Goal: Task Accomplishment & Management: Manage account settings

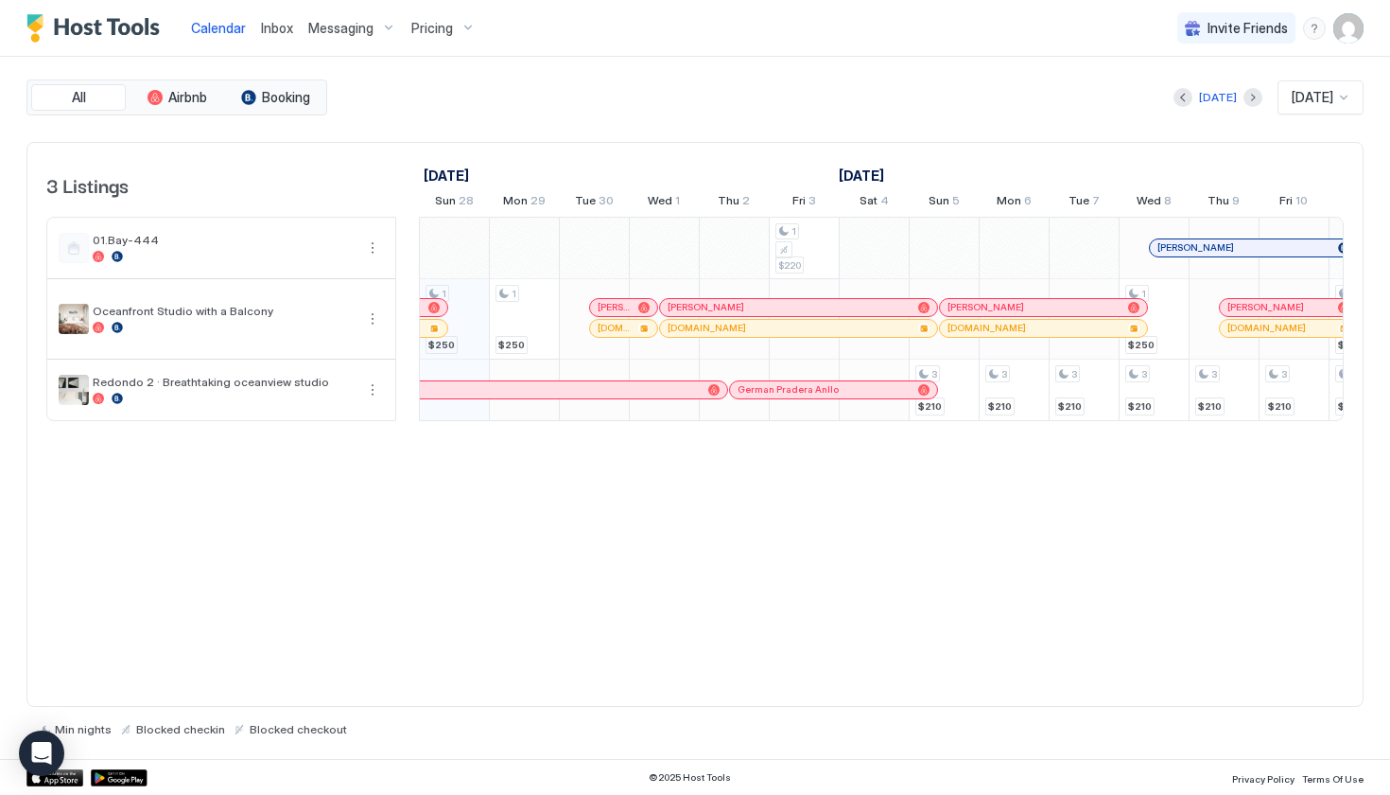
scroll to position [0, 1051]
click at [1314, 32] on div "menu" at bounding box center [1314, 28] width 23 height 23
click at [1344, 31] on div at bounding box center [695, 397] width 1390 height 795
click at [1344, 31] on img "User profile" at bounding box center [1349, 28] width 30 height 30
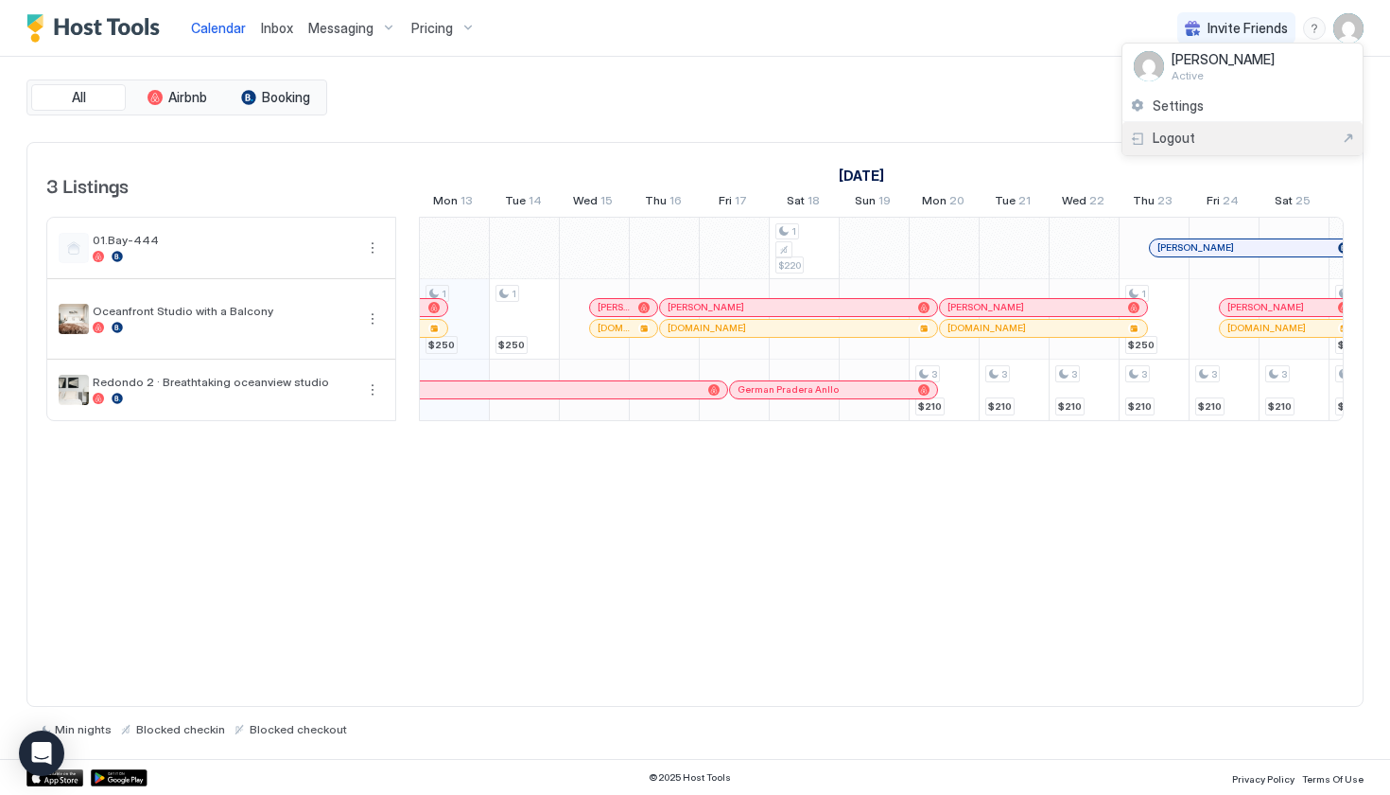
click at [1252, 137] on div "Logout" at bounding box center [1242, 138] width 225 height 17
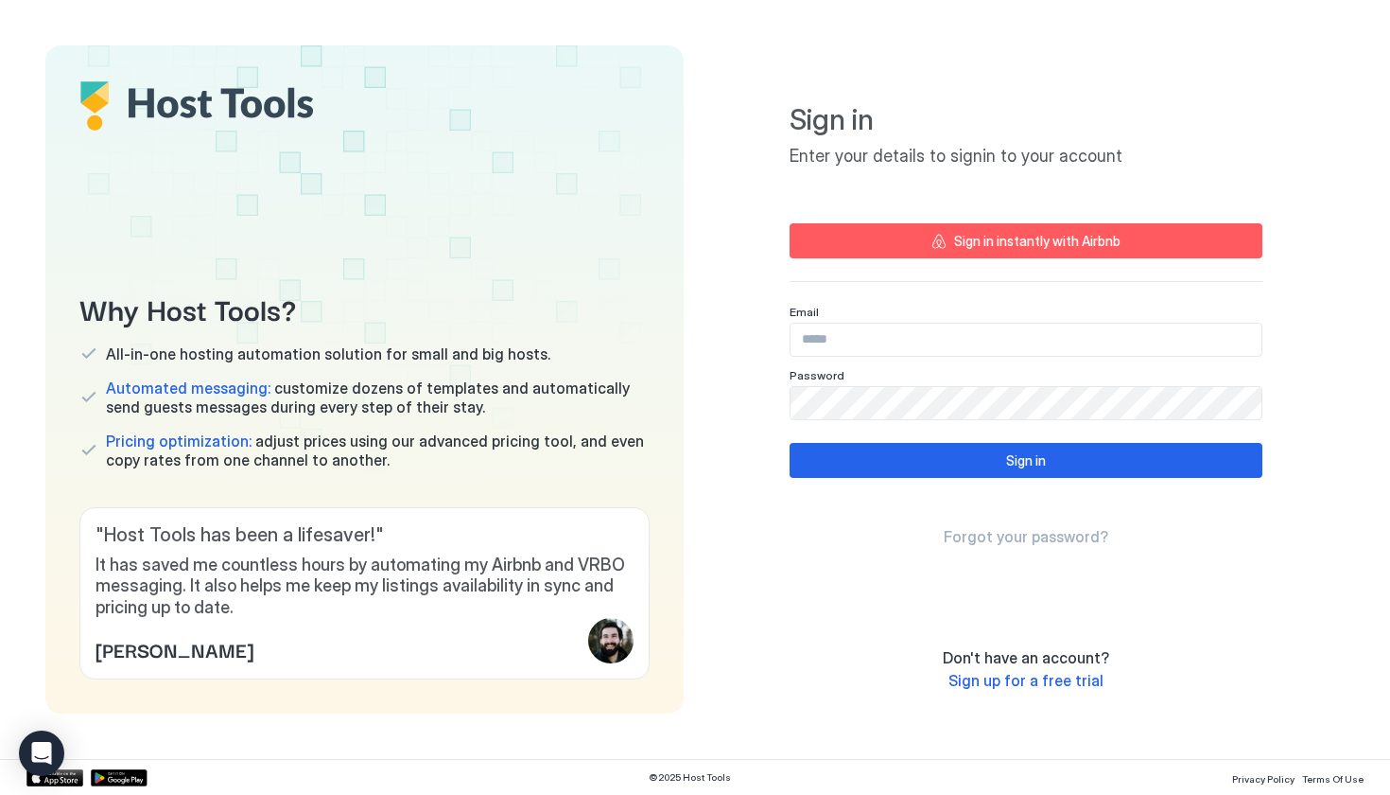
click at [1023, 677] on span "Sign up for a free trial" at bounding box center [1026, 680] width 155 height 19
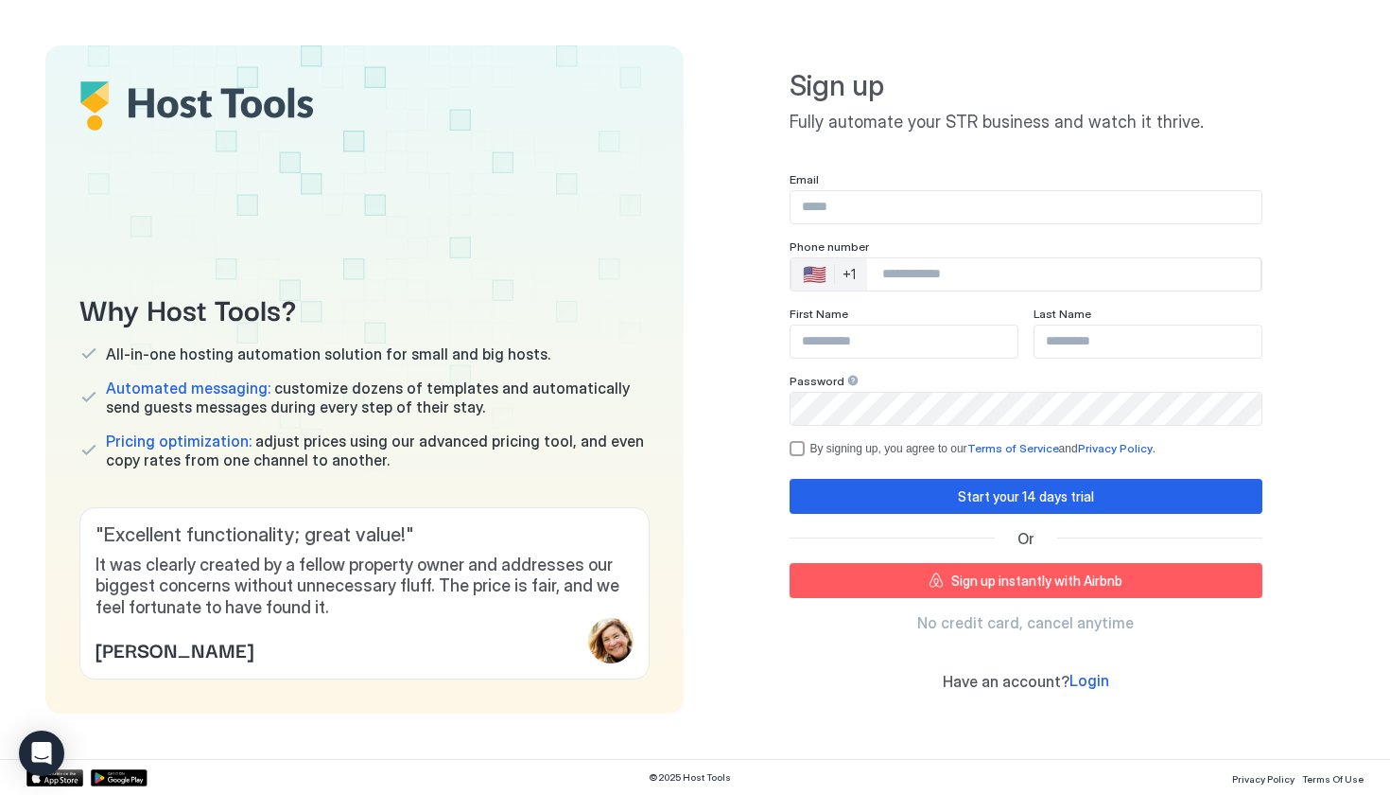
click at [881, 213] on input "Input Field" at bounding box center [1026, 207] width 471 height 32
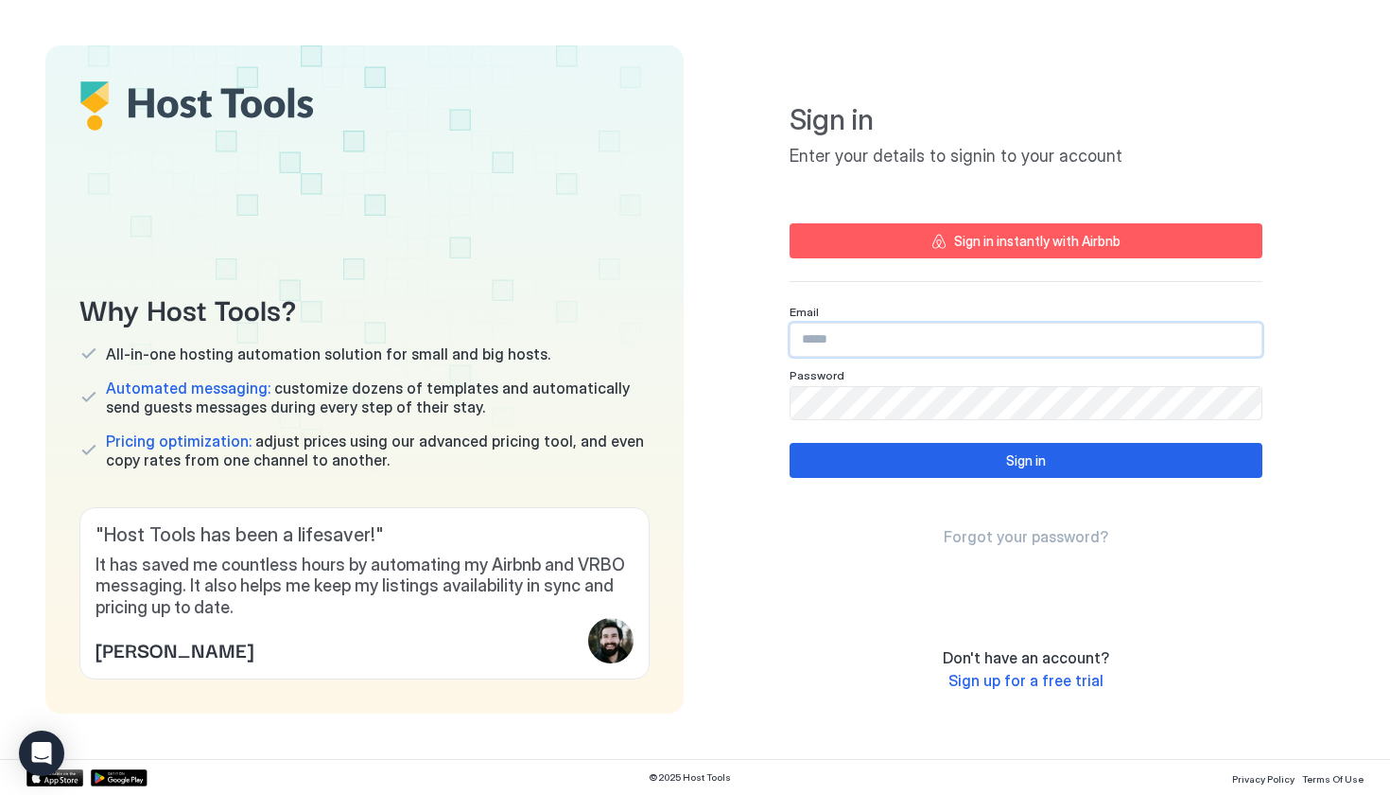
type input "**********"
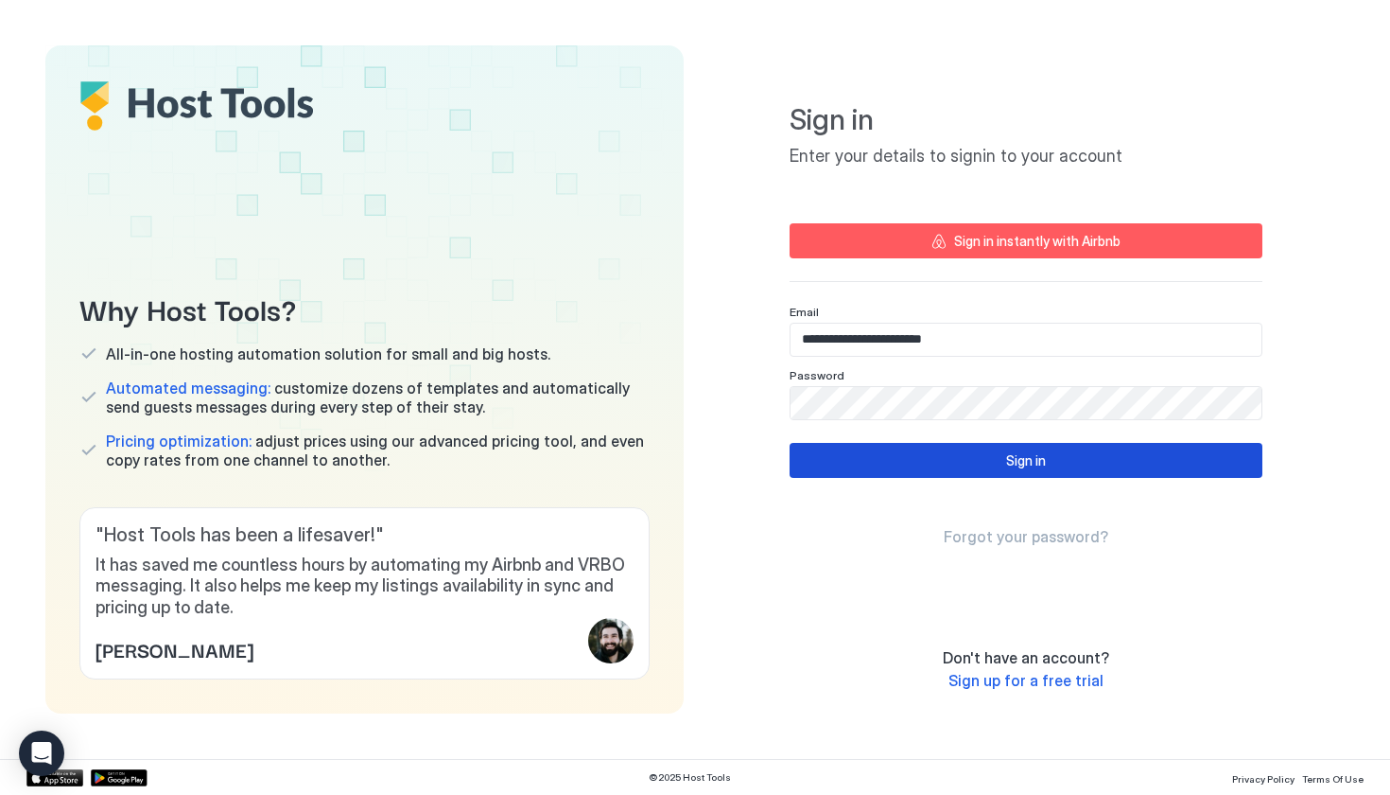
click at [953, 467] on button "Sign in" at bounding box center [1026, 460] width 473 height 35
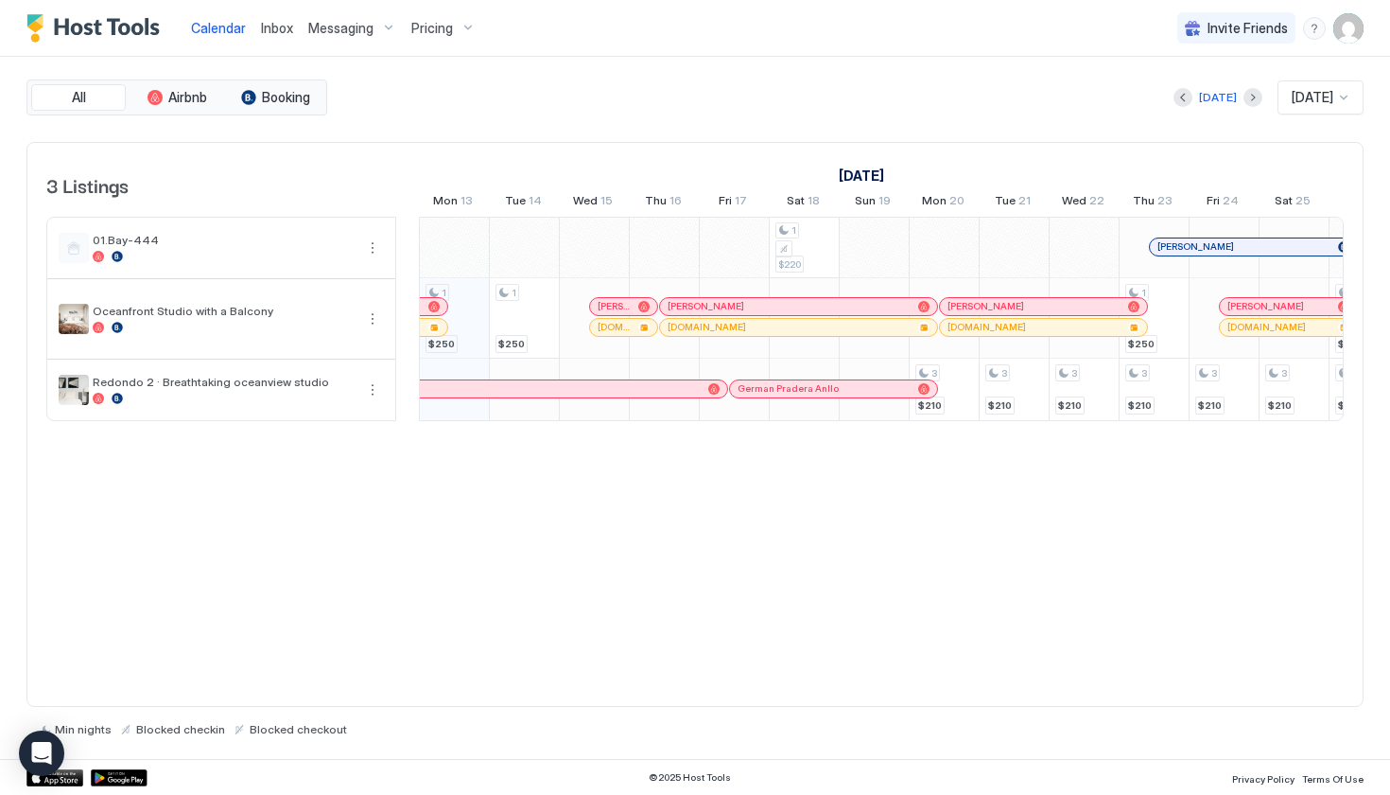
scroll to position [0, 1051]
click at [1249, 34] on span "Invite Friends" at bounding box center [1248, 28] width 80 height 17
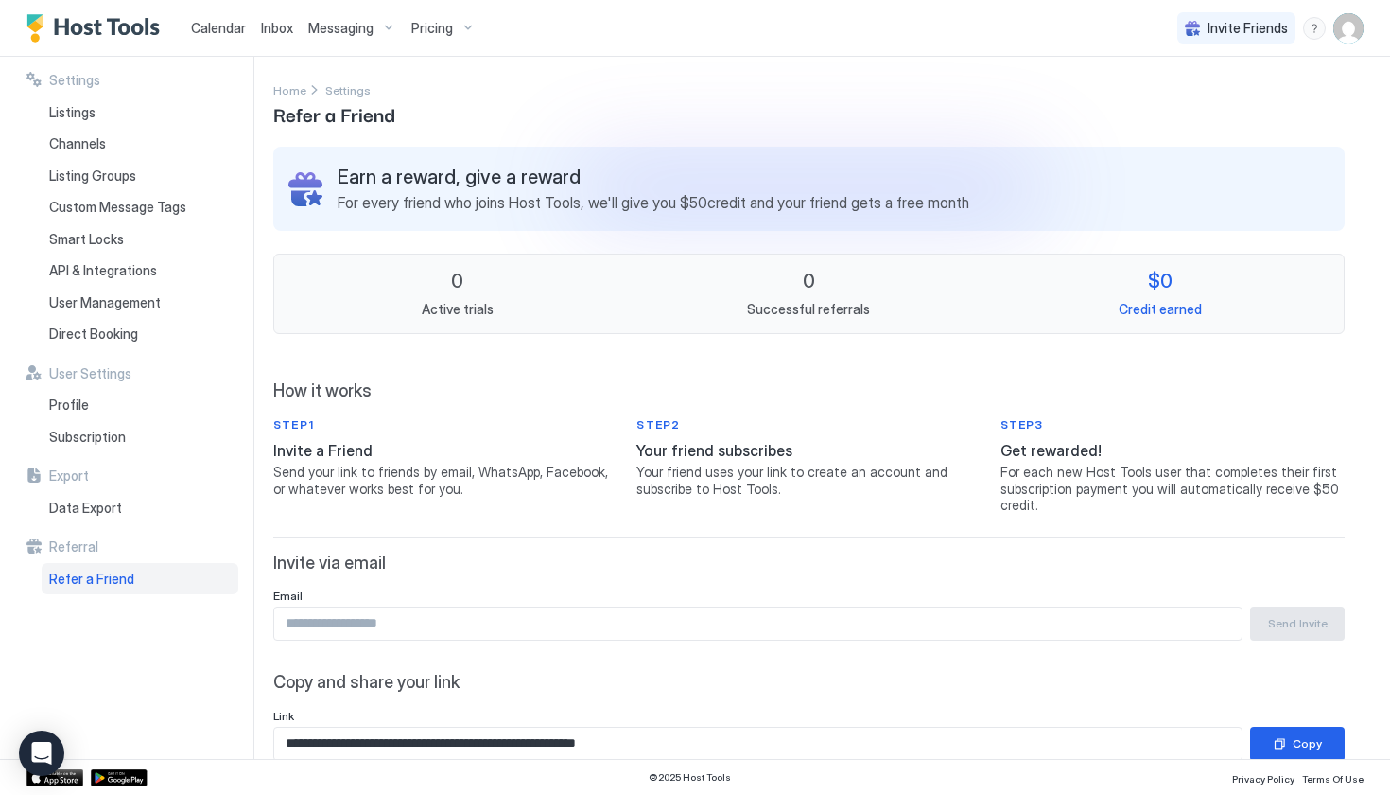
click at [540, 189] on div "Earn a reward, give a reward For every friend who joins Host Tools, we'll give …" at bounding box center [654, 189] width 632 height 46
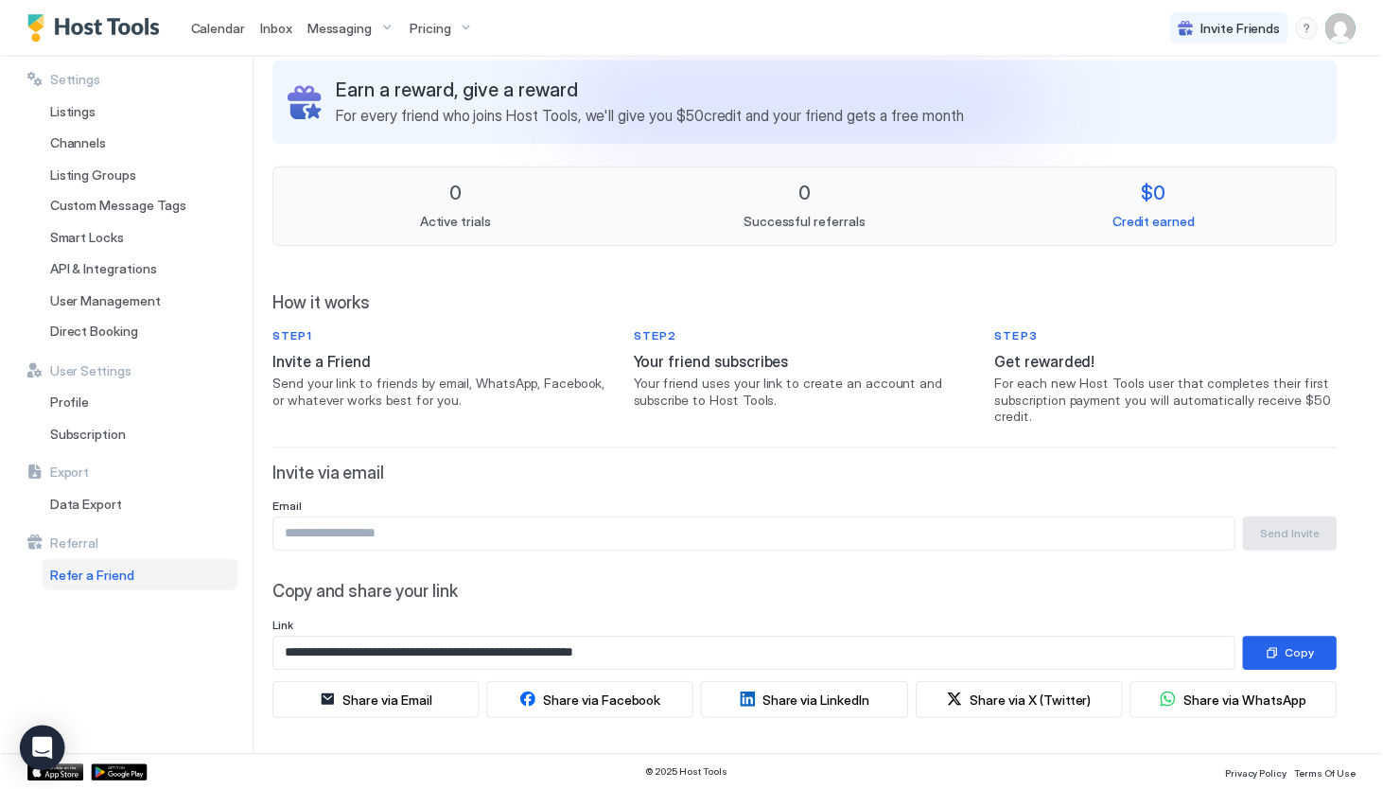
scroll to position [84, 0]
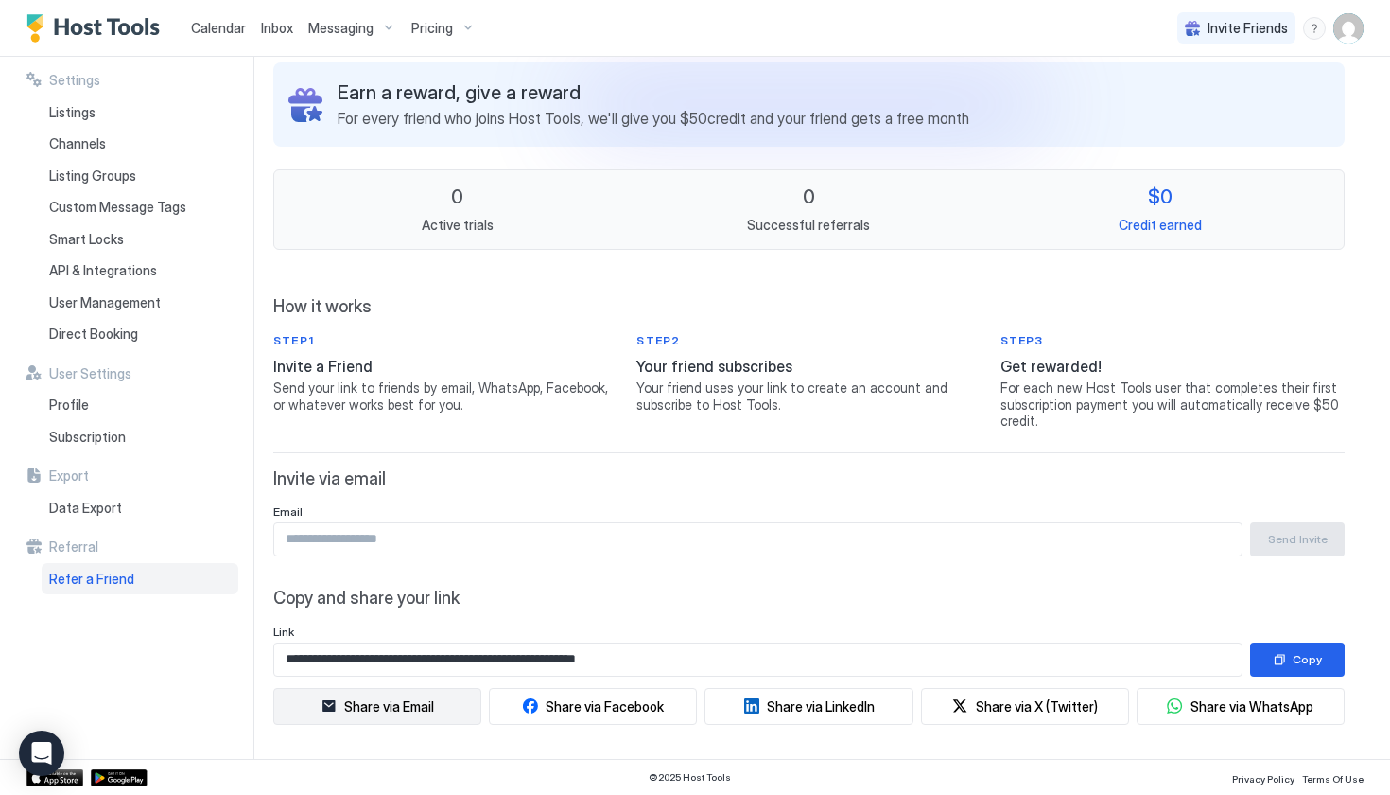
click at [380, 712] on button "Share via Email" at bounding box center [377, 706] width 208 height 37
click at [1304, 655] on div "Copy" at bounding box center [1307, 659] width 29 height 17
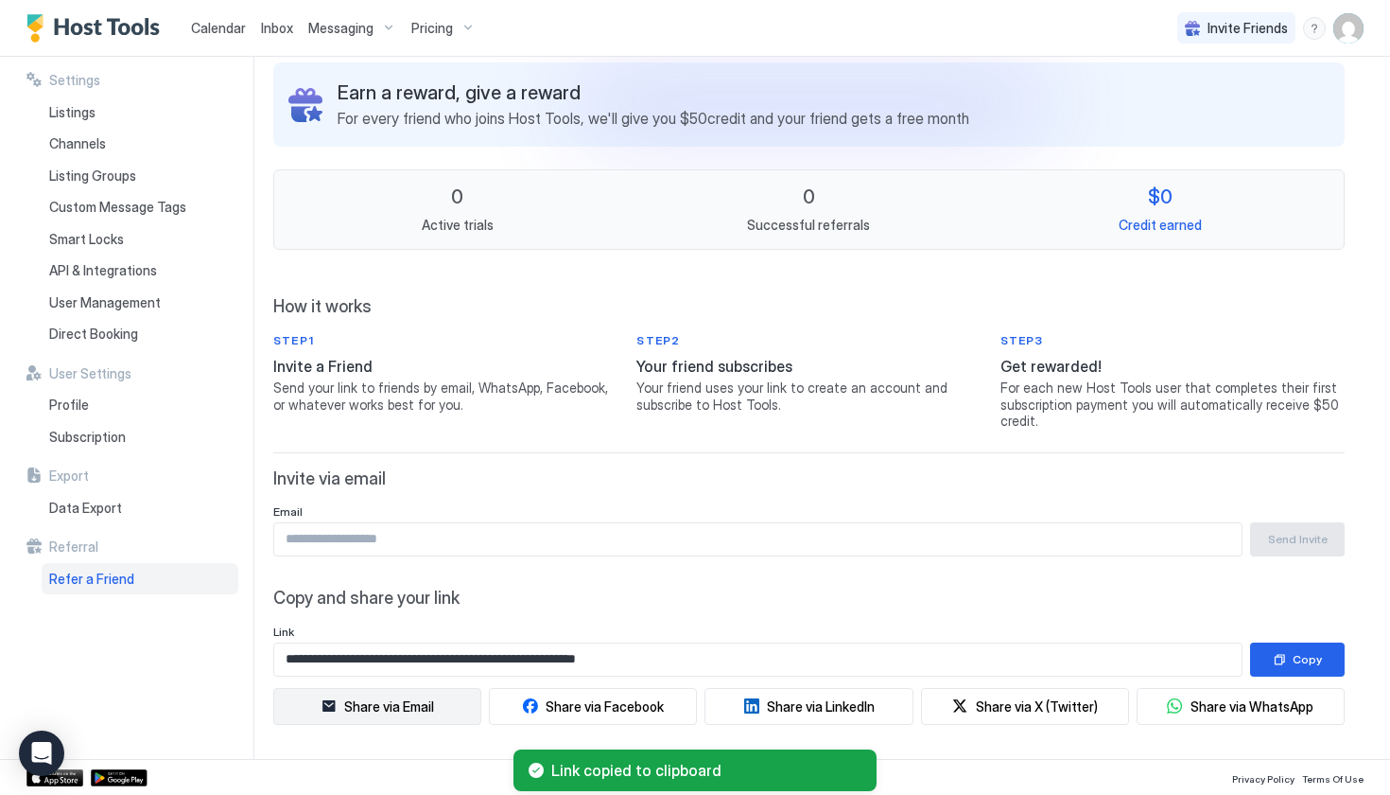
click at [393, 705] on div "Share via Email" at bounding box center [389, 706] width 90 height 20
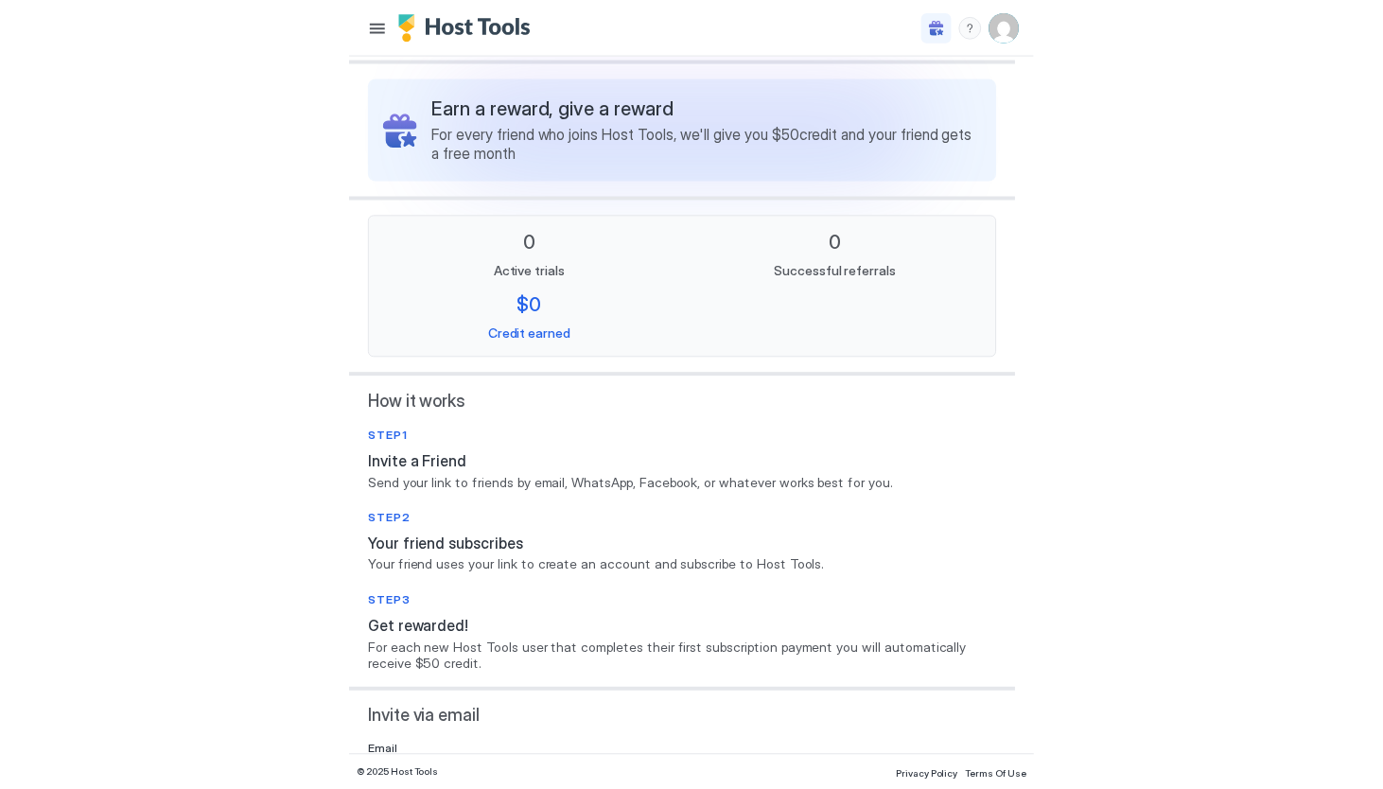
scroll to position [68, 0]
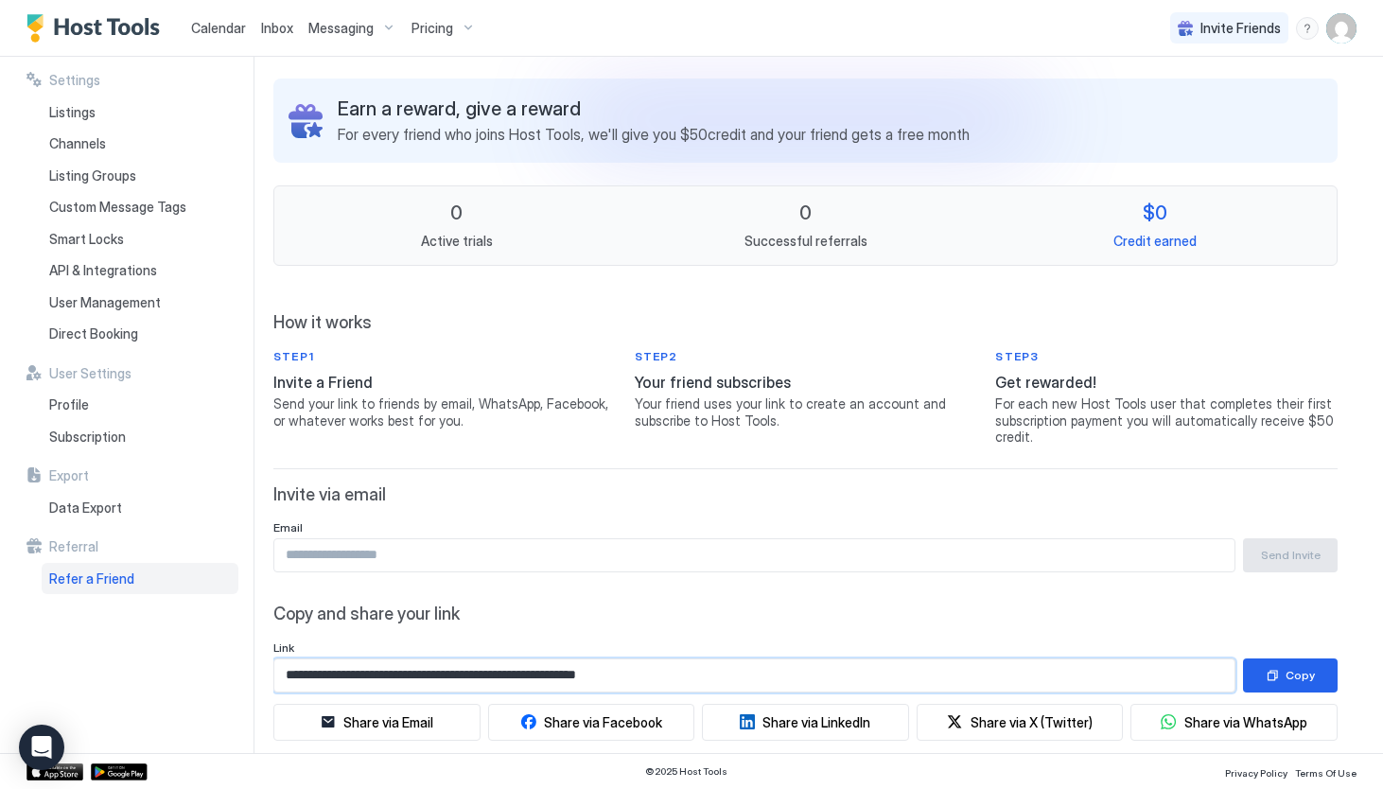
drag, startPoint x: 674, startPoint y: 675, endPoint x: 414, endPoint y: 683, distance: 260.2
click at [414, 683] on input "**********" at bounding box center [754, 675] width 960 height 32
click at [1297, 670] on div "Copy" at bounding box center [1299, 675] width 29 height 17
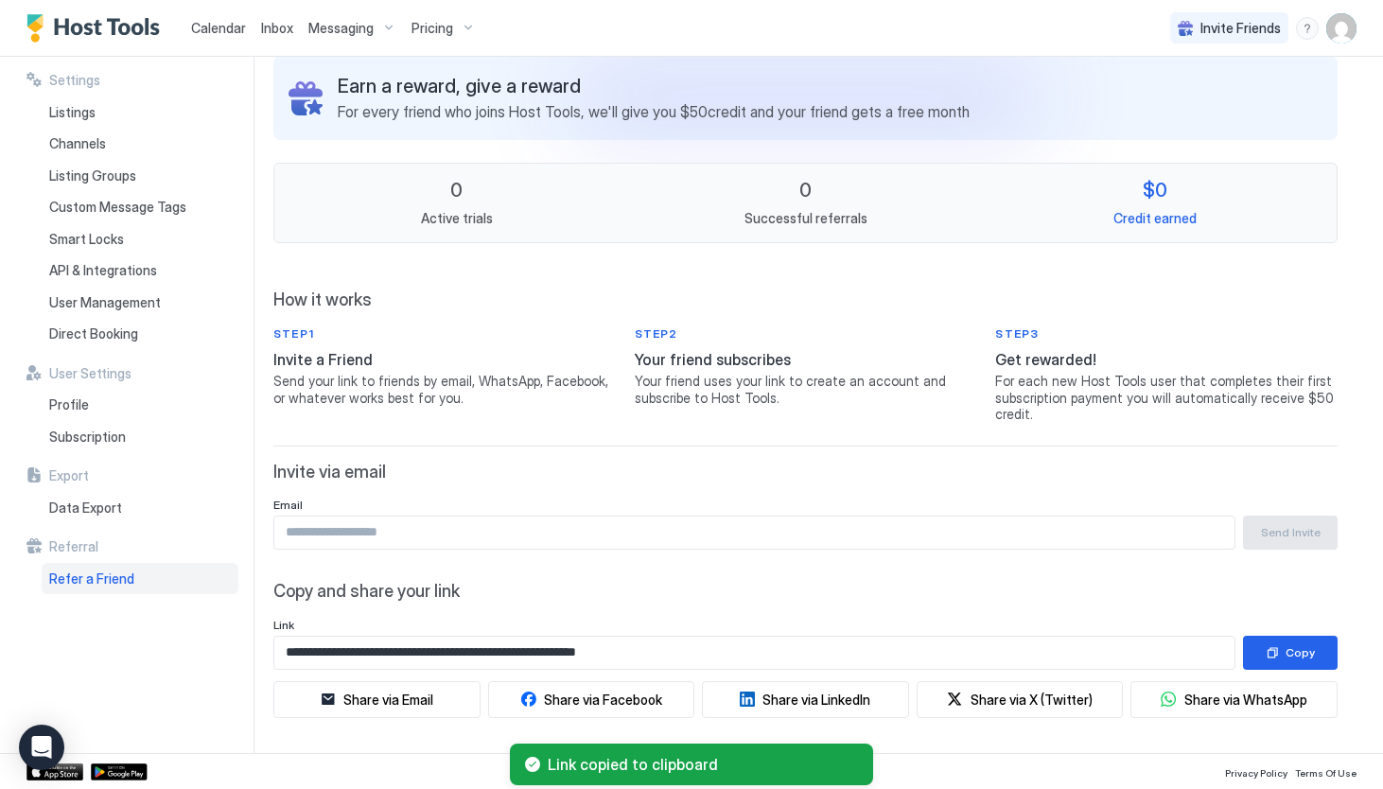
scroll to position [90, 0]
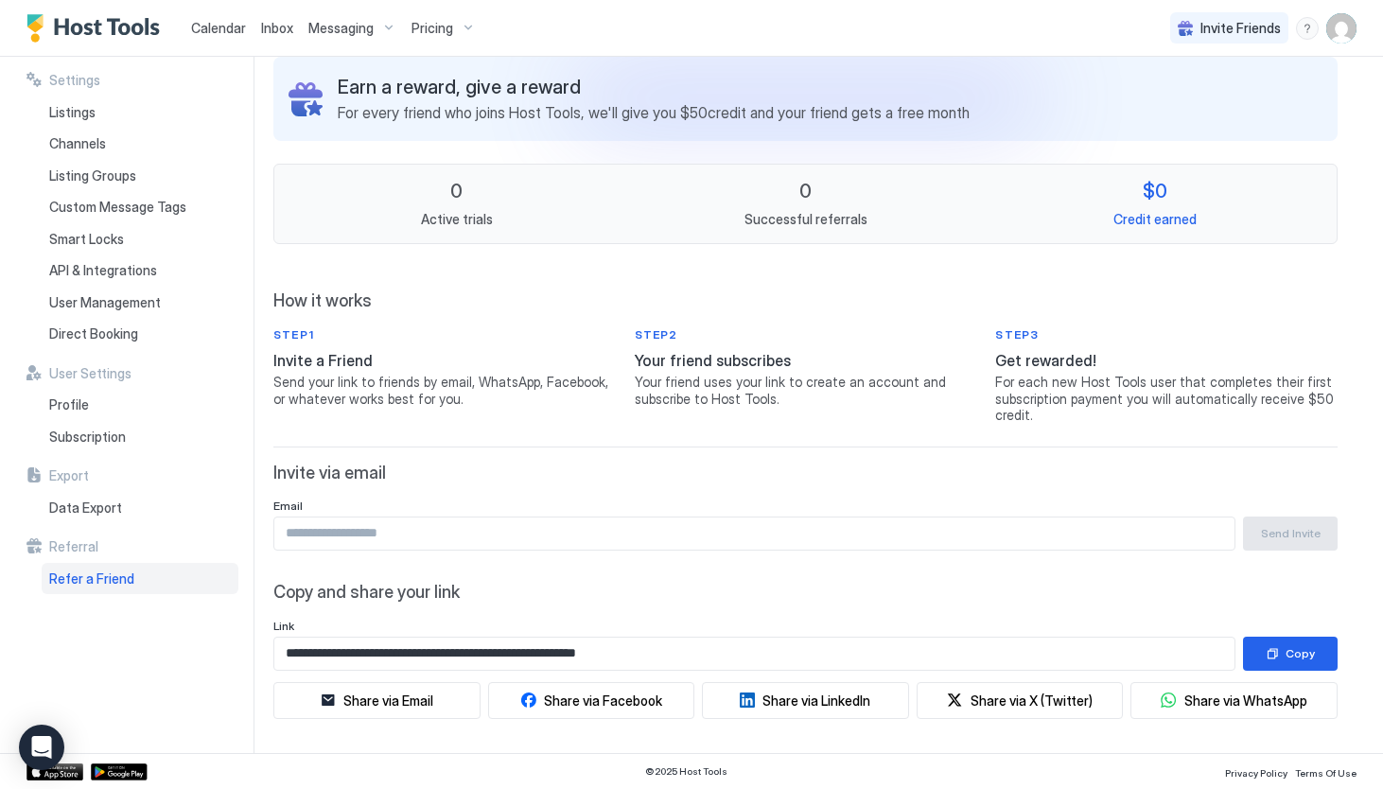
click at [706, 536] on input "Input Field" at bounding box center [754, 533] width 960 height 32
click at [1351, 31] on img "User profile" at bounding box center [1341, 28] width 30 height 30
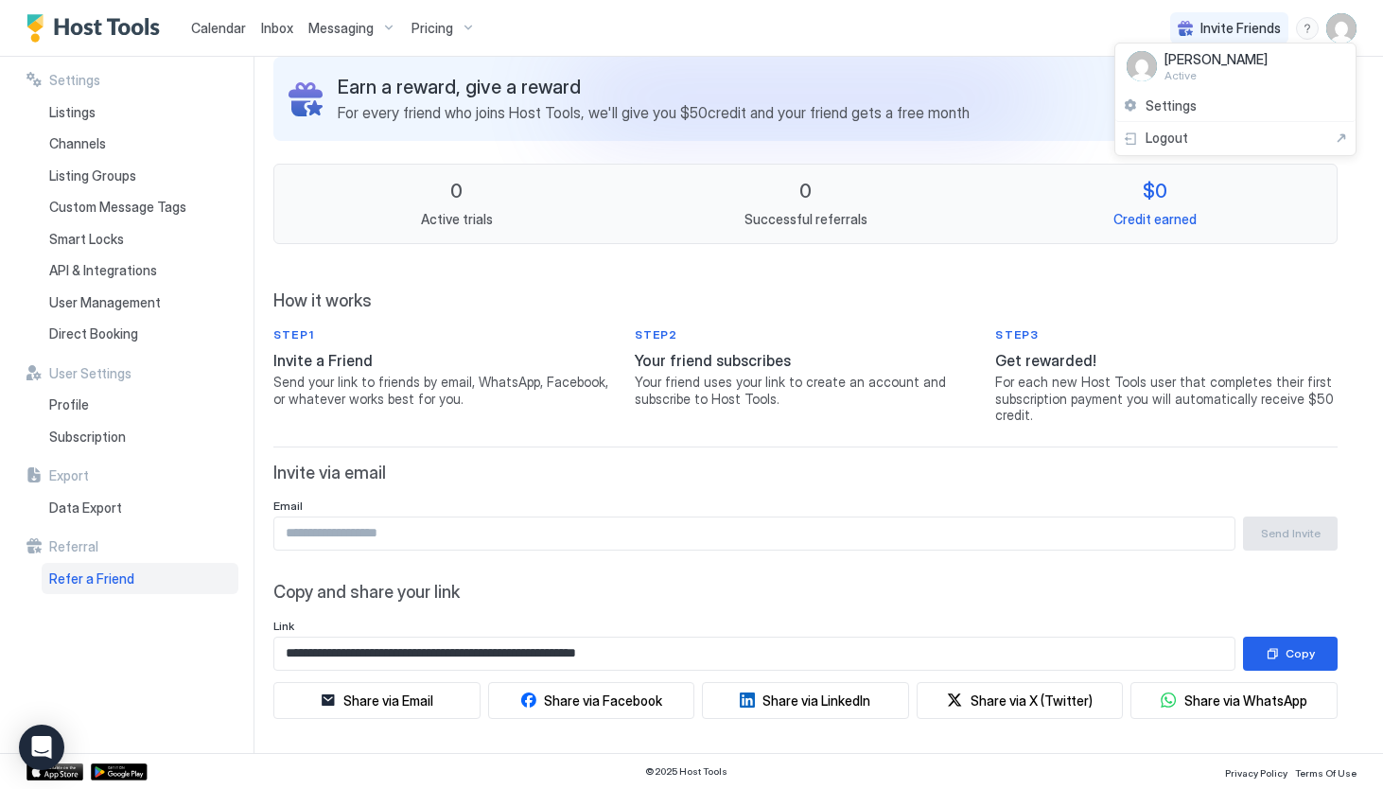
click at [893, 280] on div at bounding box center [691, 394] width 1383 height 789
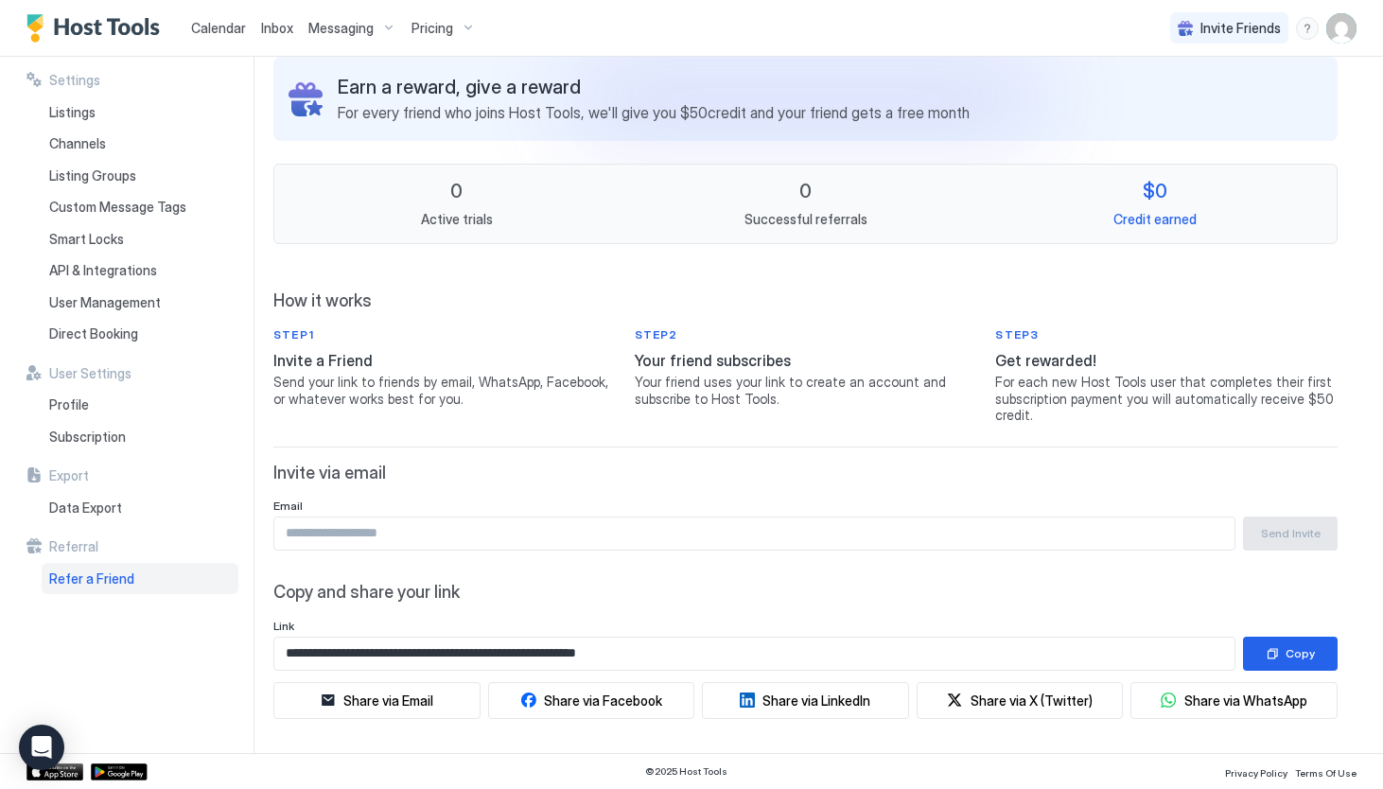
click at [212, 27] on span "Calendar" at bounding box center [218, 28] width 55 height 16
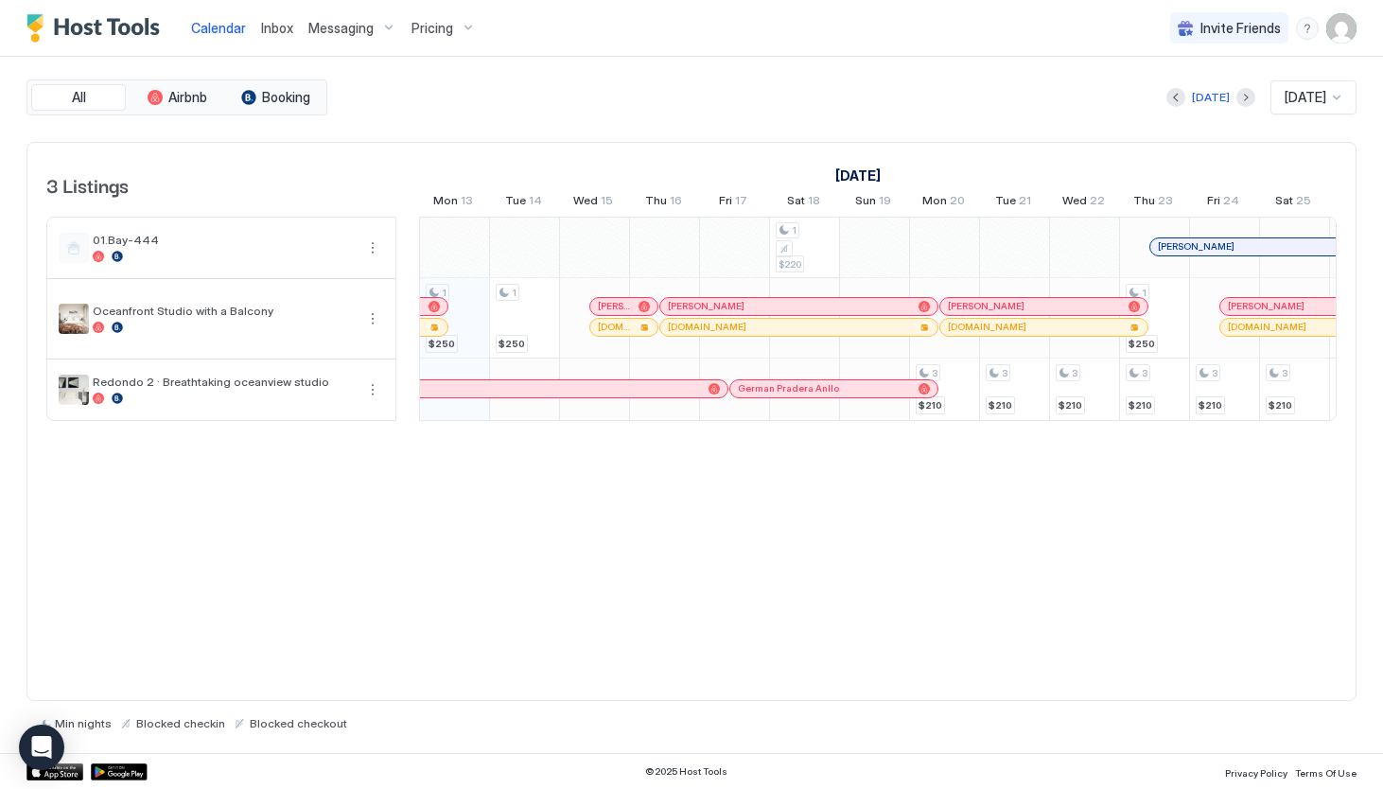
scroll to position [0, 1051]
click at [1311, 32] on div "menu" at bounding box center [1307, 28] width 23 height 23
click at [1297, 54] on div "Help Center" at bounding box center [1197, 55] width 225 height 17
click at [204, 94] on span "Airbnb" at bounding box center [187, 97] width 39 height 17
click at [267, 30] on span "Inbox" at bounding box center [277, 28] width 32 height 16
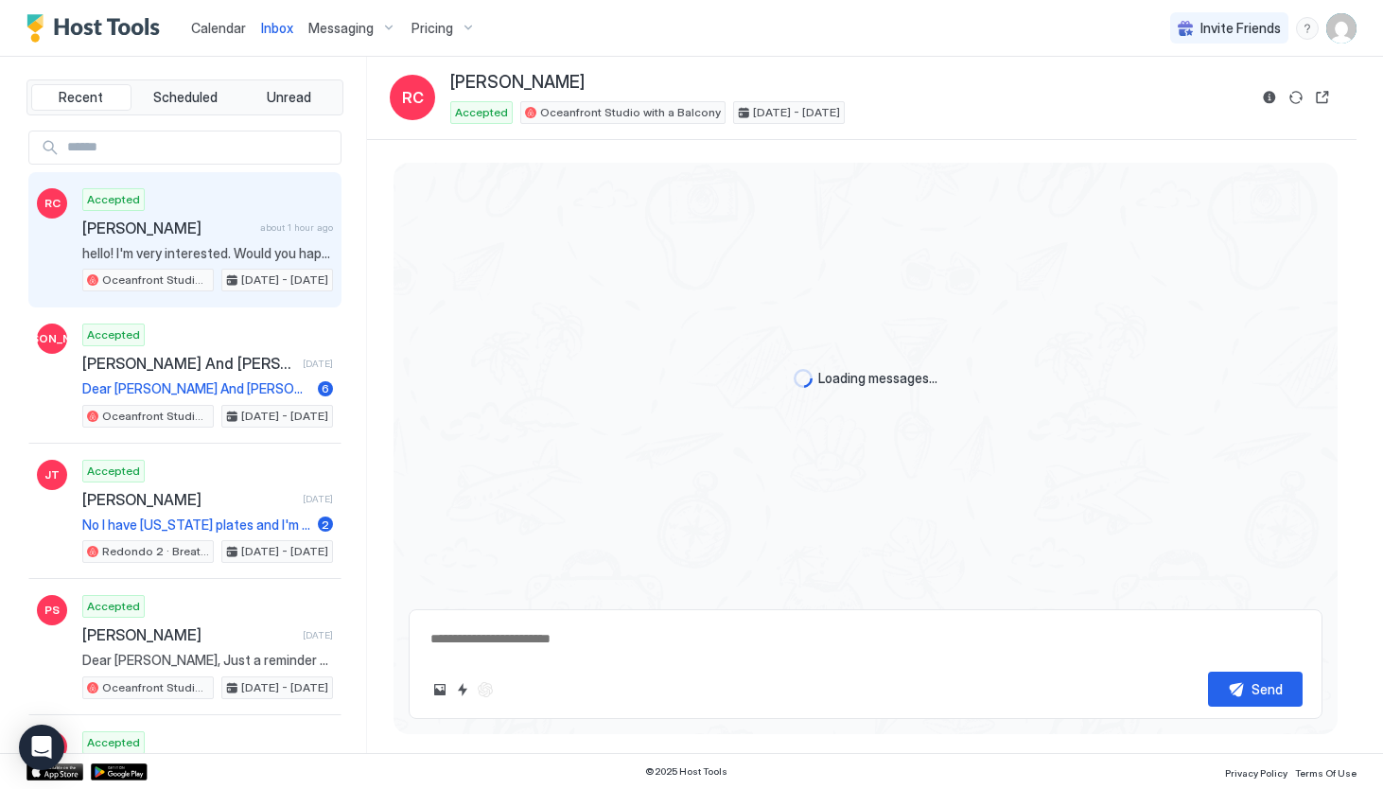
type textarea "*"
click at [325, 35] on span "Messaging" at bounding box center [340, 28] width 65 height 17
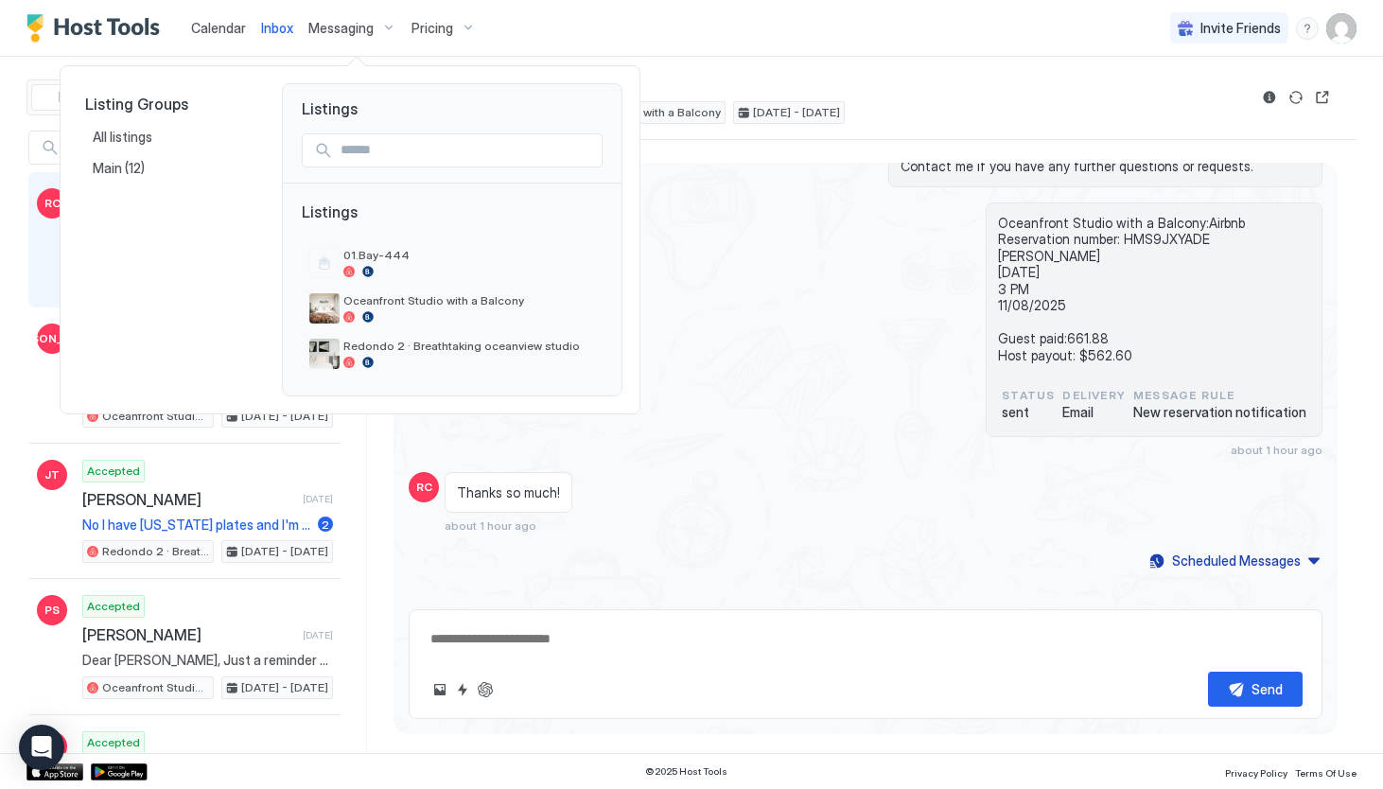
click at [340, 33] on div at bounding box center [691, 394] width 1383 height 789
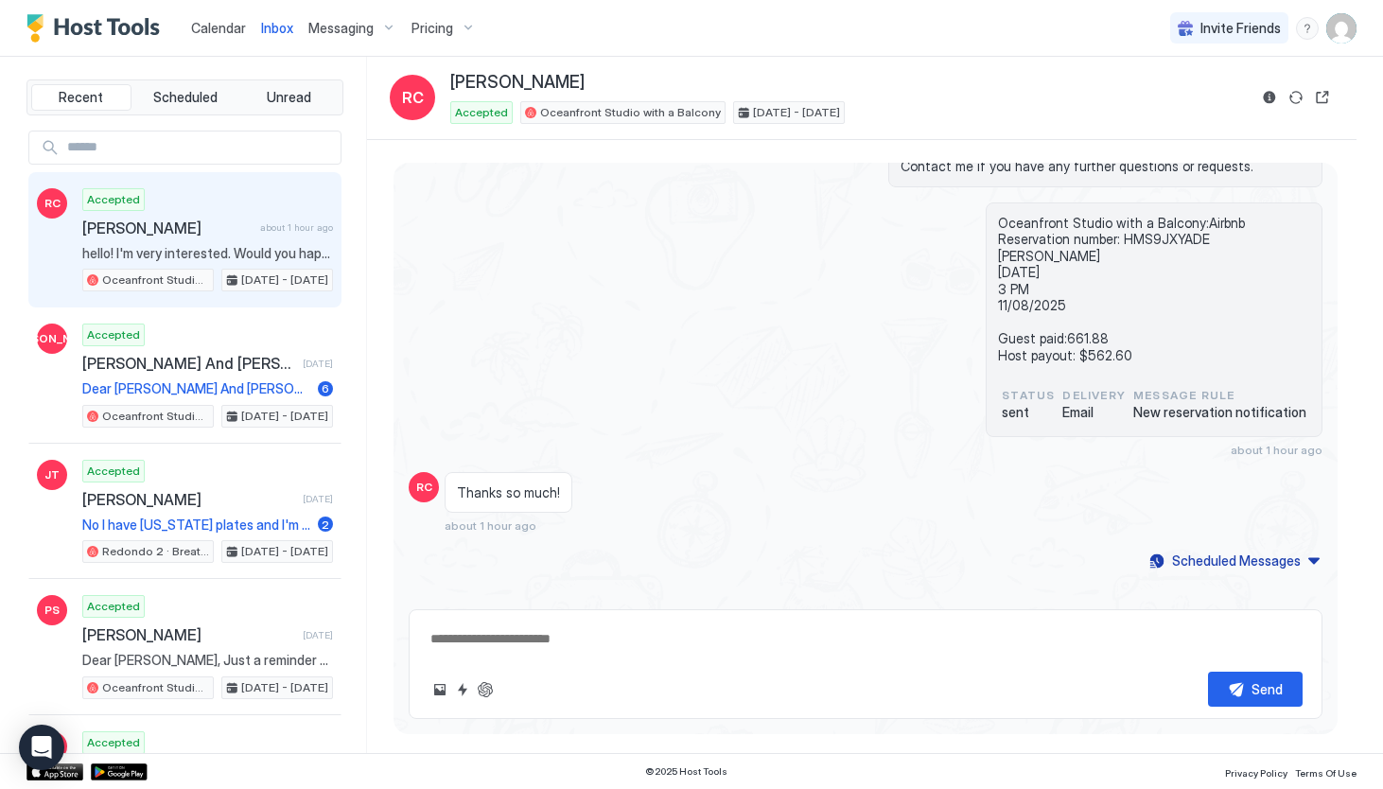
click at [340, 33] on span "Messaging" at bounding box center [340, 28] width 65 height 17
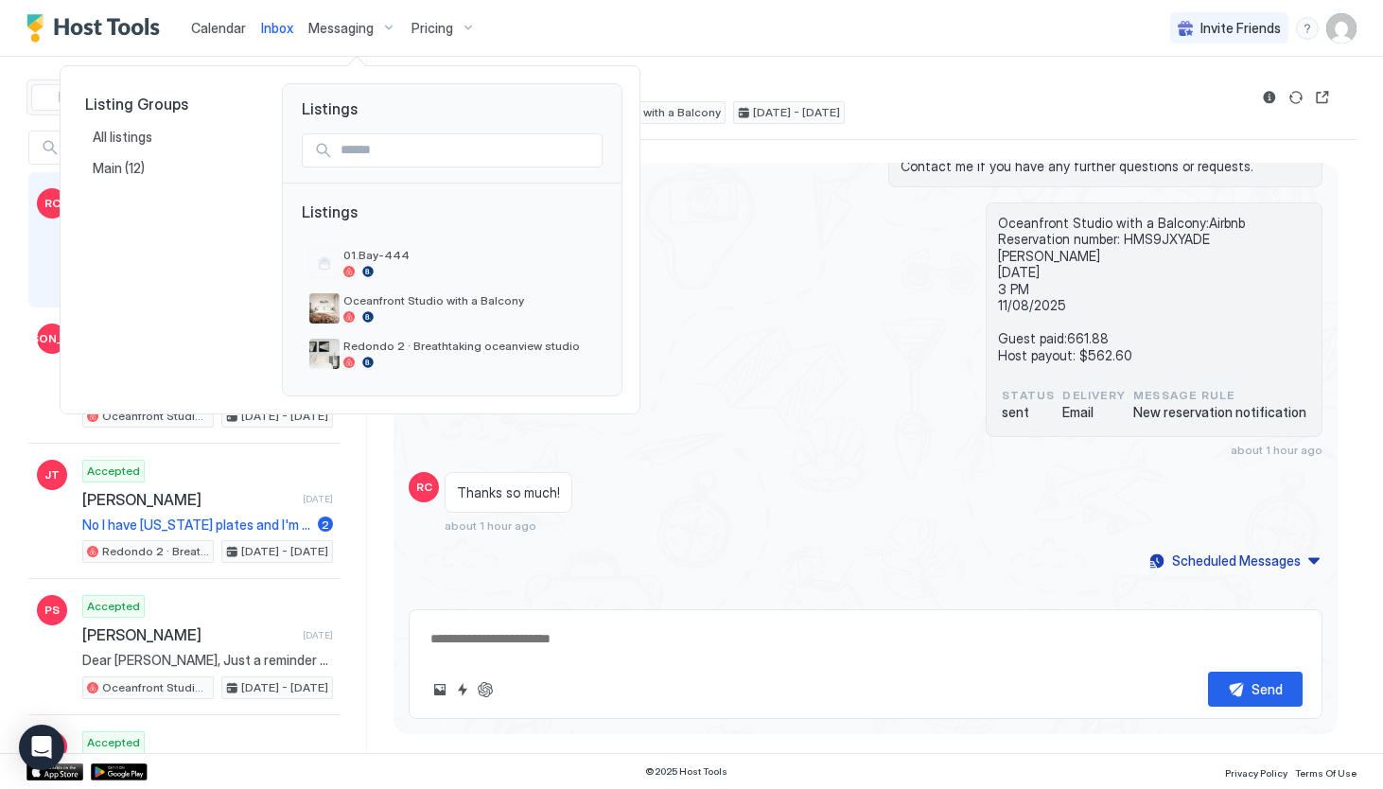
click at [448, 36] on div at bounding box center [691, 394] width 1383 height 789
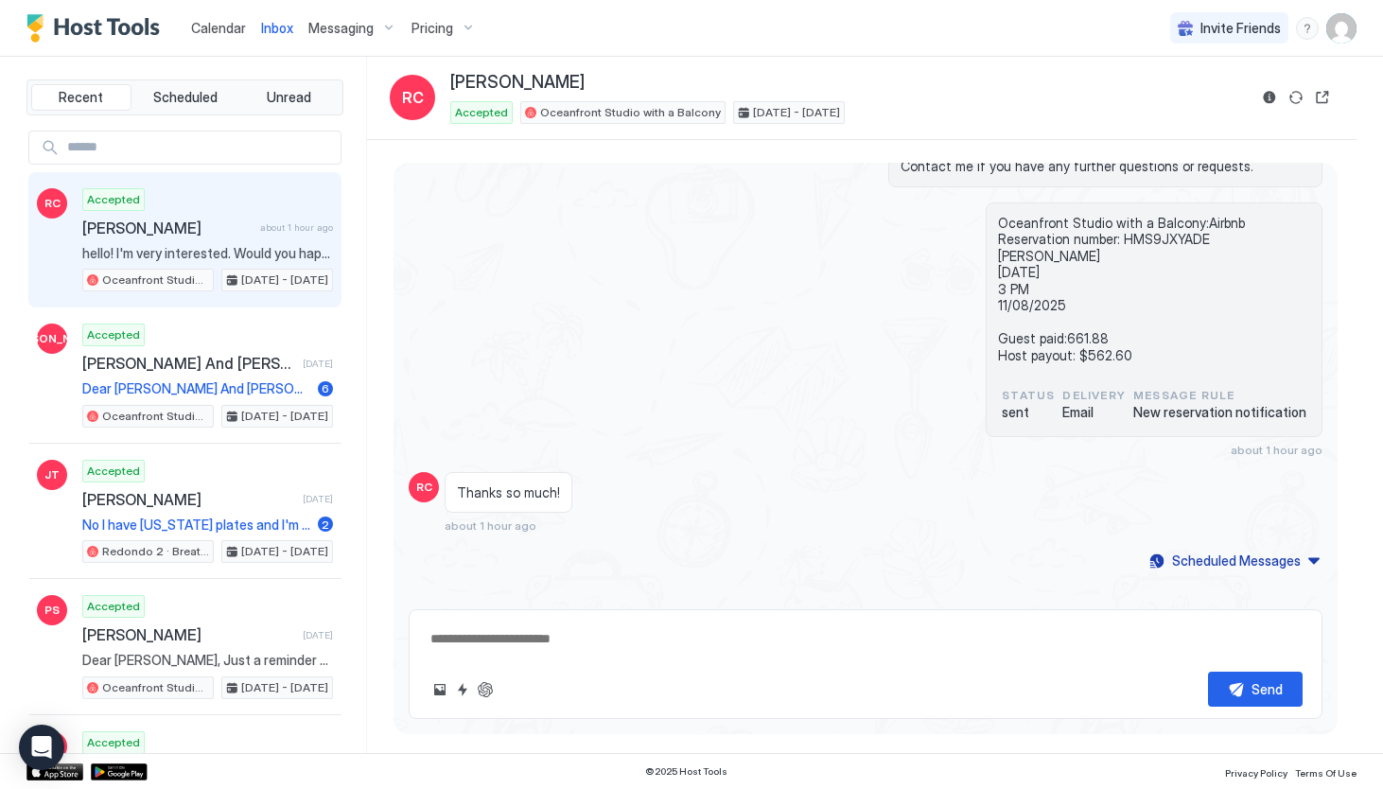
click at [1349, 31] on img "User profile" at bounding box center [1341, 28] width 30 height 30
click at [1178, 109] on span "Settings" at bounding box center [1170, 105] width 51 height 17
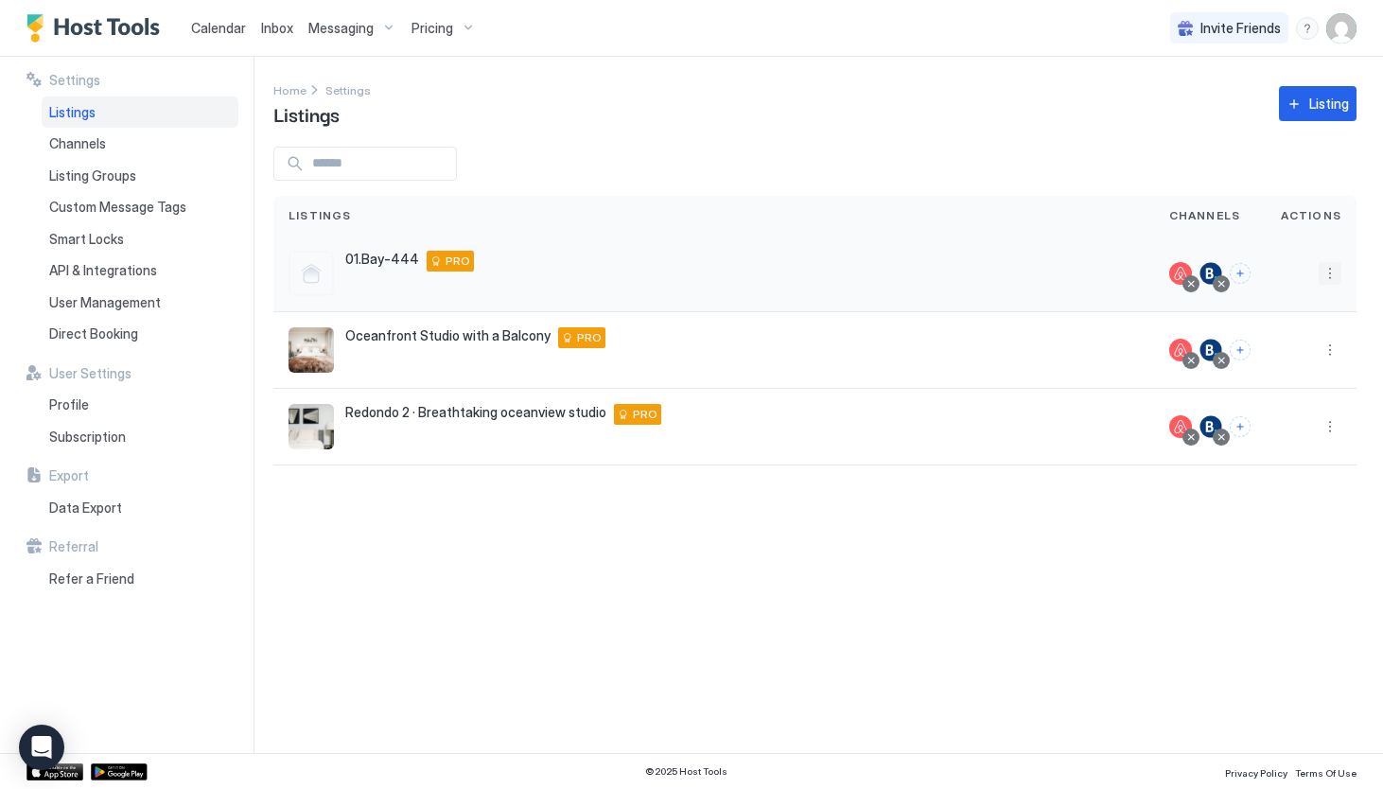
click at [1336, 271] on button "More options" at bounding box center [1330, 273] width 23 height 23
click at [1343, 107] on div at bounding box center [691, 394] width 1383 height 789
click at [1343, 107] on div "Listing" at bounding box center [1329, 104] width 40 height 20
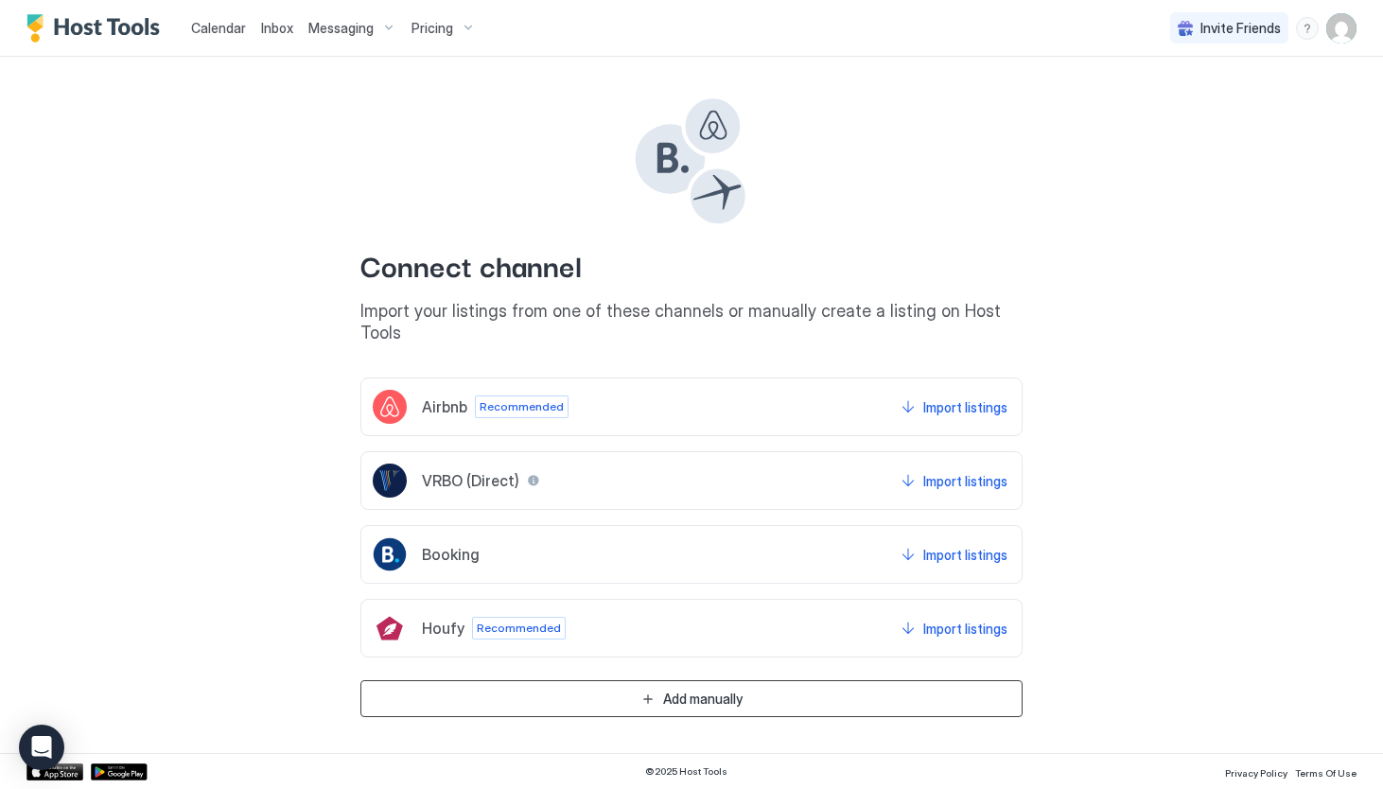
click at [682, 680] on button "Add manually" at bounding box center [691, 698] width 662 height 37
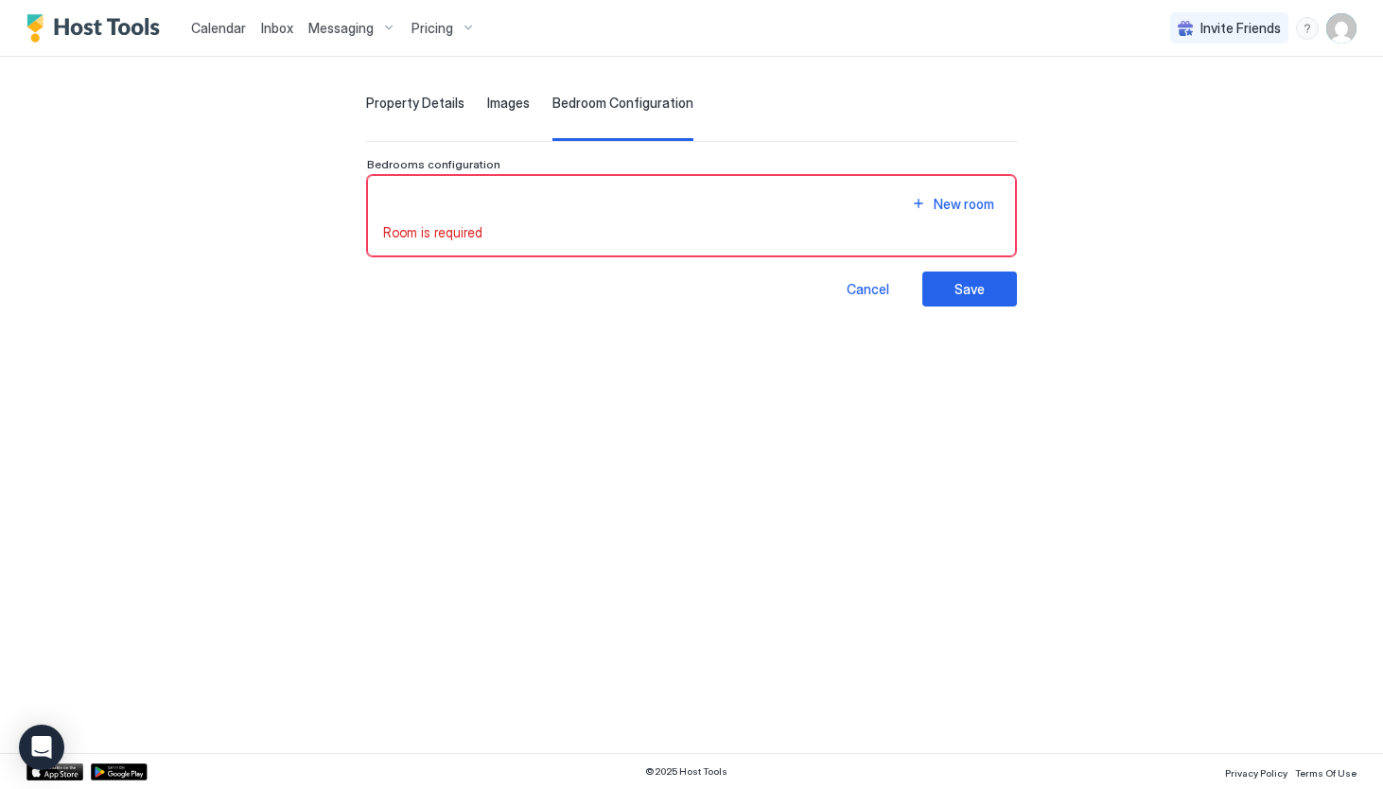
click at [923, 252] on div "New room Room is required" at bounding box center [691, 216] width 649 height 82
click at [917, 234] on div "Room is required" at bounding box center [691, 232] width 617 height 17
drag, startPoint x: 830, startPoint y: 234, endPoint x: 817, endPoint y: 234, distance: 12.3
click at [817, 234] on div "Room is required" at bounding box center [691, 232] width 617 height 17
click at [421, 221] on div "New room Room is required" at bounding box center [691, 216] width 617 height 50
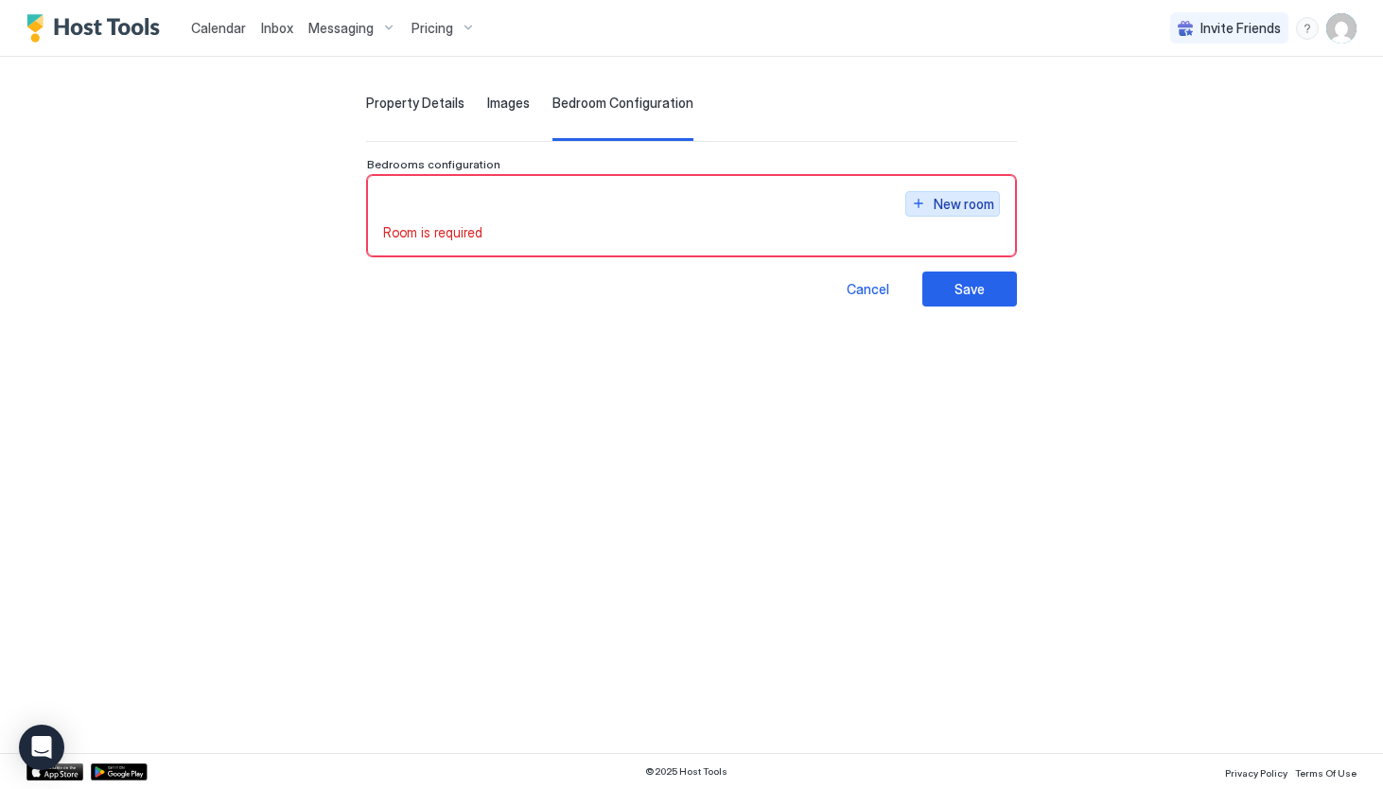
click at [1000, 207] on button "New room" at bounding box center [952, 204] width 95 height 26
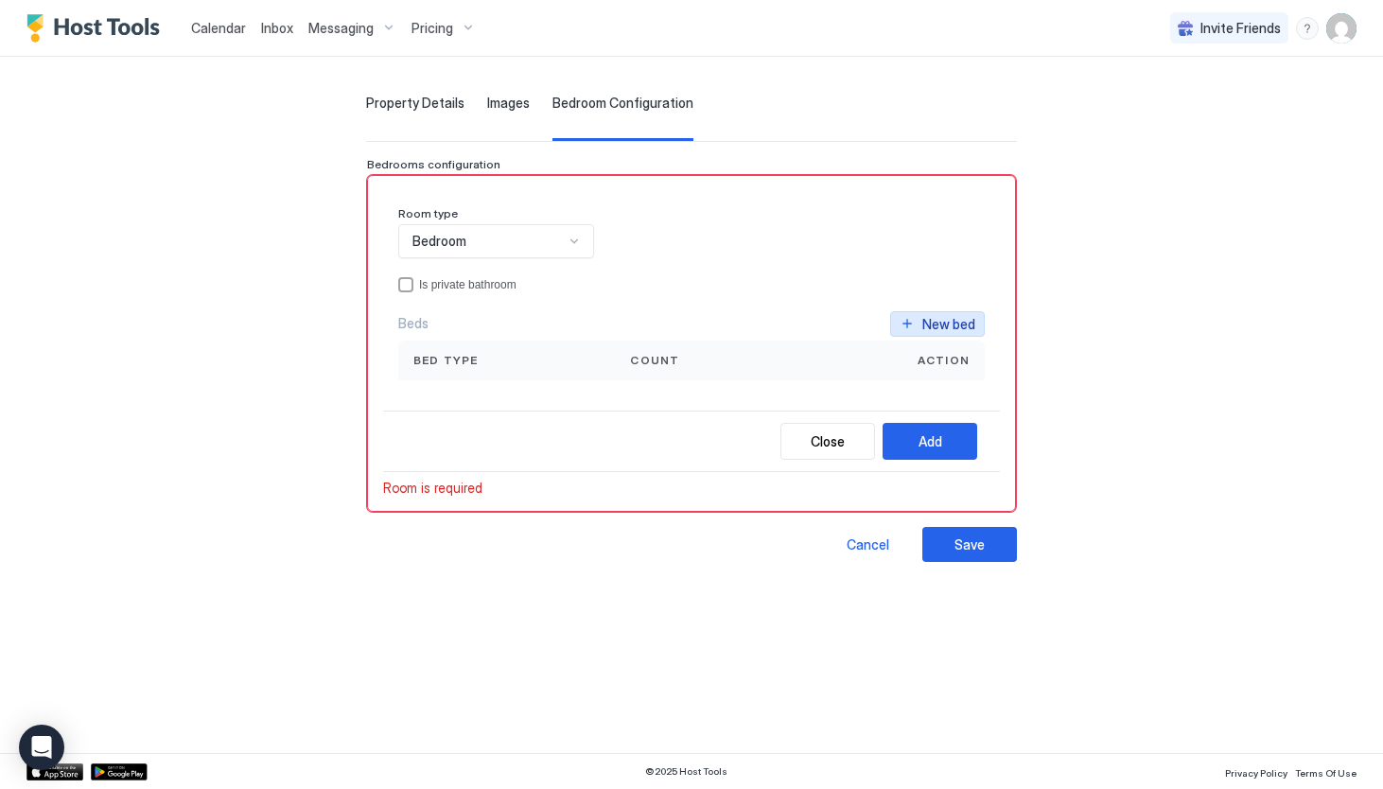
click at [985, 324] on button "New bed" at bounding box center [937, 324] width 95 height 26
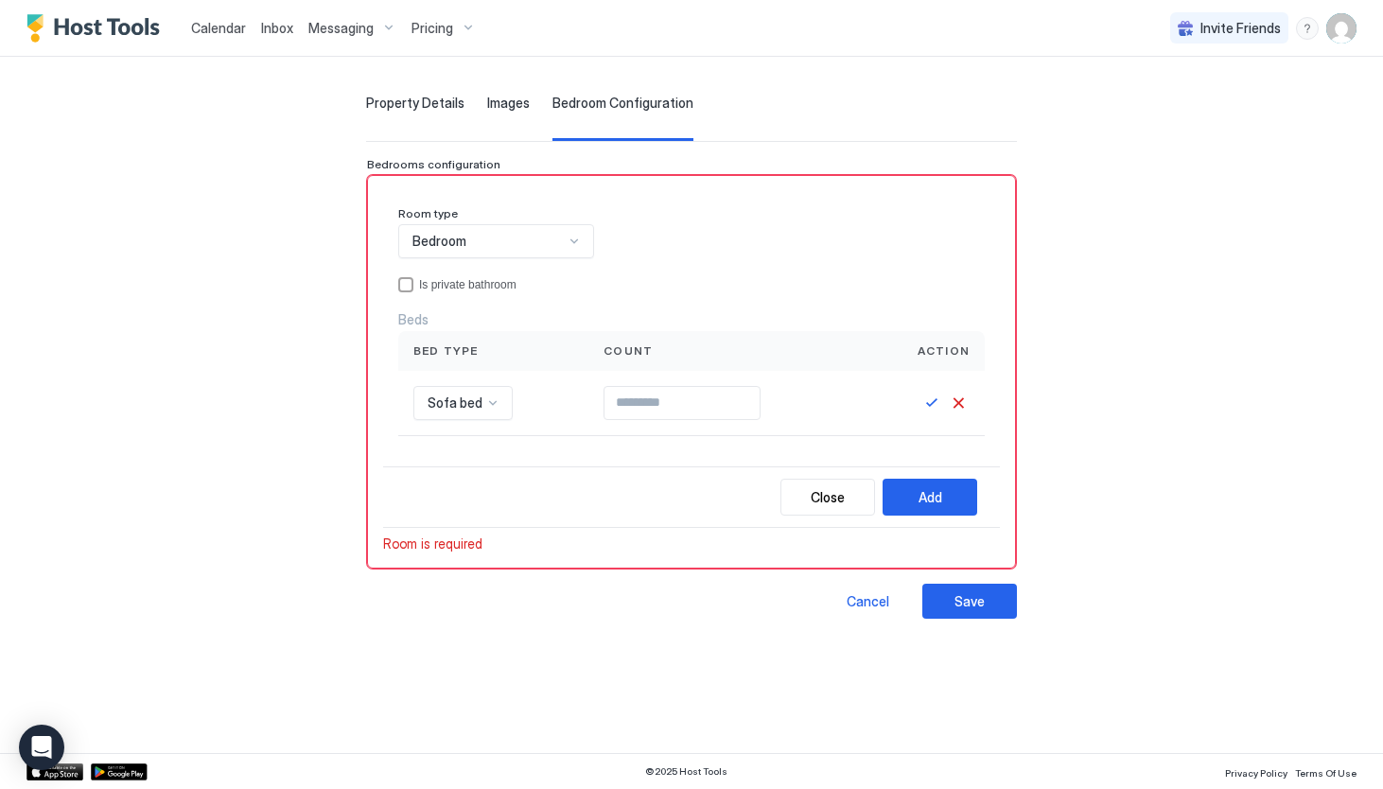
click at [421, 245] on div "Bedroom" at bounding box center [487, 241] width 151 height 17
click at [411, 288] on div "Bedroom" at bounding box center [496, 285] width 171 height 14
click at [398, 287] on div "privateBathroom" at bounding box center [405, 284] width 15 height 15
click at [410, 358] on div "Bed type" at bounding box center [493, 351] width 190 height 40
click at [588, 355] on div "Count" at bounding box center [725, 351] width 275 height 40
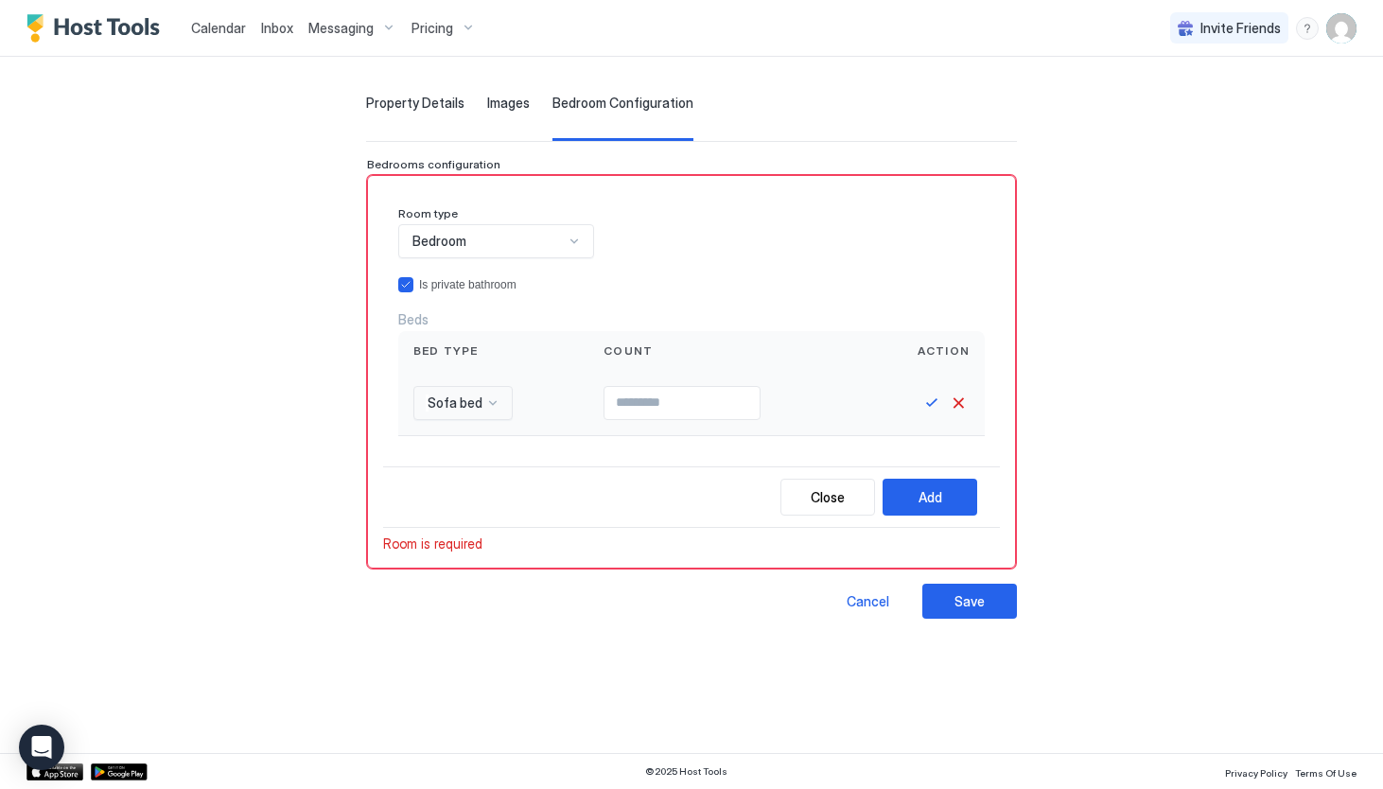
click at [485, 397] on div at bounding box center [492, 402] width 15 height 15
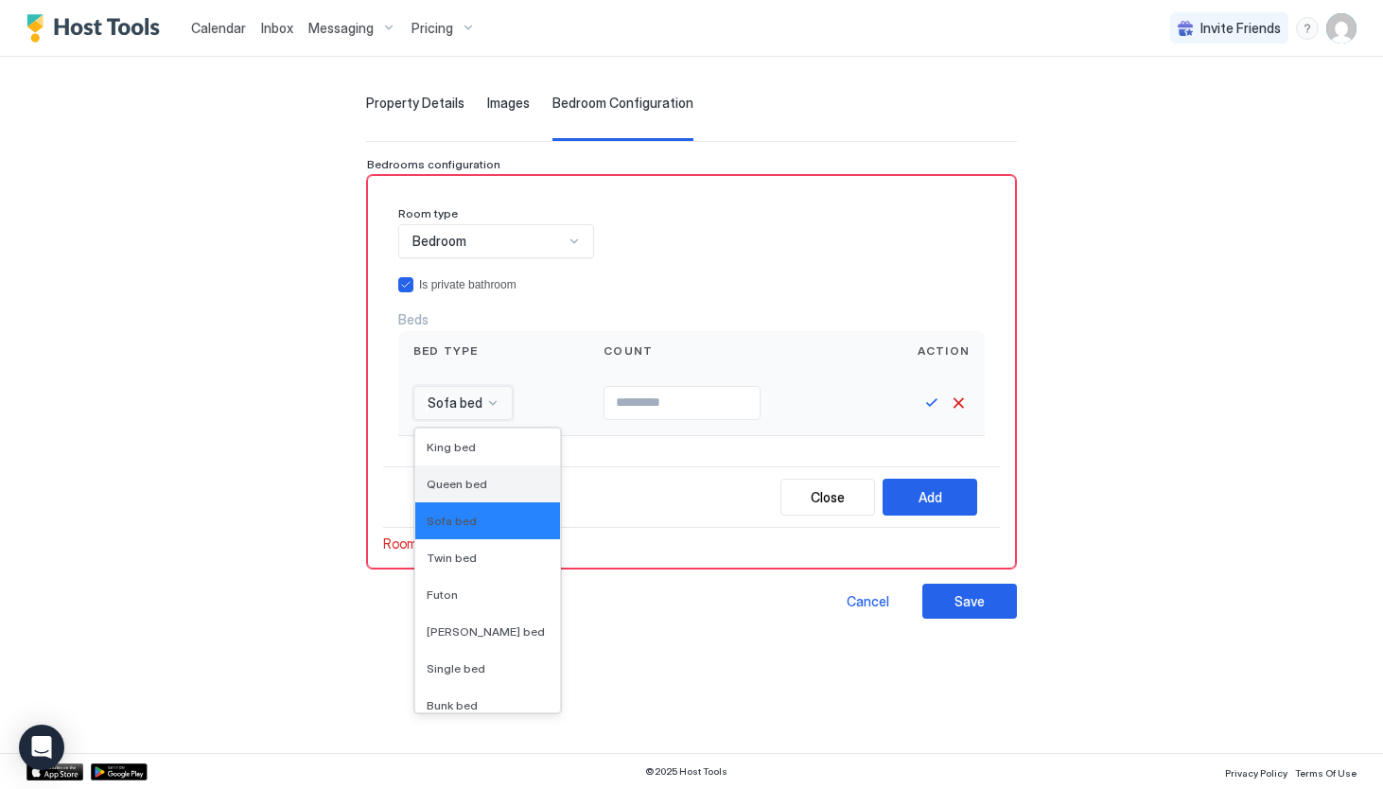
click at [427, 481] on span "Queen bed" at bounding box center [457, 484] width 61 height 14
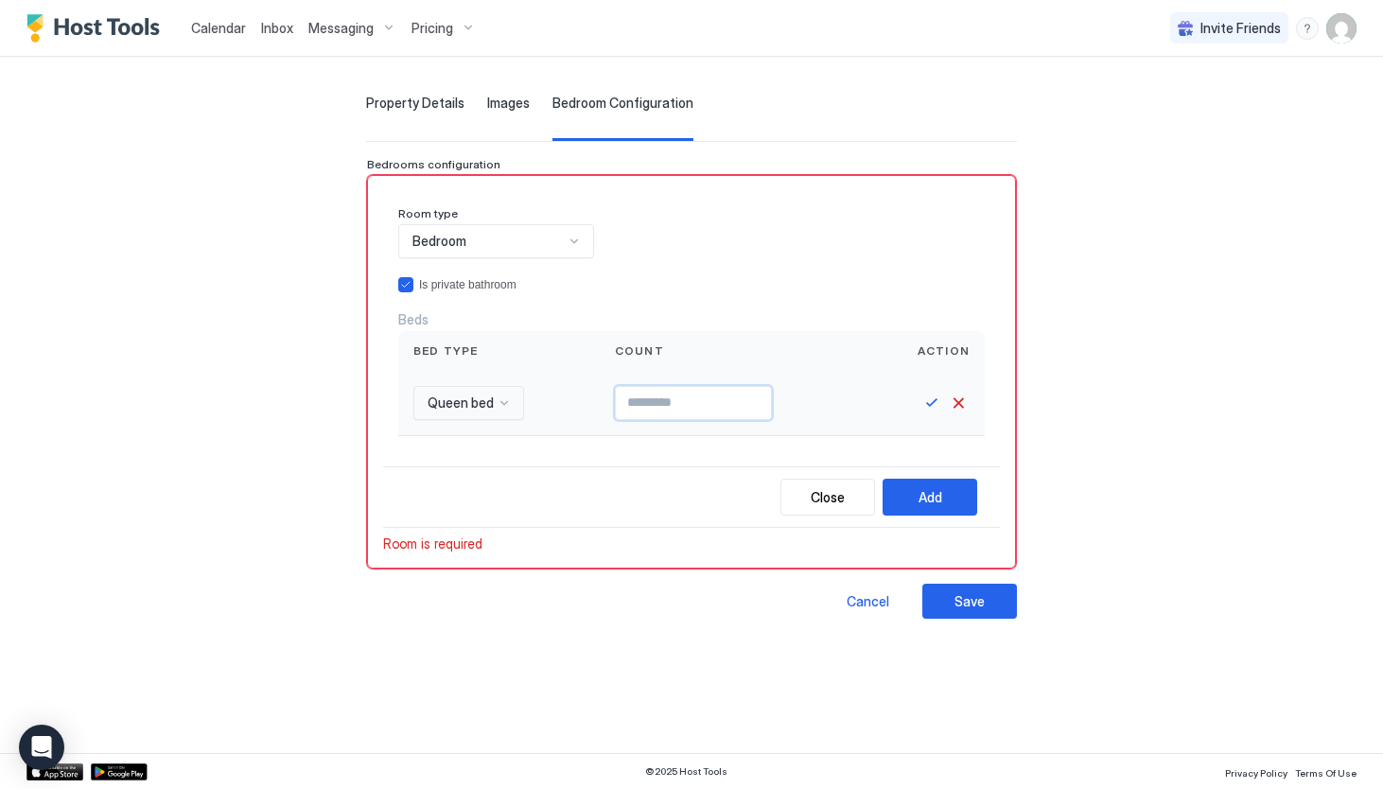
click at [616, 400] on input "Input Field" at bounding box center [693, 403] width 155 height 32
type input "*"
click at [943, 408] on button "Save" at bounding box center [931, 403] width 23 height 23
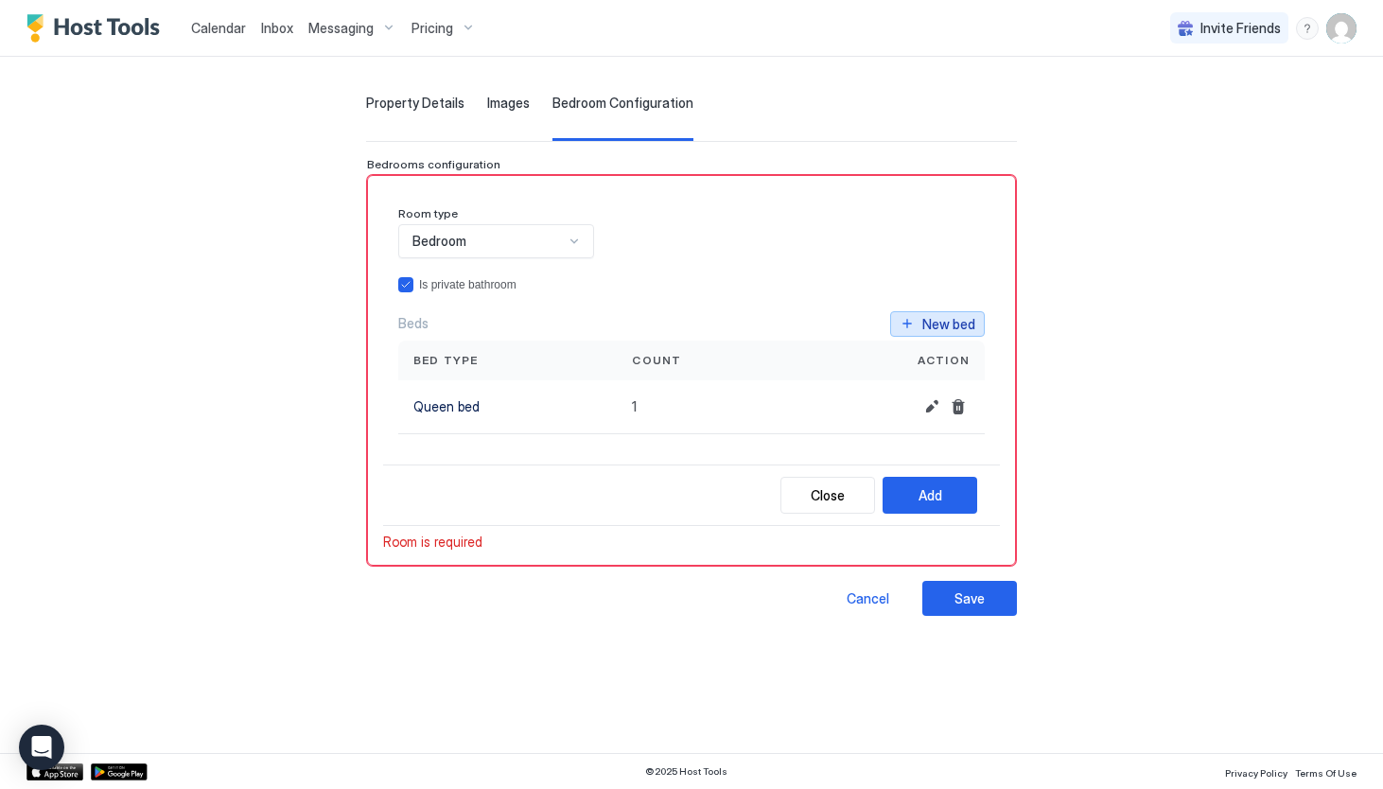
click at [975, 322] on div "New bed" at bounding box center [948, 324] width 53 height 20
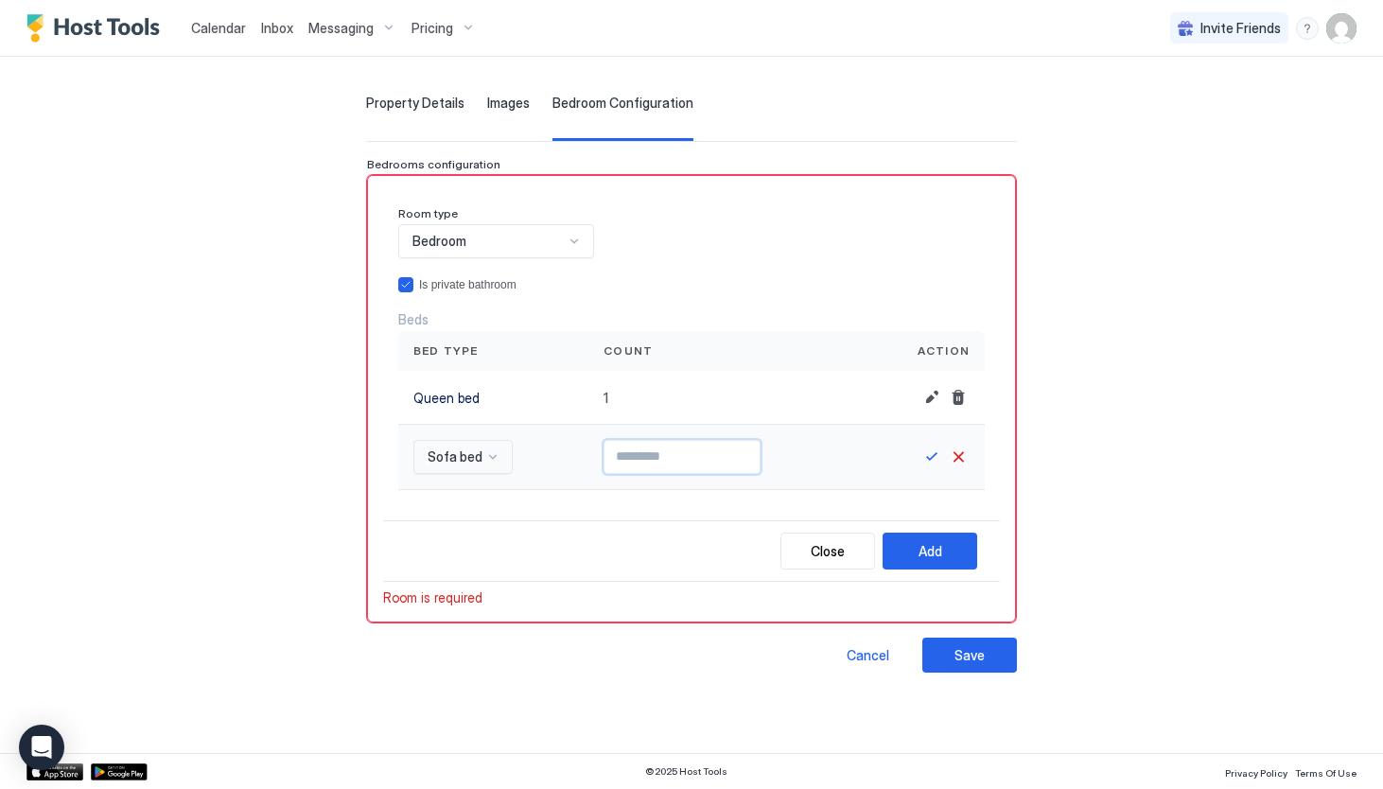
click at [604, 464] on input "Input Field" at bounding box center [681, 457] width 155 height 32
type input "*"
click at [567, 235] on div at bounding box center [574, 241] width 15 height 15
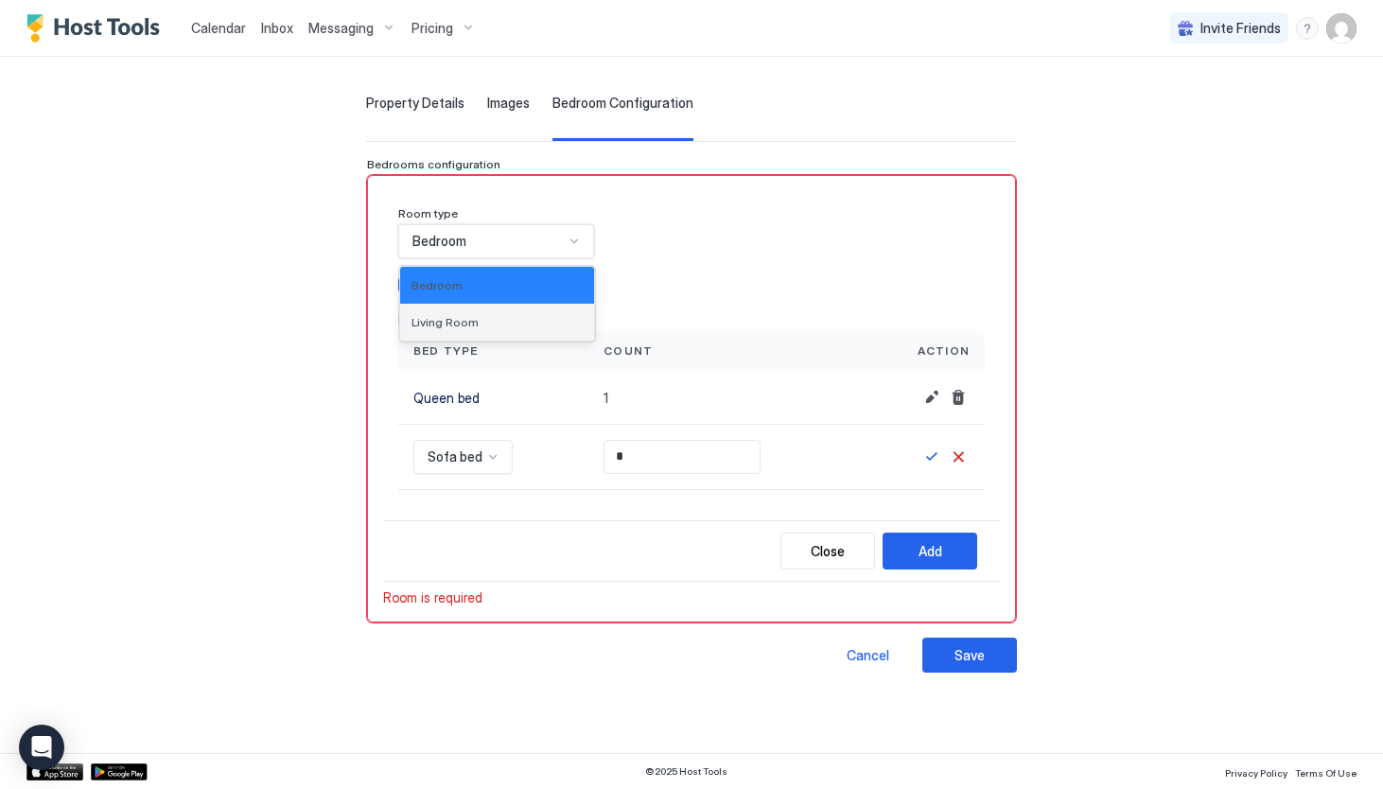
click at [486, 313] on div "Living Room" at bounding box center [497, 322] width 194 height 37
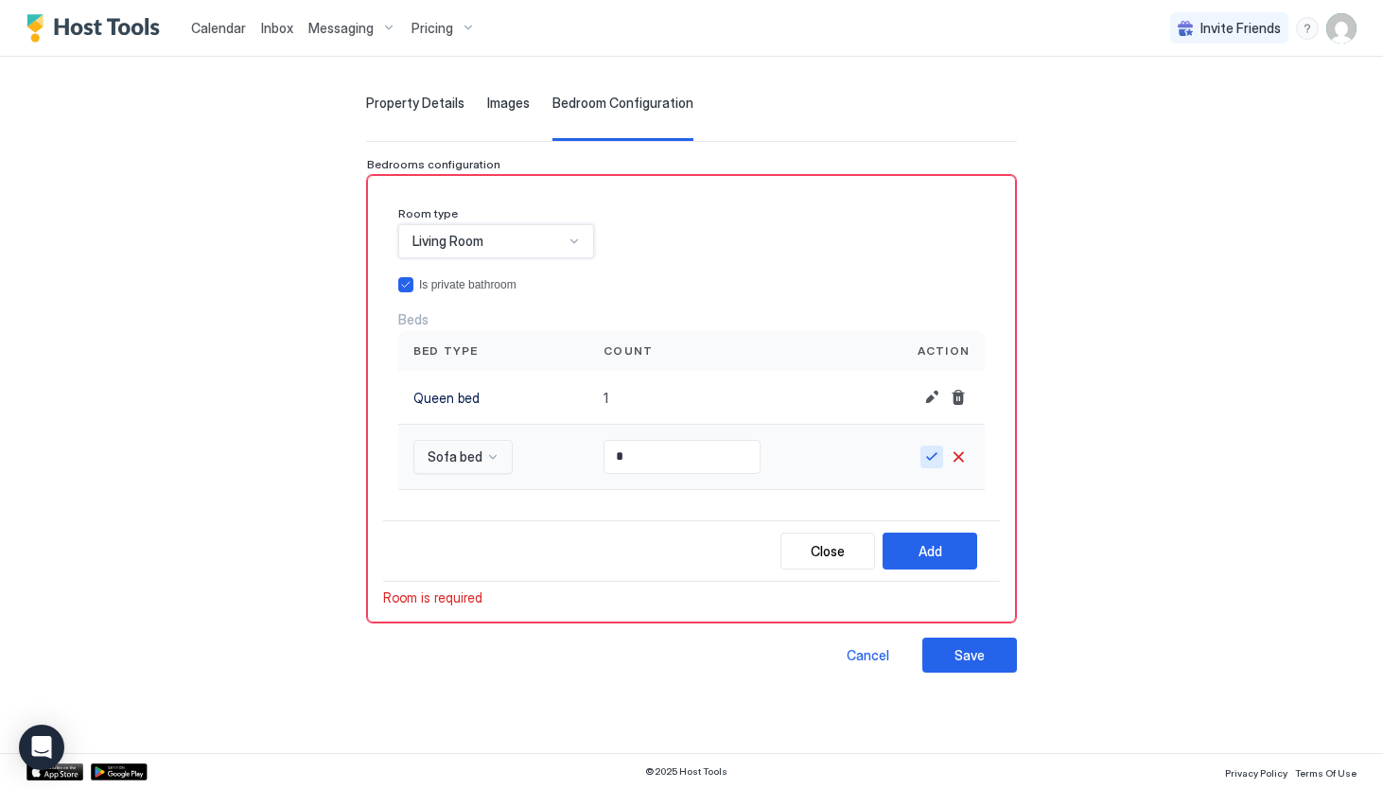
click at [943, 462] on button "Save" at bounding box center [931, 456] width 23 height 23
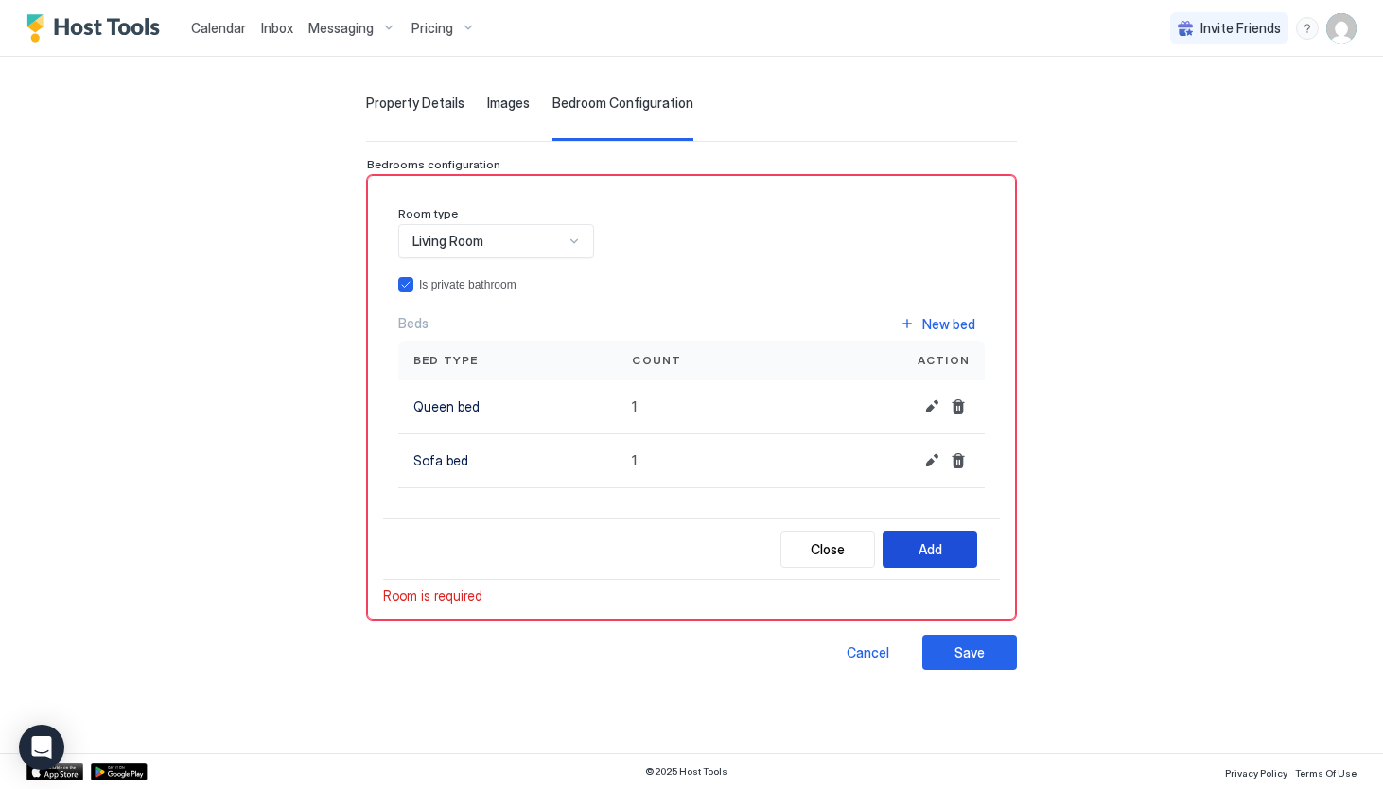
click at [977, 544] on button "Add" at bounding box center [929, 549] width 95 height 37
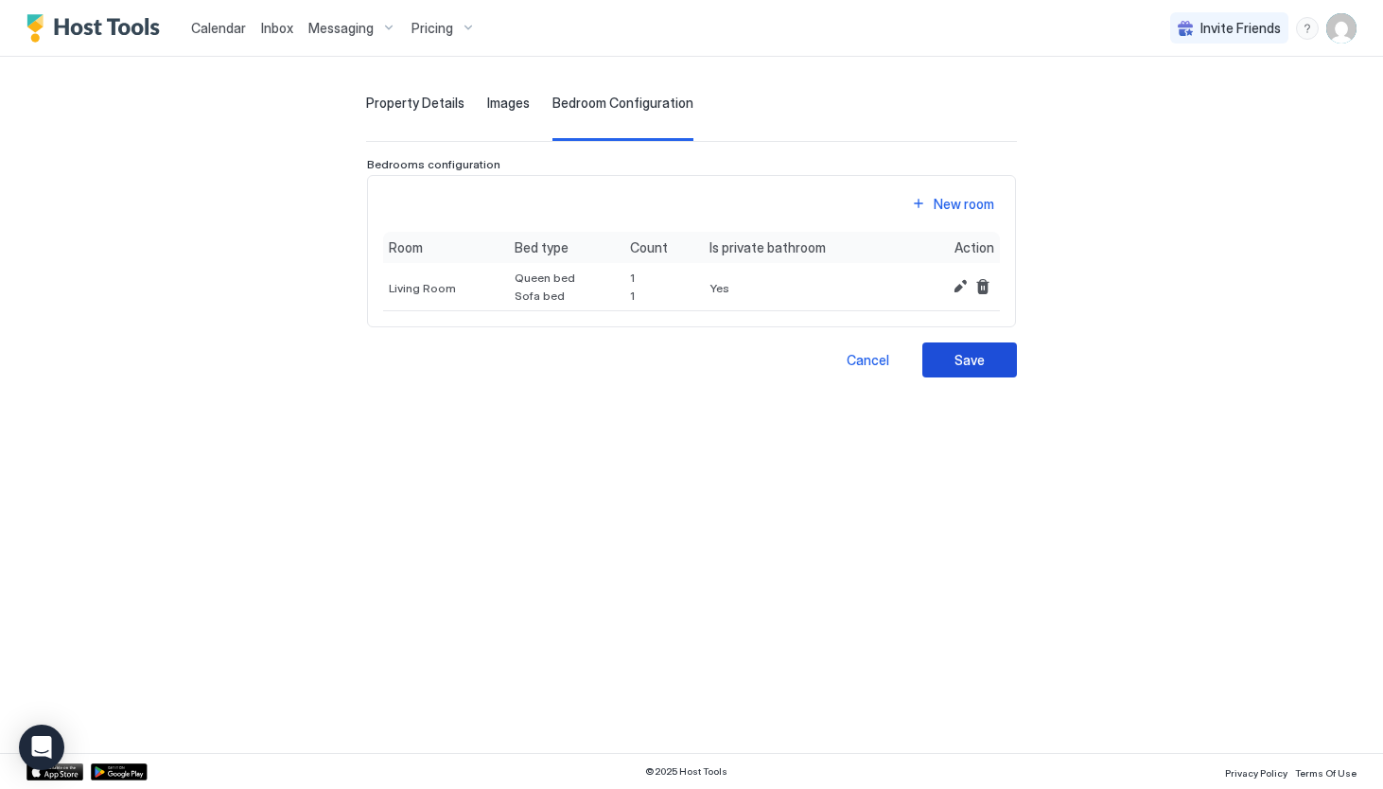
click at [1017, 370] on button "Save" at bounding box center [969, 359] width 95 height 35
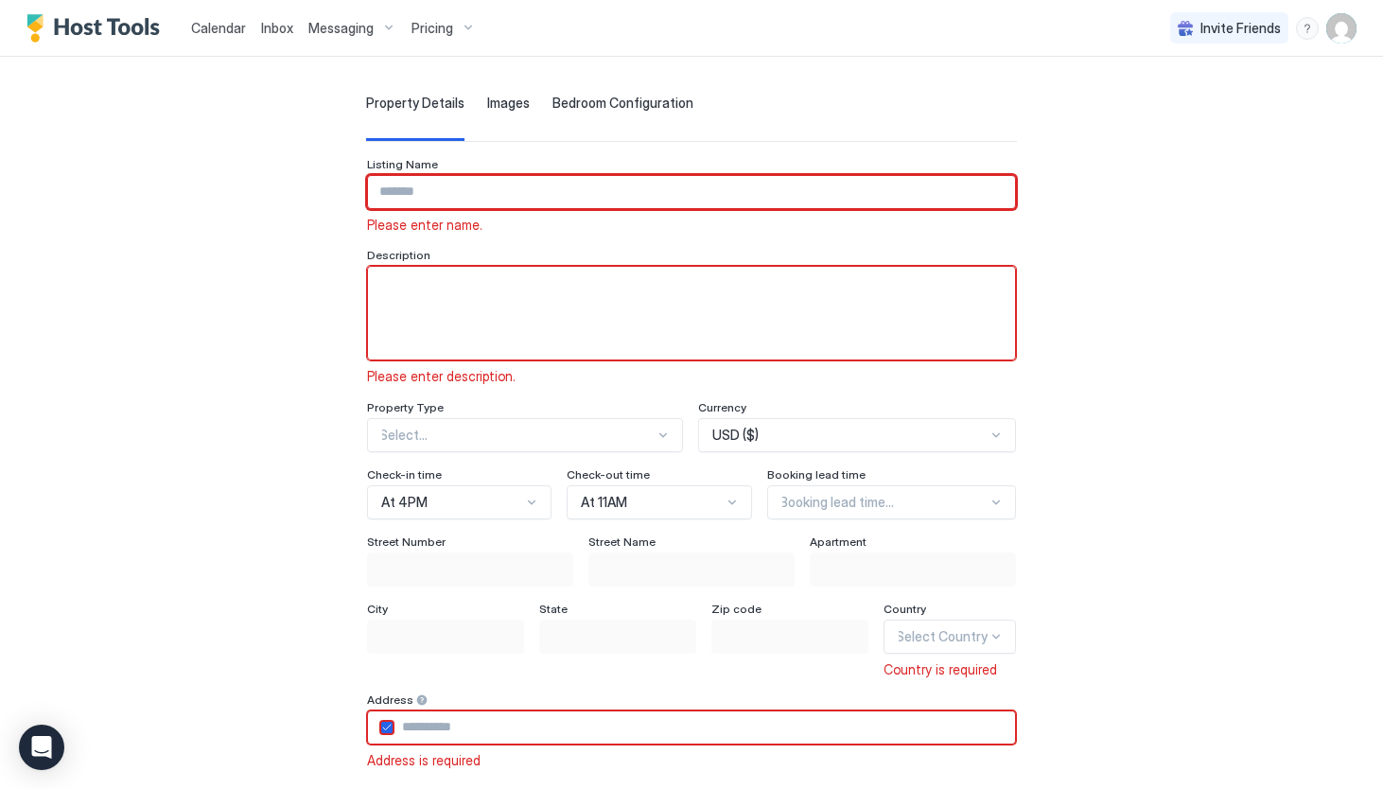
click at [581, 191] on input "Input Field" at bounding box center [691, 192] width 647 height 32
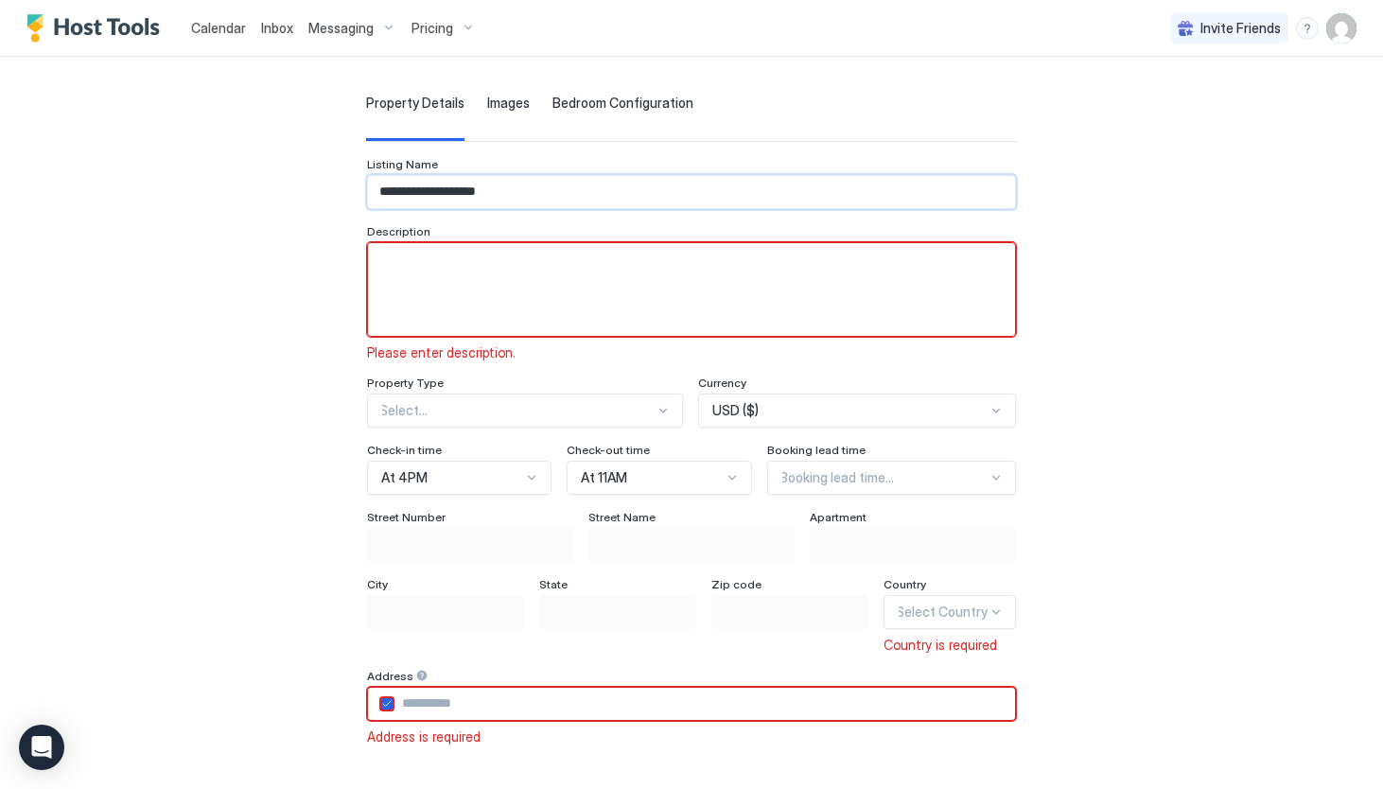
type input "**********"
click at [633, 252] on textarea "Input Field" at bounding box center [691, 289] width 647 height 93
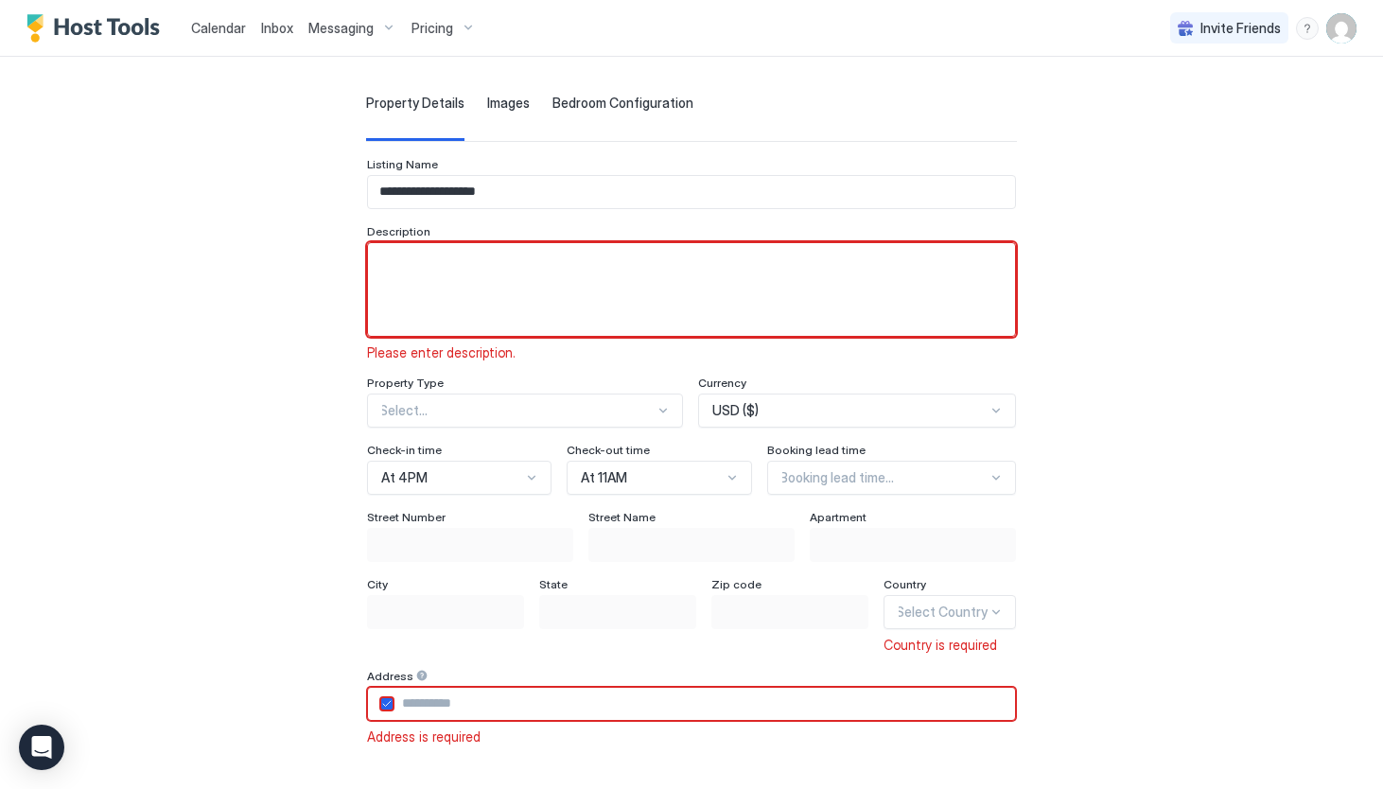
paste textarea "**********"
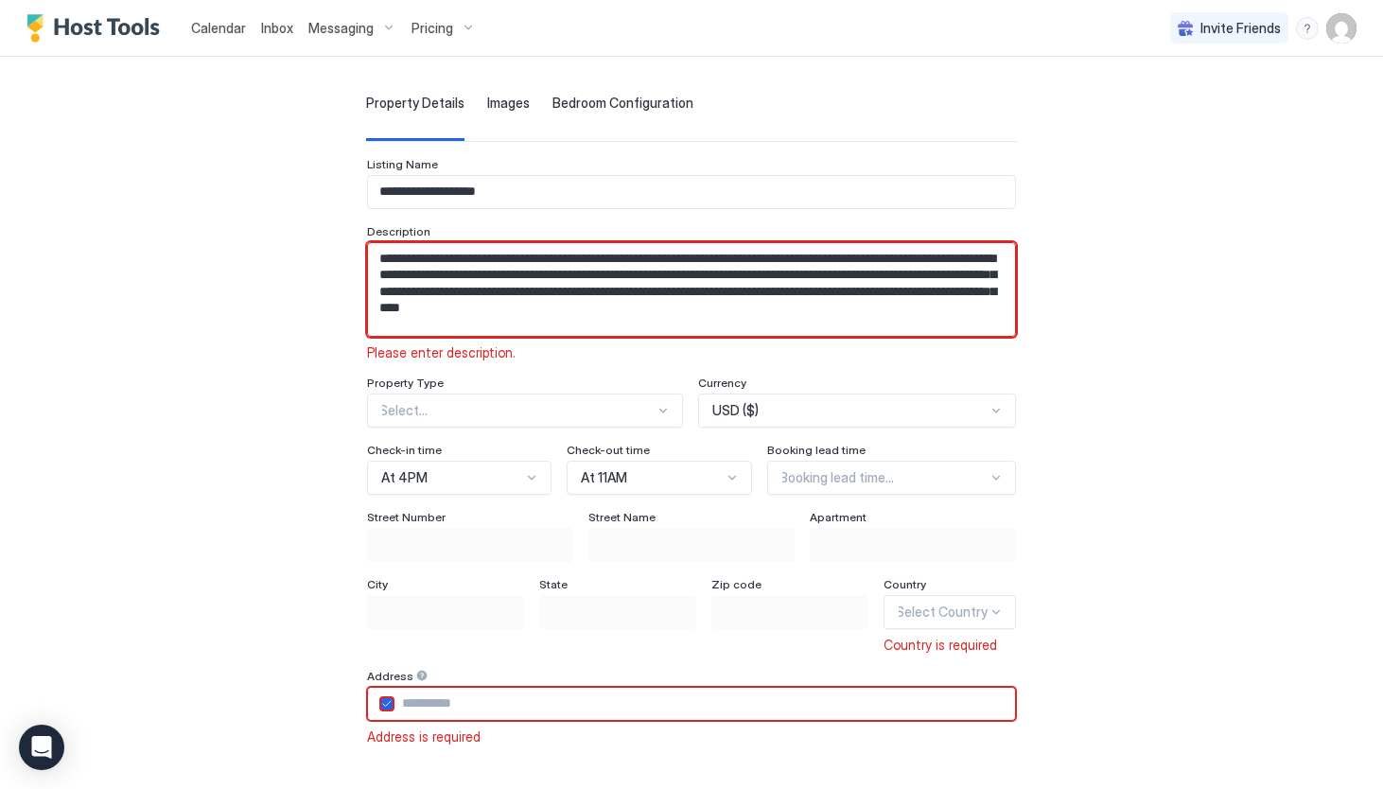
scroll to position [158, 0]
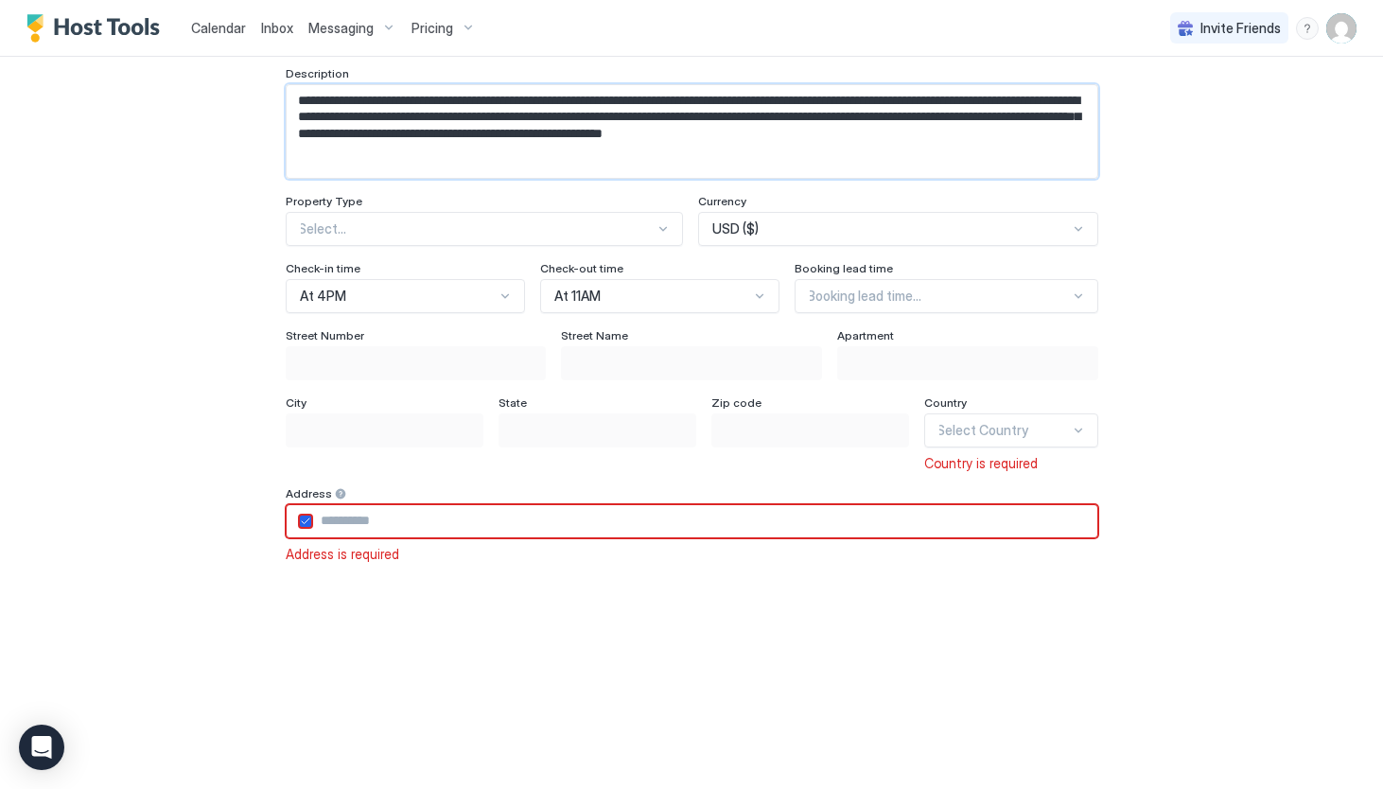
type textarea "**********"
click at [442, 218] on div "Select..." at bounding box center [485, 229] width 398 height 34
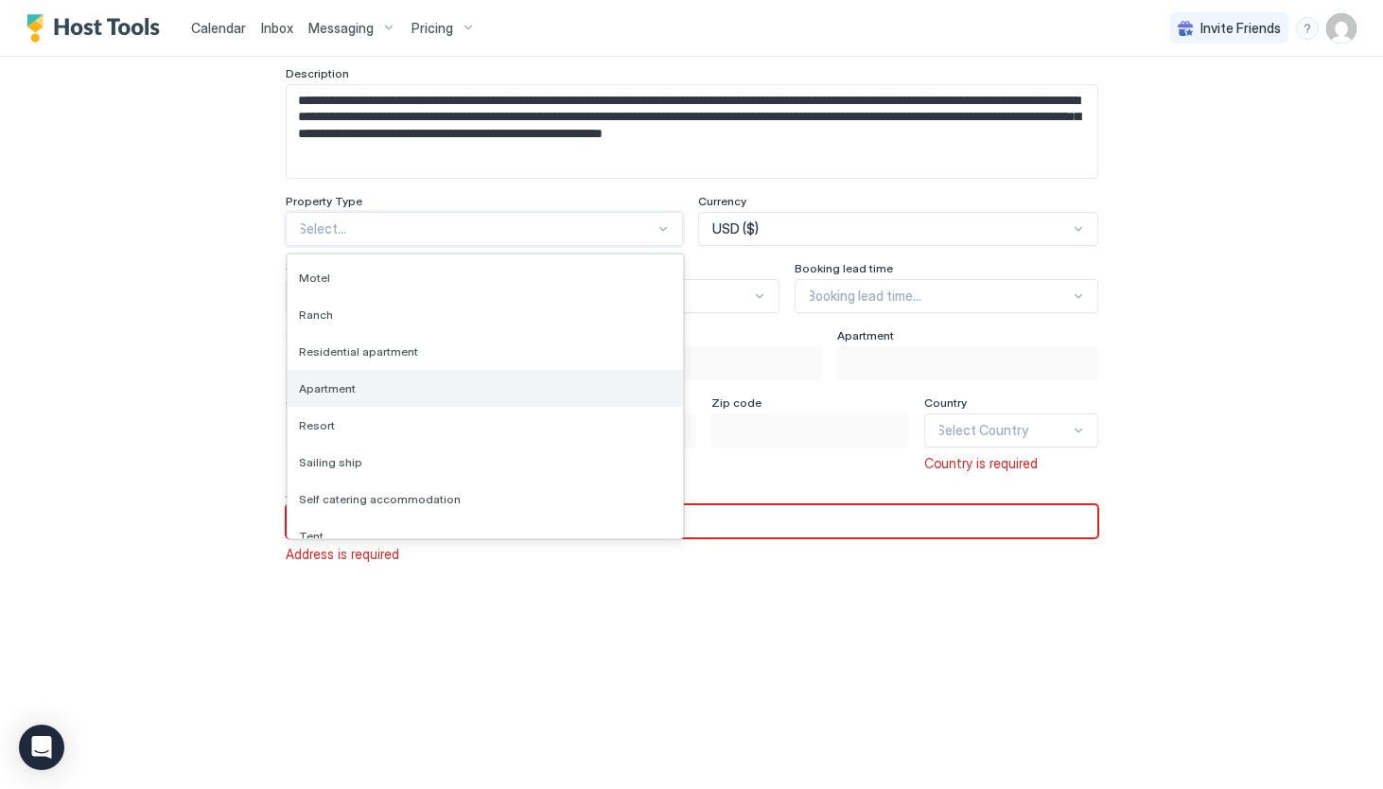
scroll to position [1485, 0]
click at [362, 379] on div "Apartment" at bounding box center [486, 374] width 374 height 14
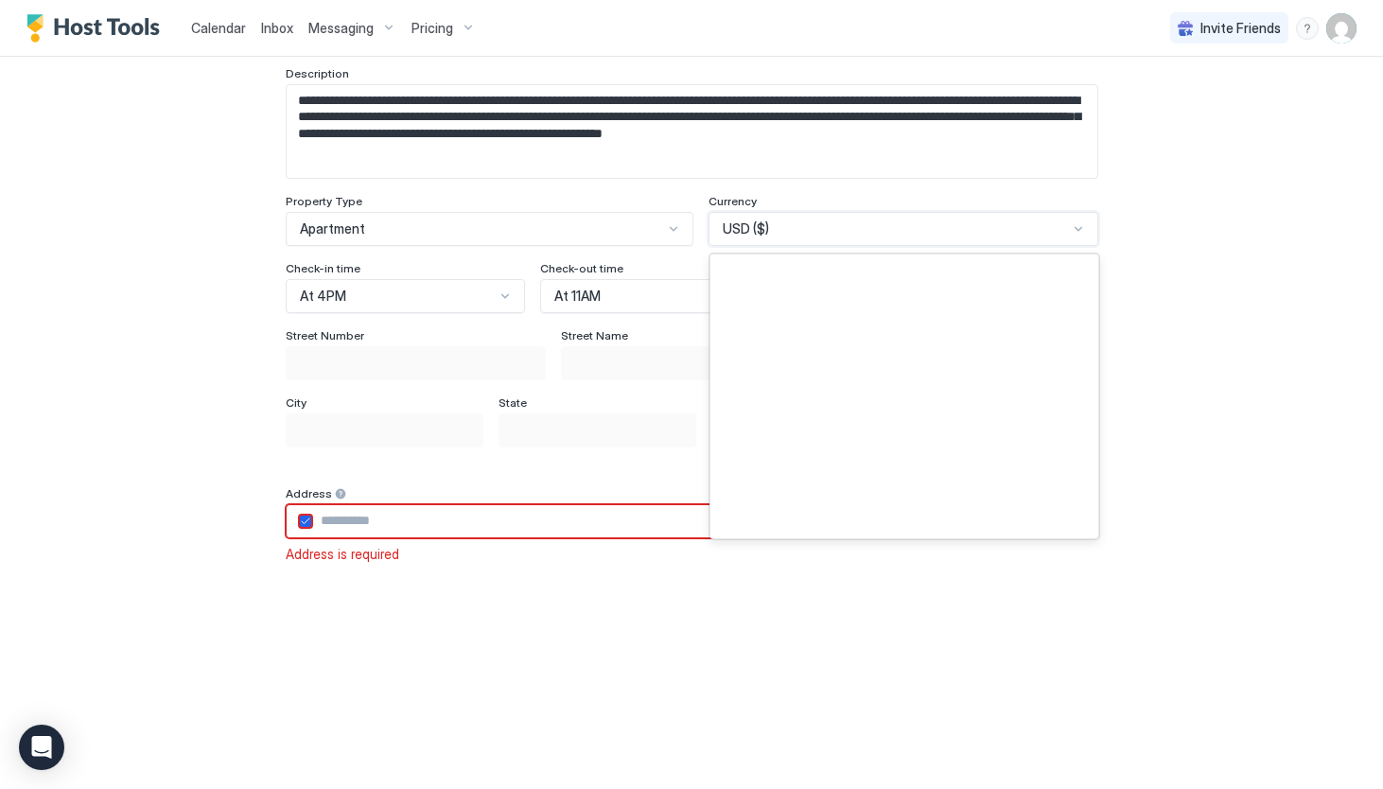
click at [823, 236] on div "USD ($)" at bounding box center [895, 228] width 345 height 17
click at [817, 236] on div "USD ($)" at bounding box center [903, 229] width 390 height 34
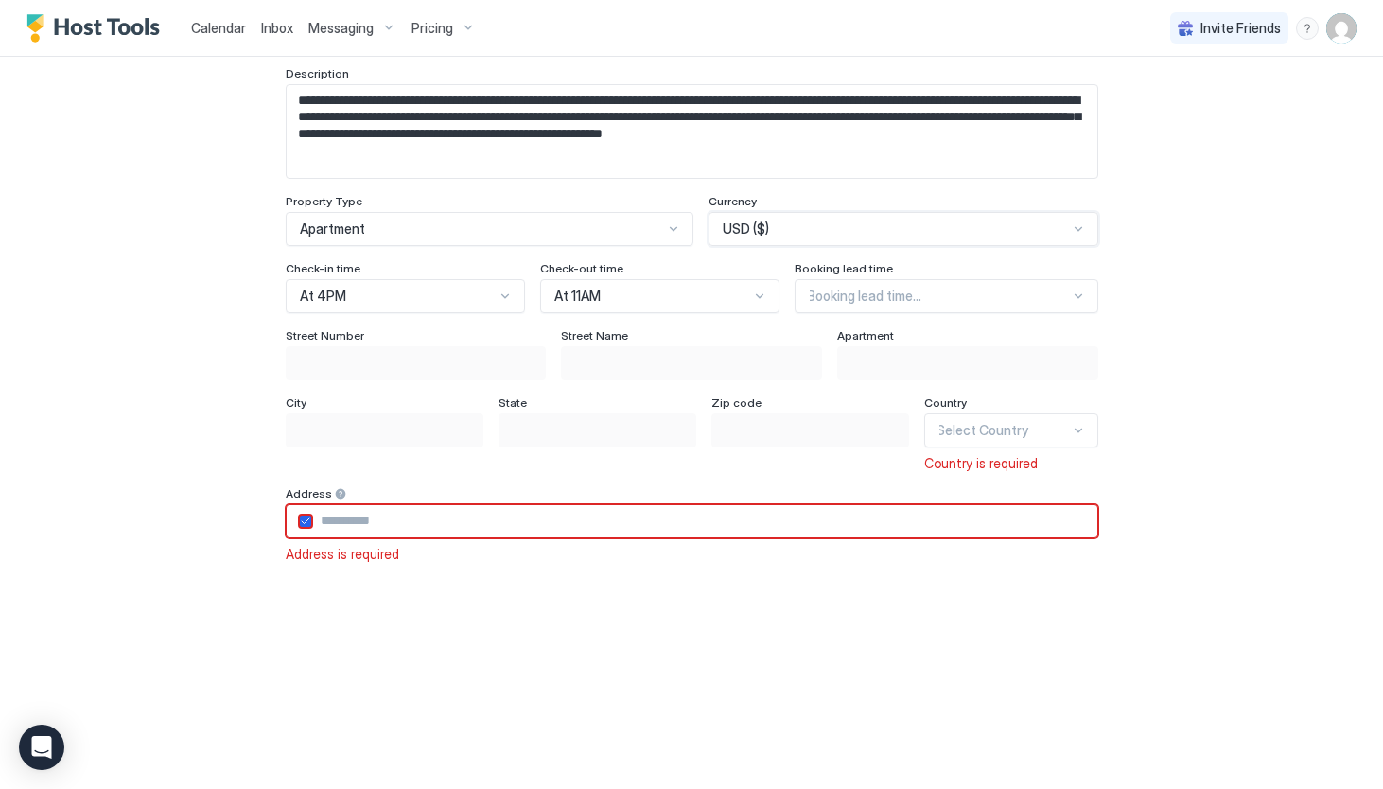
click at [505, 303] on div at bounding box center [505, 296] width 16 height 17
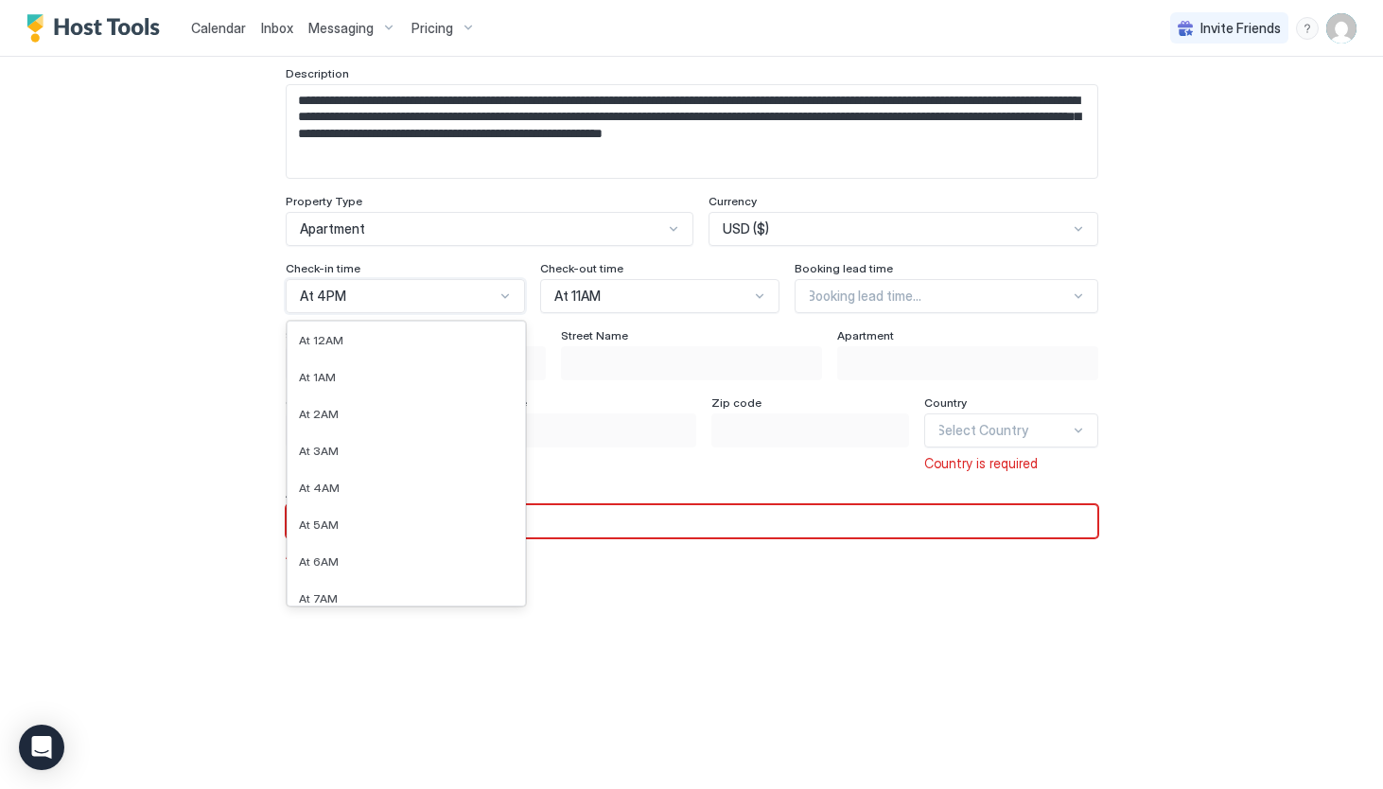
scroll to position [356, 0]
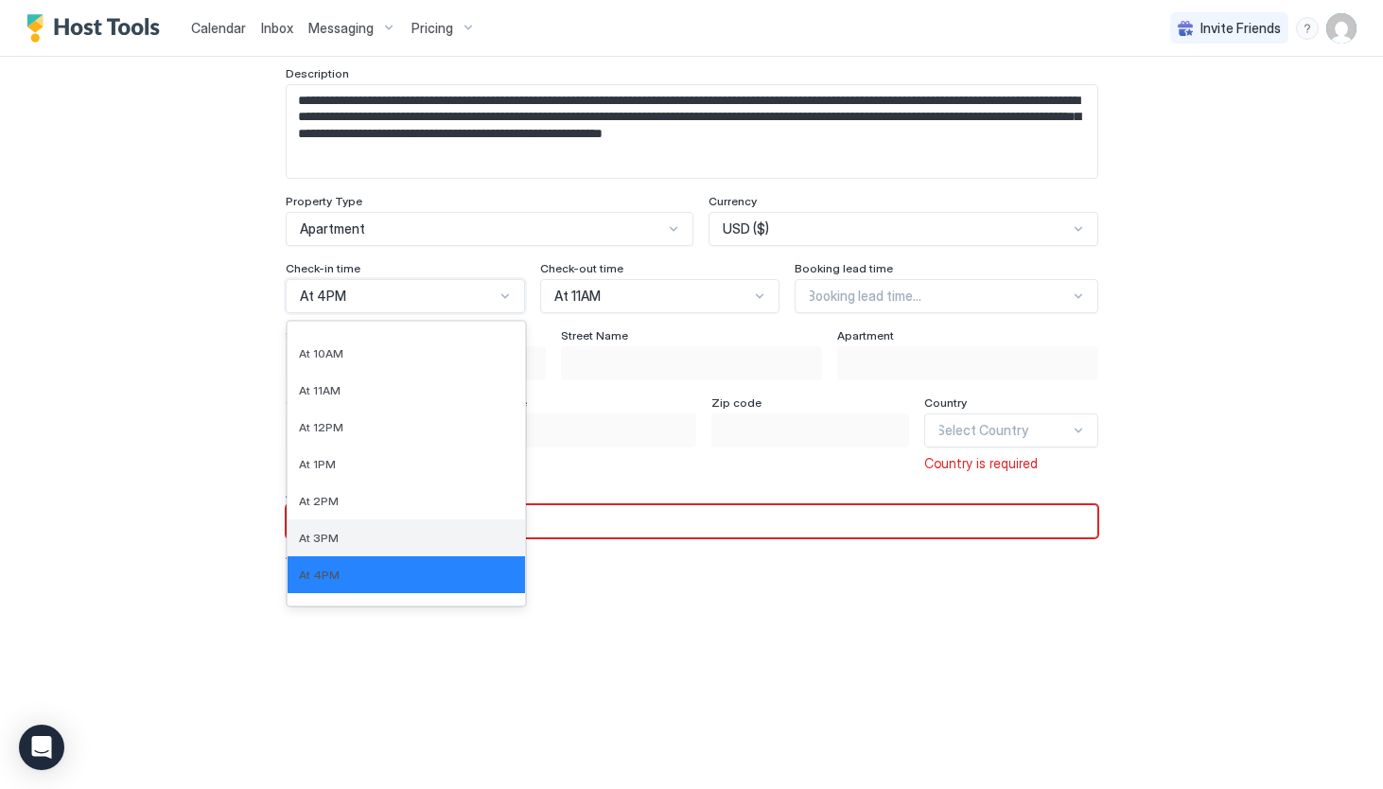
click at [337, 528] on div "At 3PM" at bounding box center [406, 537] width 237 height 37
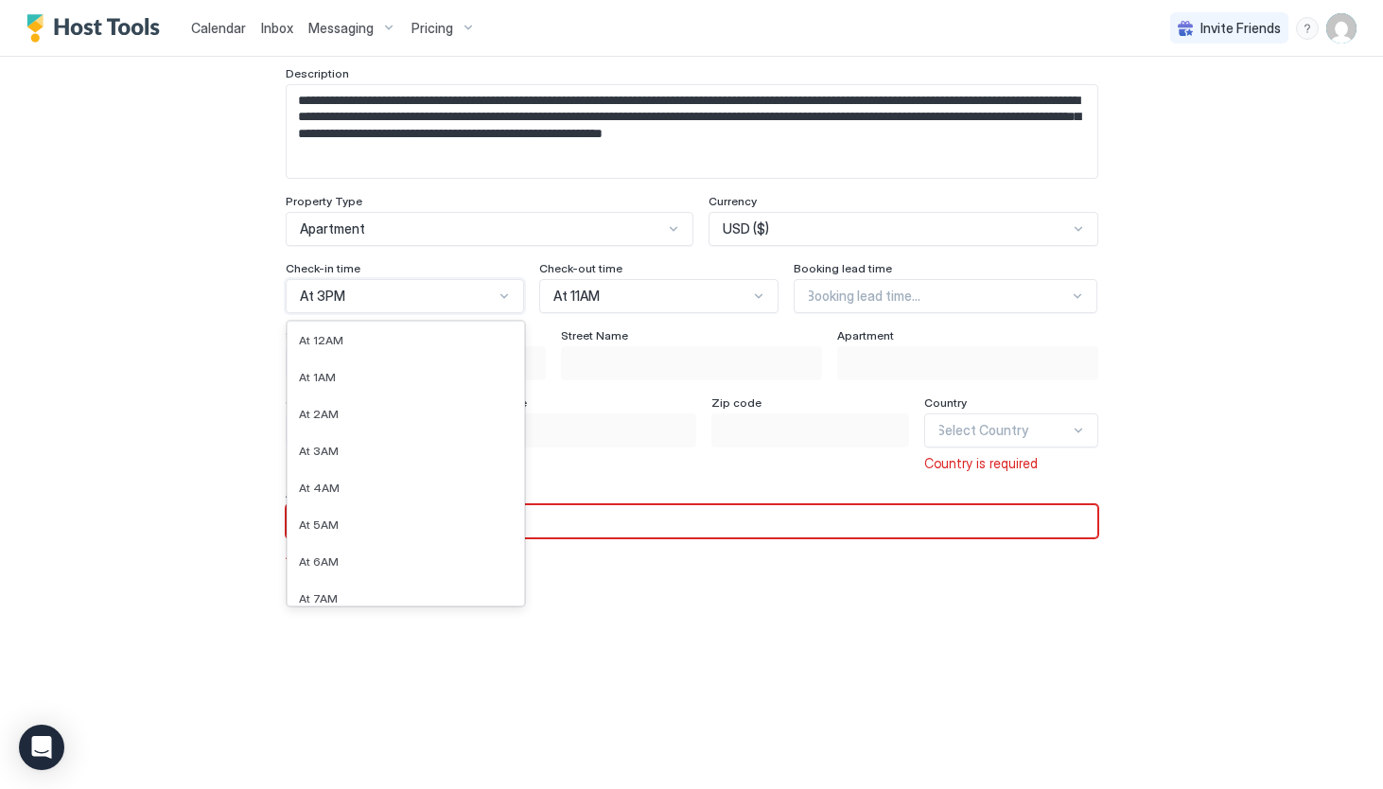
click at [497, 294] on div at bounding box center [504, 295] width 15 height 15
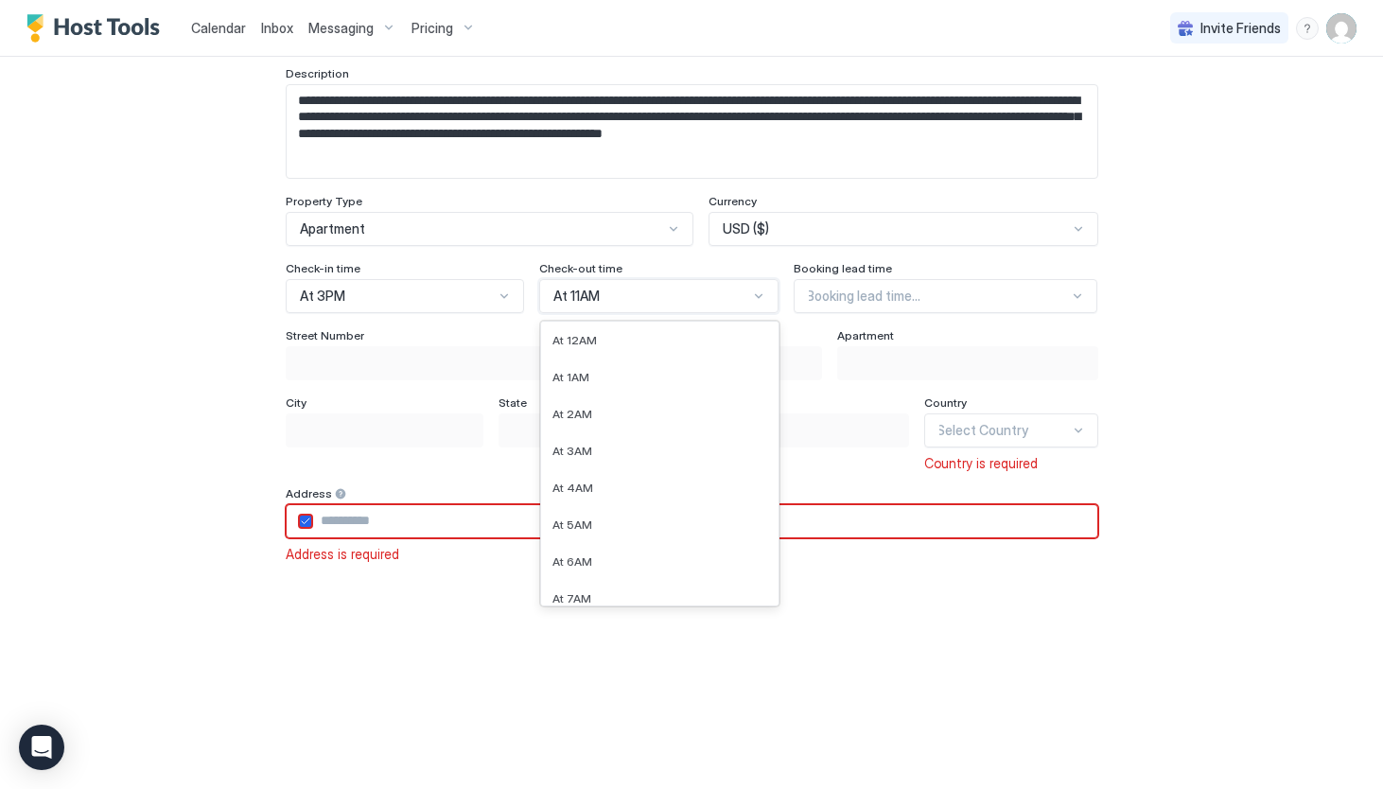
click at [704, 288] on div "At 11AM" at bounding box center [650, 296] width 195 height 17
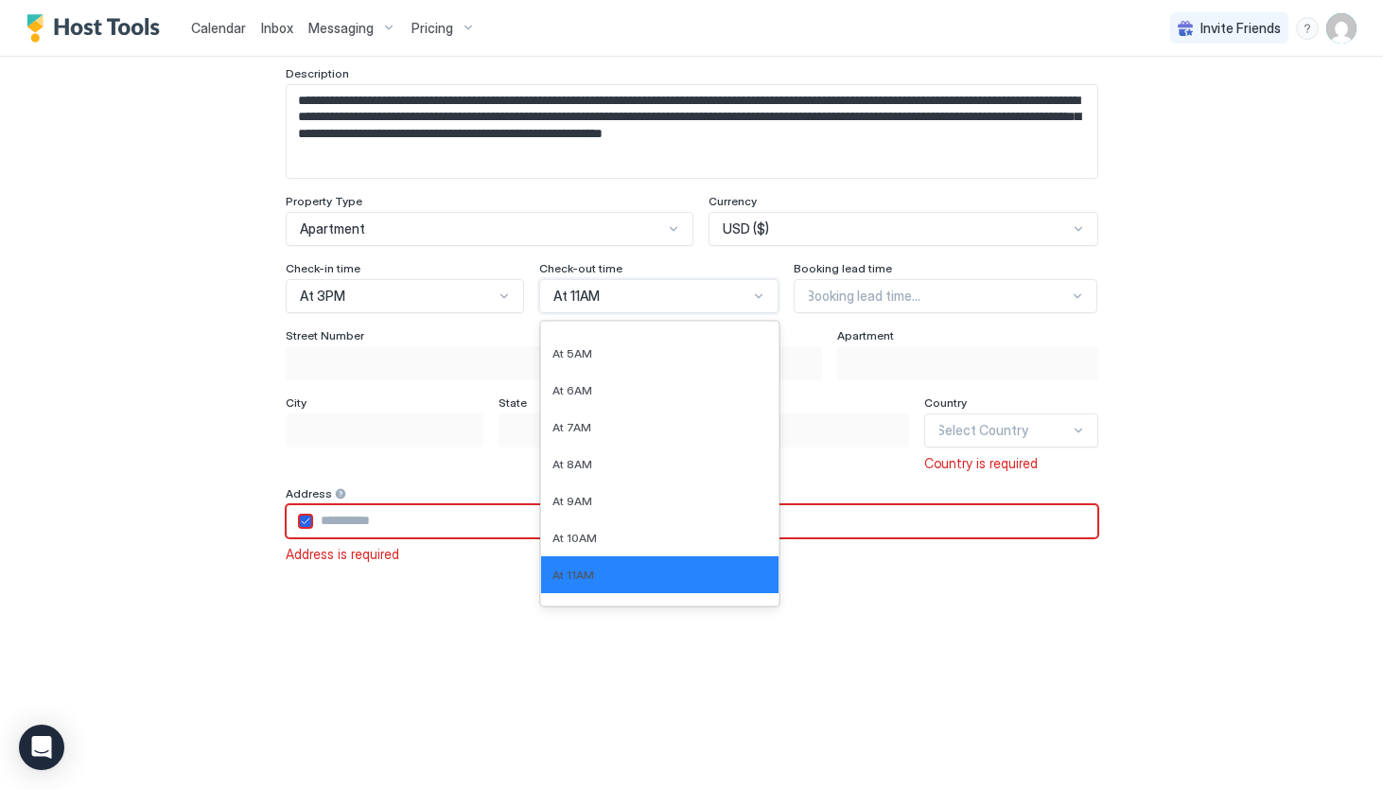
click at [892, 297] on div "Booking lead time..." at bounding box center [937, 296] width 263 height 17
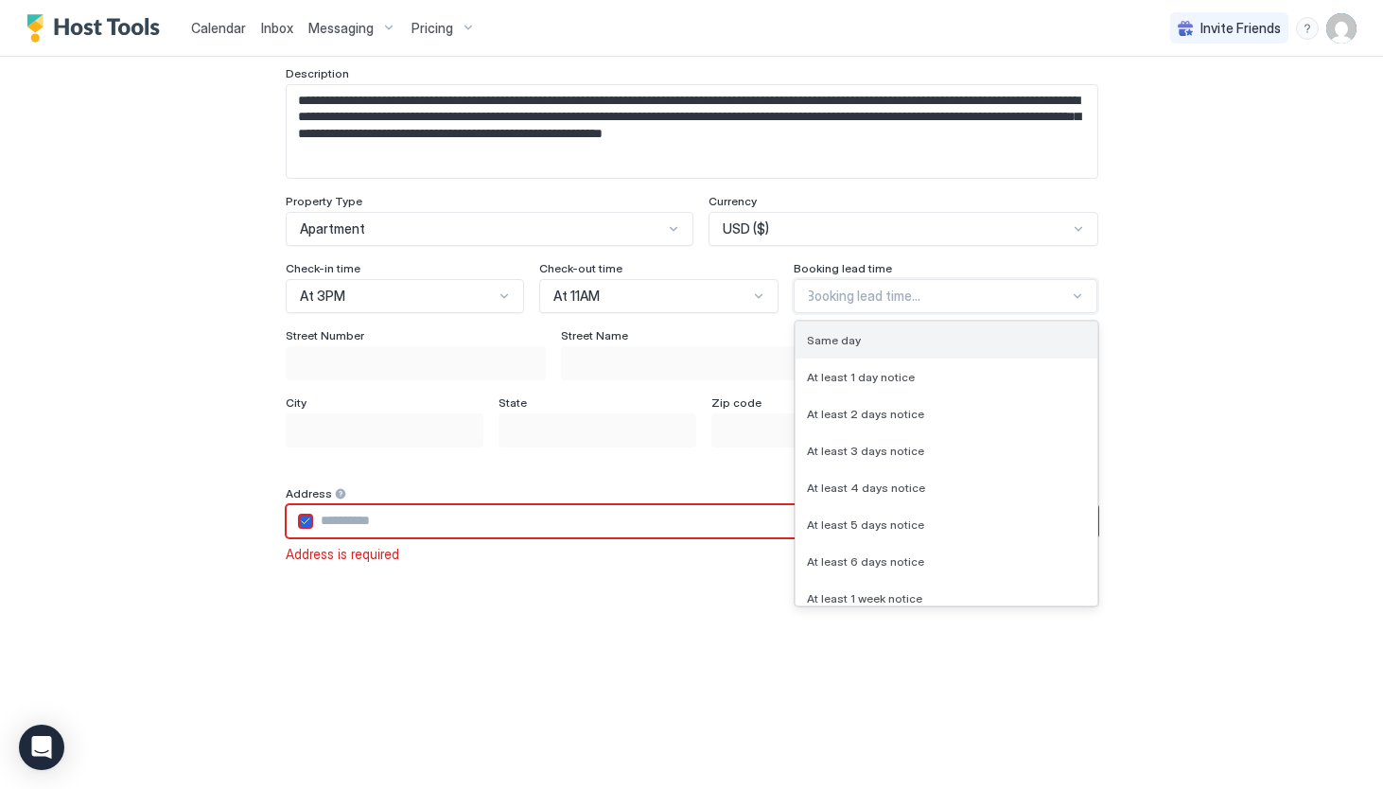
click at [856, 345] on span "Same day" at bounding box center [834, 340] width 54 height 14
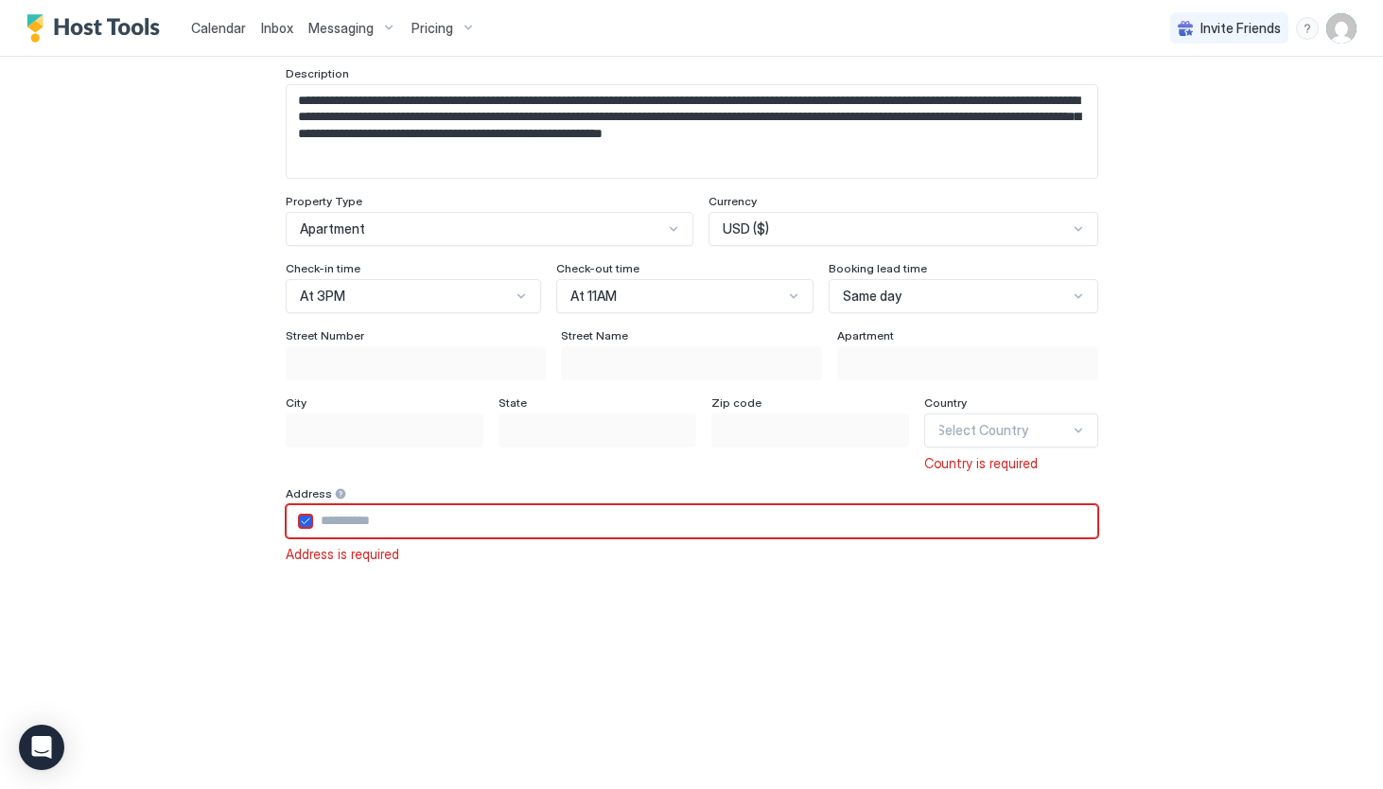
click at [460, 364] on input "Input Field" at bounding box center [416, 363] width 259 height 32
click at [452, 372] on input "Input Field" at bounding box center [416, 363] width 259 height 32
click at [452, 406] on div "City" at bounding box center [385, 404] width 198 height 18
click at [1014, 448] on div "Country Select Country Country is required" at bounding box center [1010, 433] width 173 height 77
click at [1019, 432] on div "Select Country" at bounding box center [1002, 430] width 132 height 17
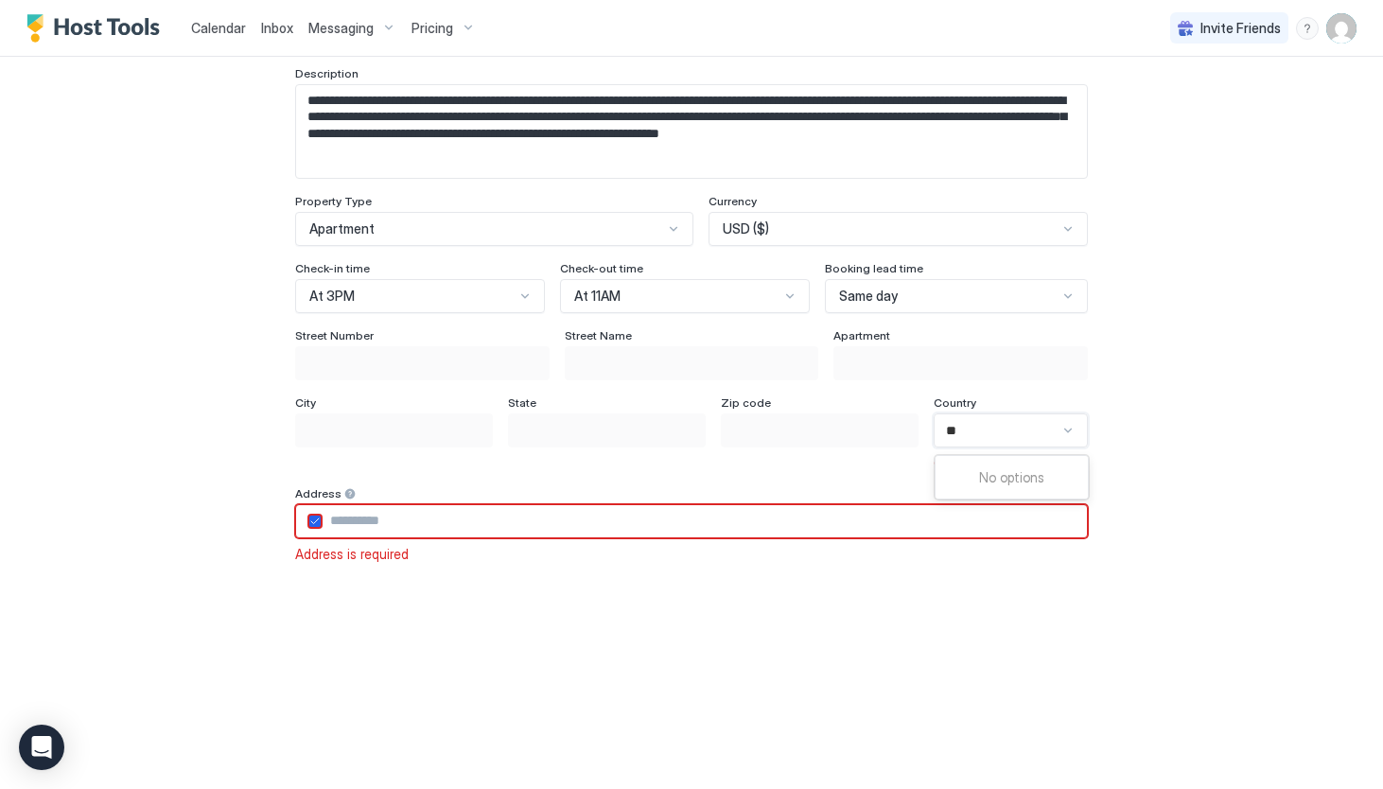
type input "***"
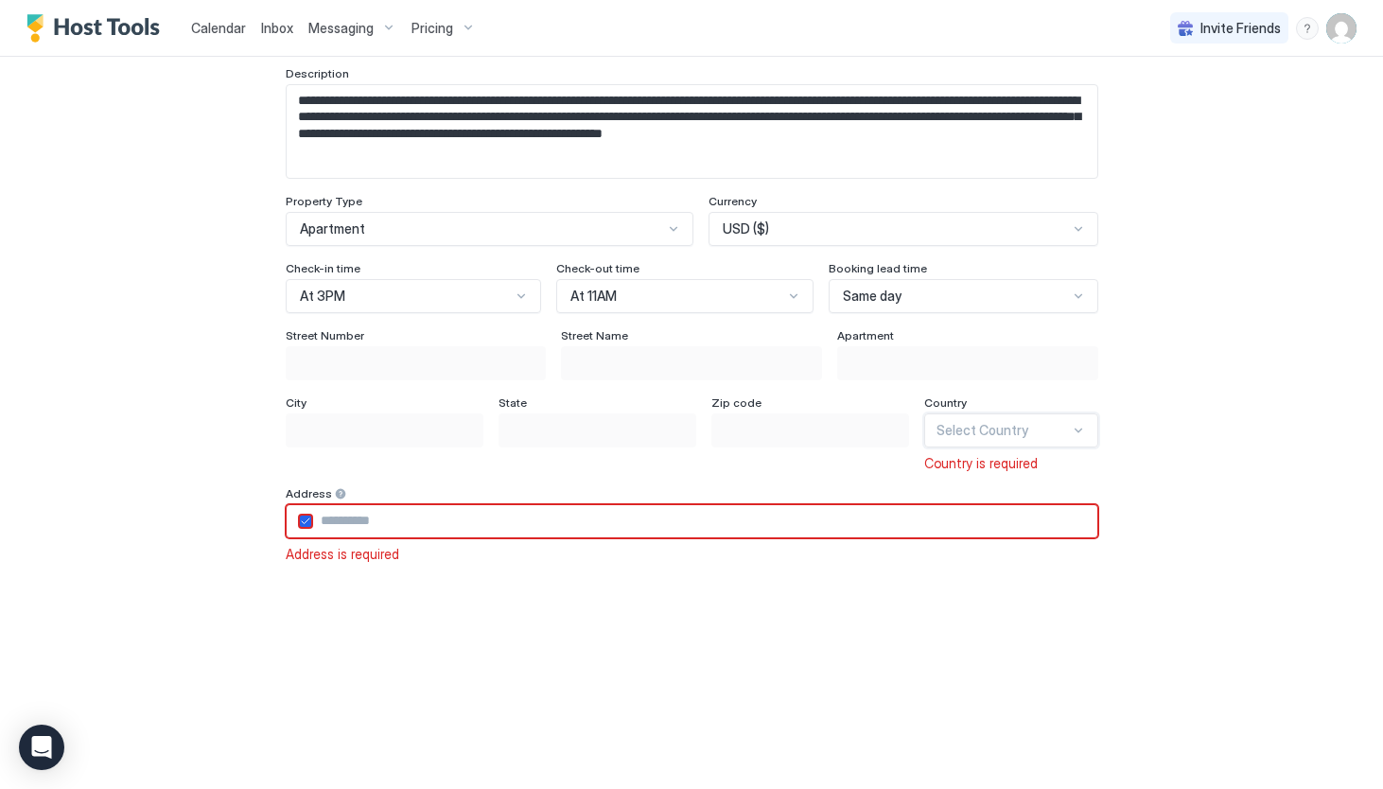
click at [1072, 429] on div at bounding box center [1078, 430] width 15 height 15
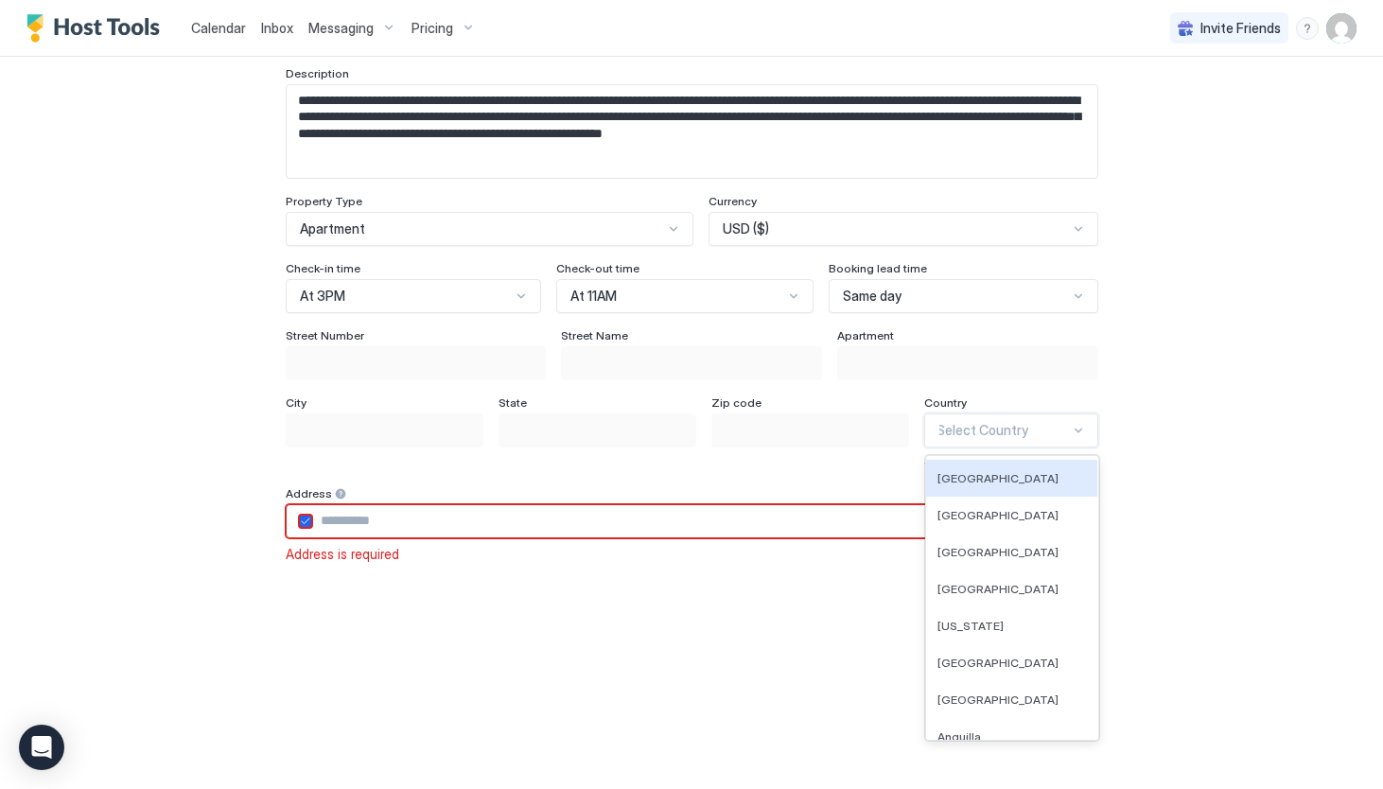
click at [1072, 429] on div at bounding box center [1078, 430] width 15 height 15
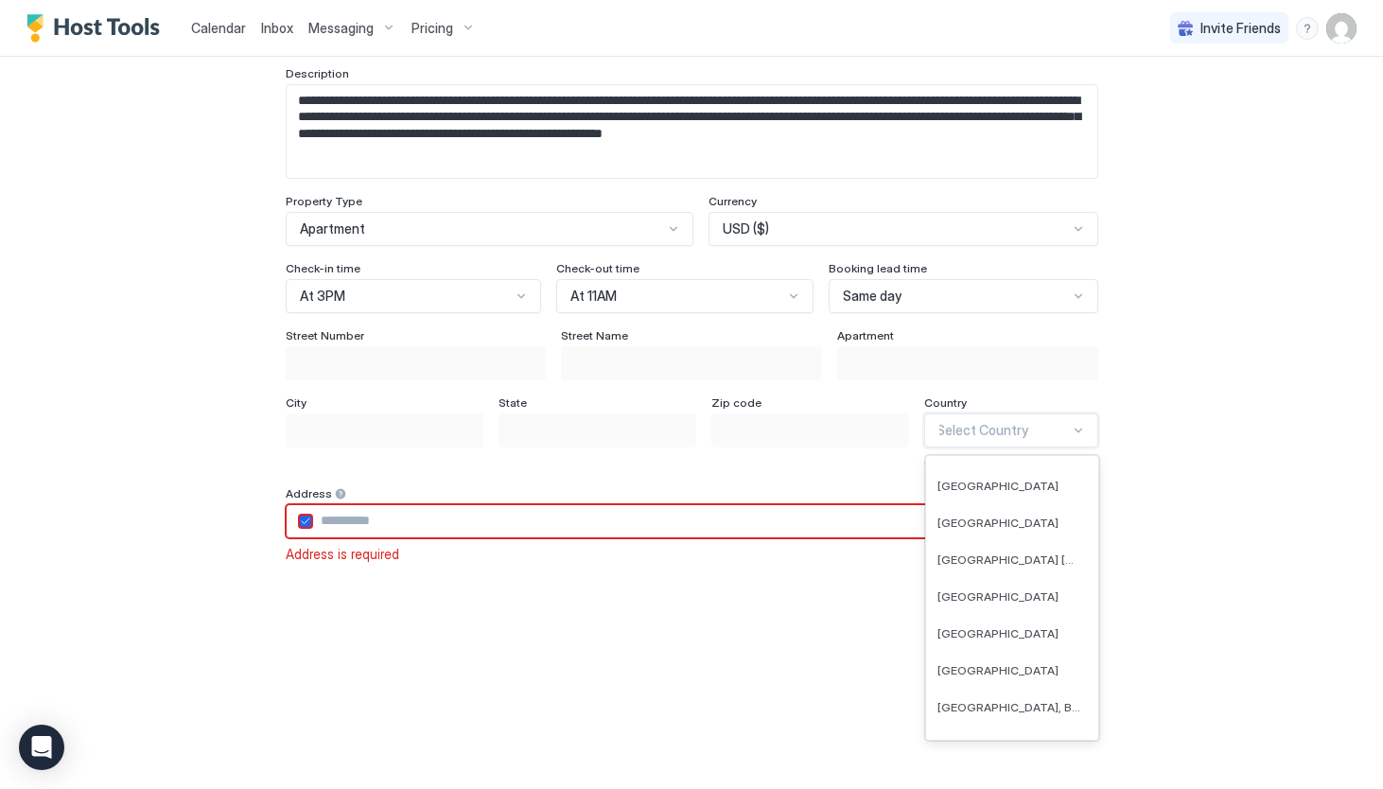
scroll to position [8601, 0]
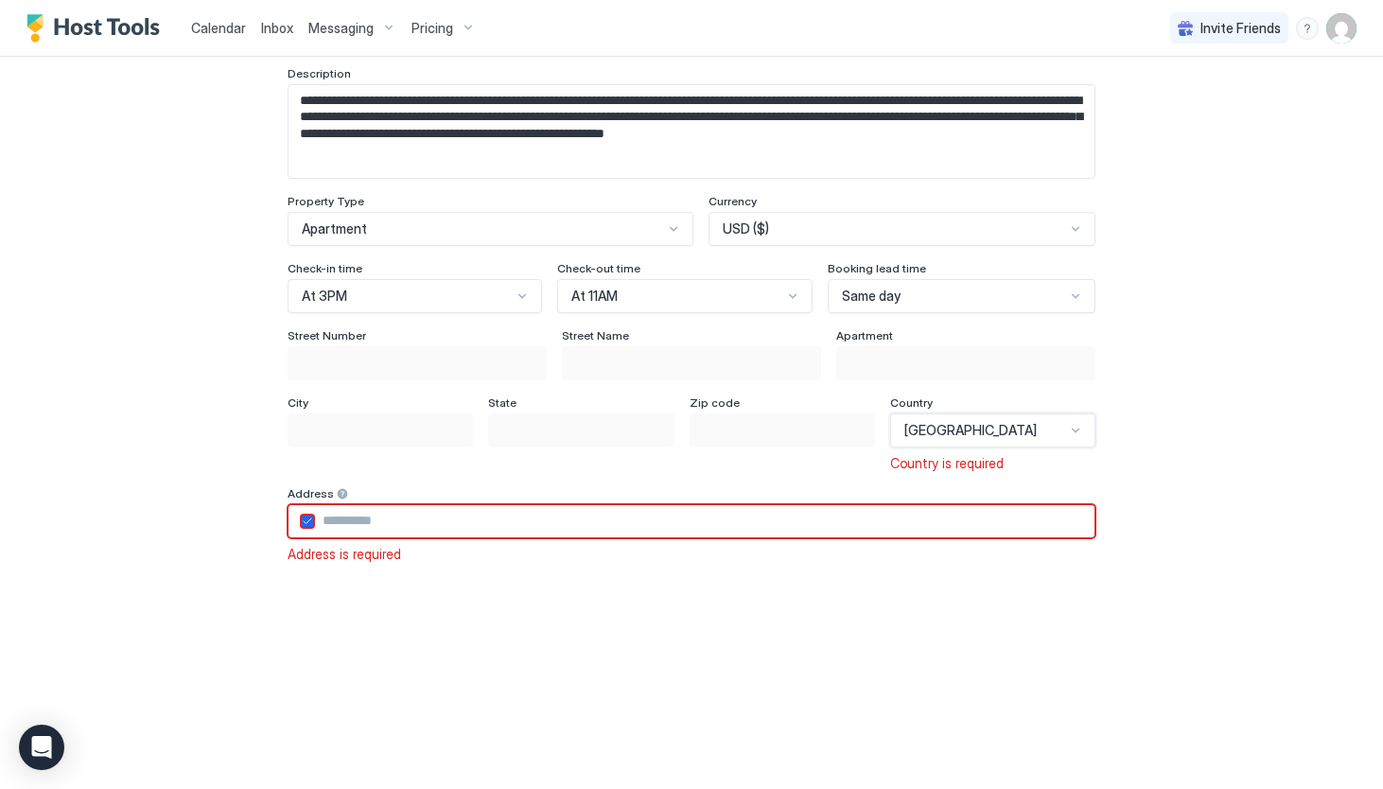
click at [663, 532] on input "Input Field" at bounding box center [704, 521] width 779 height 32
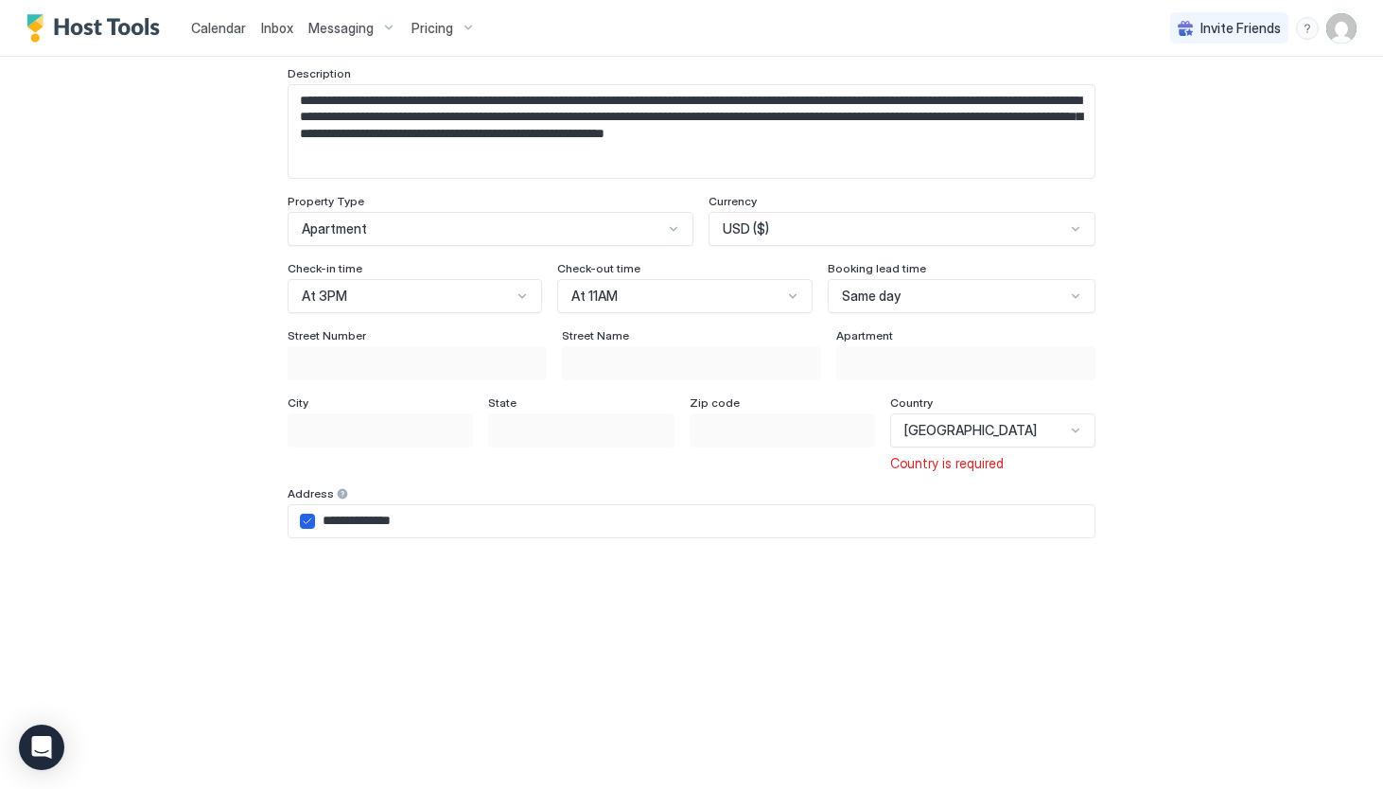
click at [735, 428] on div "City State Zip code Country United States Country is required" at bounding box center [692, 433] width 808 height 77
click at [472, 429] on input "Input Field" at bounding box center [379, 430] width 183 height 32
click at [450, 432] on input "Input Field" at bounding box center [379, 430] width 183 height 32
click at [543, 507] on input "**********" at bounding box center [704, 521] width 779 height 32
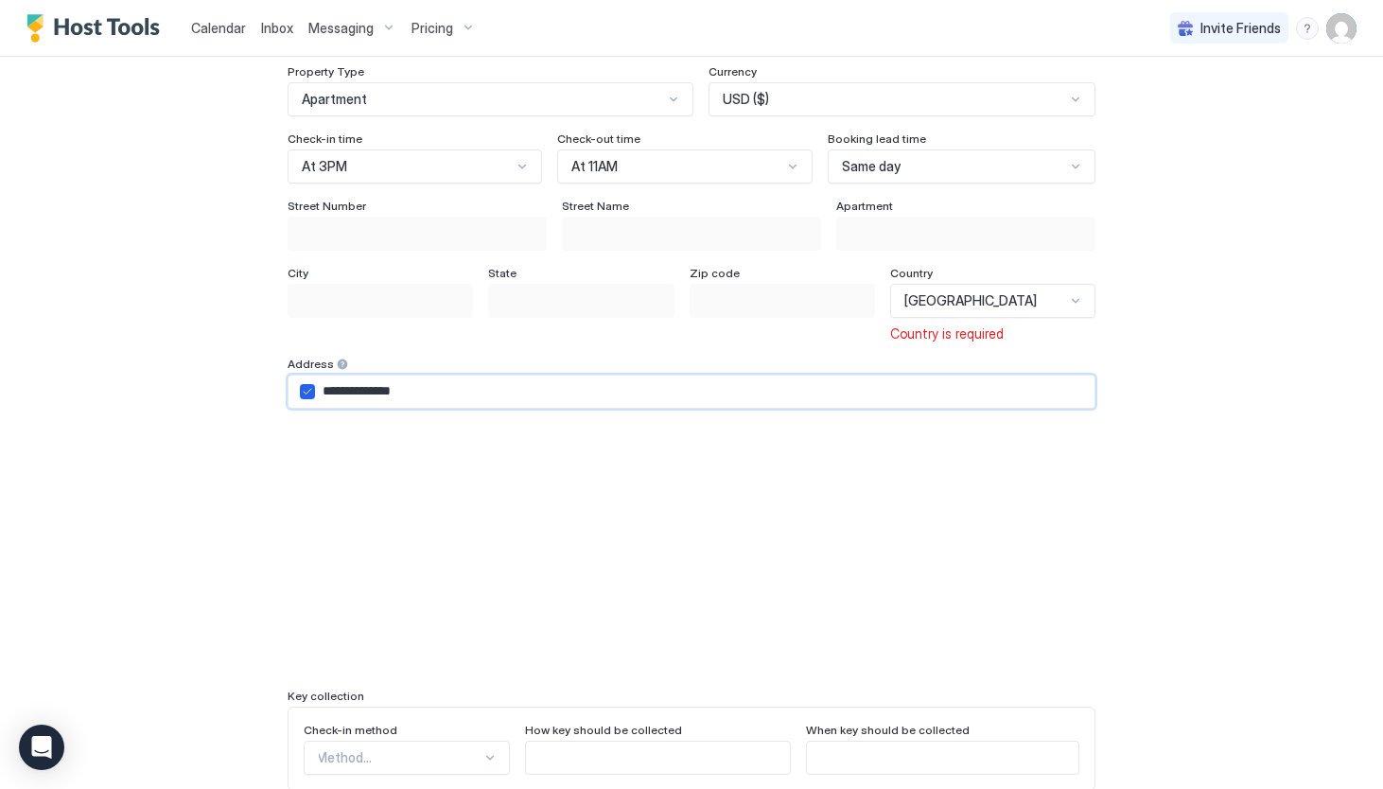
scroll to position [287, 0]
click at [1040, 309] on div "United States" at bounding box center [992, 302] width 205 height 34
click at [874, 309] on input "Input Field" at bounding box center [781, 302] width 183 height 32
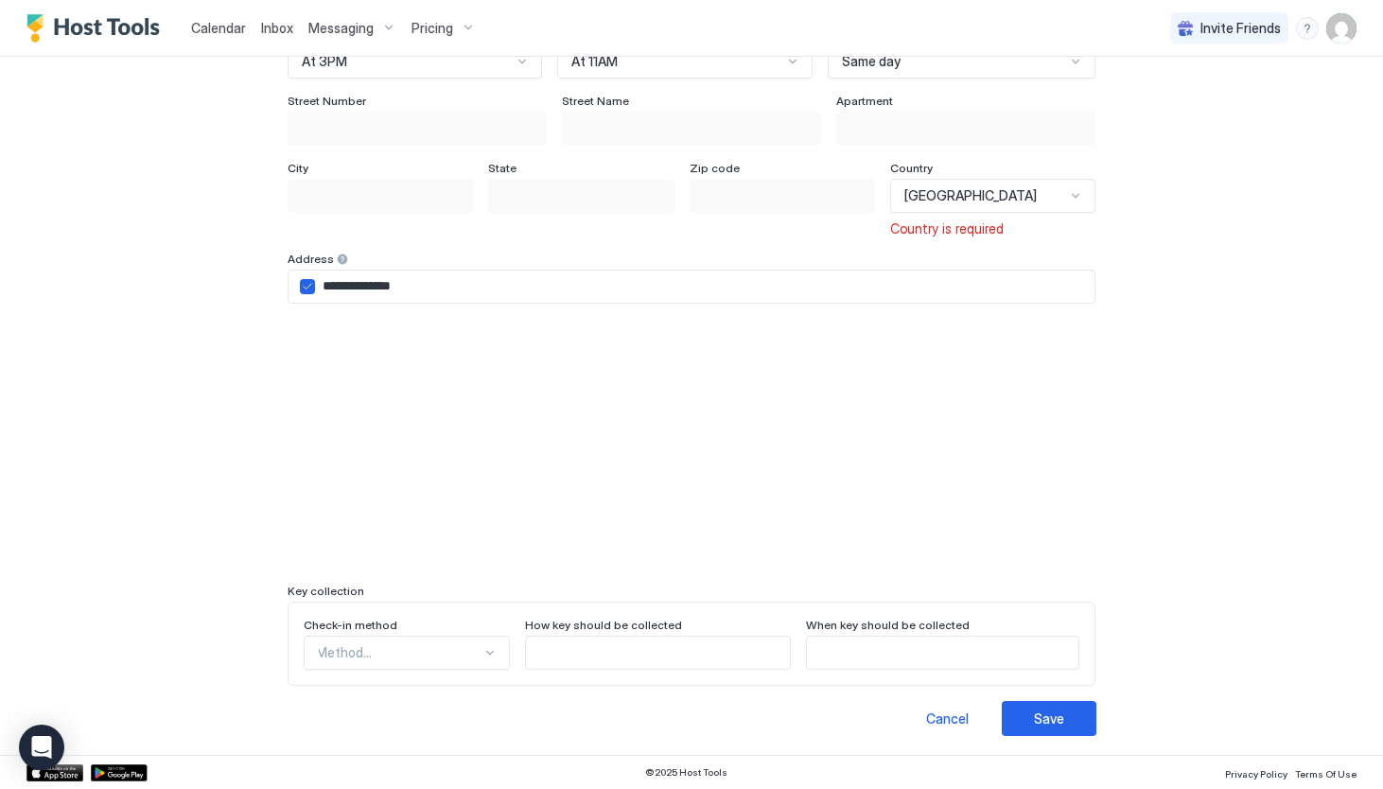
scroll to position [392, 0]
click at [456, 650] on div "Method..." at bounding box center [407, 654] width 206 height 34
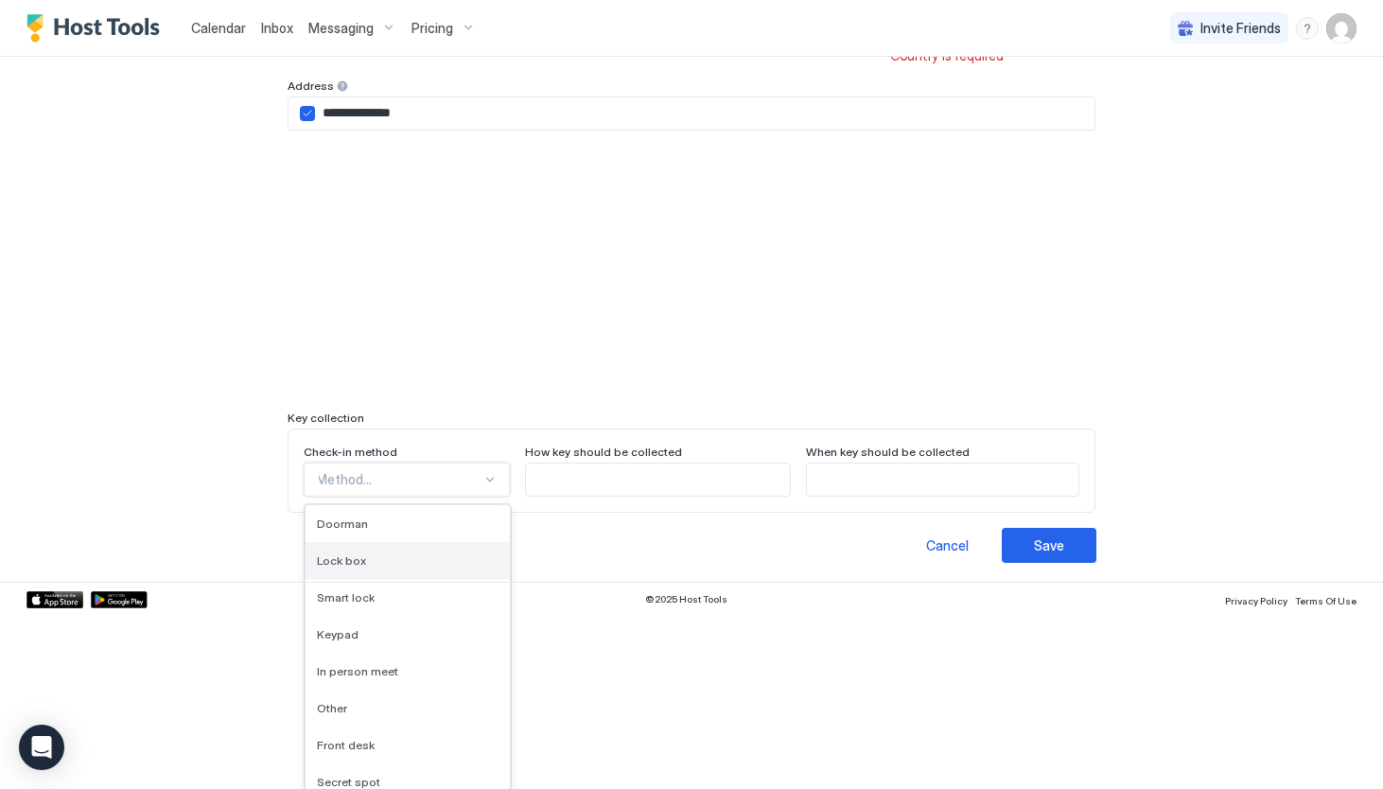
click at [374, 559] on div "Lock box" at bounding box center [408, 560] width 182 height 14
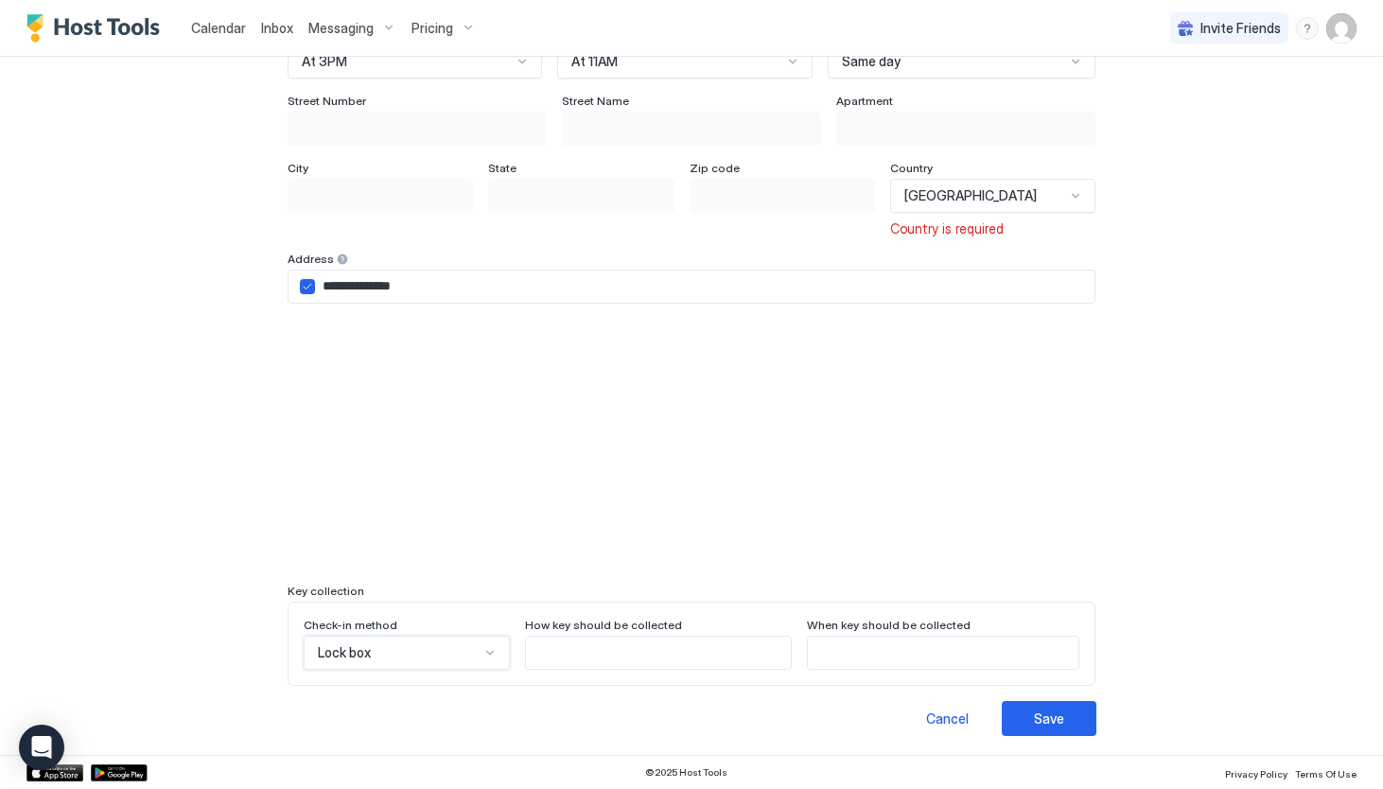
scroll to position [392, 0]
click at [582, 651] on input "Input Field" at bounding box center [658, 654] width 264 height 32
click at [858, 652] on input "Input Field" at bounding box center [943, 654] width 271 height 32
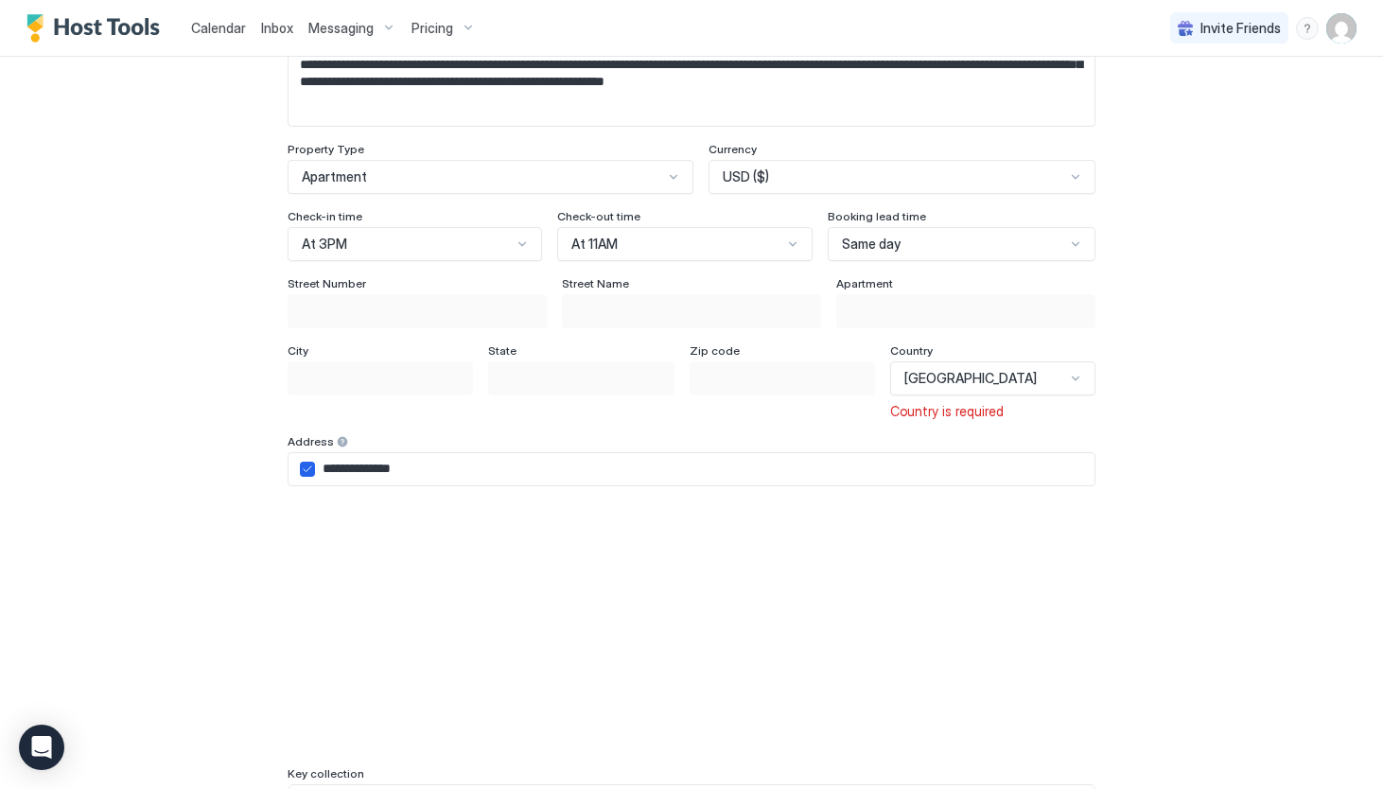
scroll to position [207, 0]
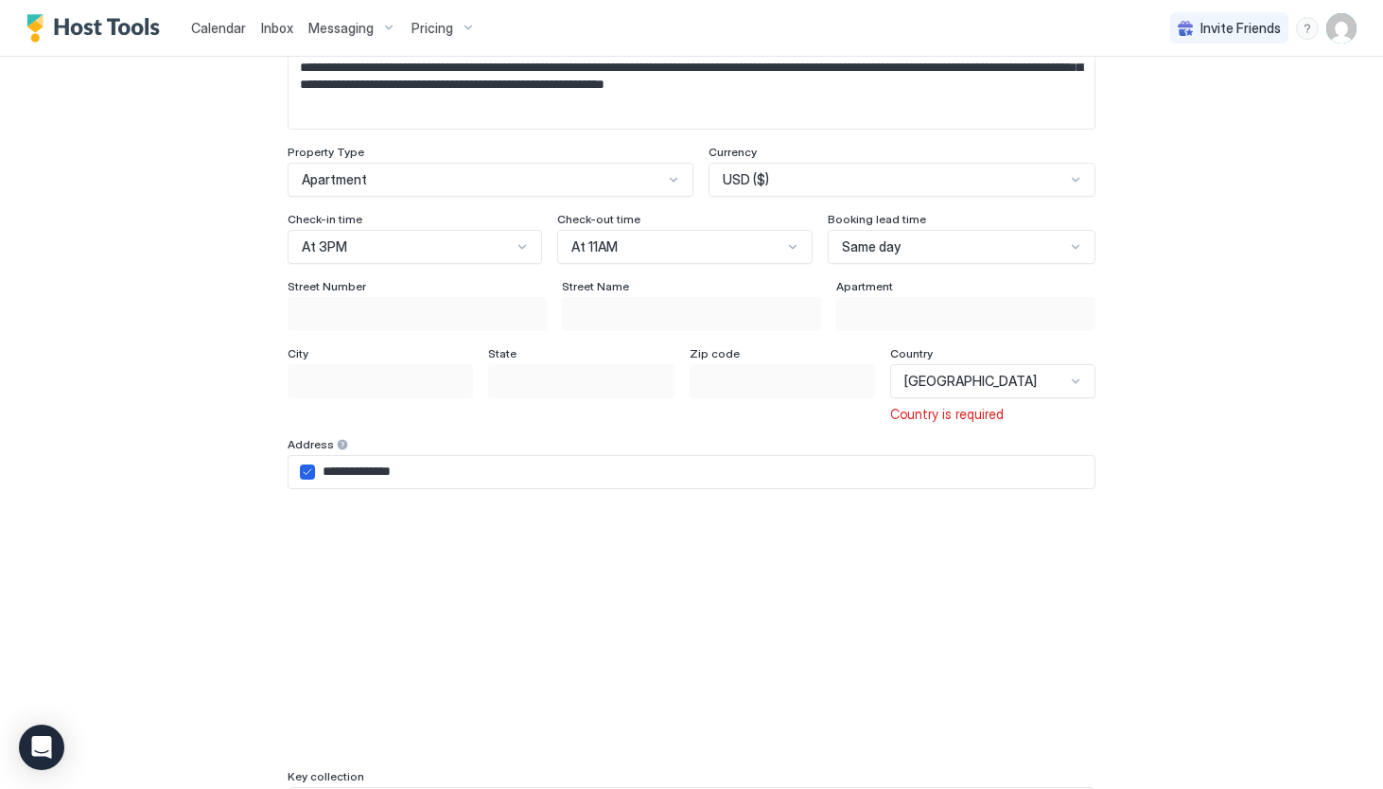
click at [455, 306] on input "Input Field" at bounding box center [416, 314] width 257 height 32
click at [708, 295] on div "Street Name" at bounding box center [691, 288] width 259 height 18
click at [990, 414] on span "Country is required" at bounding box center [947, 414] width 114 height 17
click at [1022, 379] on span "United States" at bounding box center [970, 381] width 132 height 17
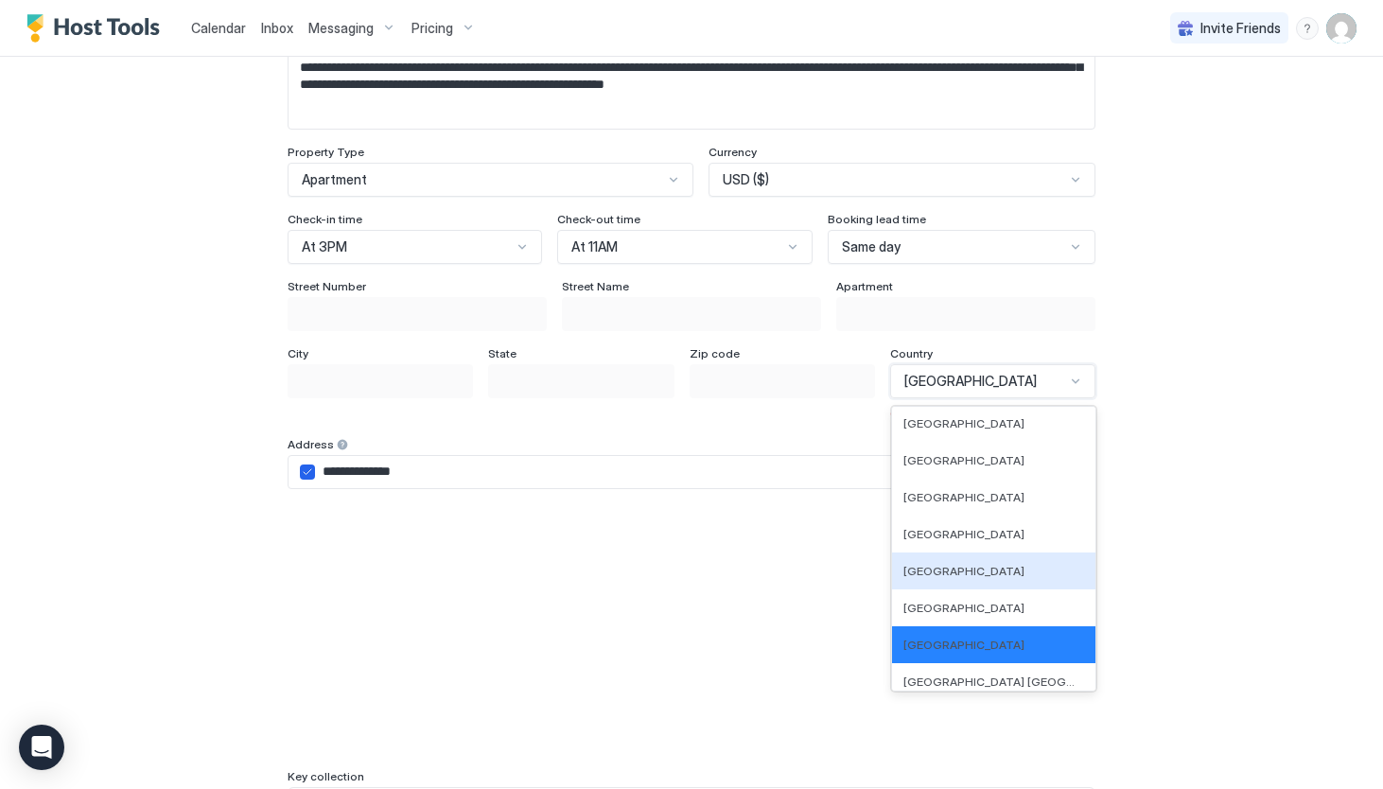
scroll to position [7611, 0]
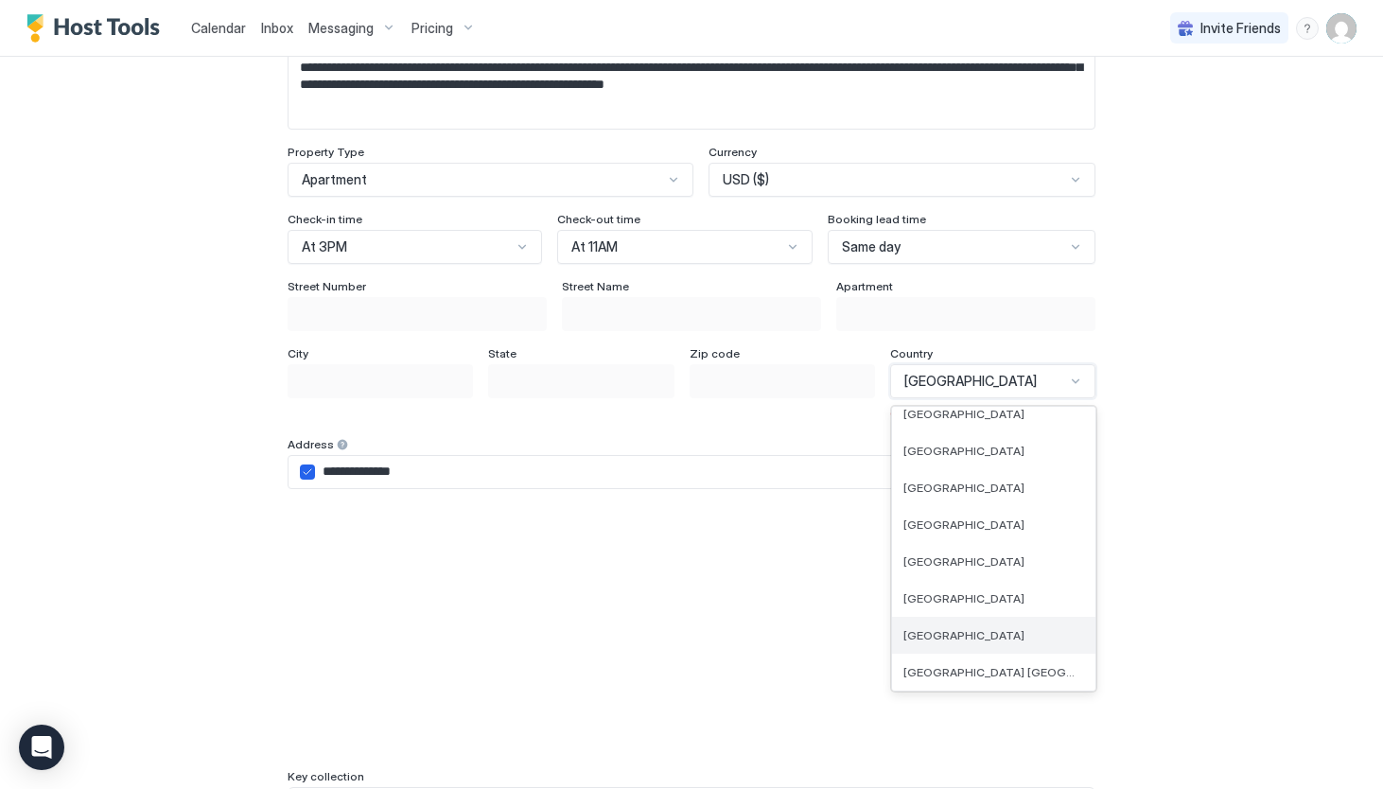
click at [1016, 630] on span "United States" at bounding box center [963, 635] width 121 height 14
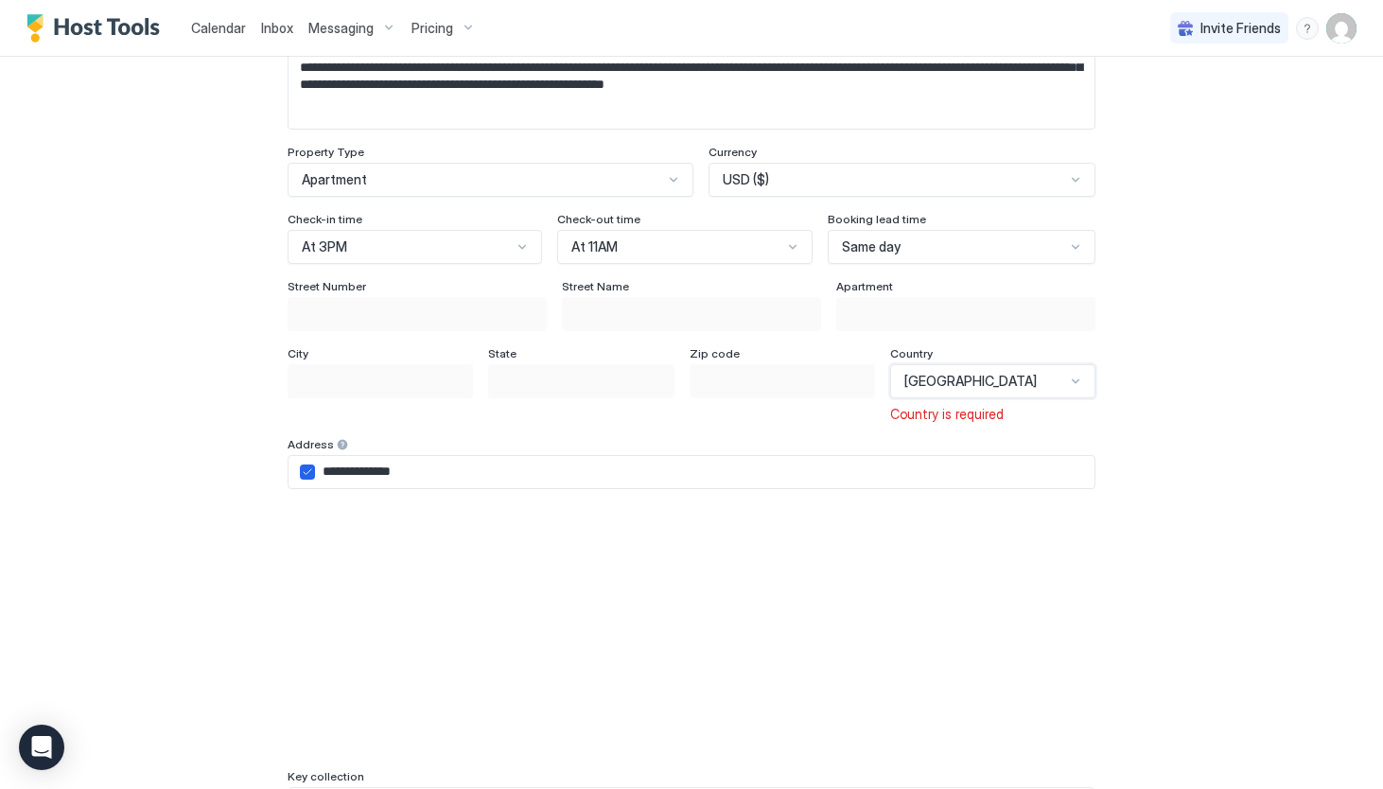
scroll to position [158, 0]
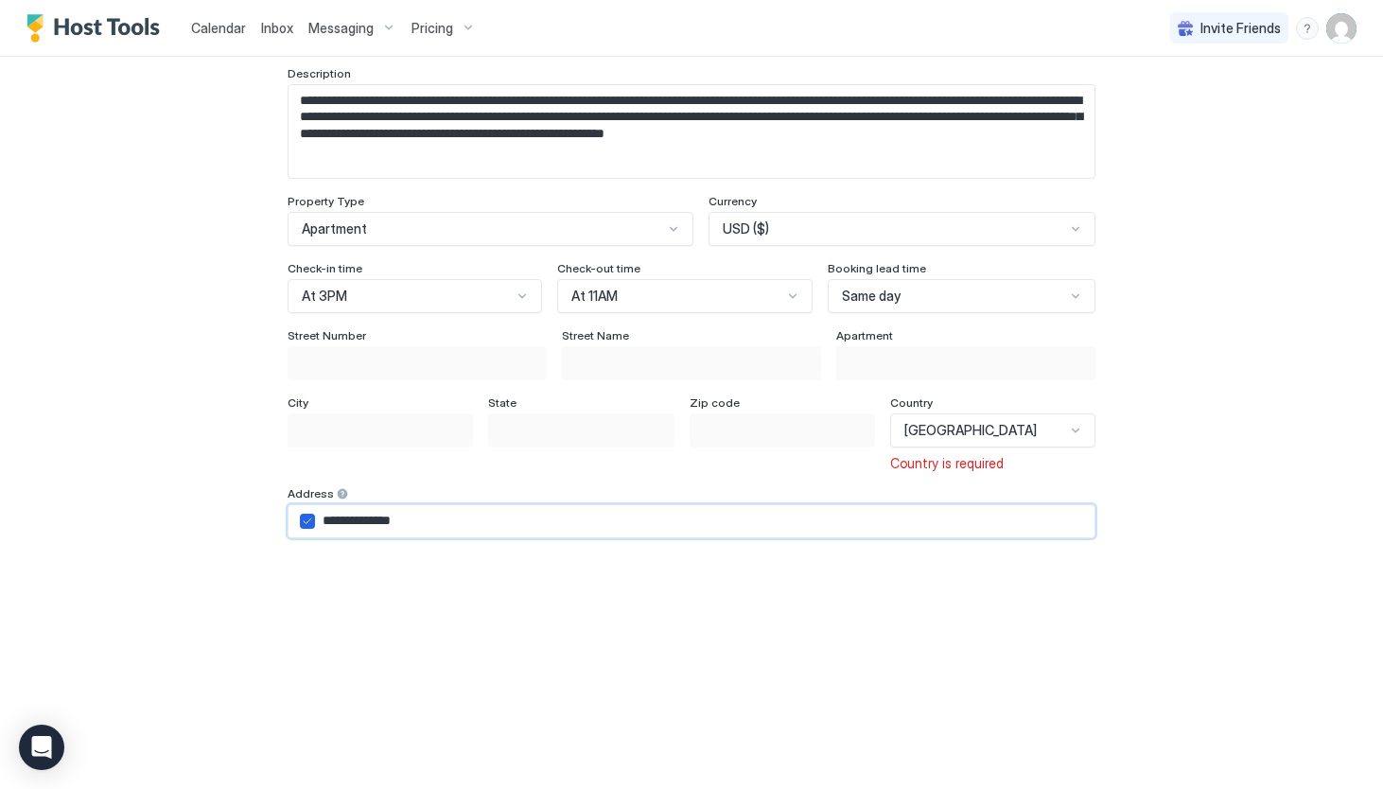
click at [872, 519] on input "**********" at bounding box center [704, 521] width 779 height 32
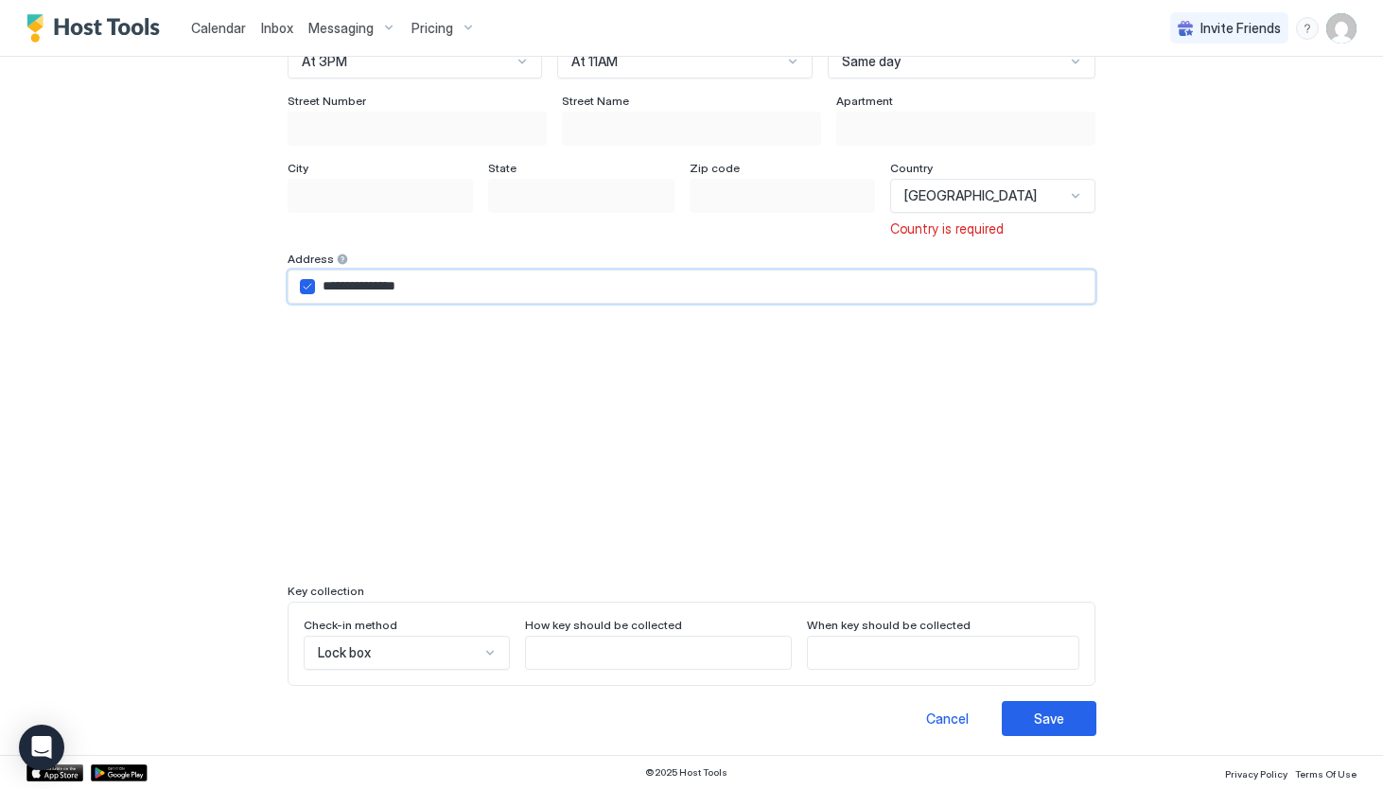
scroll to position [392, 0]
type input "**********"
click at [1075, 722] on button "Save" at bounding box center [1049, 719] width 95 height 35
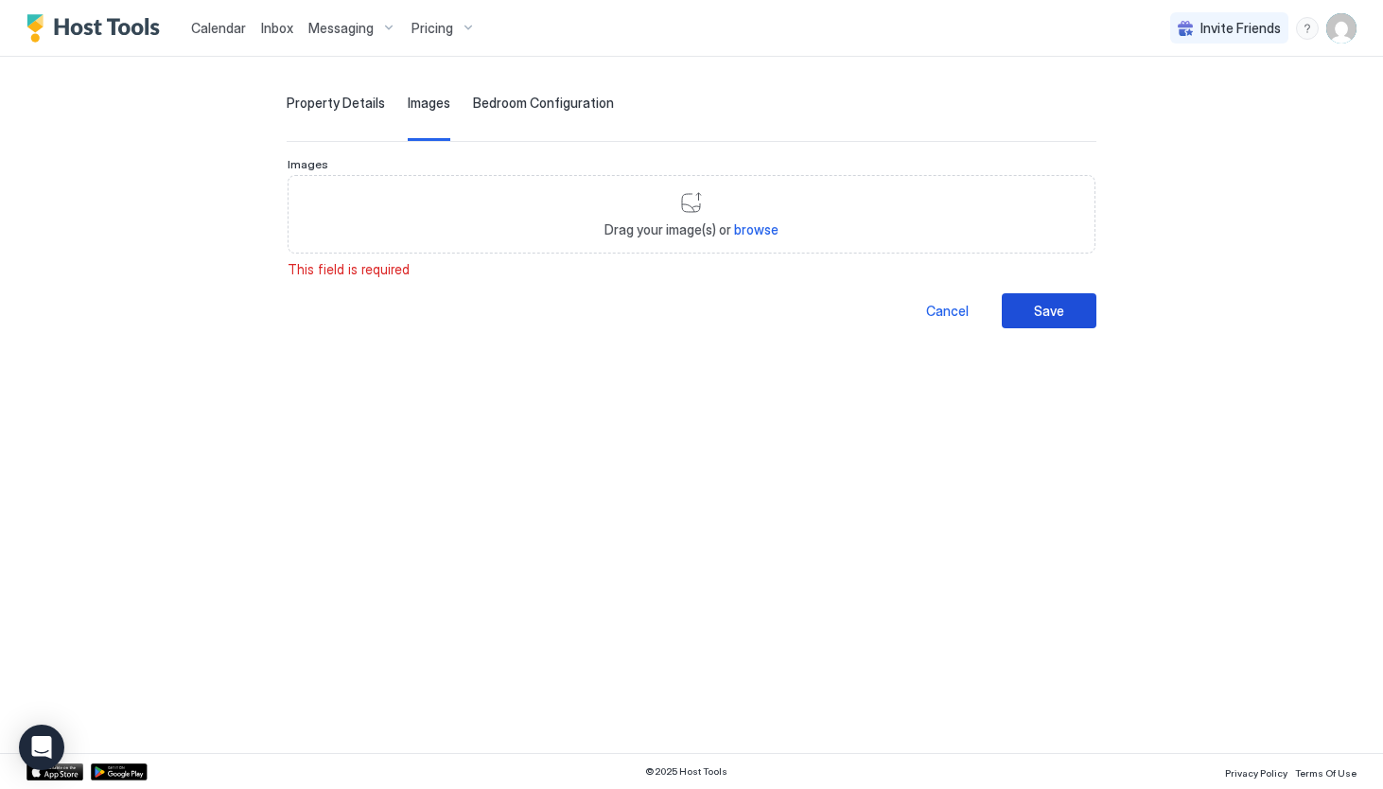
scroll to position [76, 0]
click at [754, 232] on span "browse" at bounding box center [756, 229] width 44 height 16
type input "**********"
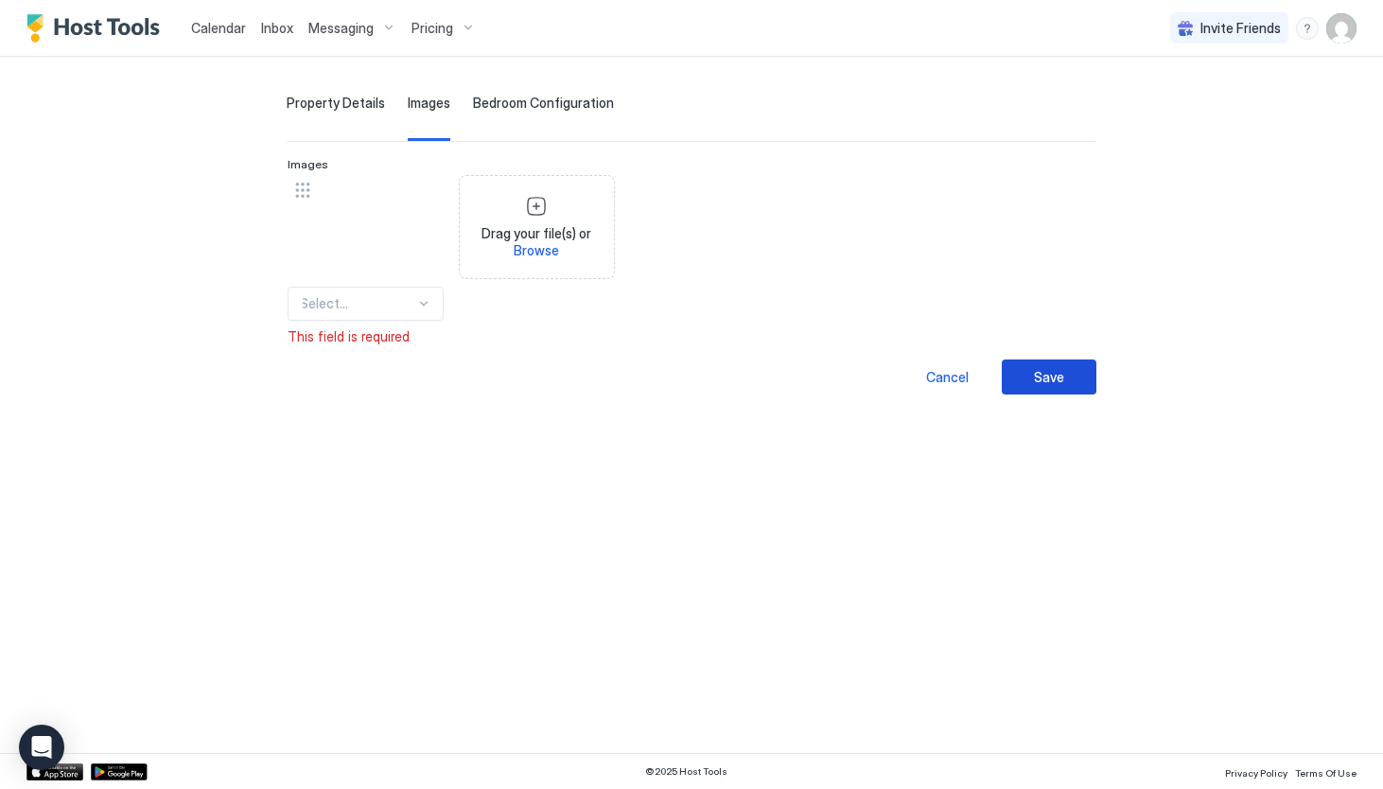
click at [1036, 375] on div "Save" at bounding box center [1049, 377] width 30 height 20
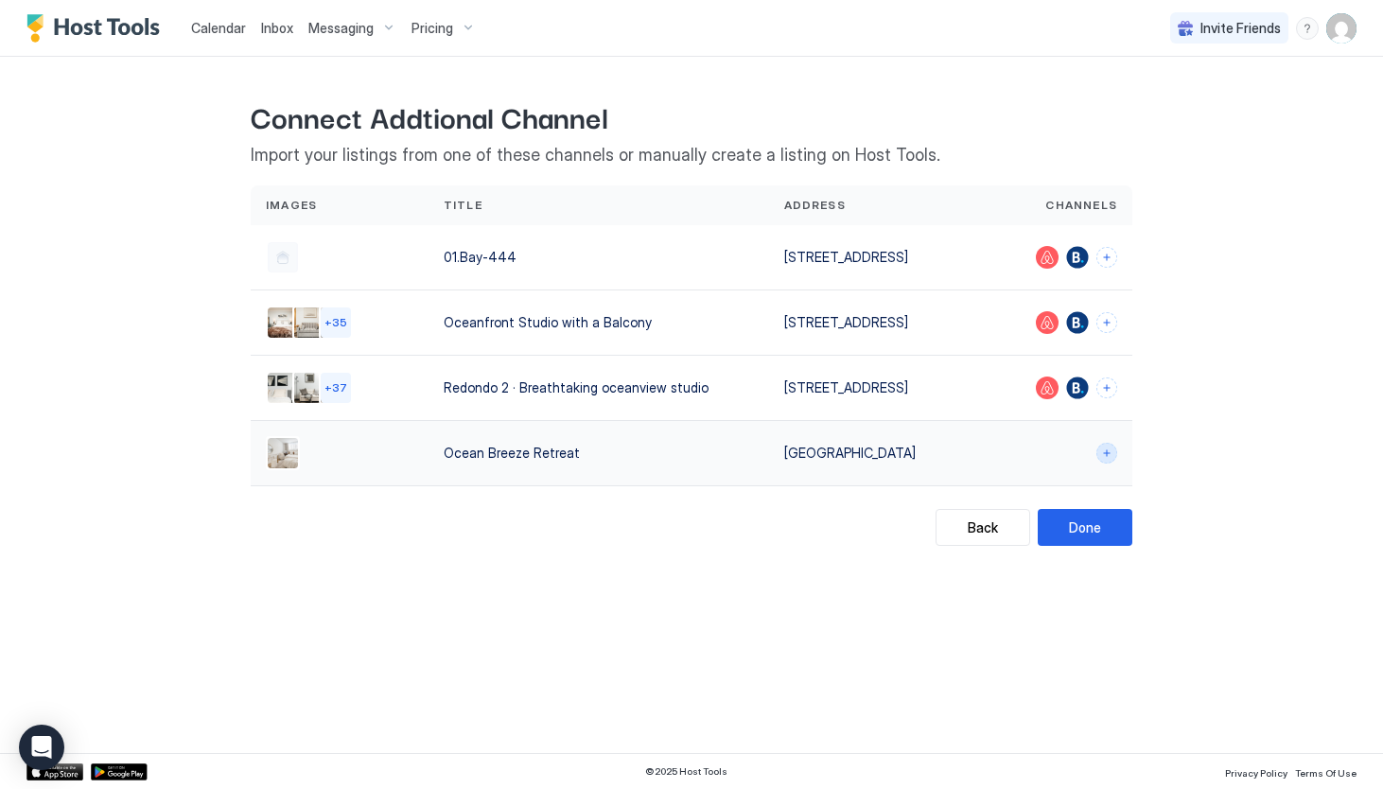
click at [1109, 452] on button "Connect channels" at bounding box center [1106, 453] width 21 height 21
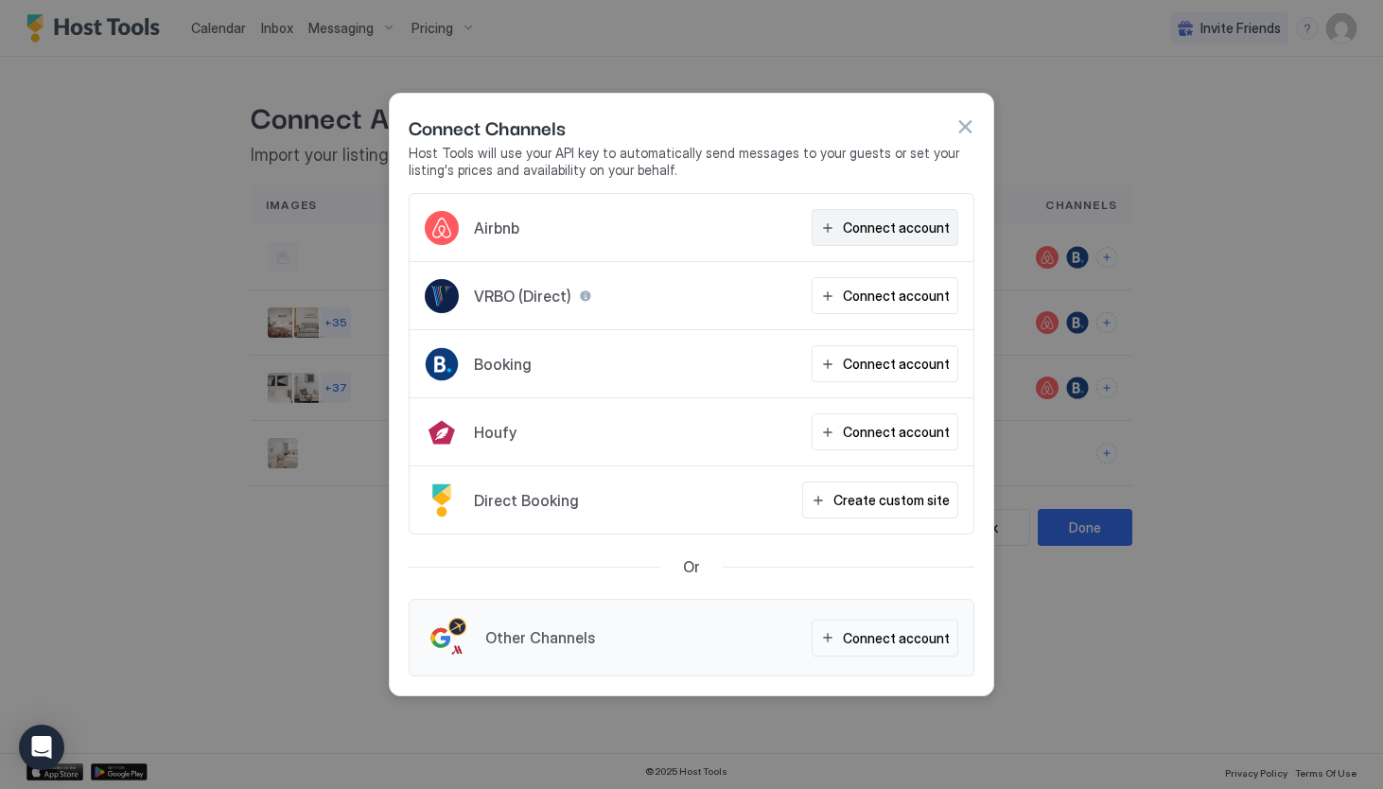
click at [853, 223] on div "Connect account" at bounding box center [896, 228] width 107 height 20
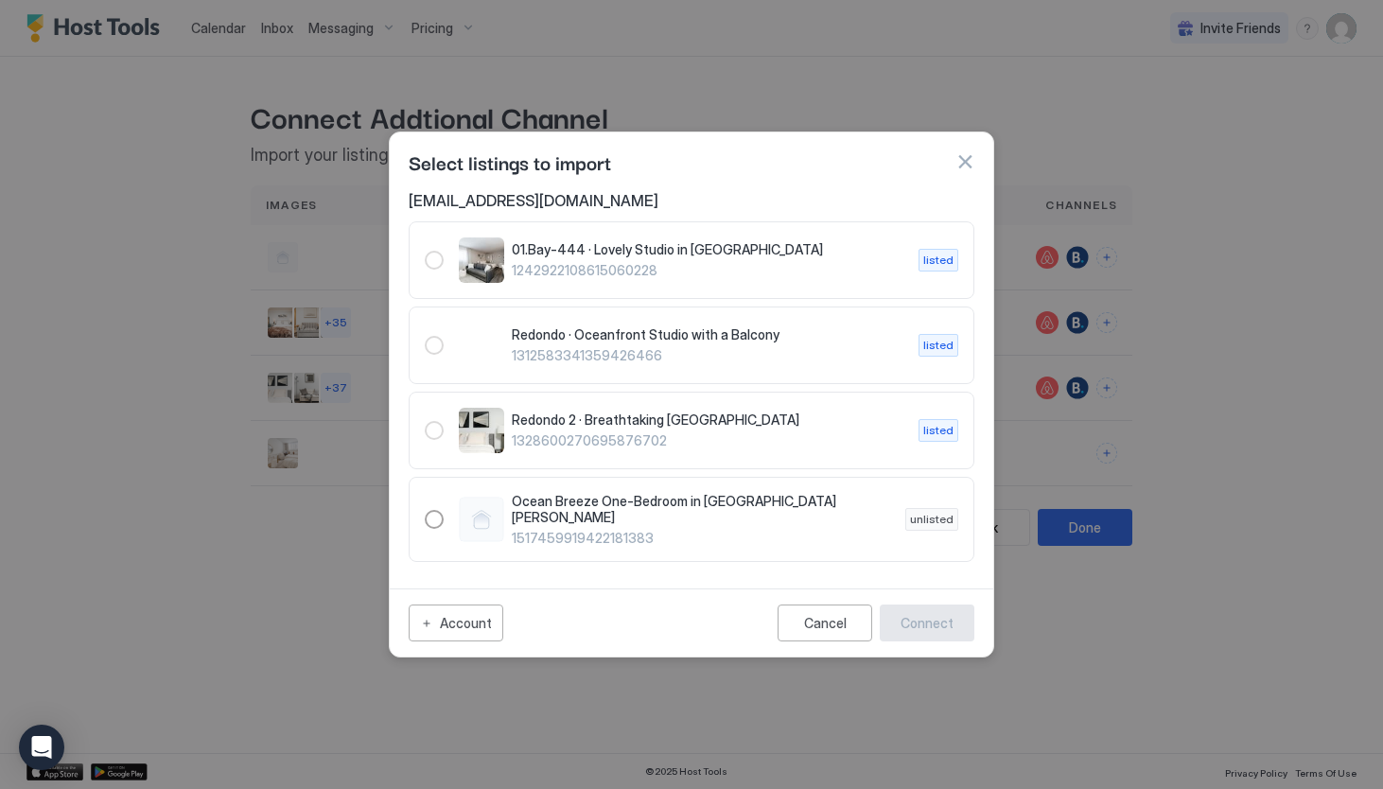
click at [964, 165] on button "button" at bounding box center [964, 161] width 19 height 19
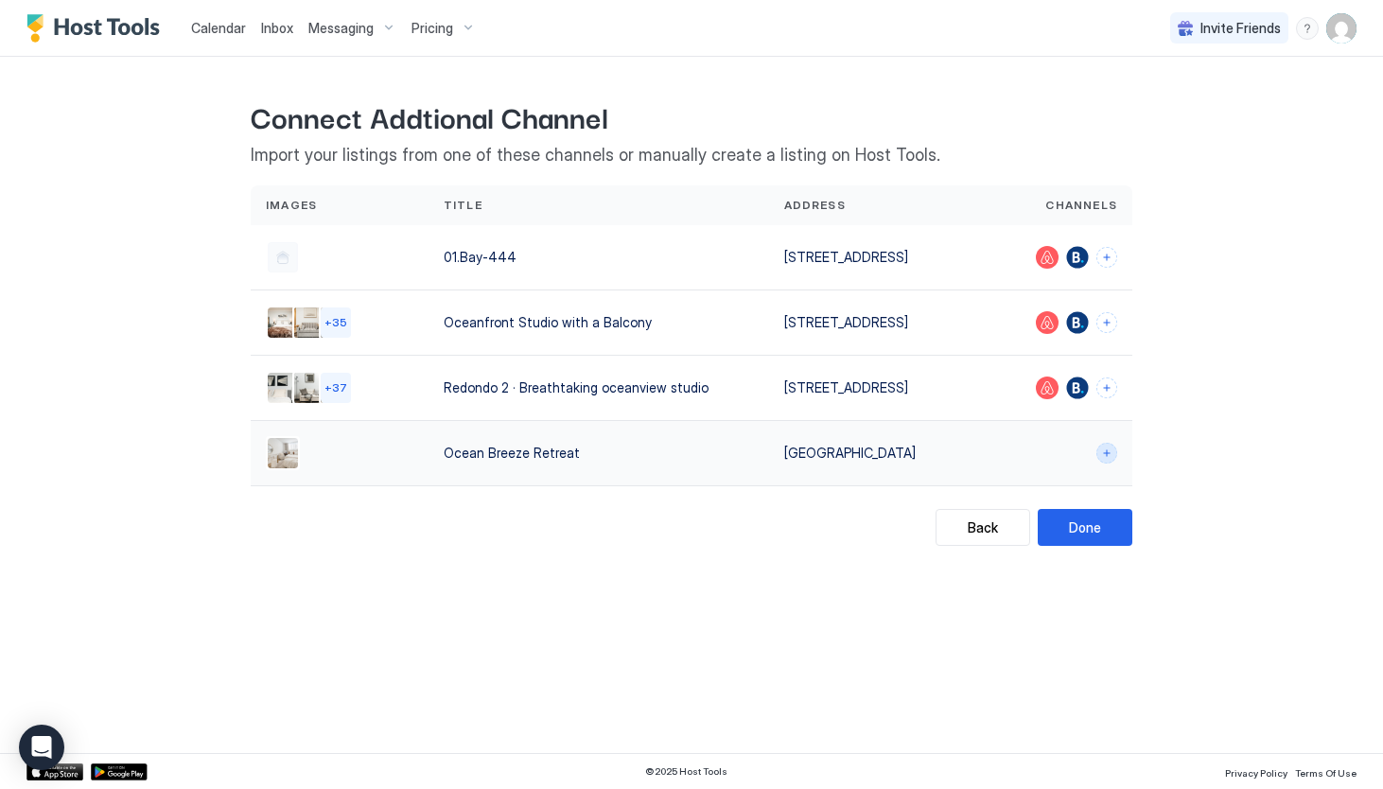
click at [1107, 458] on button "Connect channels" at bounding box center [1106, 453] width 21 height 21
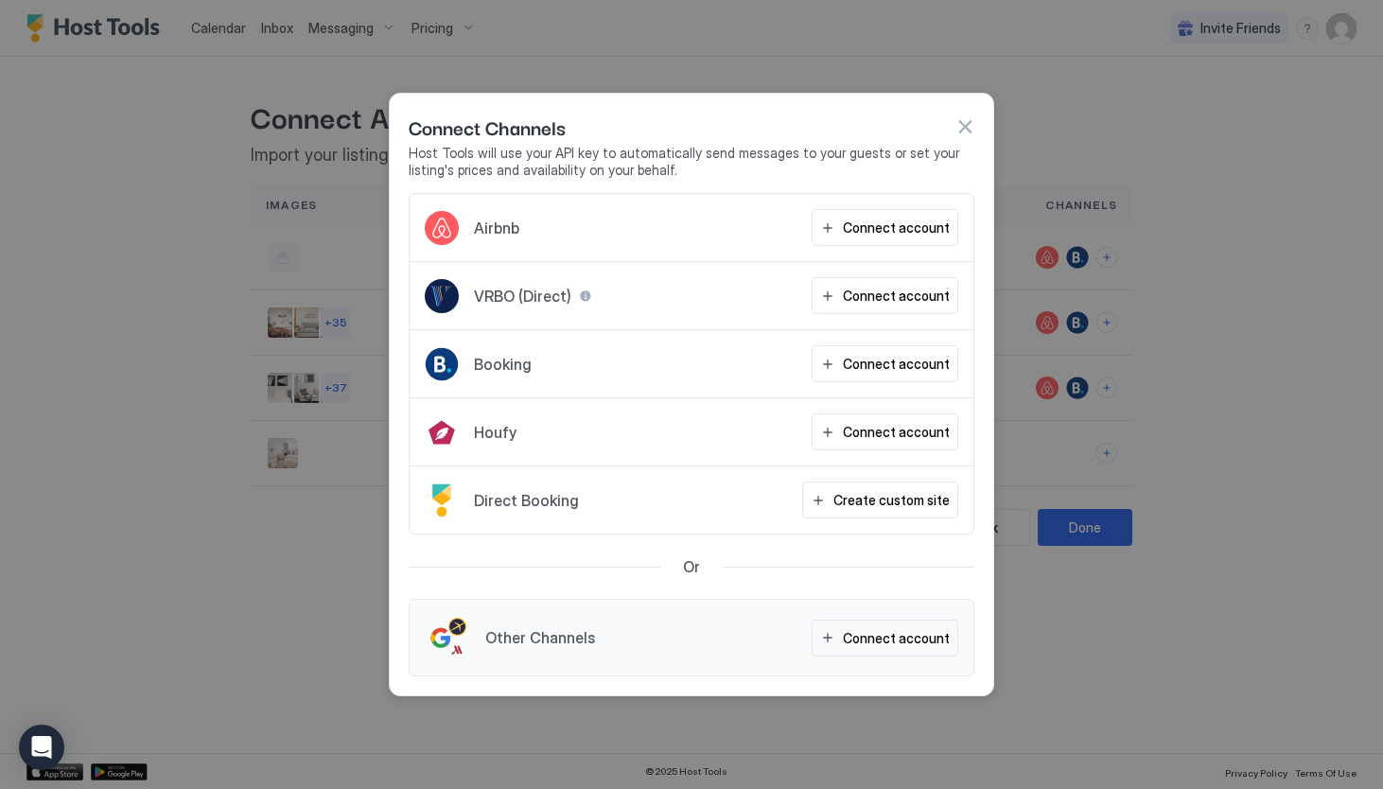
click at [967, 129] on button "button" at bounding box center [964, 126] width 19 height 19
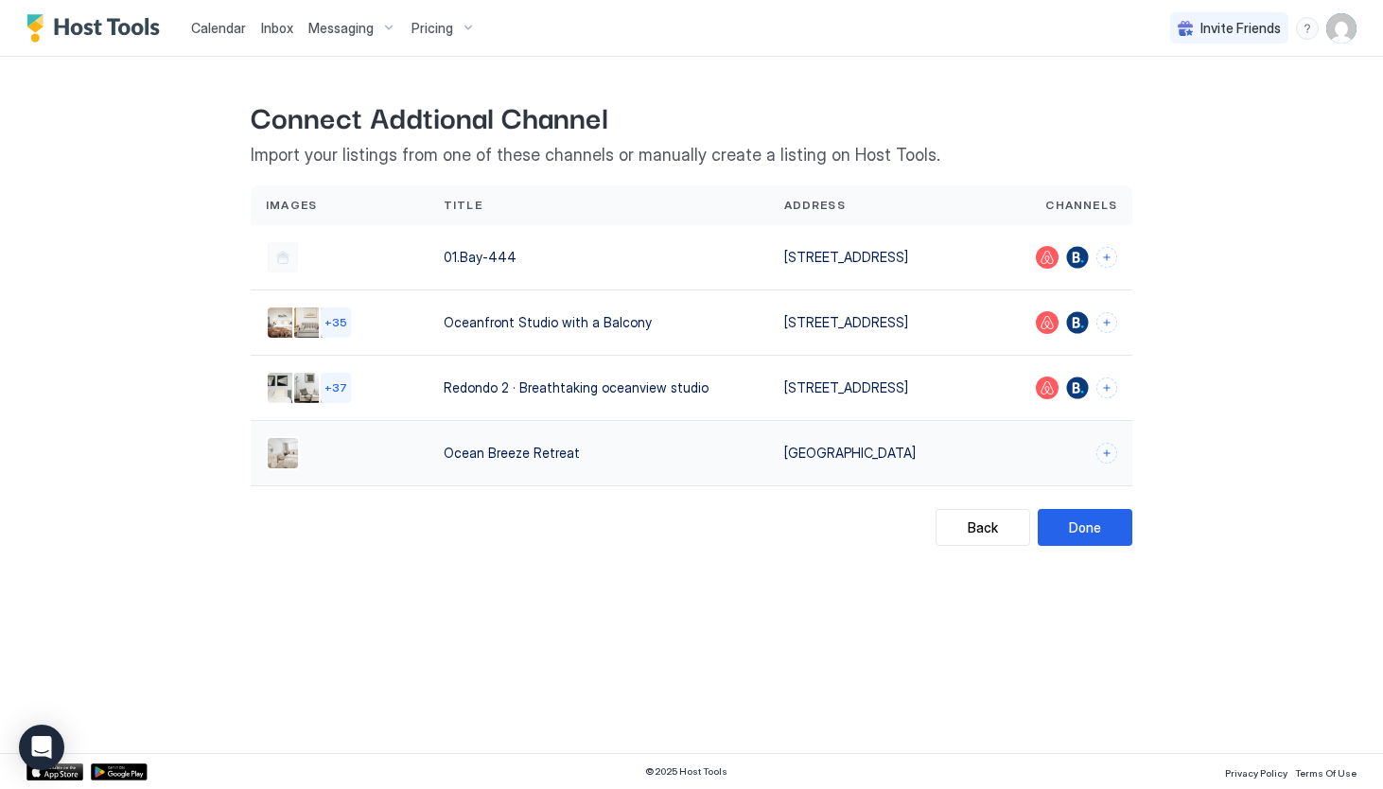
click at [961, 462] on div "2021 Ocean Ave" at bounding box center [872, 453] width 177 height 20
click at [428, 466] on div "Ocean Breeze Retreat" at bounding box center [598, 453] width 341 height 65
click at [982, 530] on div "Back" at bounding box center [983, 527] width 30 height 20
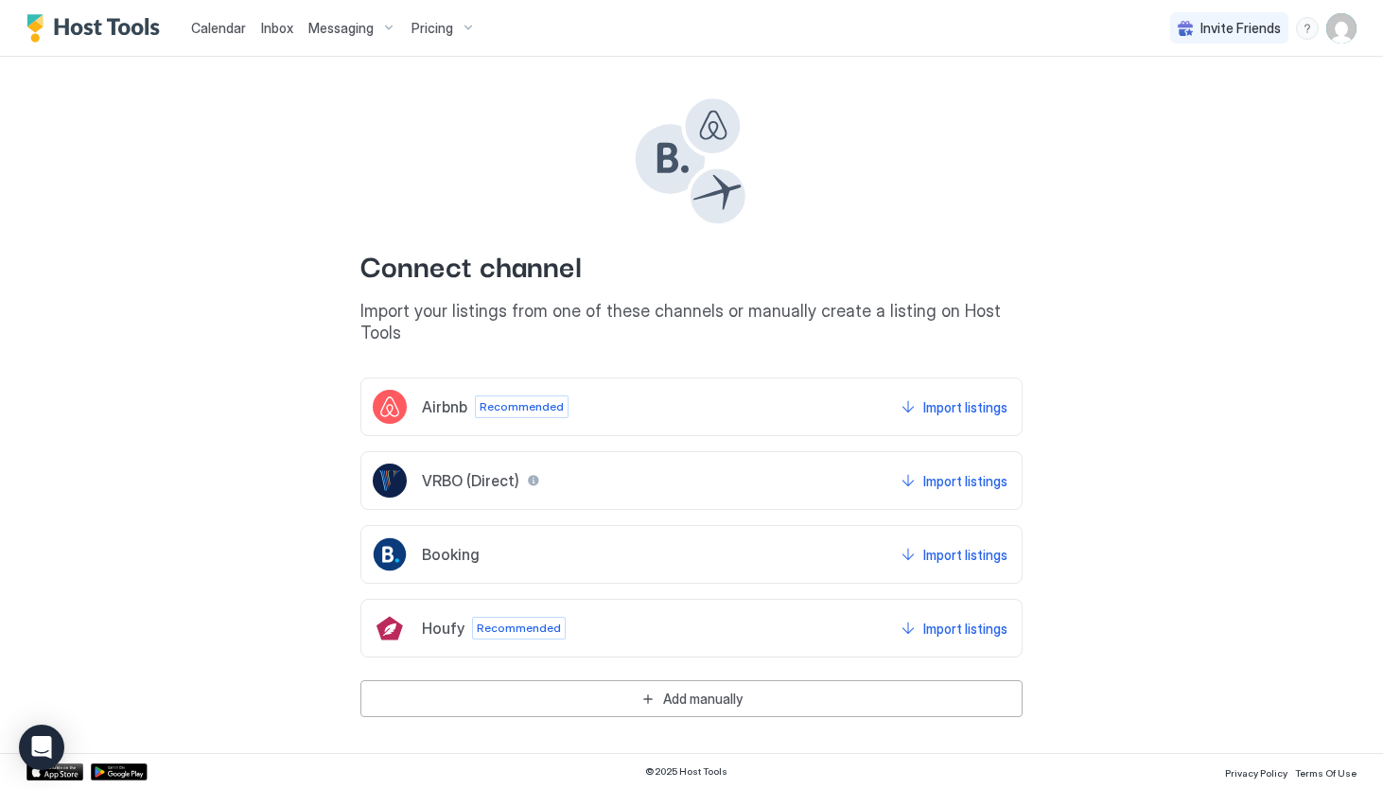
click at [1220, 22] on span "Invite Friends" at bounding box center [1240, 28] width 80 height 17
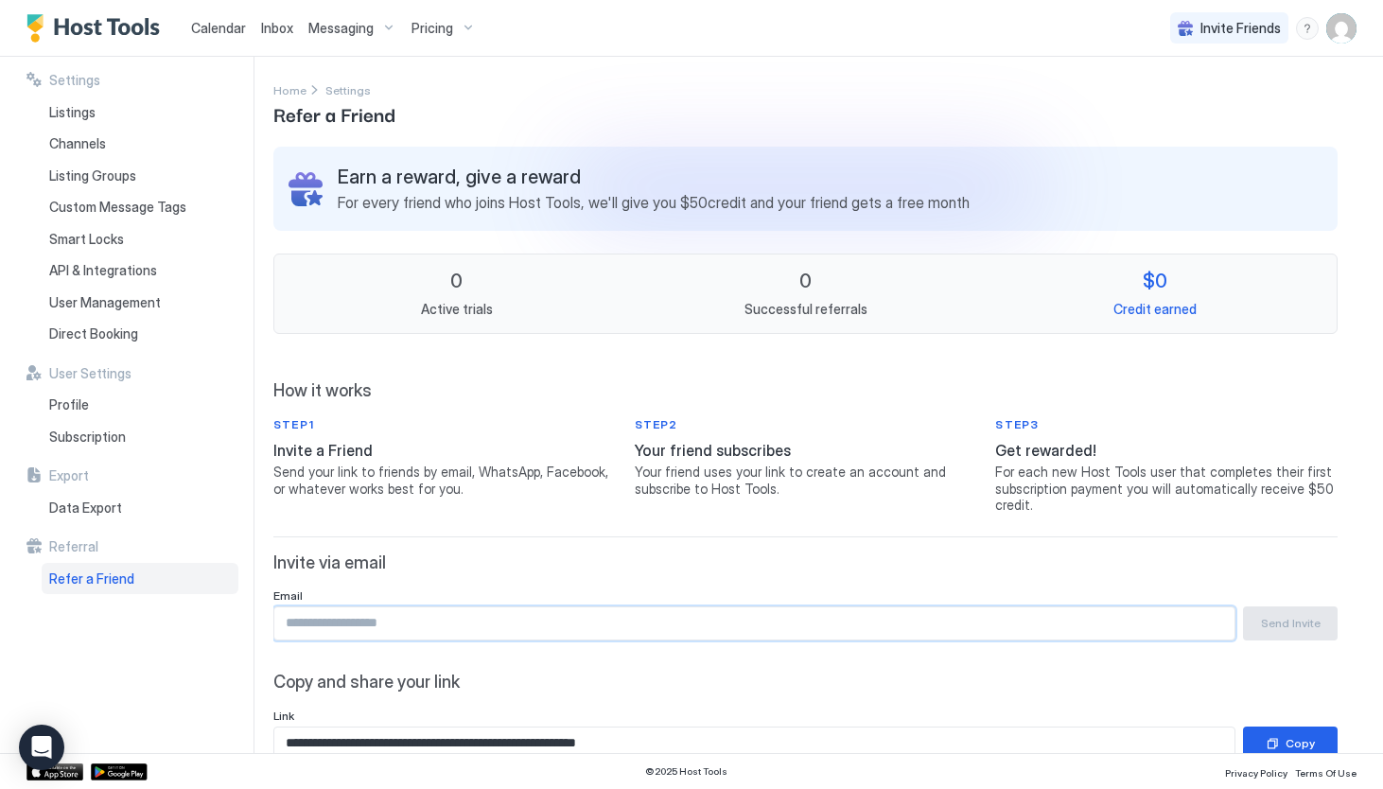
click at [386, 626] on input "Input Field" at bounding box center [754, 623] width 960 height 32
click at [562, 623] on input "Input Field" at bounding box center [754, 623] width 960 height 32
paste input "Input Field"
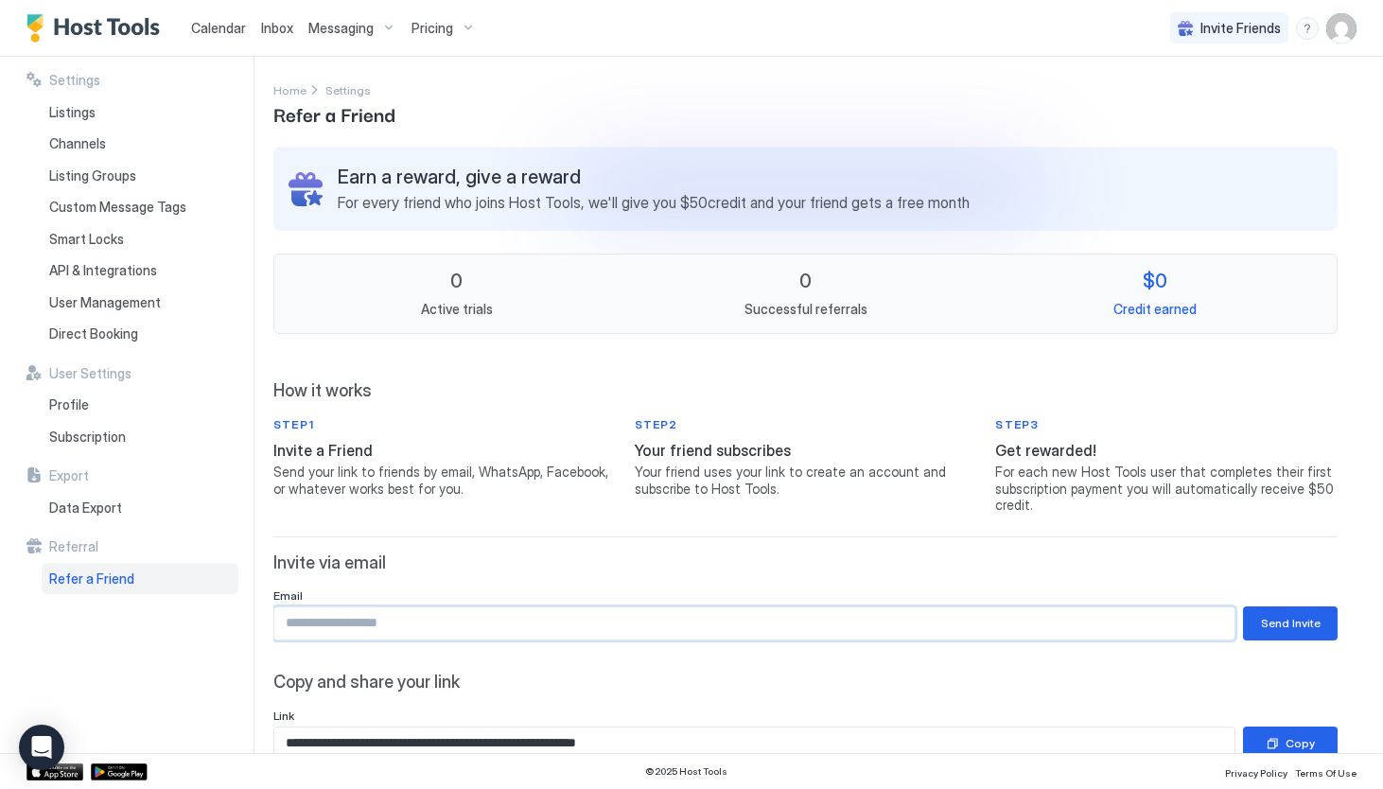
paste input "Input Field"
click at [593, 614] on input "Input Field" at bounding box center [754, 623] width 960 height 32
click at [545, 569] on span "Invite via email" at bounding box center [805, 563] width 1064 height 22
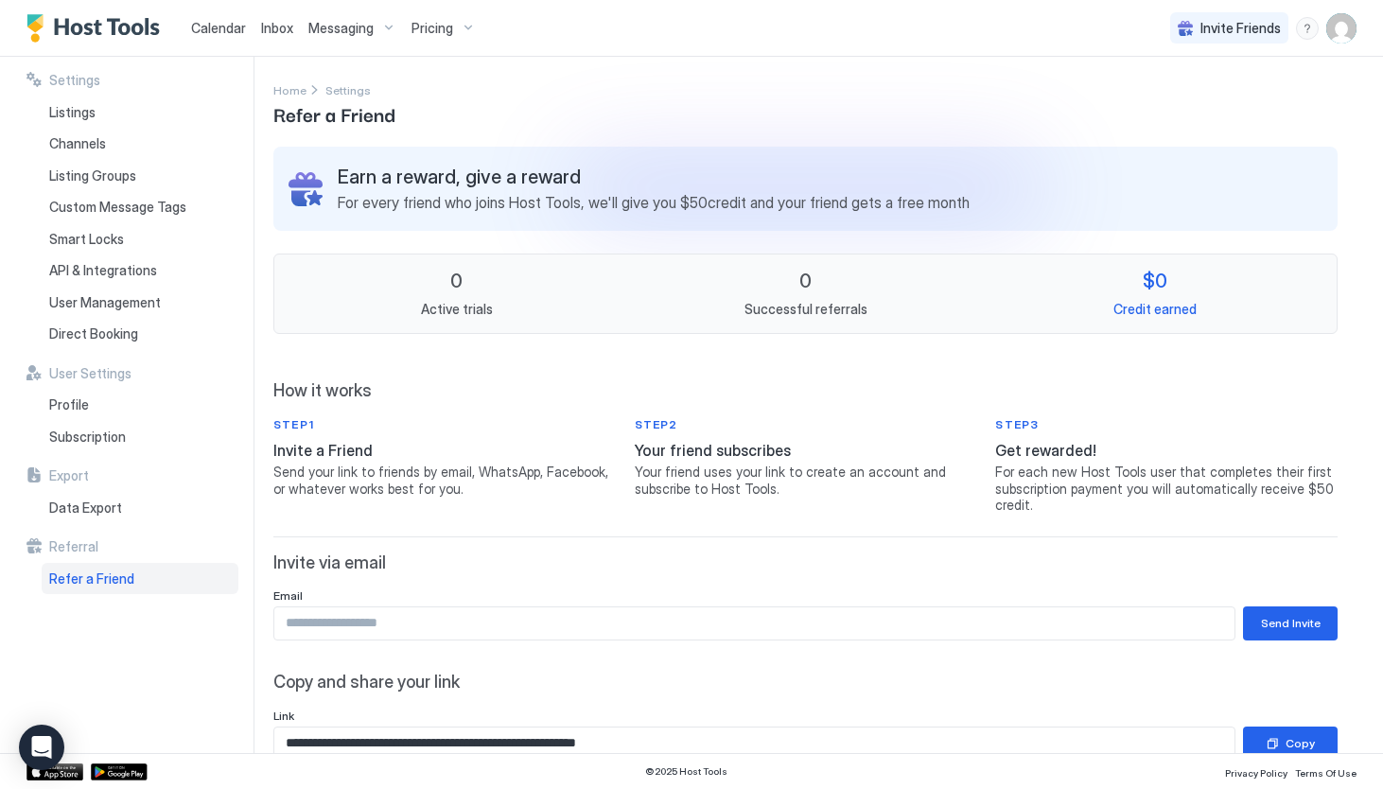
click at [549, 397] on span "How it works" at bounding box center [805, 391] width 1064 height 22
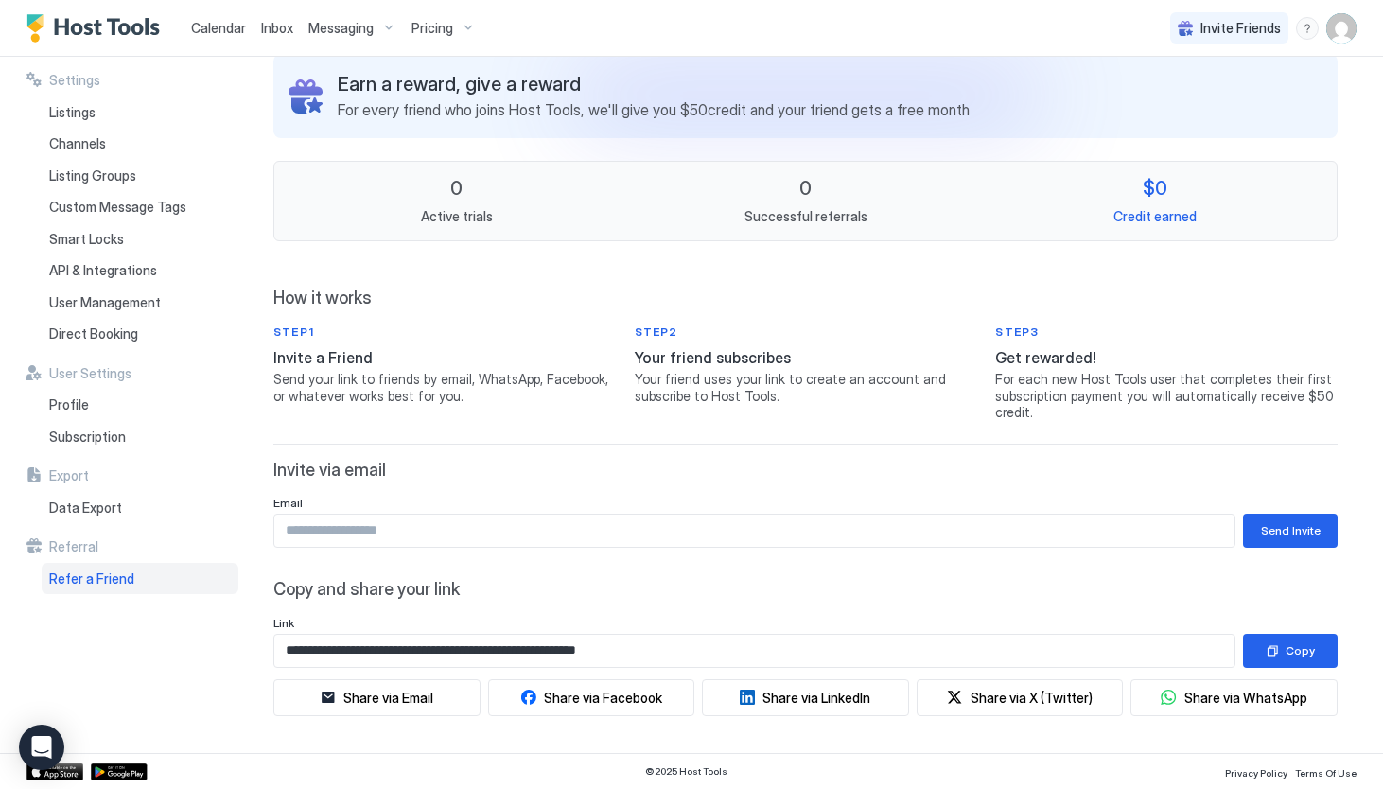
scroll to position [90, 0]
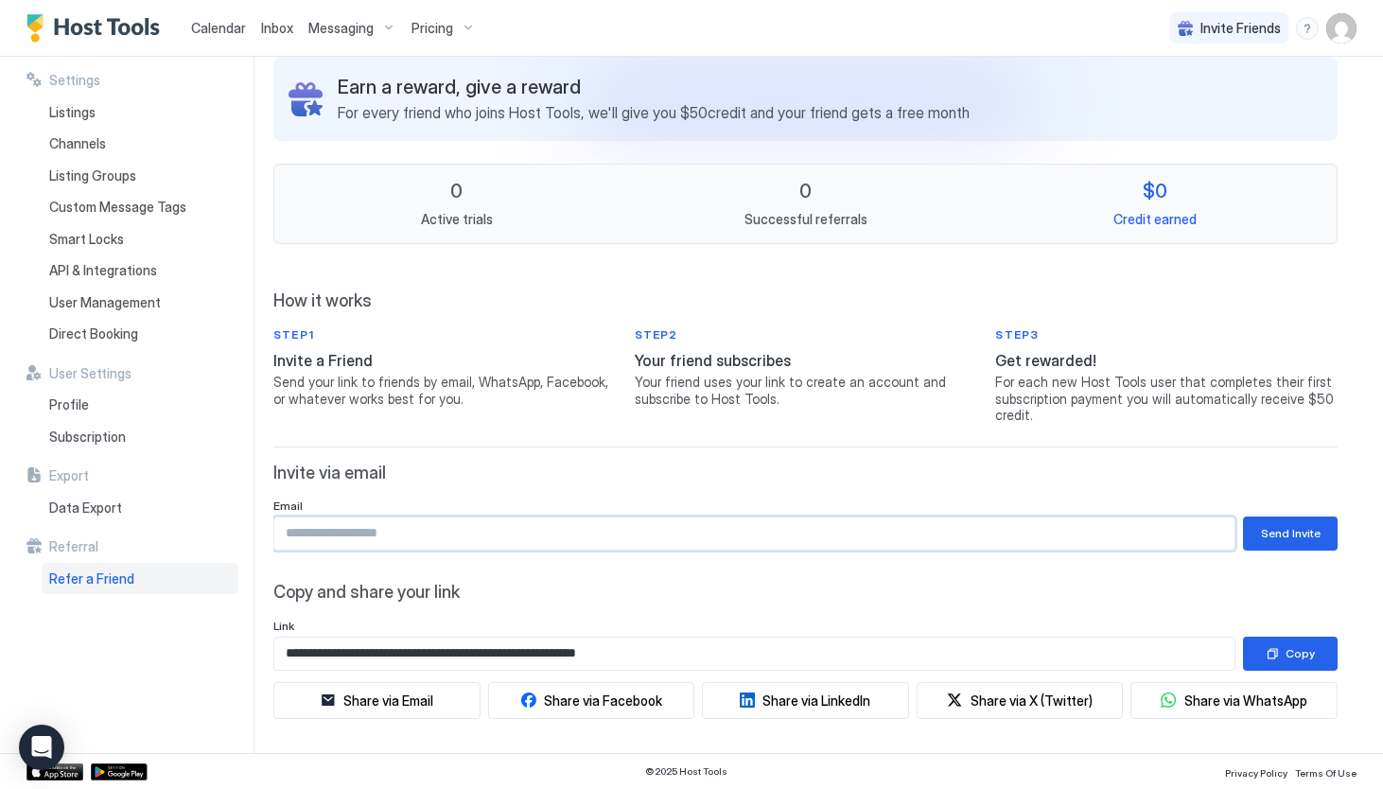
click at [449, 525] on input "Input Field" at bounding box center [754, 533] width 960 height 32
click at [1263, 539] on button "Send Invite" at bounding box center [1290, 533] width 95 height 34
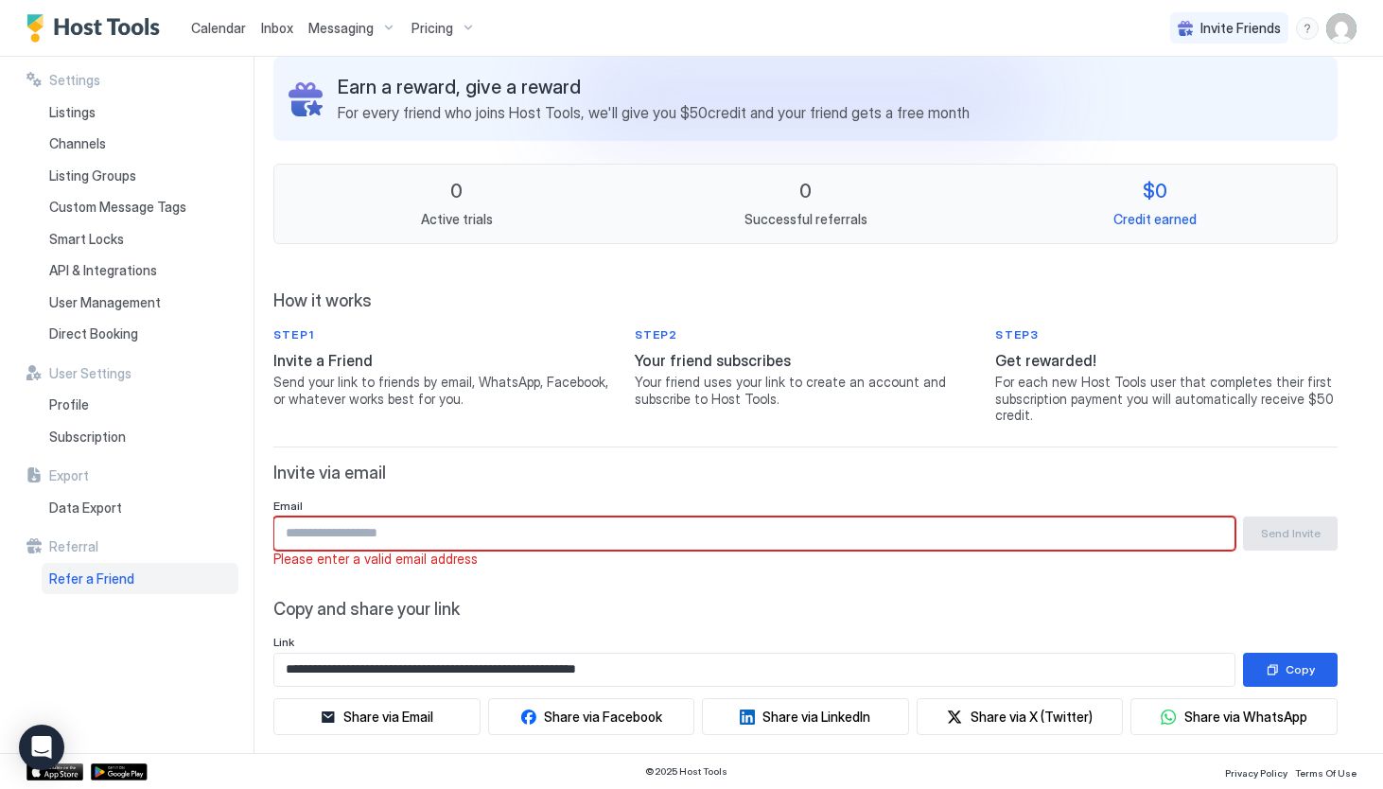
click at [975, 558] on span "Please enter a valid email address" at bounding box center [805, 558] width 1064 height 17
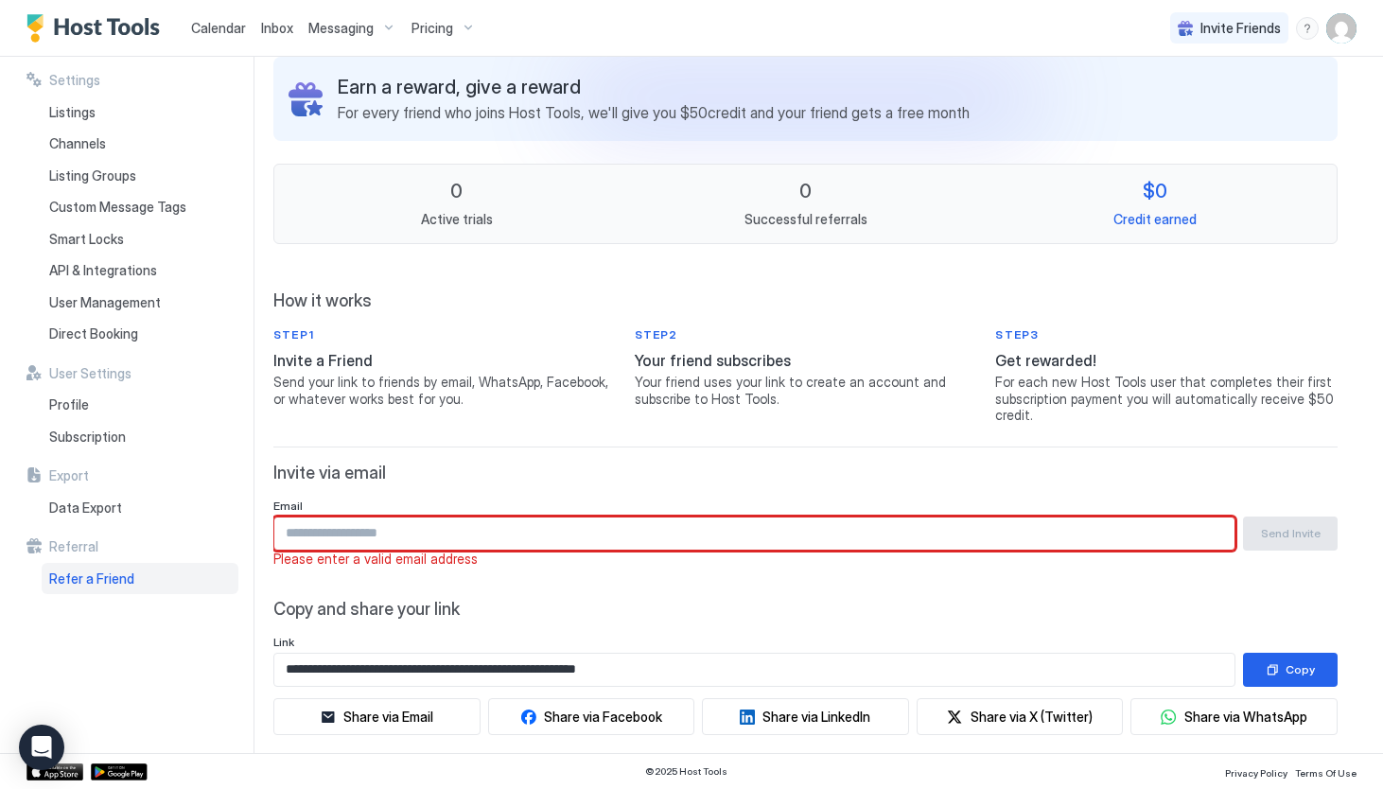
click at [933, 521] on input "Input Field" at bounding box center [754, 533] width 960 height 32
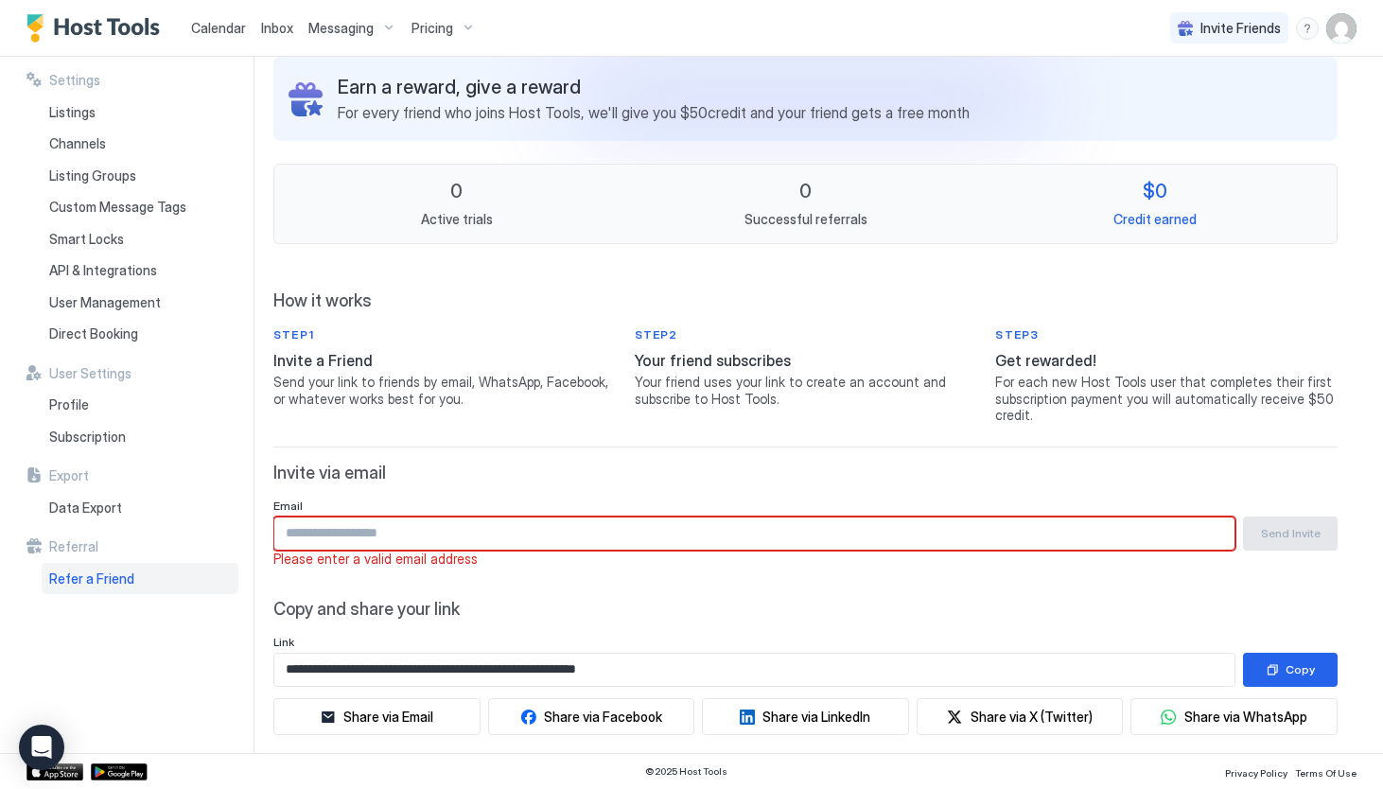
click at [97, 571] on span "Refer a Friend" at bounding box center [91, 578] width 85 height 17
click at [388, 389] on span "Send your link to friends by email, WhatsApp, Facebook, or whatever works best …" at bounding box center [444, 390] width 342 height 33
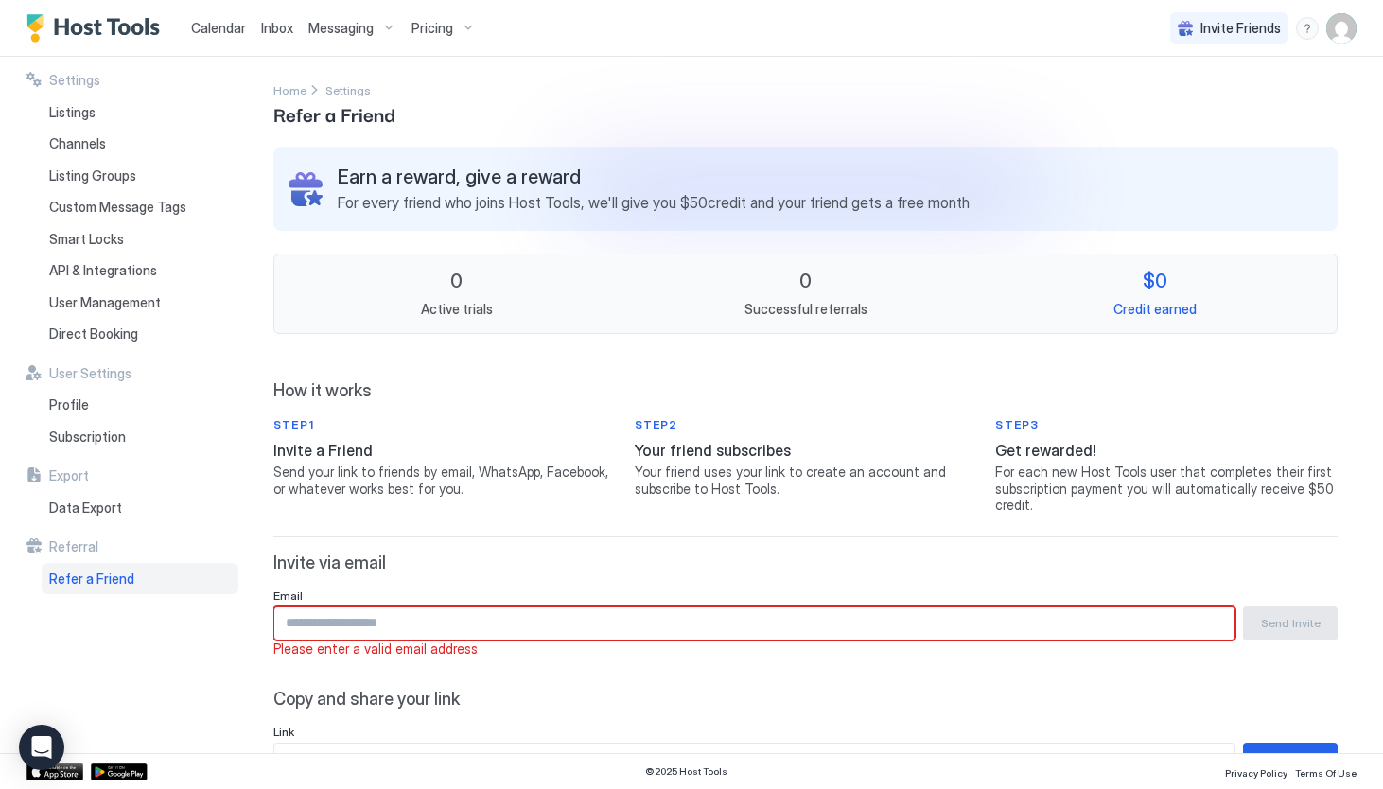
scroll to position [0, 0]
click at [1198, 35] on div "Invite Friends" at bounding box center [1229, 28] width 118 height 32
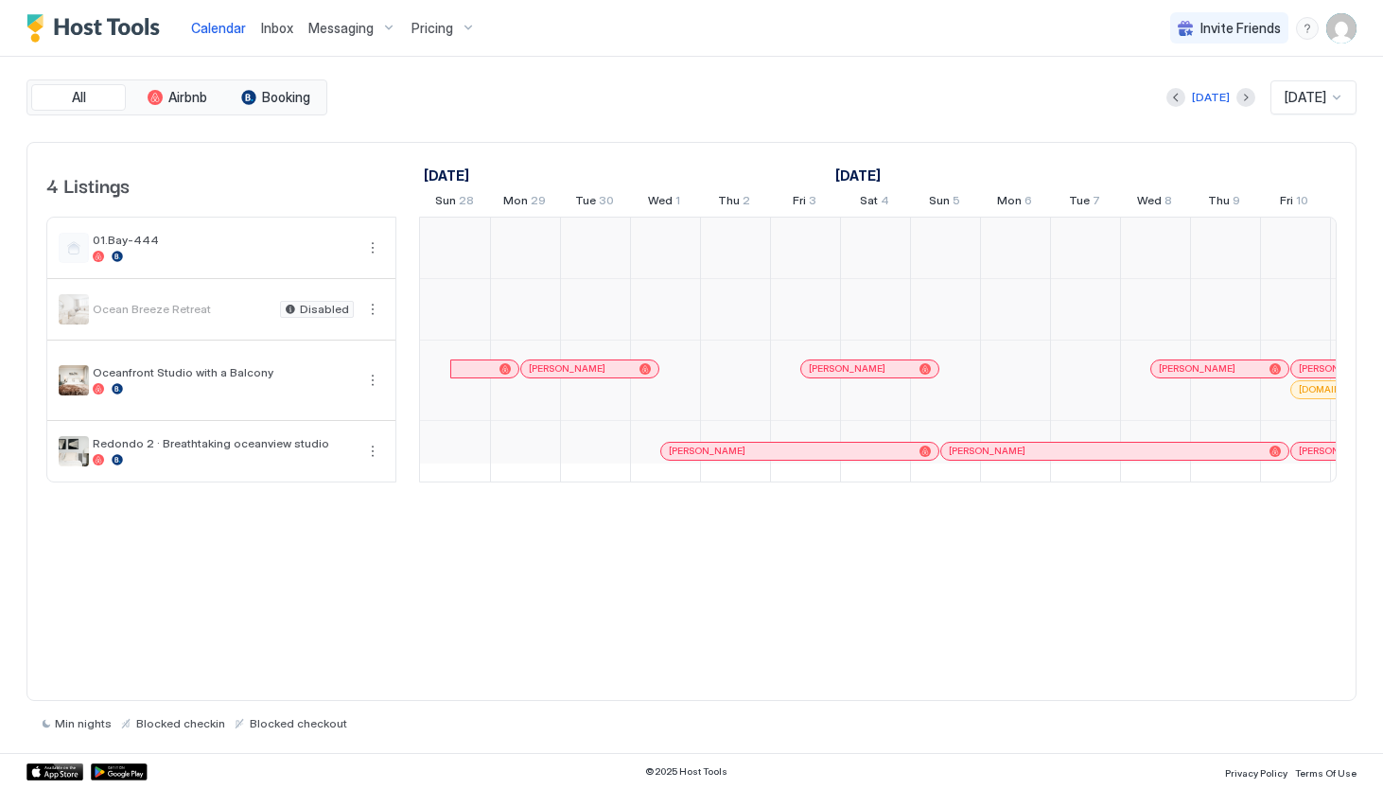
scroll to position [0, 1051]
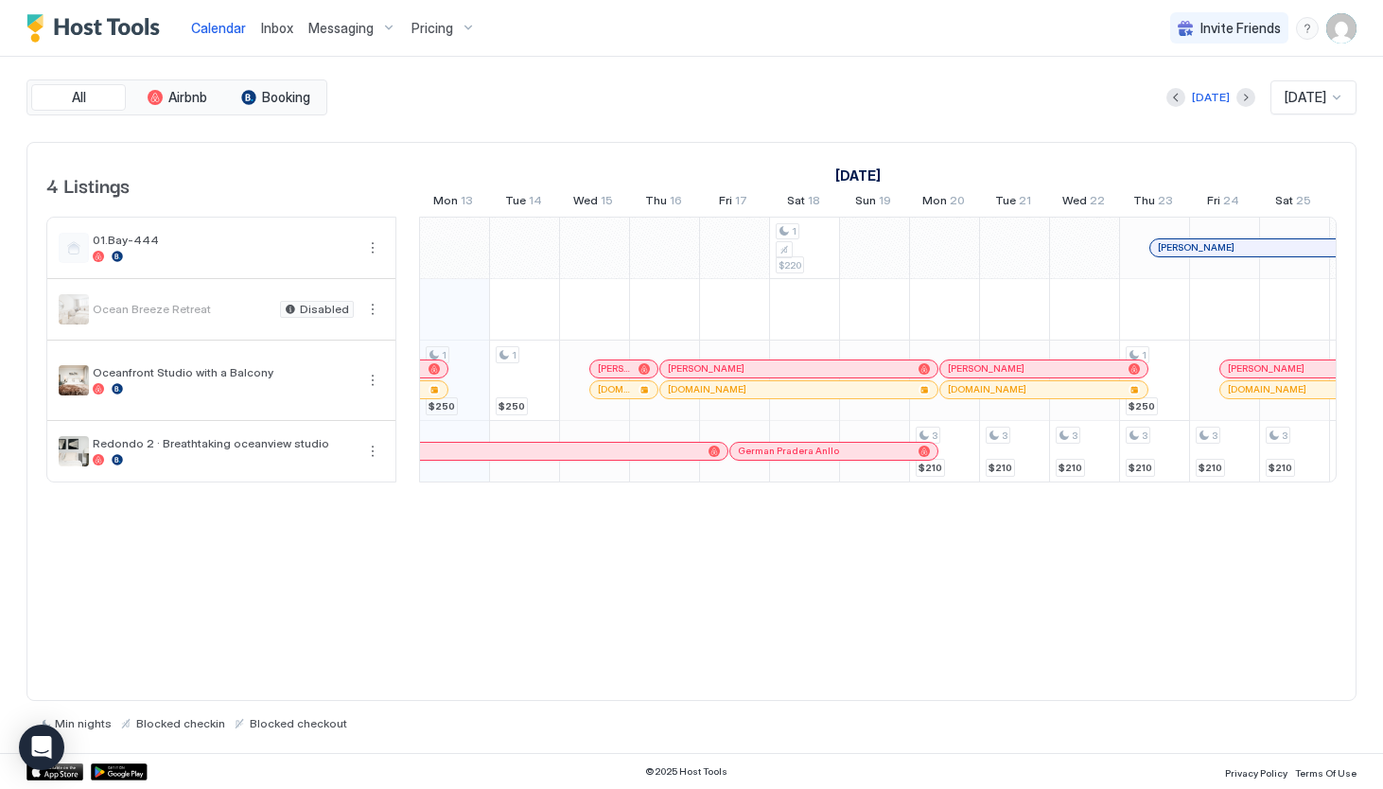
click at [1243, 23] on span "Invite Friends" at bounding box center [1240, 28] width 80 height 17
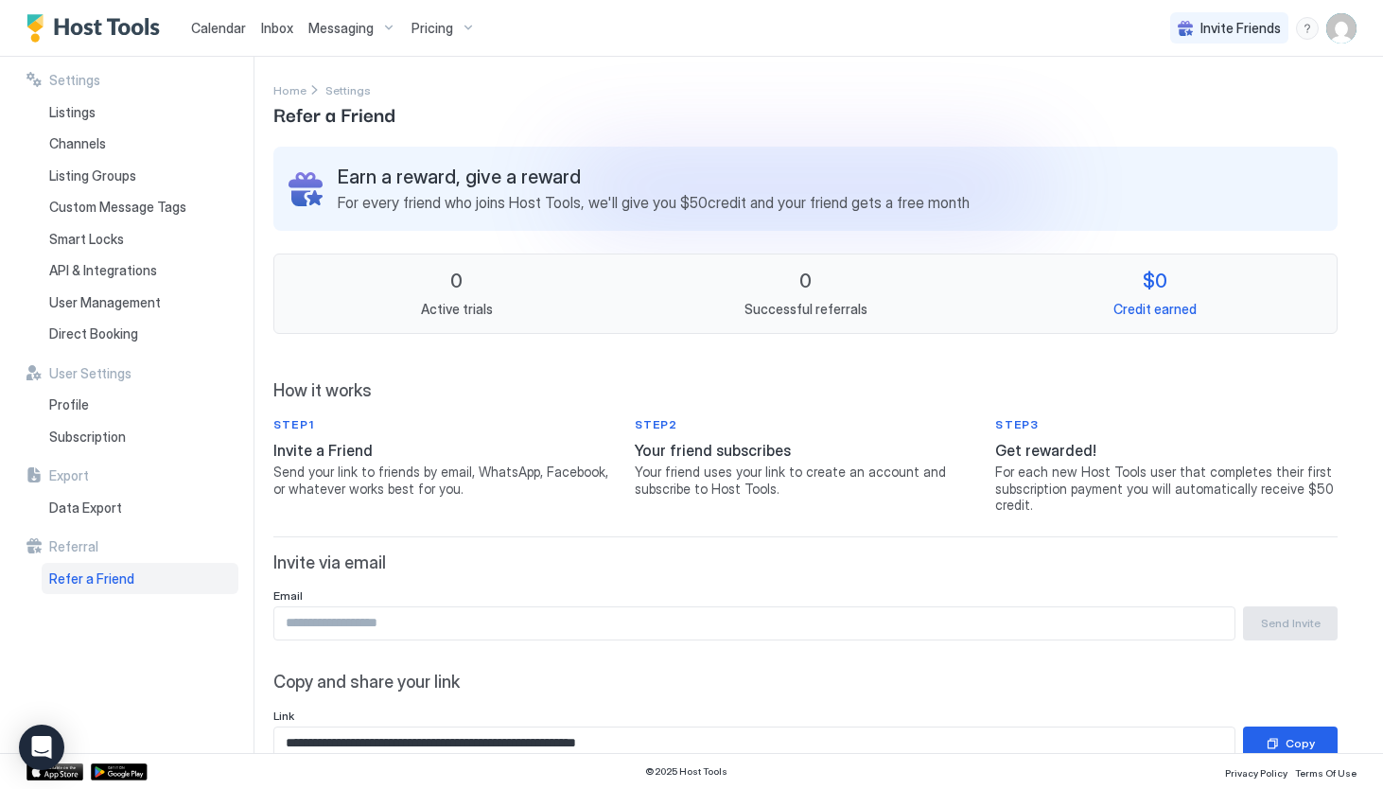
click at [404, 612] on input "Input Field" at bounding box center [754, 623] width 960 height 32
click at [116, 271] on span "API & Integrations" at bounding box center [103, 270] width 108 height 17
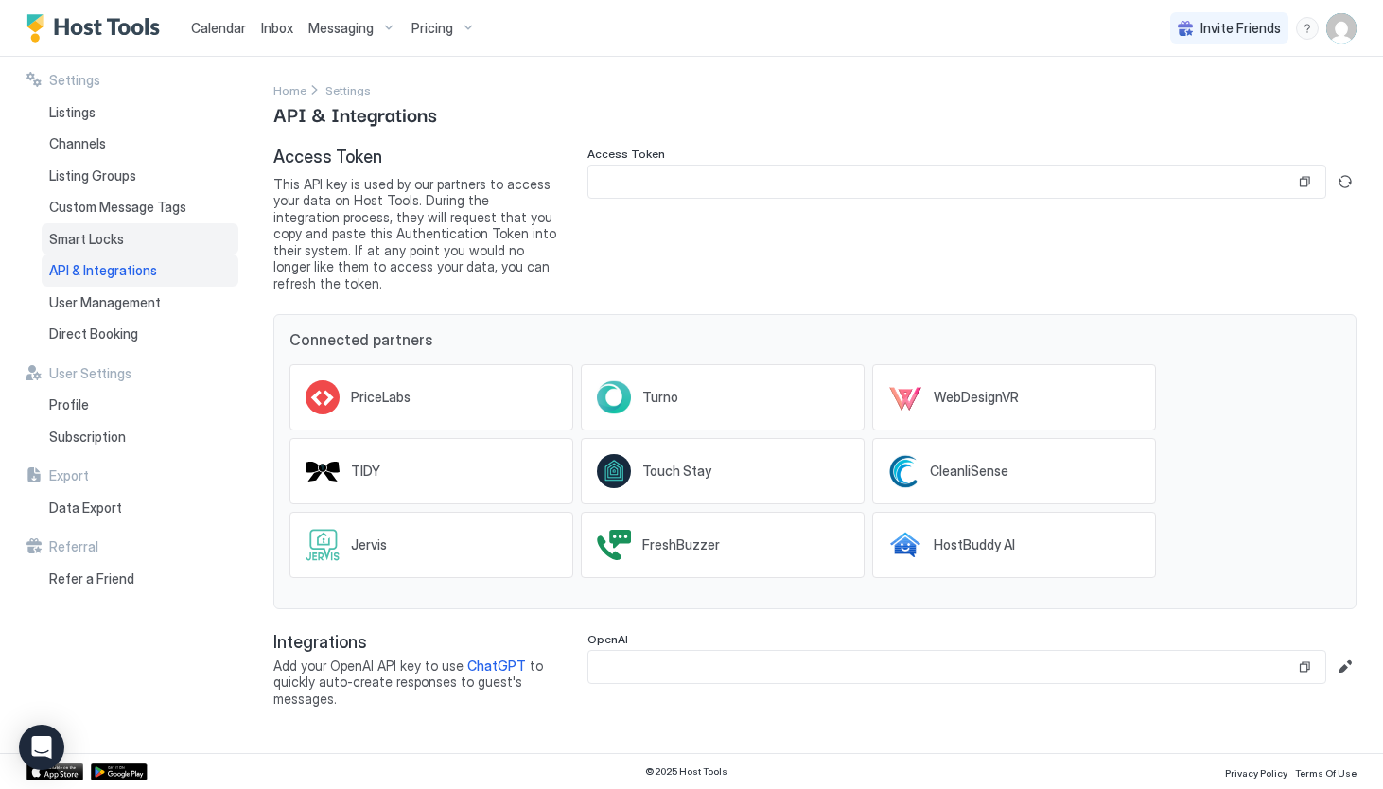
click at [97, 236] on span "Smart Locks" at bounding box center [86, 239] width 75 height 17
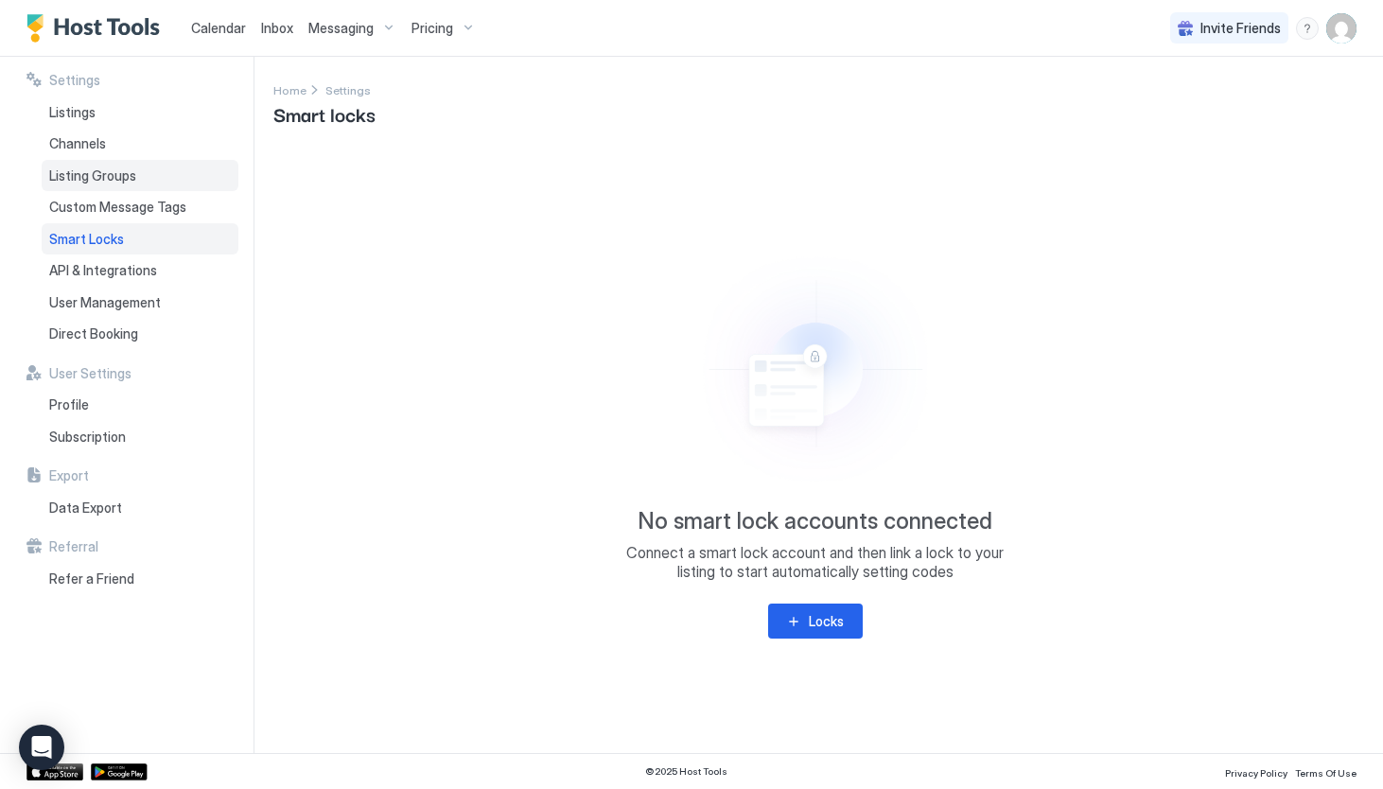
click at [108, 168] on span "Listing Groups" at bounding box center [92, 175] width 87 height 17
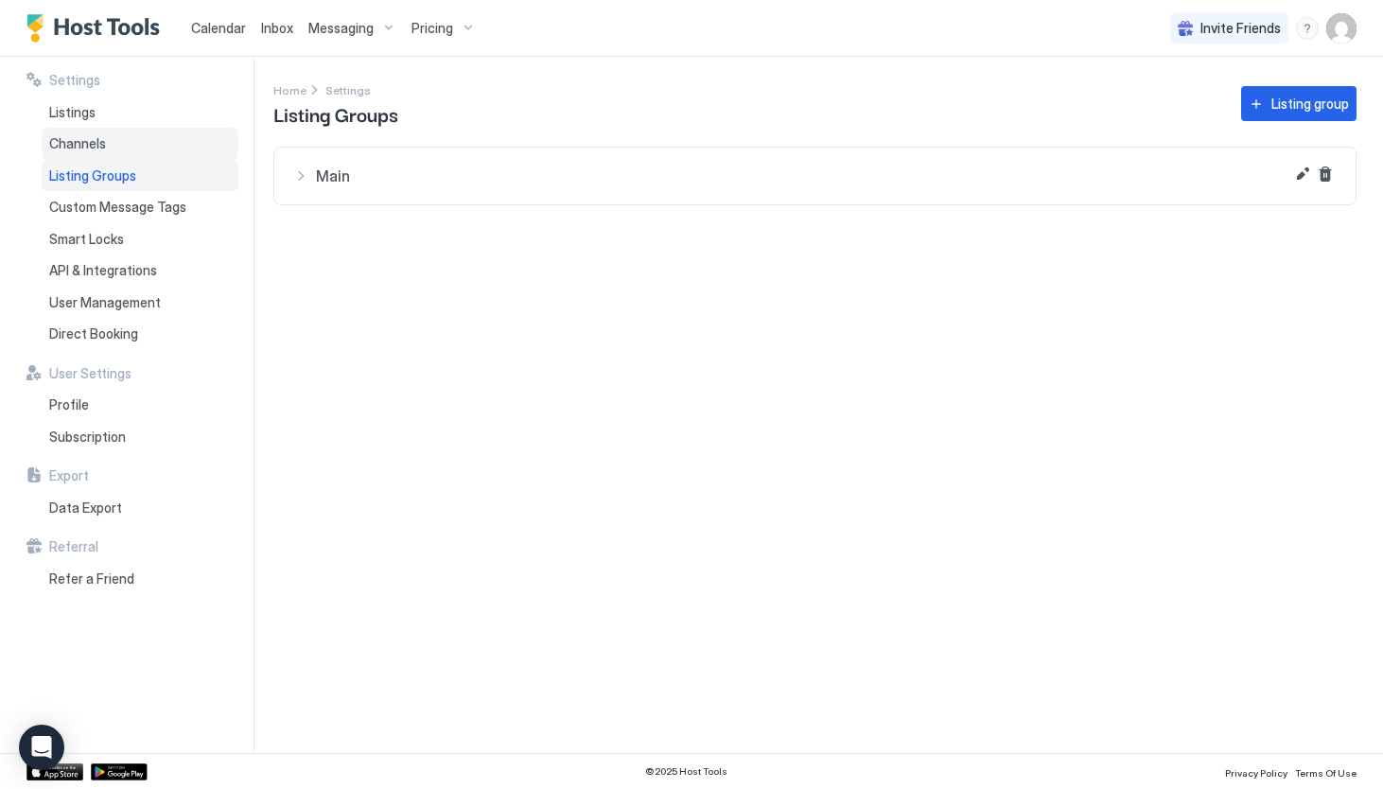
click at [93, 140] on span "Channels" at bounding box center [77, 143] width 57 height 17
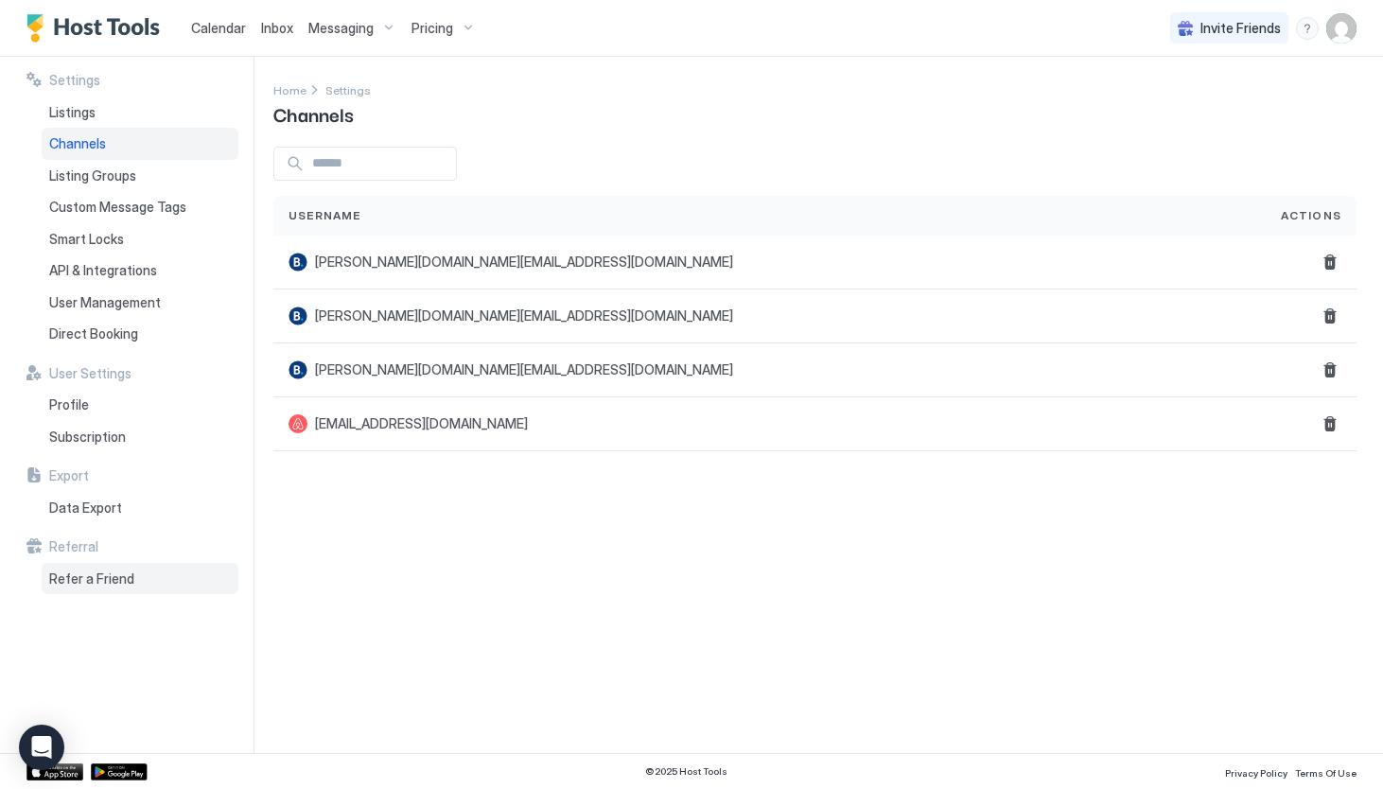
click at [100, 575] on span "Refer a Friend" at bounding box center [91, 578] width 85 height 17
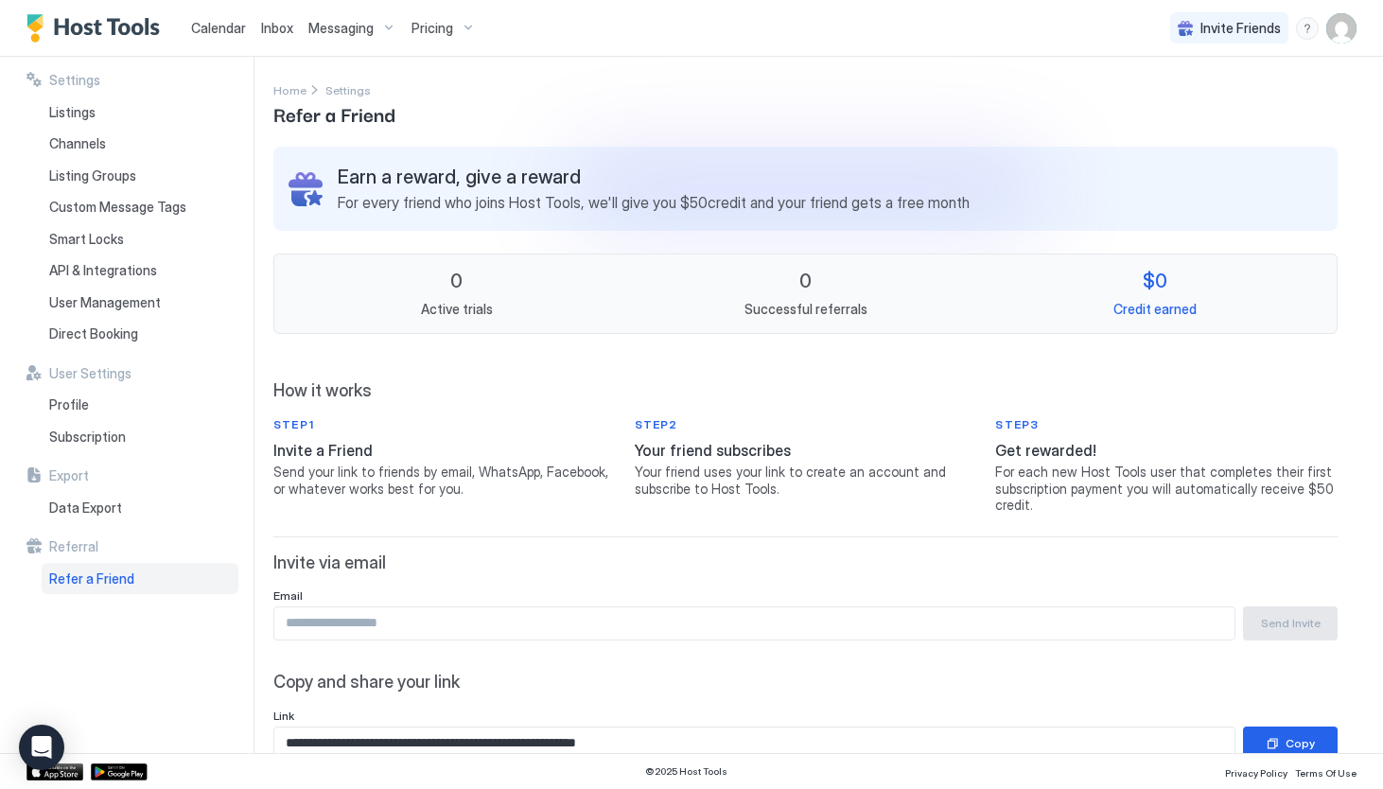
click at [321, 468] on span "Send your link to friends by email, WhatsApp, Facebook, or whatever works best …" at bounding box center [444, 479] width 342 height 33
click at [381, 601] on div "Email Send Invite" at bounding box center [805, 614] width 1064 height 52
click at [384, 628] on input "Input Field" at bounding box center [754, 623] width 960 height 32
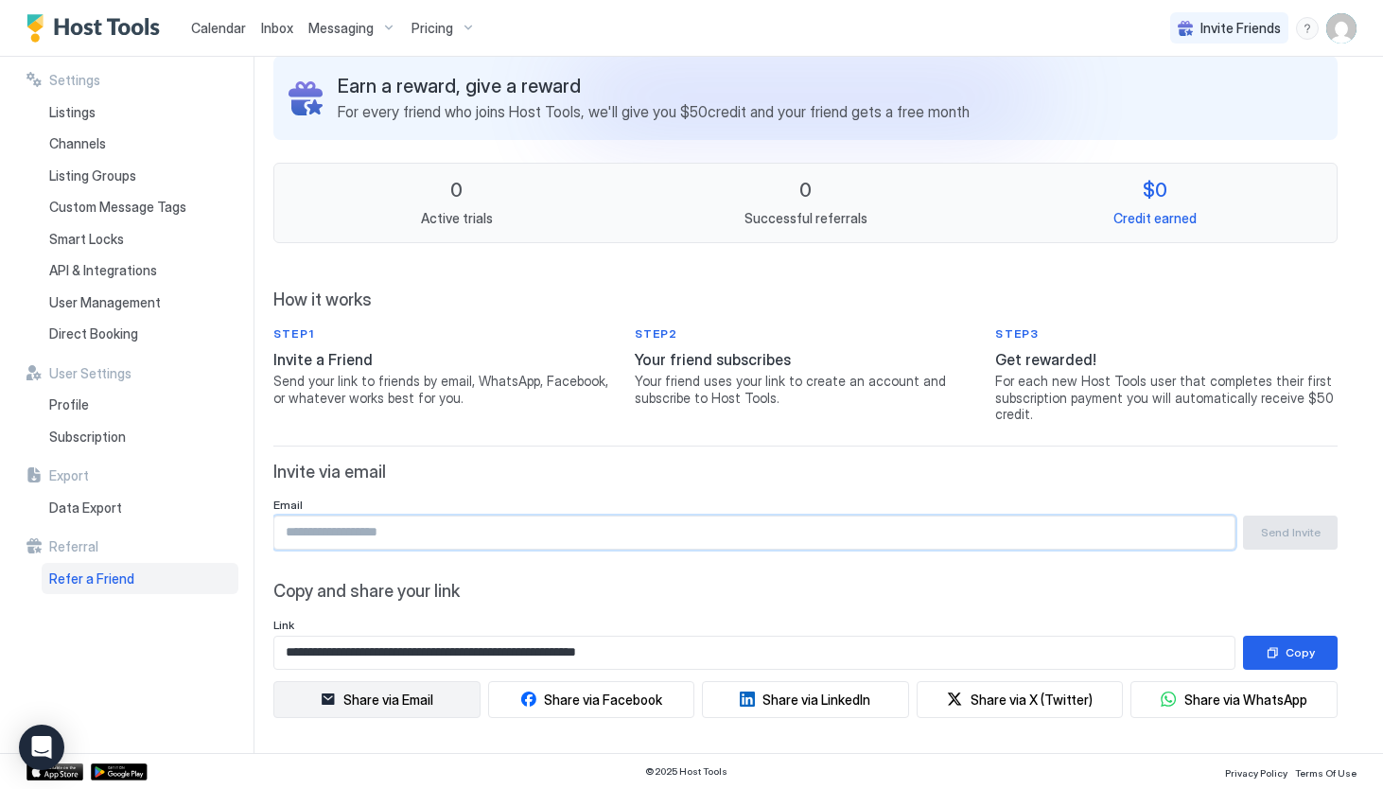
scroll to position [90, 0]
click at [469, 591] on span "Copy and share your link" at bounding box center [805, 593] width 1064 height 22
drag, startPoint x: 683, startPoint y: 656, endPoint x: 396, endPoint y: 655, distance: 286.6
click at [396, 655] on input "**********" at bounding box center [754, 654] width 960 height 32
click at [721, 647] on input "**********" at bounding box center [754, 654] width 960 height 32
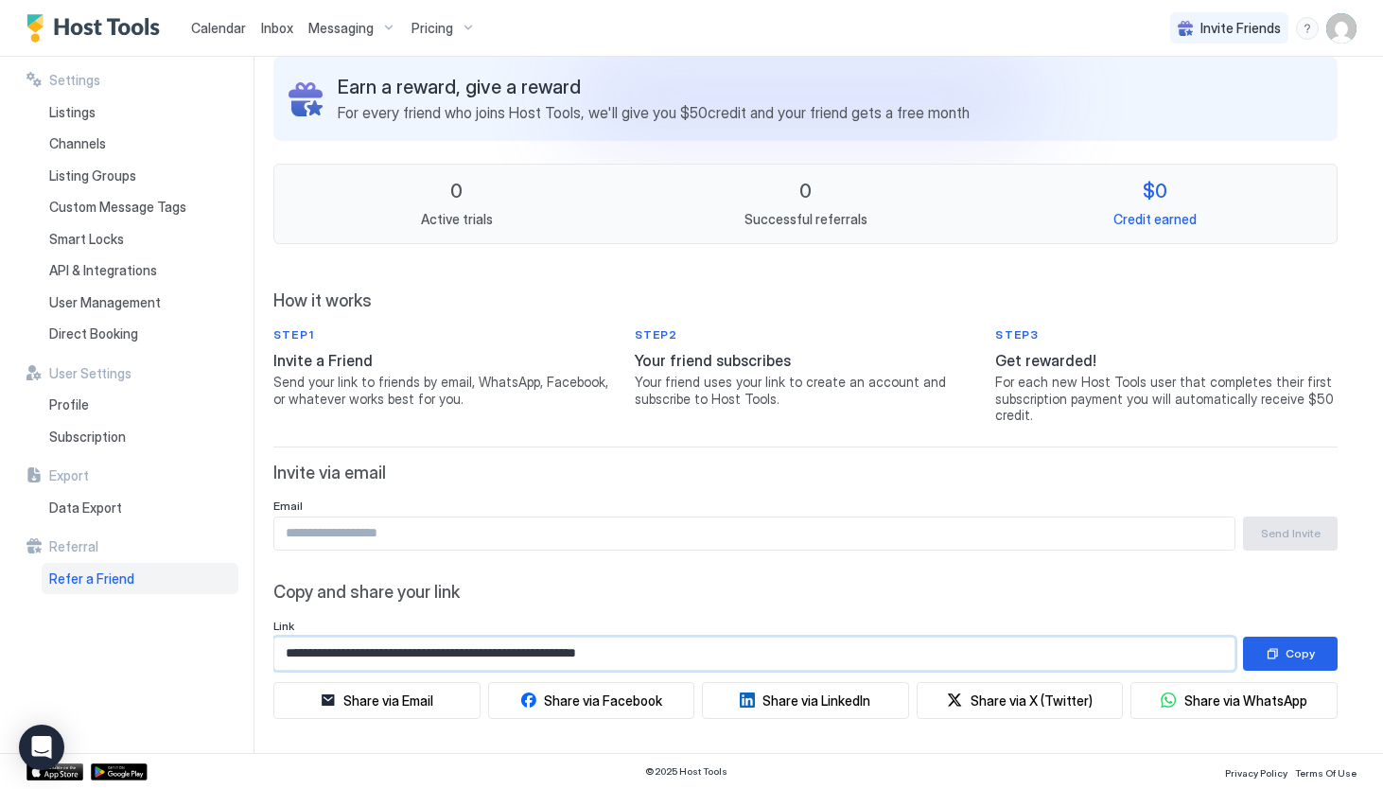
drag, startPoint x: 721, startPoint y: 647, endPoint x: 340, endPoint y: 638, distance: 381.3
click at [340, 638] on input "**********" at bounding box center [754, 654] width 960 height 32
click at [1245, 708] on button "Share via WhatsApp" at bounding box center [1233, 700] width 207 height 37
click at [1217, 702] on div "Share via WhatsApp" at bounding box center [1245, 700] width 123 height 20
click at [566, 642] on input "**********" at bounding box center [754, 654] width 960 height 32
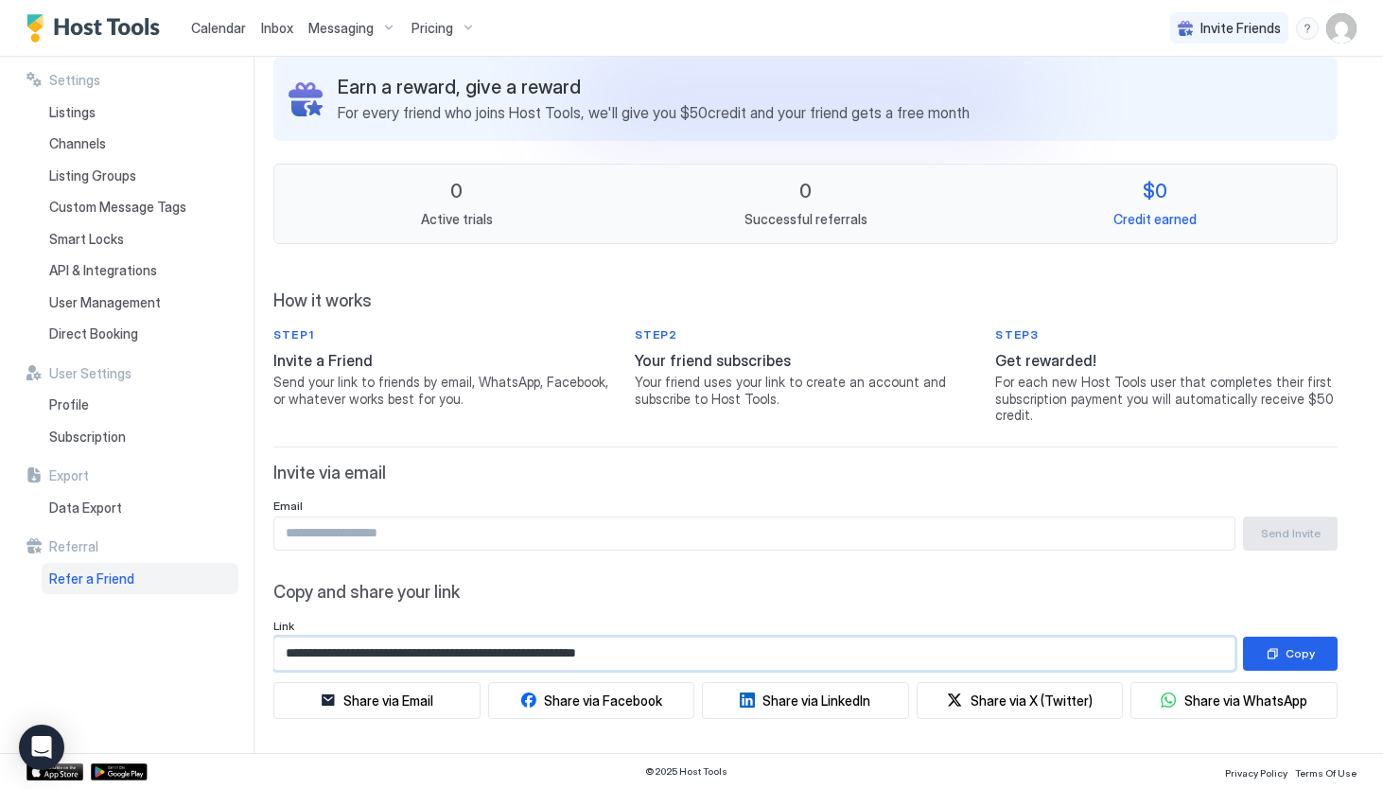
click at [566, 642] on input "**********" at bounding box center [754, 654] width 960 height 32
click at [663, 620] on div "Link" at bounding box center [805, 626] width 1064 height 14
click at [437, 714] on button "Share via Email" at bounding box center [376, 700] width 207 height 37
click at [433, 701] on div "Share via Email" at bounding box center [388, 700] width 90 height 20
click at [427, 531] on input "Input Field" at bounding box center [754, 533] width 960 height 32
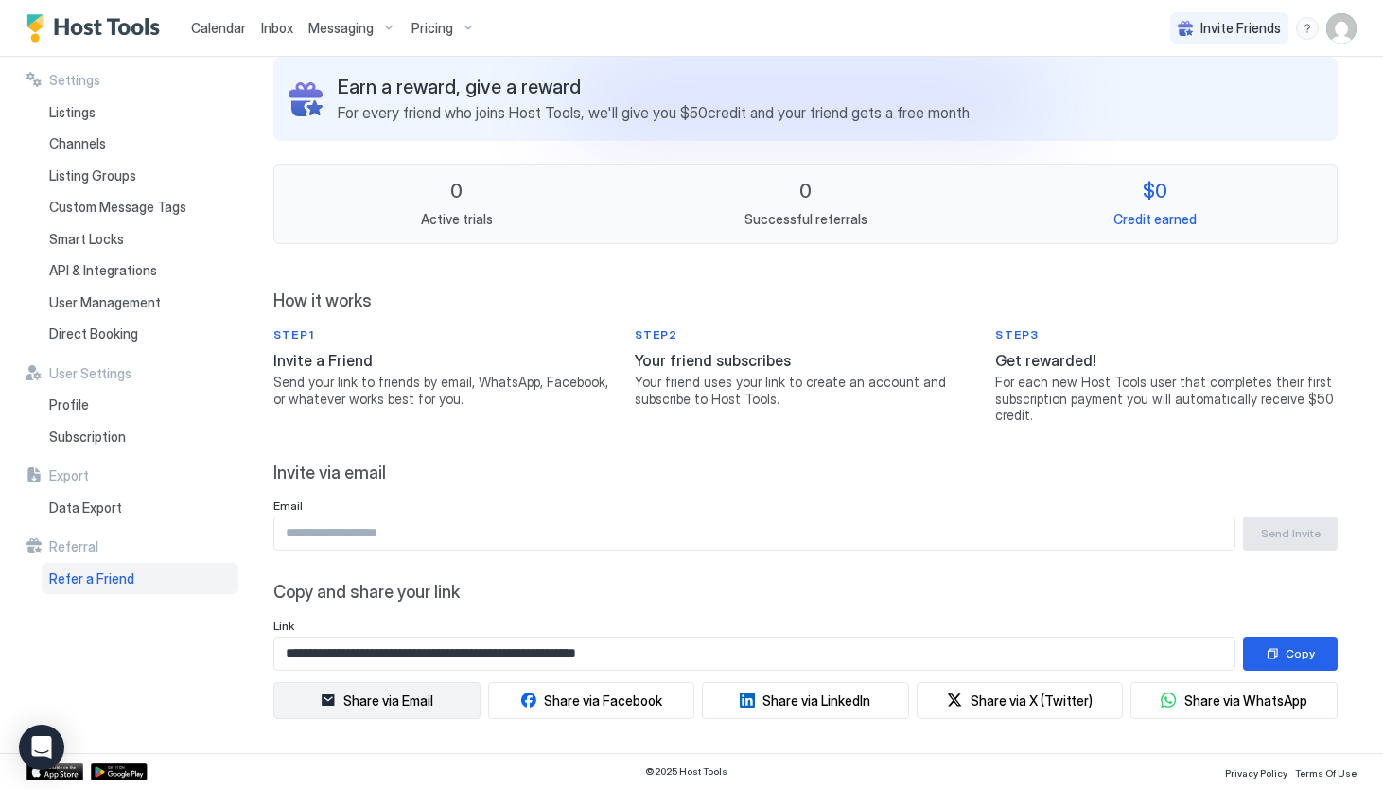
click at [378, 702] on div "Share via Email" at bounding box center [388, 700] width 90 height 20
click at [1171, 697] on icon "button" at bounding box center [1169, 699] width 16 height 15
click at [1241, 694] on div "Share via WhatsApp" at bounding box center [1245, 700] width 123 height 20
click at [1279, 642] on button "Copy" at bounding box center [1290, 654] width 95 height 34
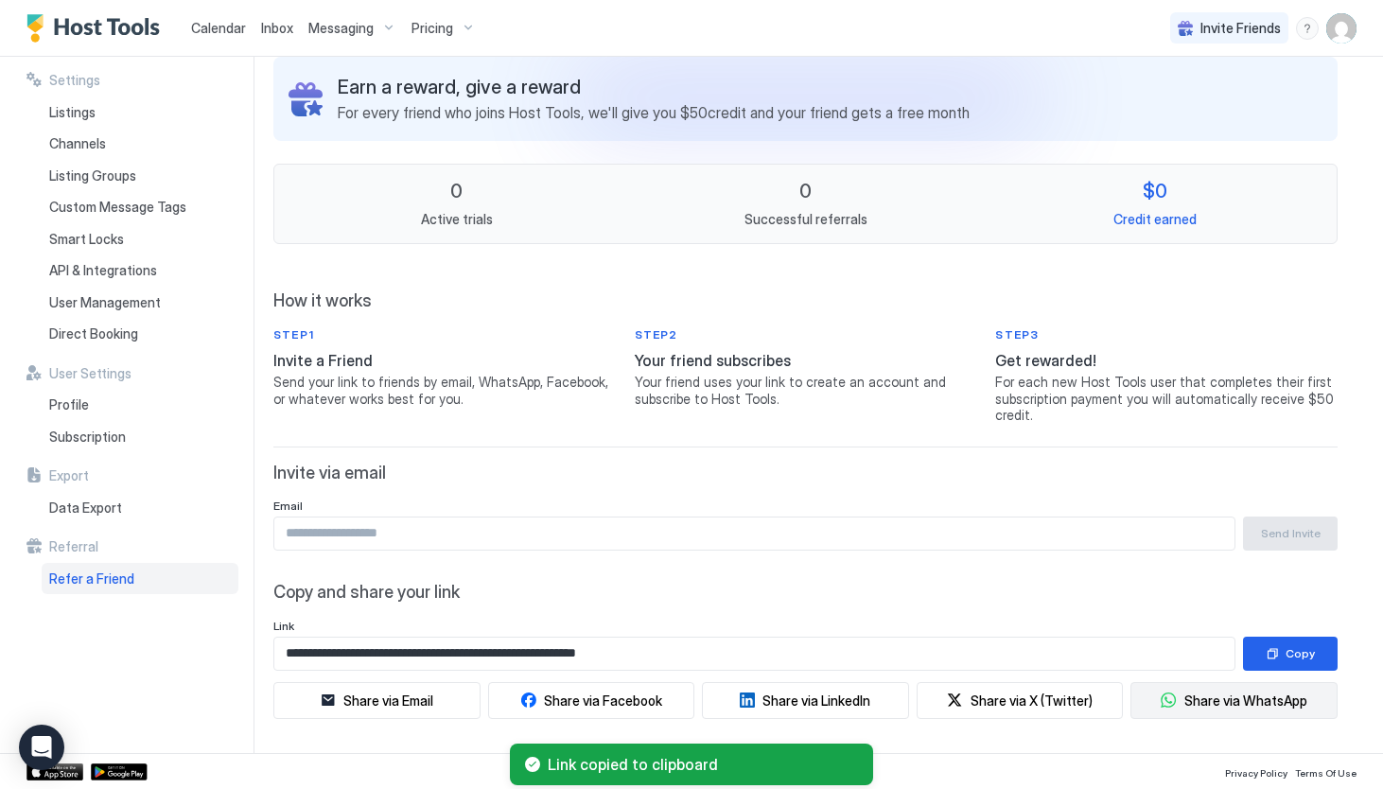
click at [1245, 701] on div "Share via WhatsApp" at bounding box center [1245, 700] width 123 height 20
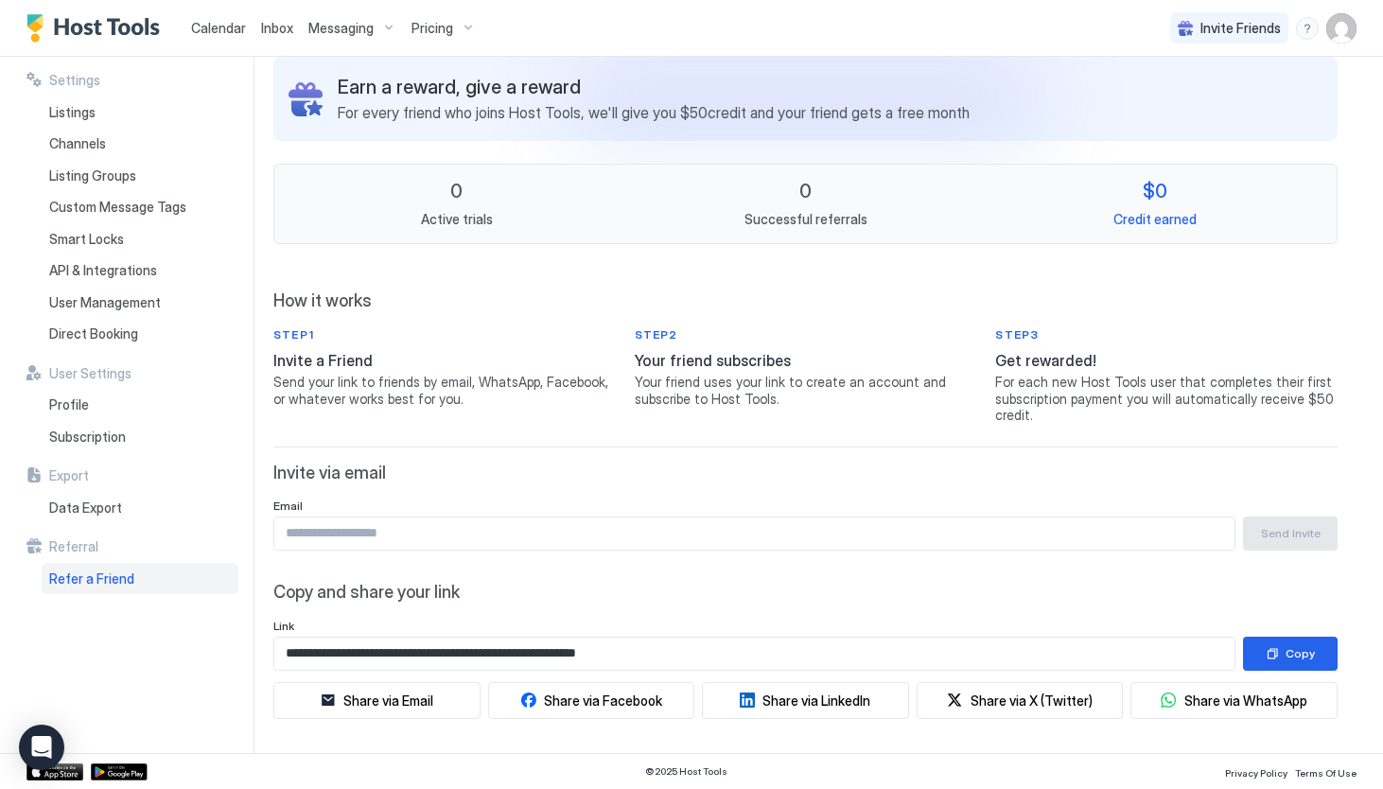
click at [1350, 26] on img "User profile" at bounding box center [1341, 28] width 30 height 30
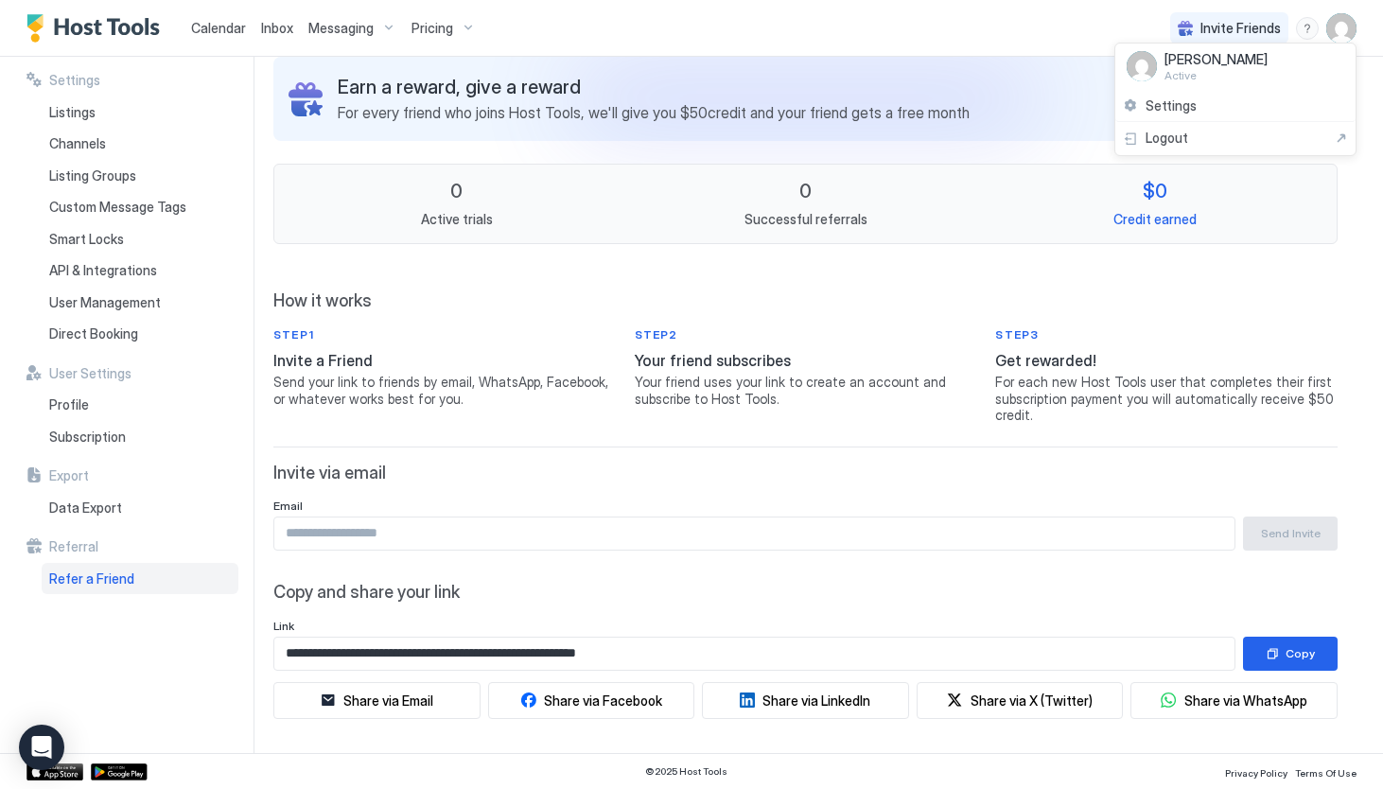
click at [59, 114] on div at bounding box center [691, 394] width 1383 height 789
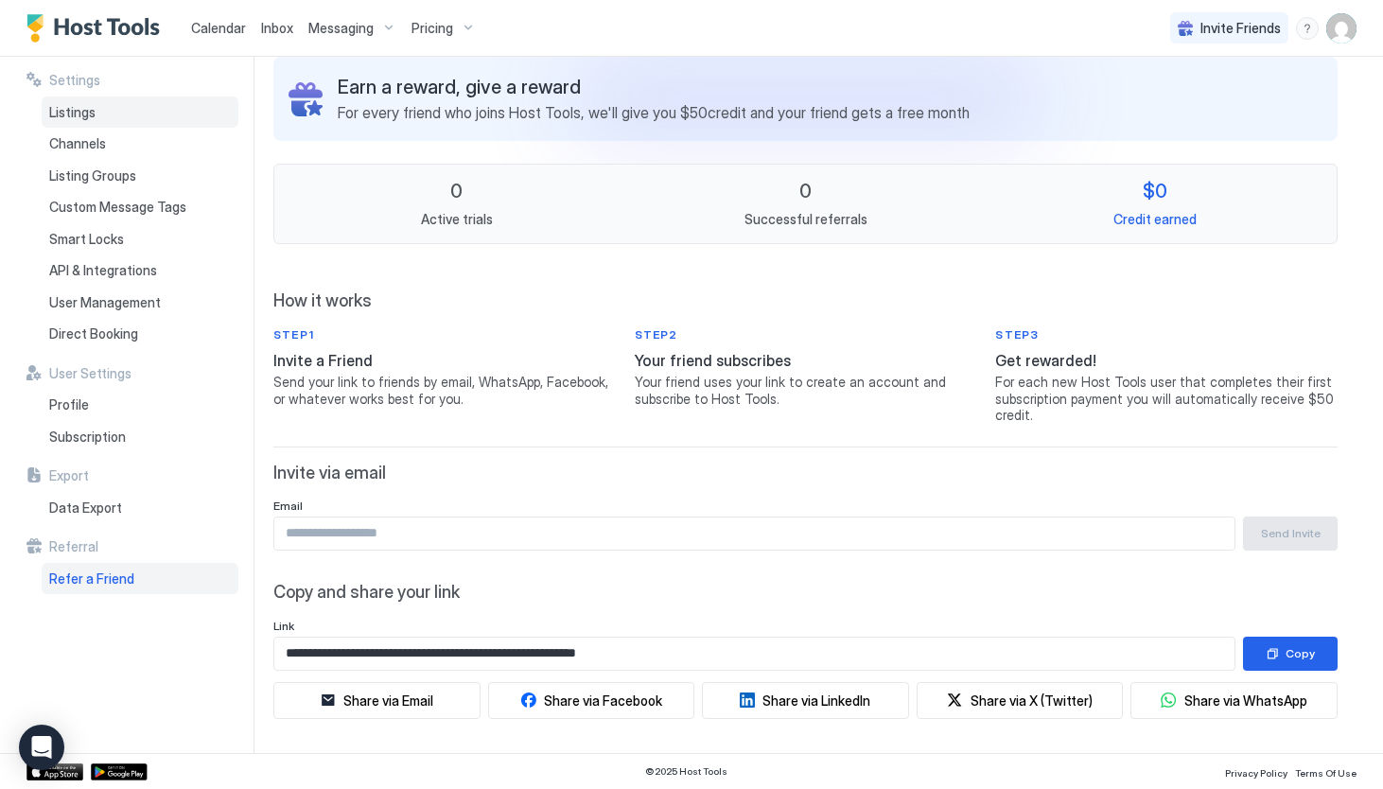
click at [59, 114] on span "Listings" at bounding box center [72, 112] width 46 height 17
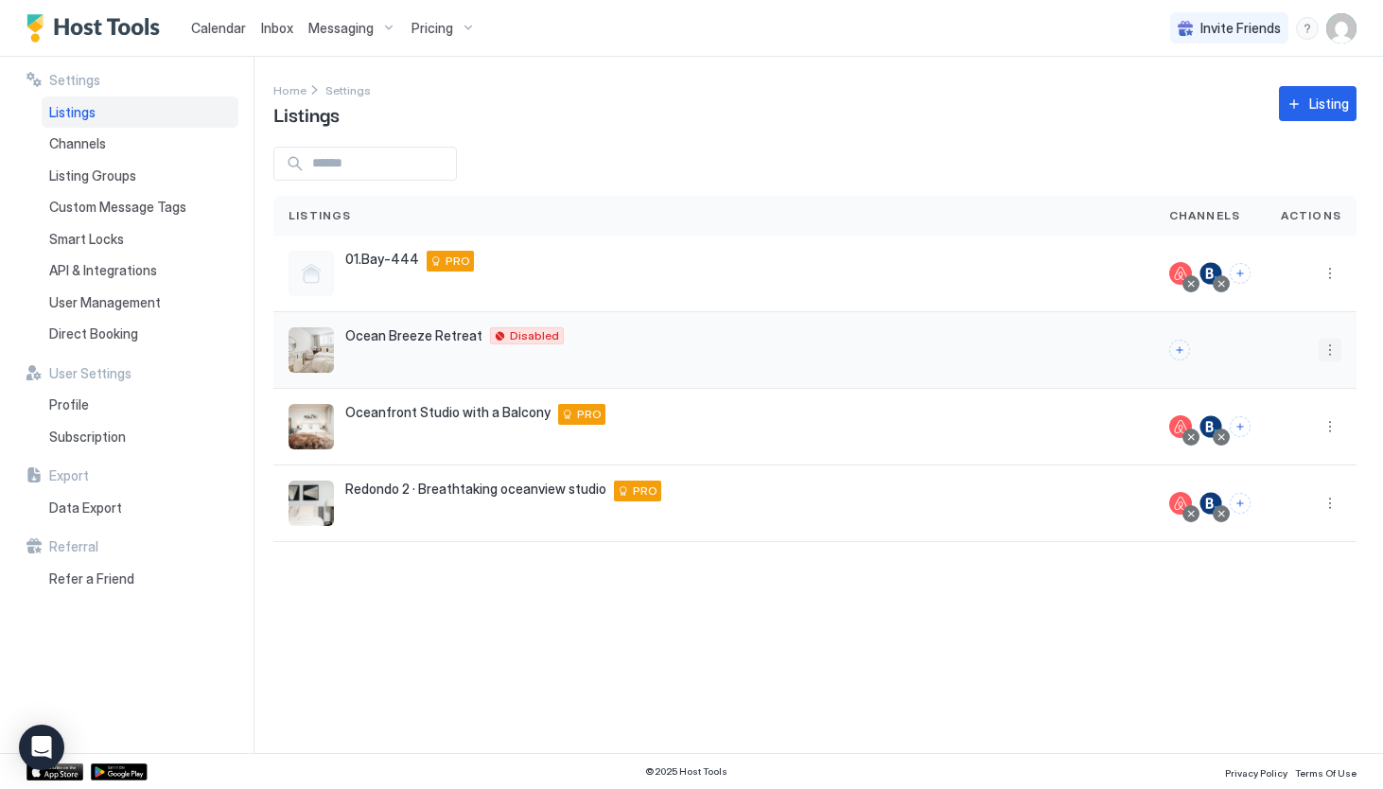
click at [1331, 355] on button "More options" at bounding box center [1330, 350] width 23 height 23
click at [1278, 501] on span "Delete" at bounding box center [1262, 498] width 35 height 14
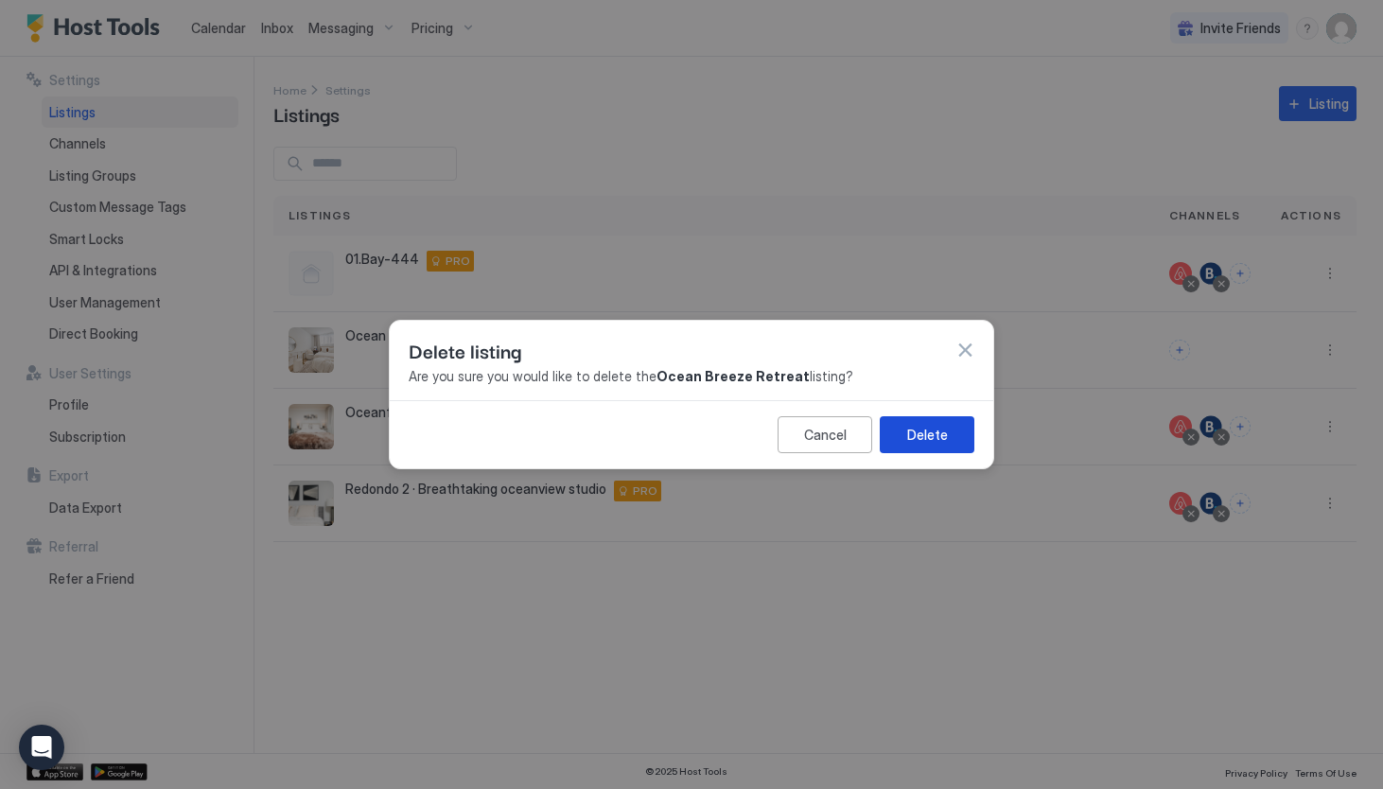
click at [919, 439] on div "Delete" at bounding box center [927, 435] width 41 height 20
click at [952, 435] on button "Delete" at bounding box center [927, 434] width 95 height 37
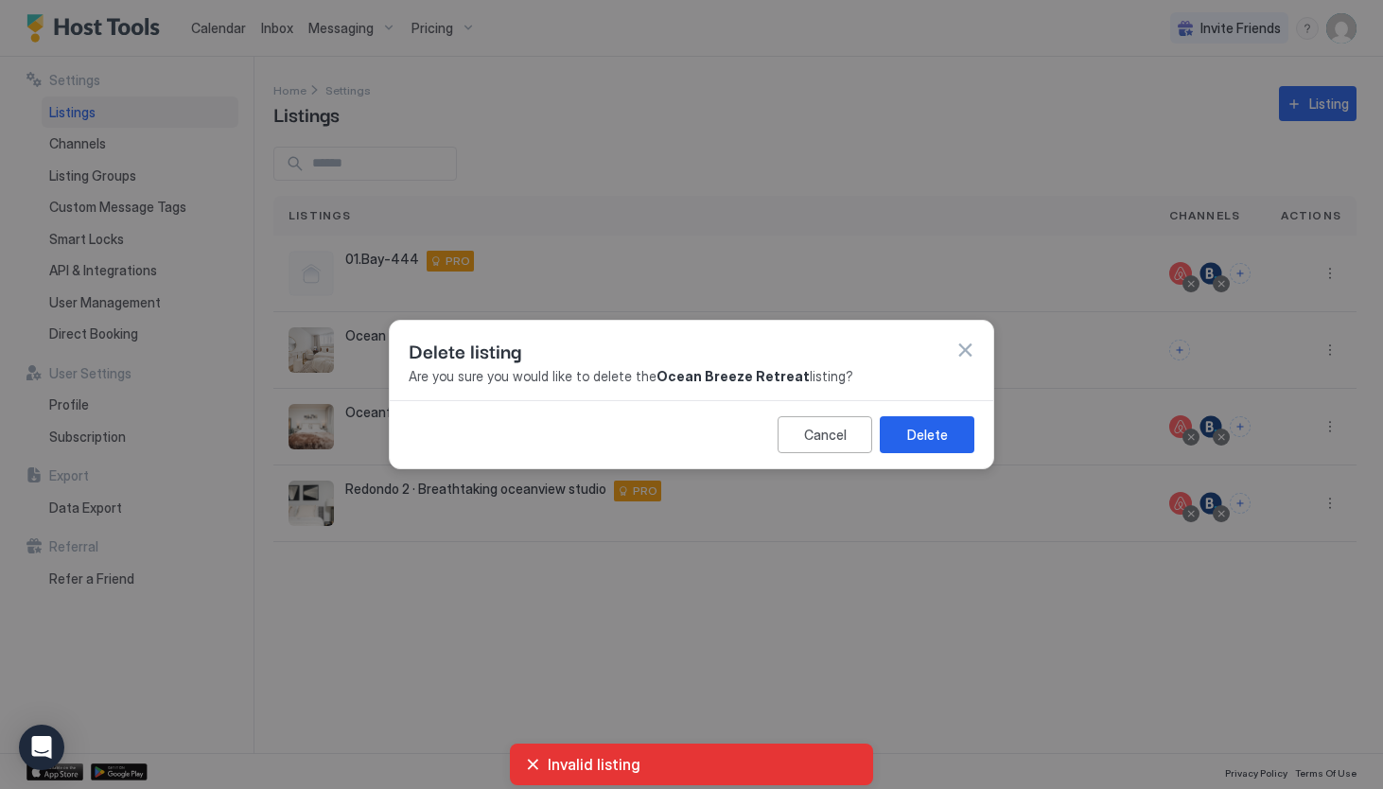
click at [527, 772] on div "Invalid listing" at bounding box center [691, 764] width 333 height 19
click at [527, 760] on div "Invalid listing" at bounding box center [691, 764] width 333 height 19
click at [952, 361] on div "Delete listing" at bounding box center [692, 350] width 566 height 28
click at [965, 348] on button "button" at bounding box center [964, 350] width 19 height 19
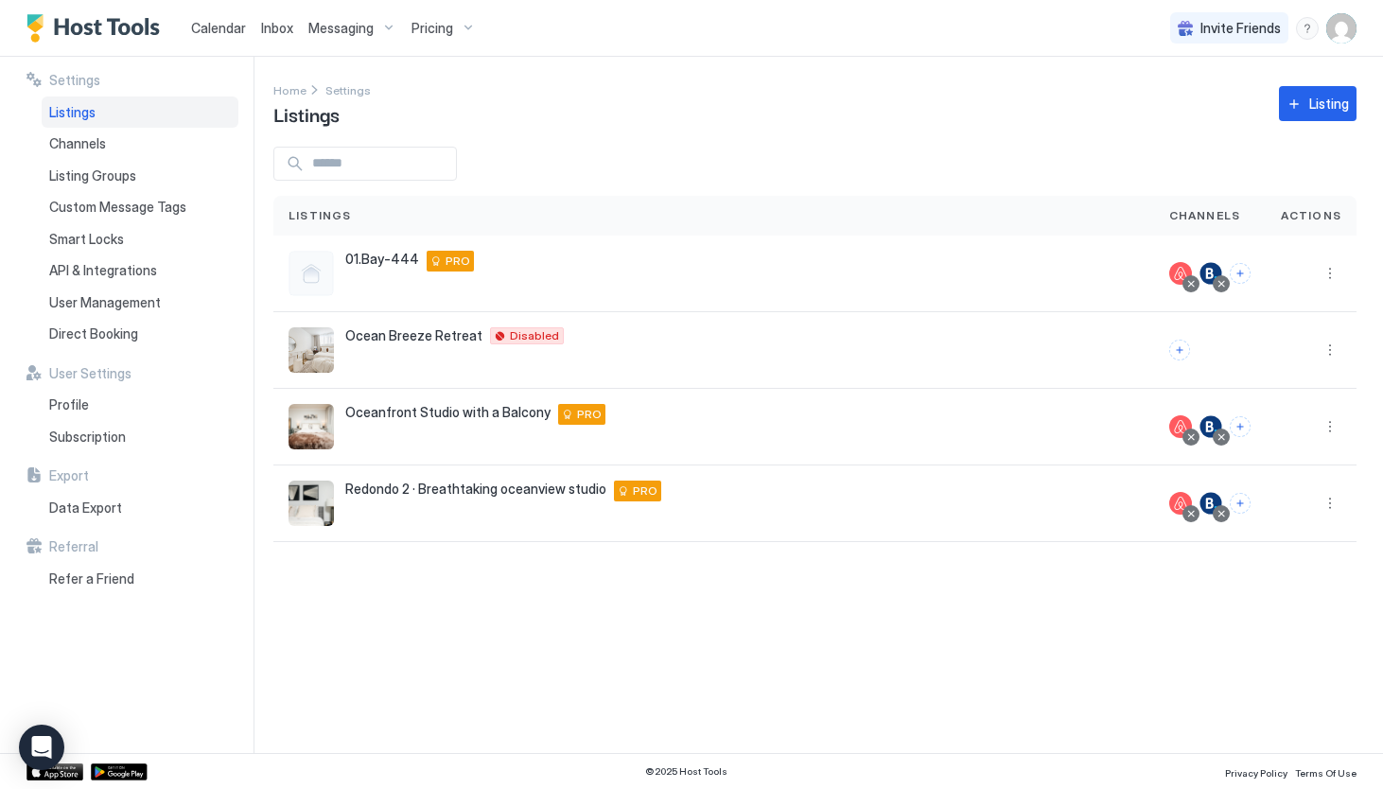
click at [231, 27] on span "Calendar" at bounding box center [218, 28] width 55 height 16
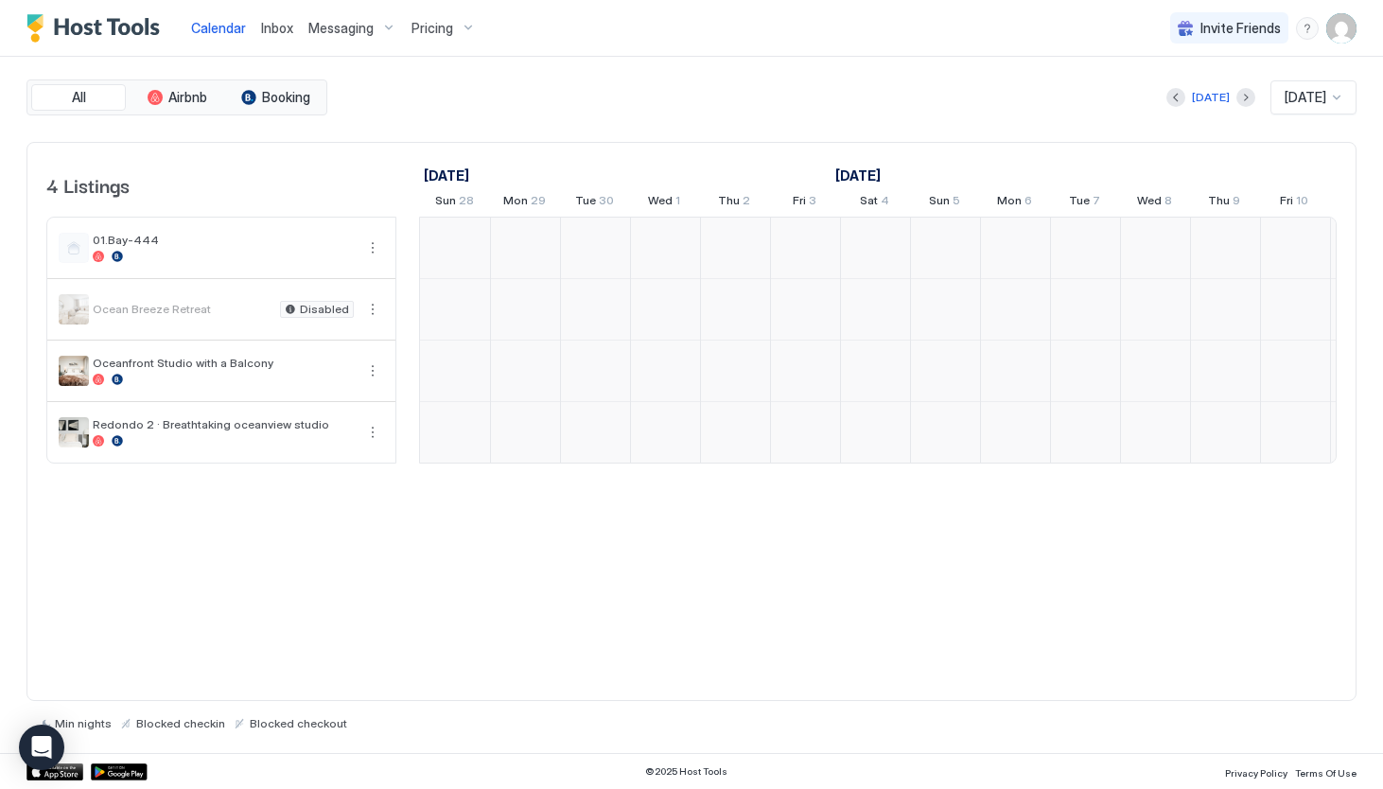
scroll to position [0, 1051]
click at [369, 307] on button "More options" at bounding box center [372, 309] width 23 height 23
click at [262, 31] on div at bounding box center [691, 394] width 1383 height 789
click at [219, 33] on span "Calendar" at bounding box center [218, 28] width 55 height 16
click at [1341, 34] on img "User profile" at bounding box center [1341, 28] width 30 height 30
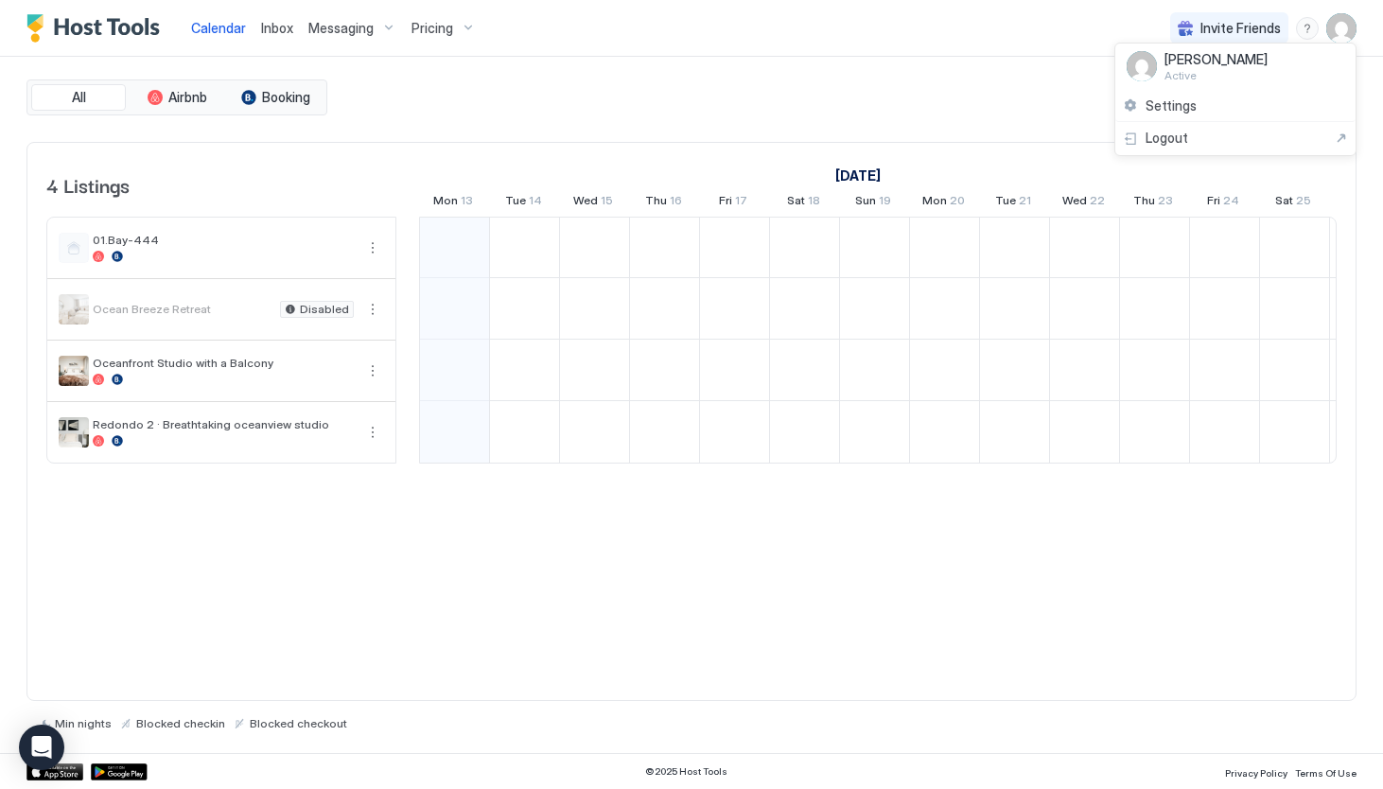
click at [1188, 62] on span "Kristina Booking" at bounding box center [1215, 59] width 103 height 17
click at [457, 29] on div at bounding box center [691, 394] width 1383 height 789
click at [1312, 33] on div "menu" at bounding box center [1307, 28] width 23 height 23
click at [852, 116] on div at bounding box center [691, 394] width 1383 height 789
click at [373, 308] on button "More options" at bounding box center [372, 309] width 23 height 23
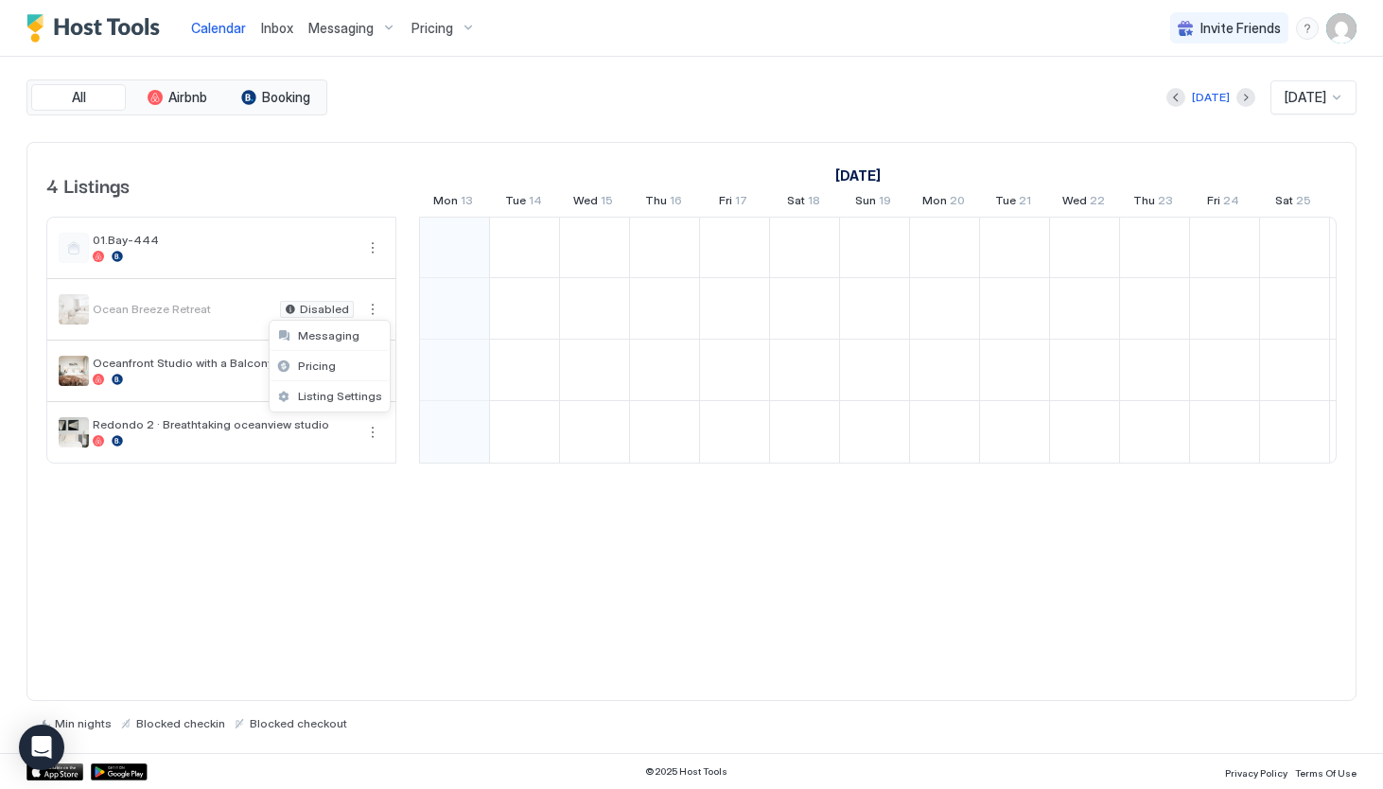
click at [373, 444] on div at bounding box center [691, 394] width 1383 height 789
click at [371, 424] on button "More options" at bounding box center [372, 432] width 23 height 23
click at [377, 306] on div at bounding box center [691, 394] width 1383 height 789
click at [377, 306] on button "More options" at bounding box center [372, 309] width 23 height 23
click at [346, 400] on span "Listing Settings" at bounding box center [340, 396] width 84 height 14
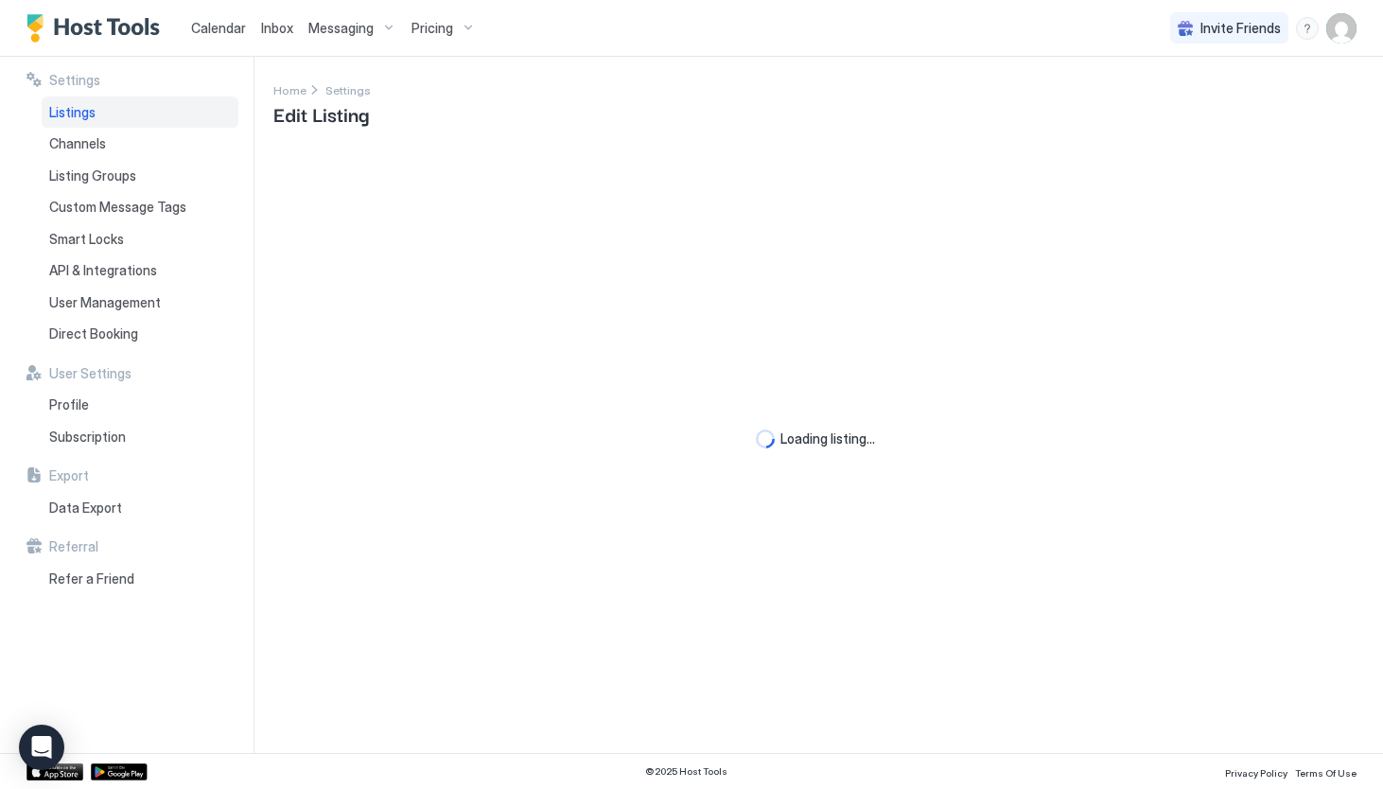
click at [287, 33] on span "Inbox" at bounding box center [277, 28] width 32 height 16
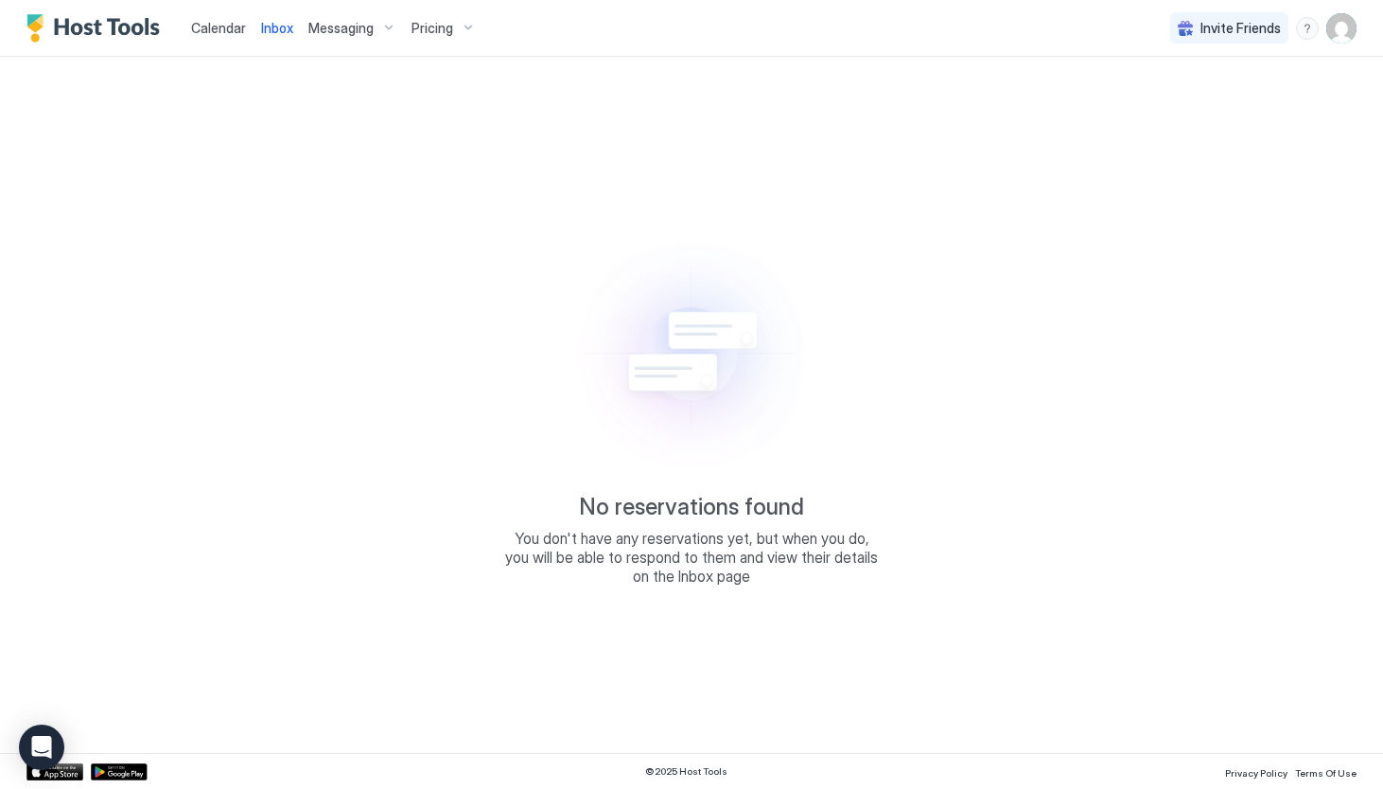
click at [333, 38] on div "Messaging" at bounding box center [352, 28] width 103 height 32
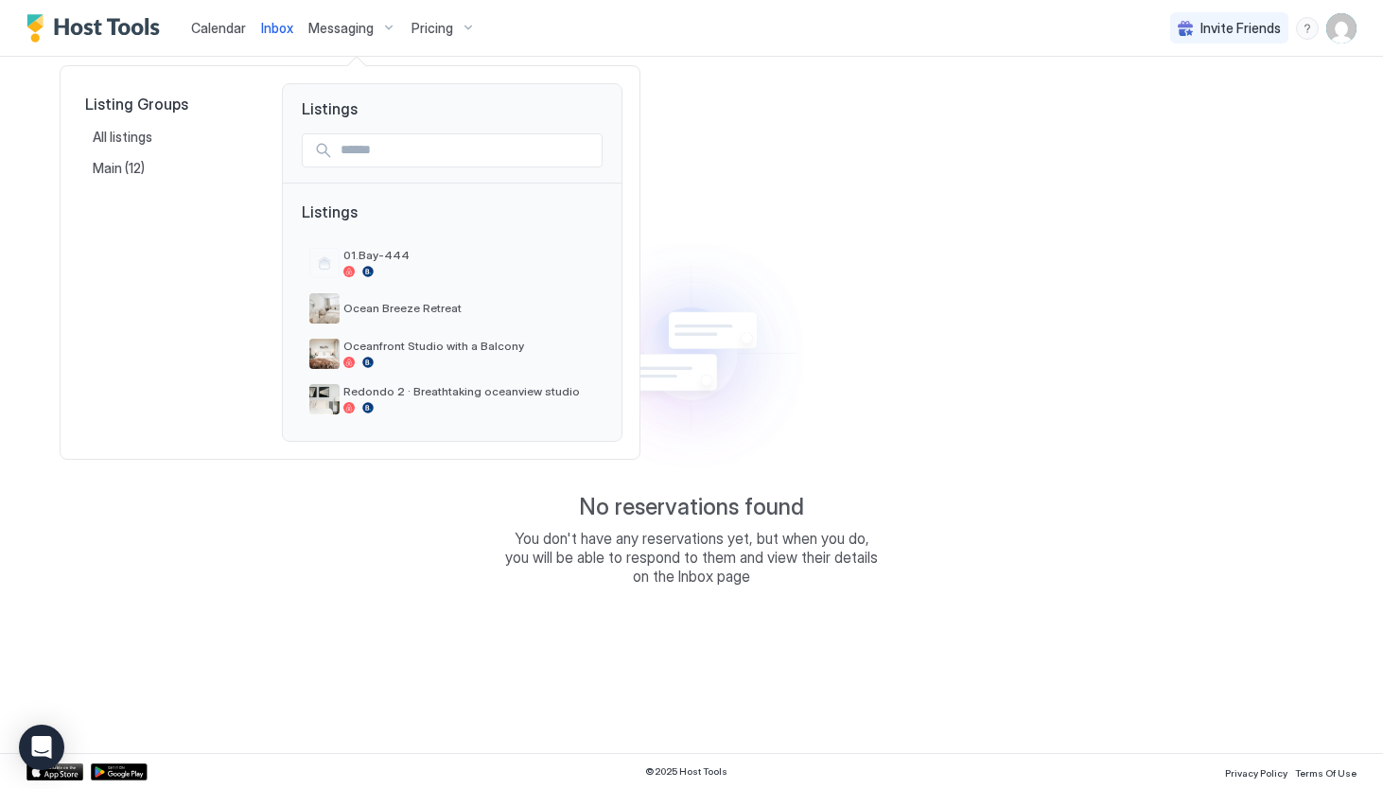
click at [390, 30] on div at bounding box center [691, 394] width 1383 height 789
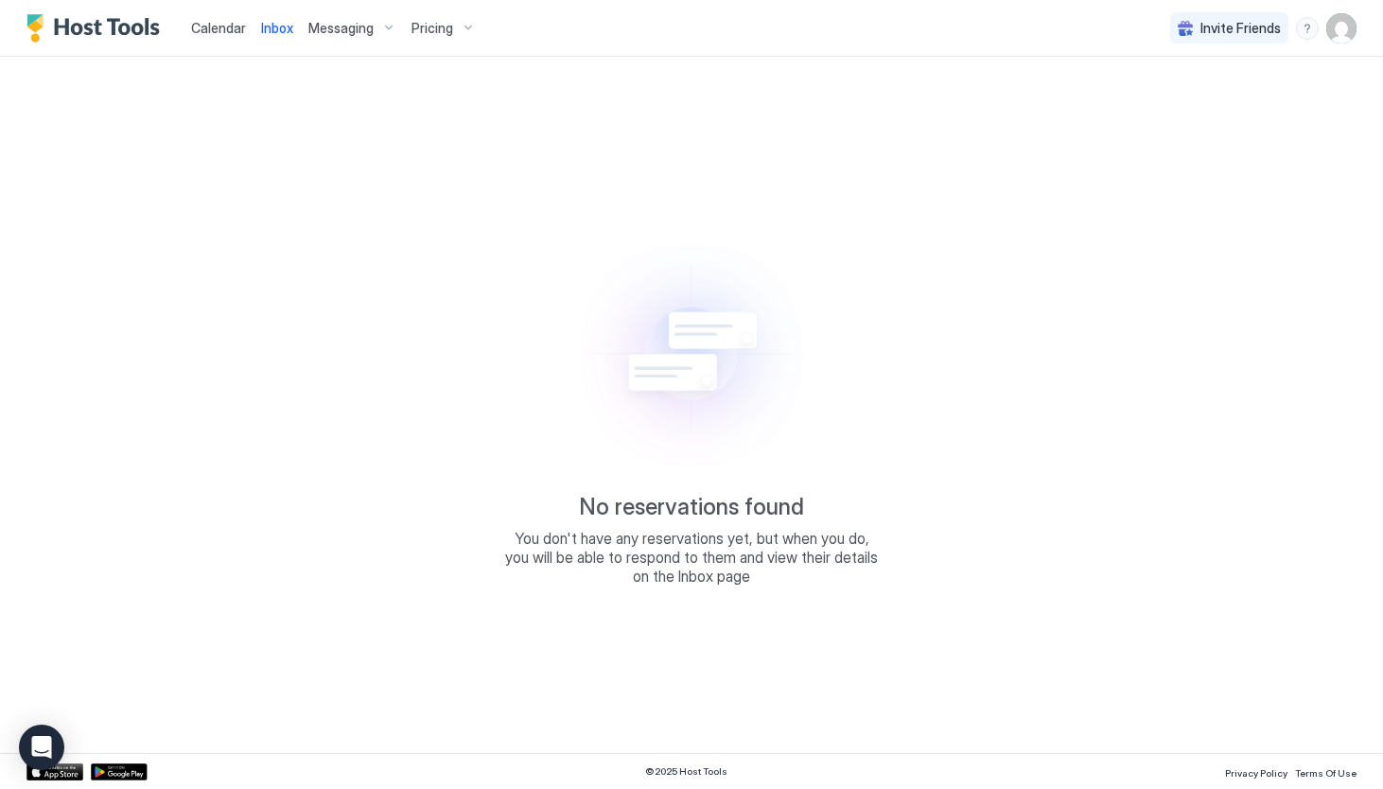
click at [244, 32] on div "Calendar" at bounding box center [218, 27] width 70 height 35
click at [267, 33] on span "Inbox" at bounding box center [277, 28] width 32 height 16
click at [145, 40] on img "Host Tools Logo" at bounding box center [97, 28] width 142 height 28
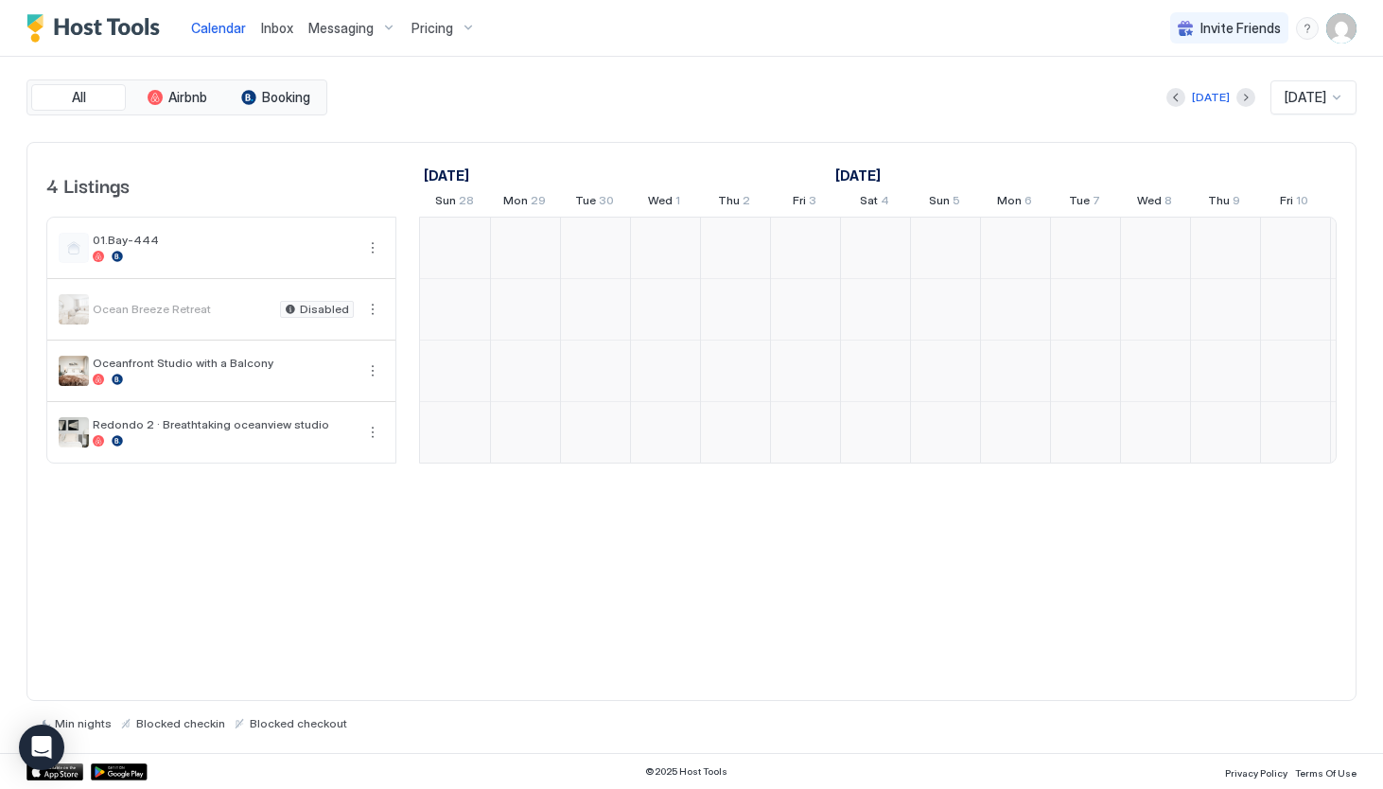
scroll to position [0, 1051]
click at [1347, 33] on img "User profile" at bounding box center [1341, 28] width 30 height 30
click at [1241, 108] on div "Settings" at bounding box center [1235, 106] width 240 height 33
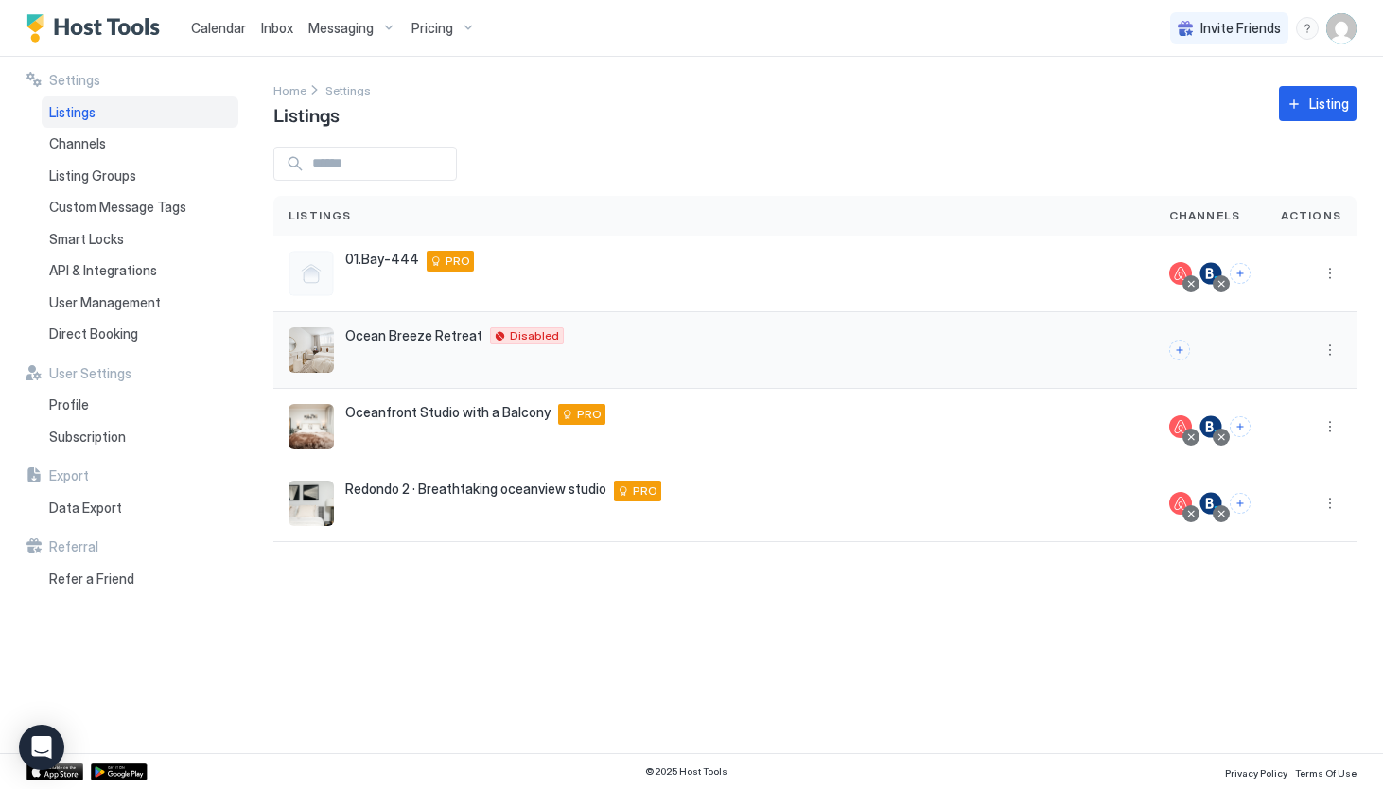
click at [1238, 353] on div at bounding box center [1209, 350] width 81 height 21
click at [1086, 352] on div "Ocean Breeze Retreat 2021 Ocean Ave Disabled" at bounding box center [713, 349] width 850 height 45
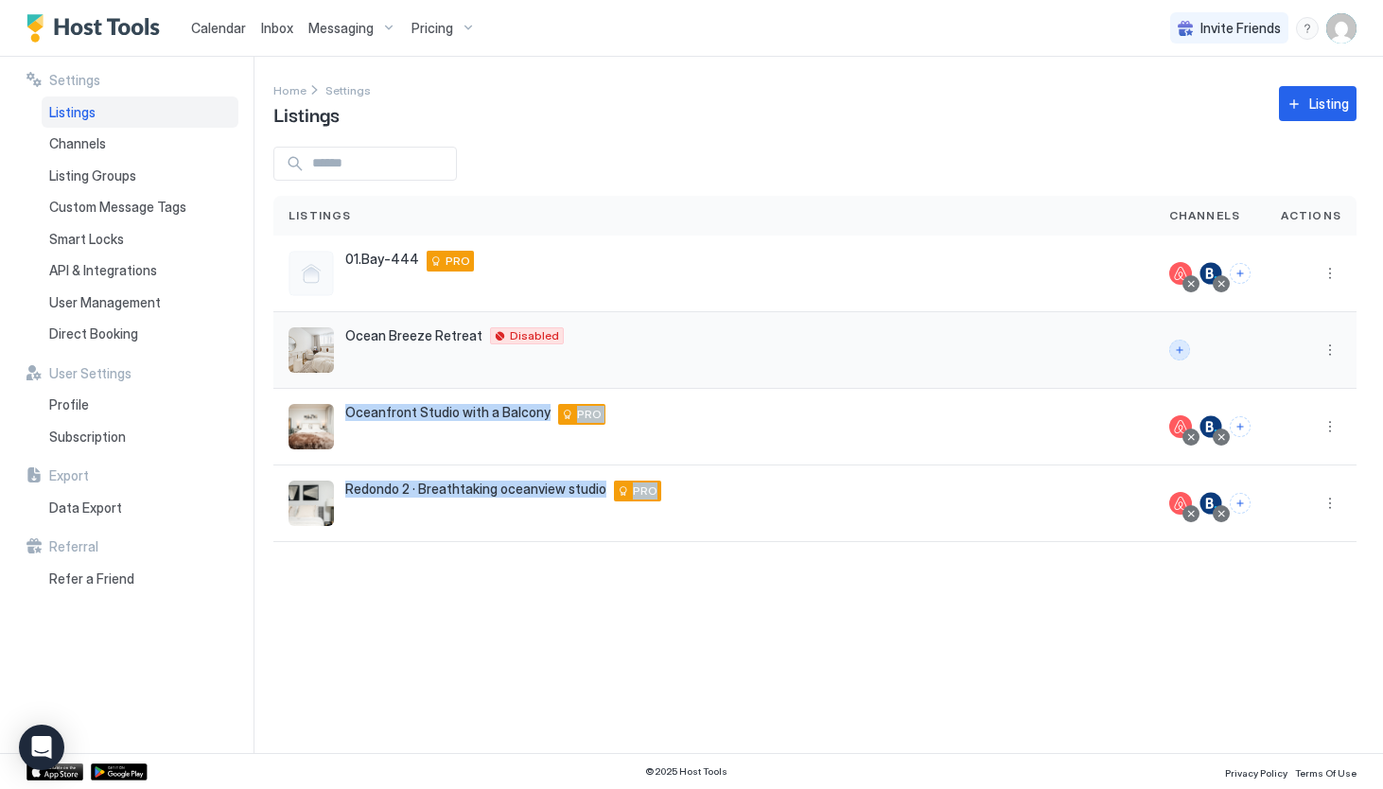
click at [1188, 345] on button "Connect channels" at bounding box center [1179, 350] width 21 height 21
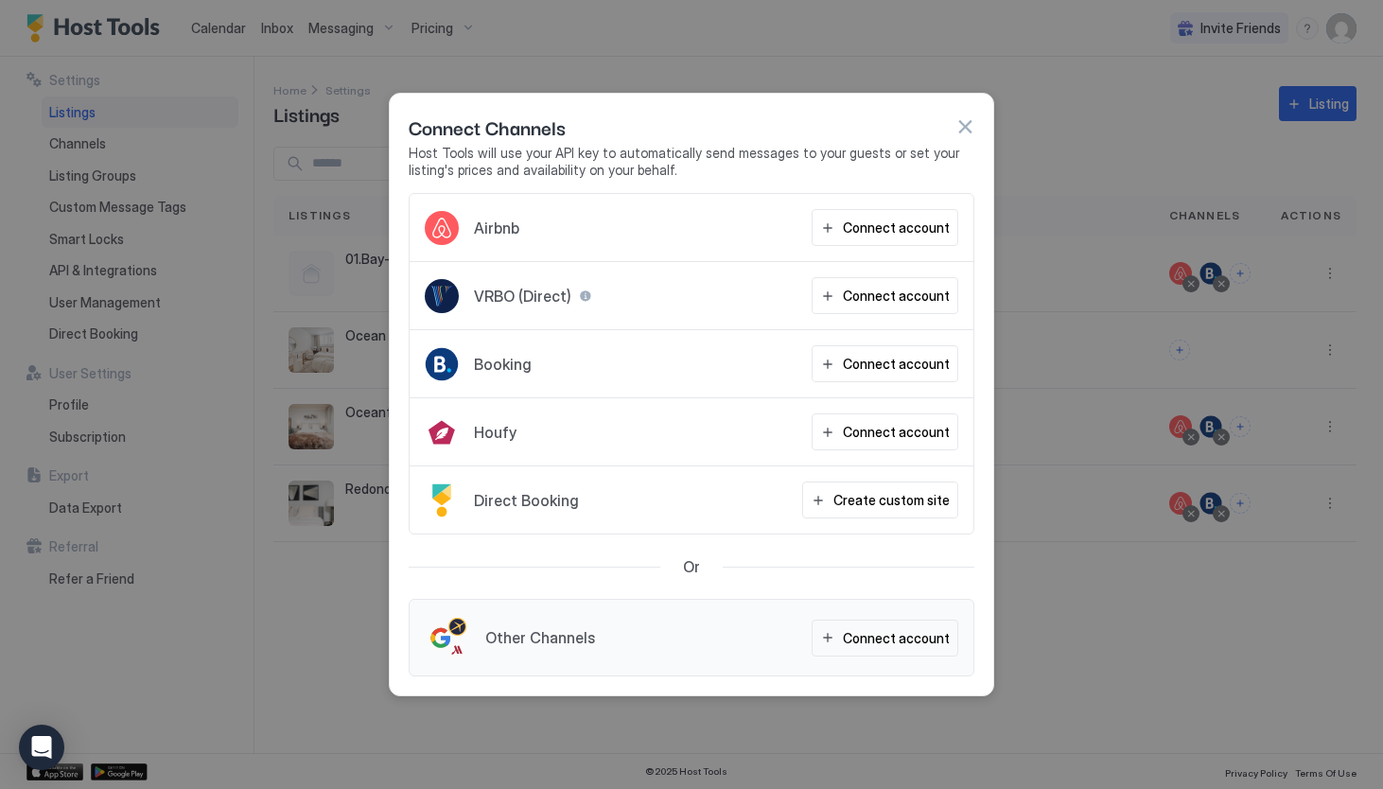
click at [1076, 356] on div at bounding box center [691, 394] width 1383 height 789
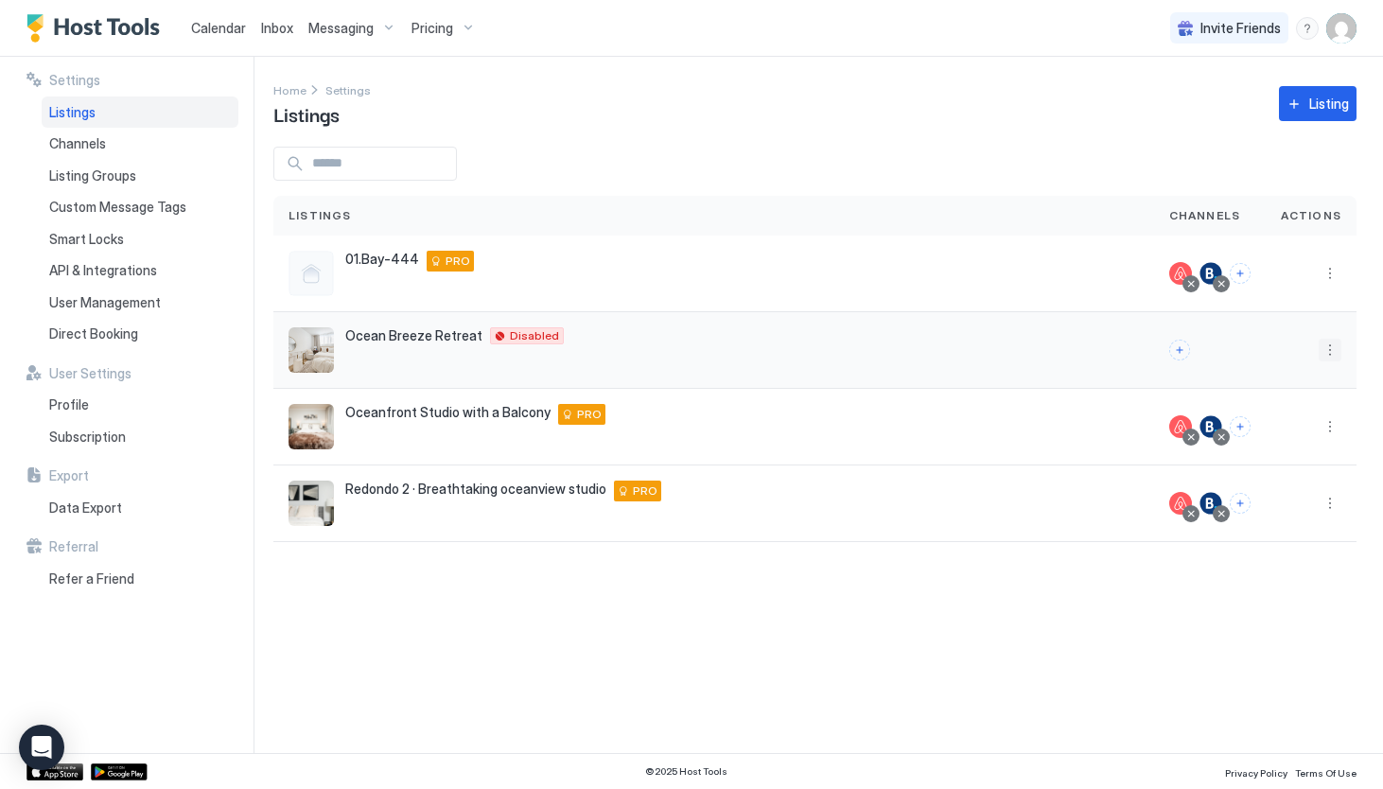
click at [1335, 349] on button "More options" at bounding box center [1330, 350] width 23 height 23
click at [1269, 498] on span "Delete" at bounding box center [1262, 498] width 35 height 14
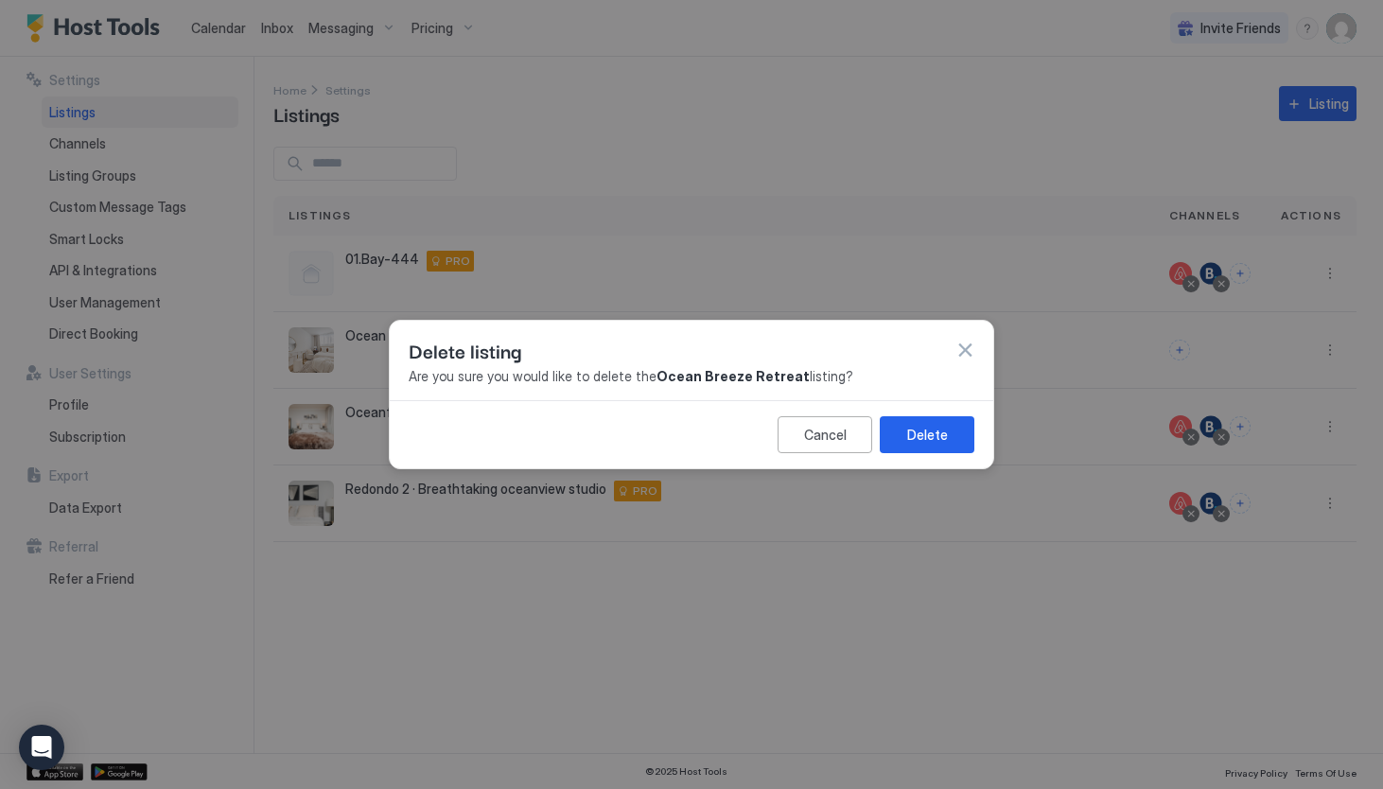
click at [961, 437] on button "Delete" at bounding box center [927, 434] width 95 height 37
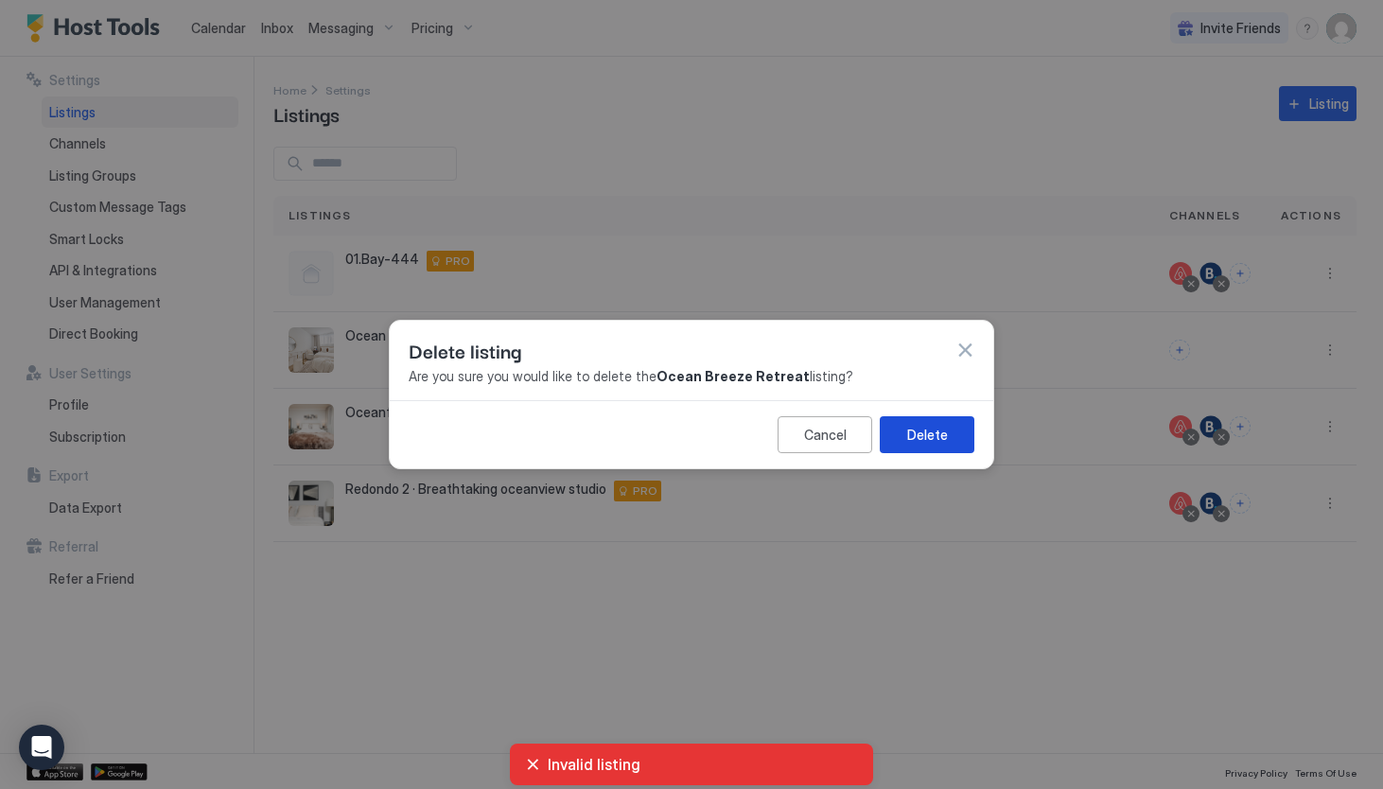
click at [961, 437] on button "Delete" at bounding box center [927, 434] width 95 height 37
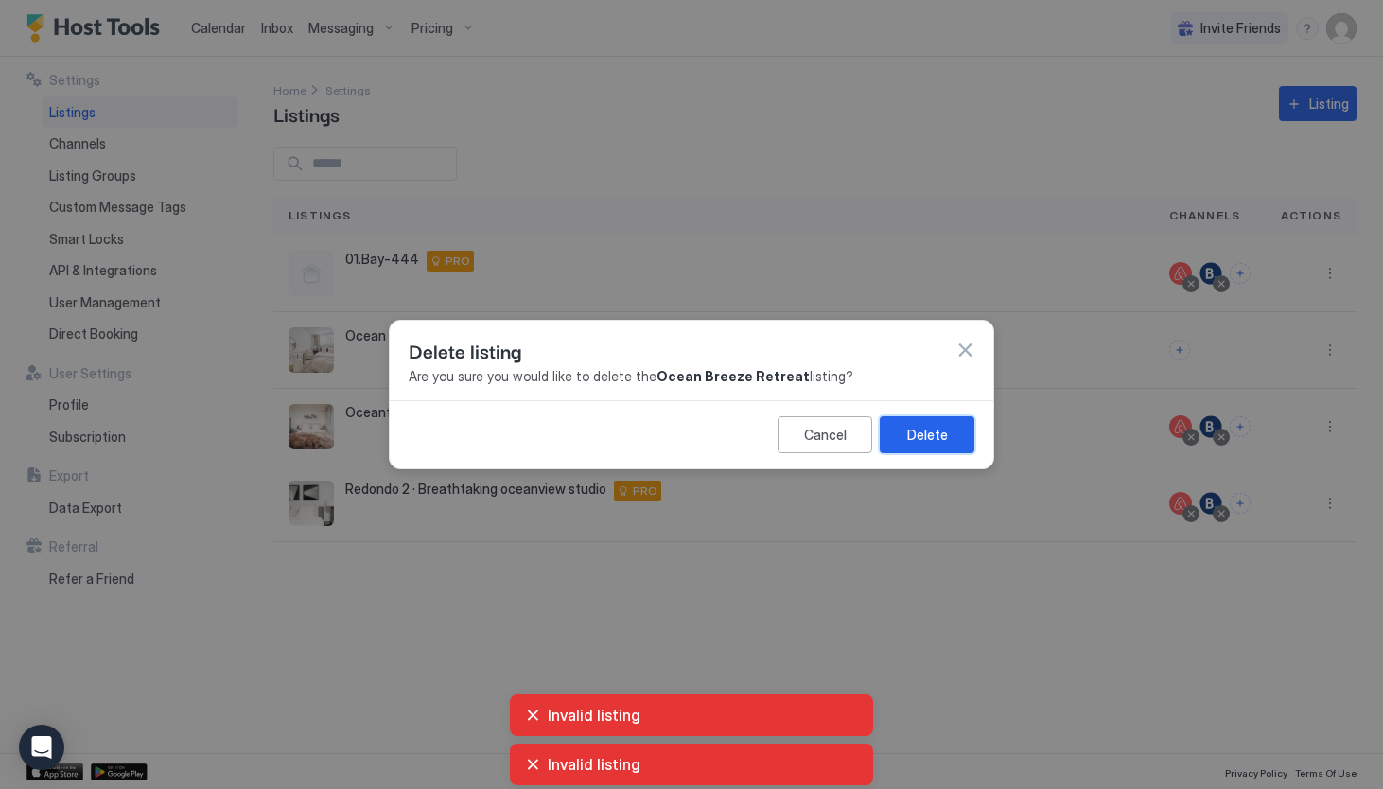
click at [961, 437] on button "Delete" at bounding box center [927, 434] width 95 height 37
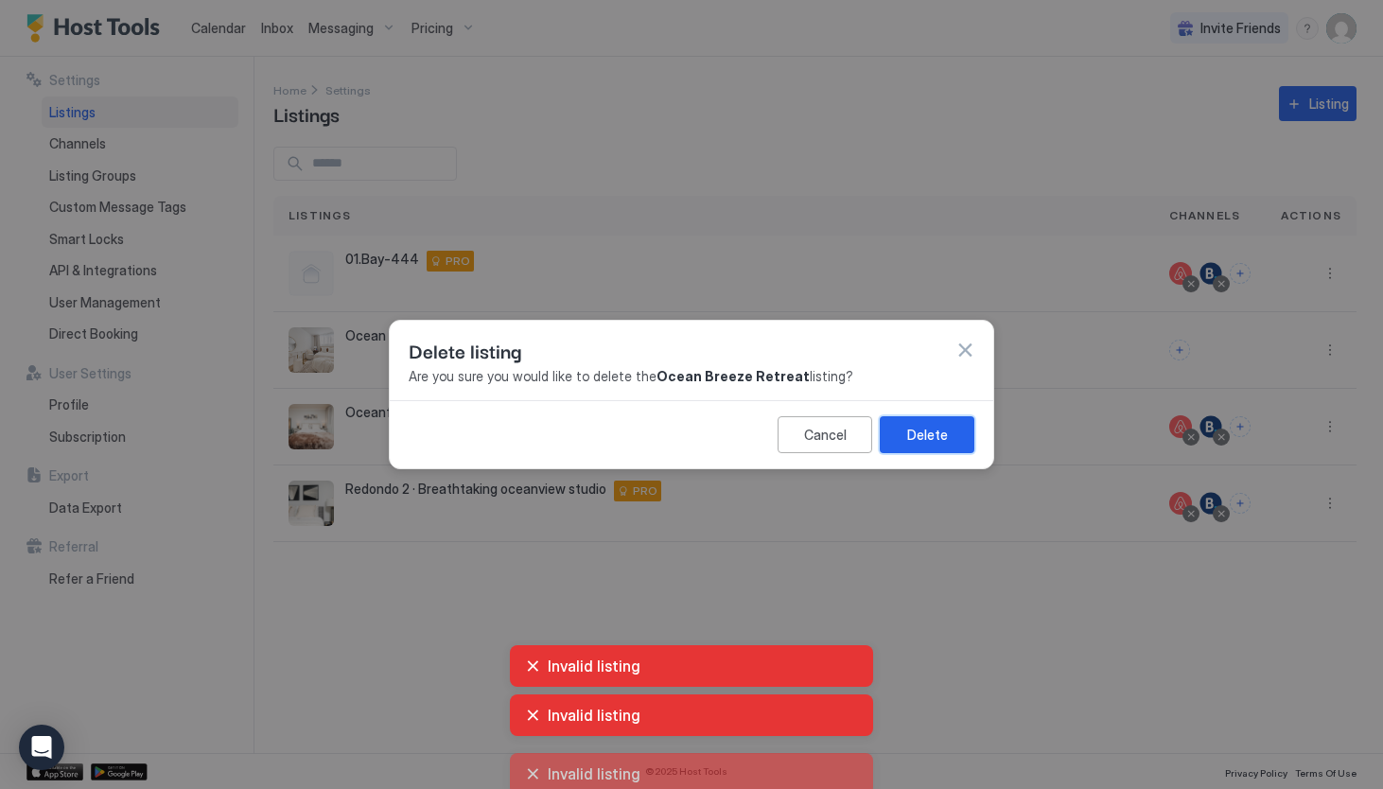
click at [961, 437] on button "Delete" at bounding box center [927, 434] width 95 height 37
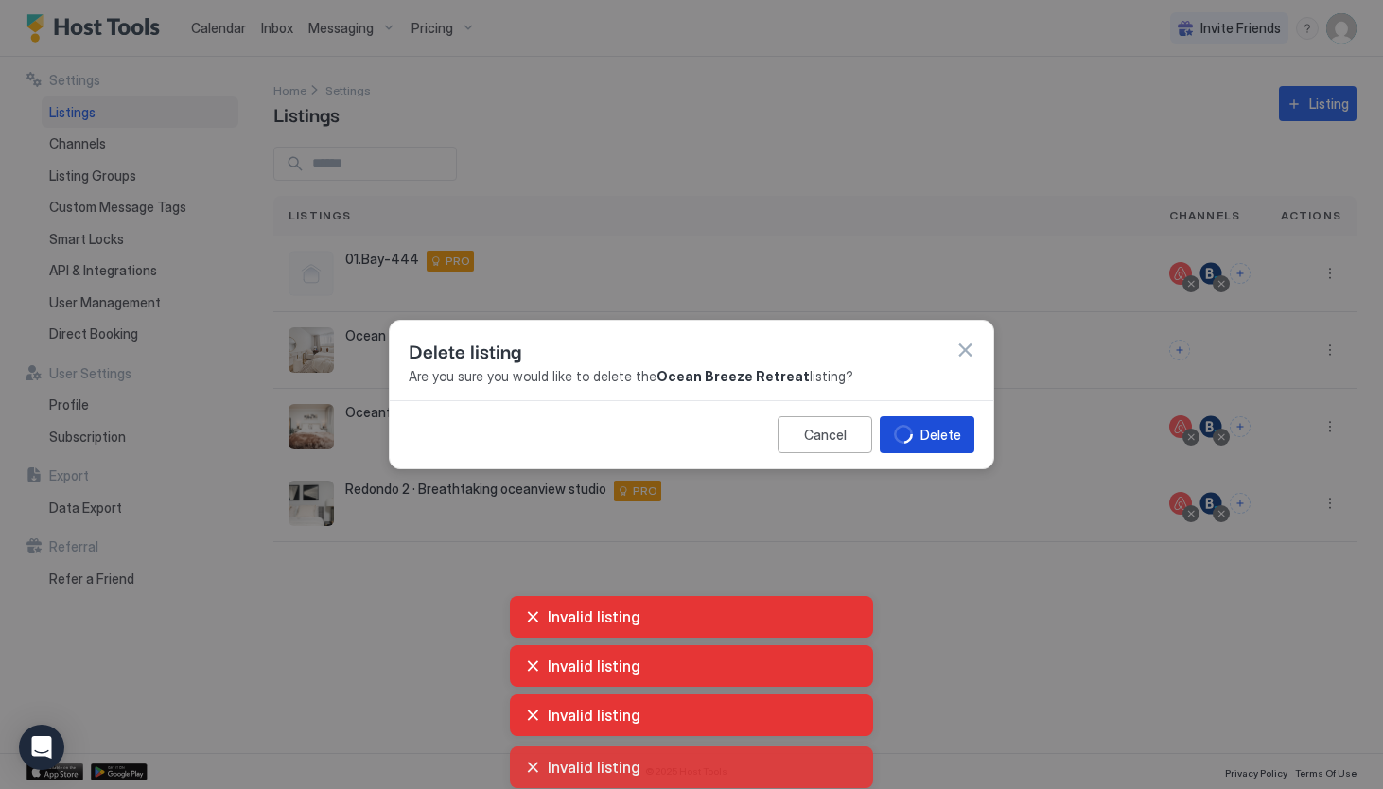
click at [961, 437] on button "Delete" at bounding box center [927, 434] width 95 height 37
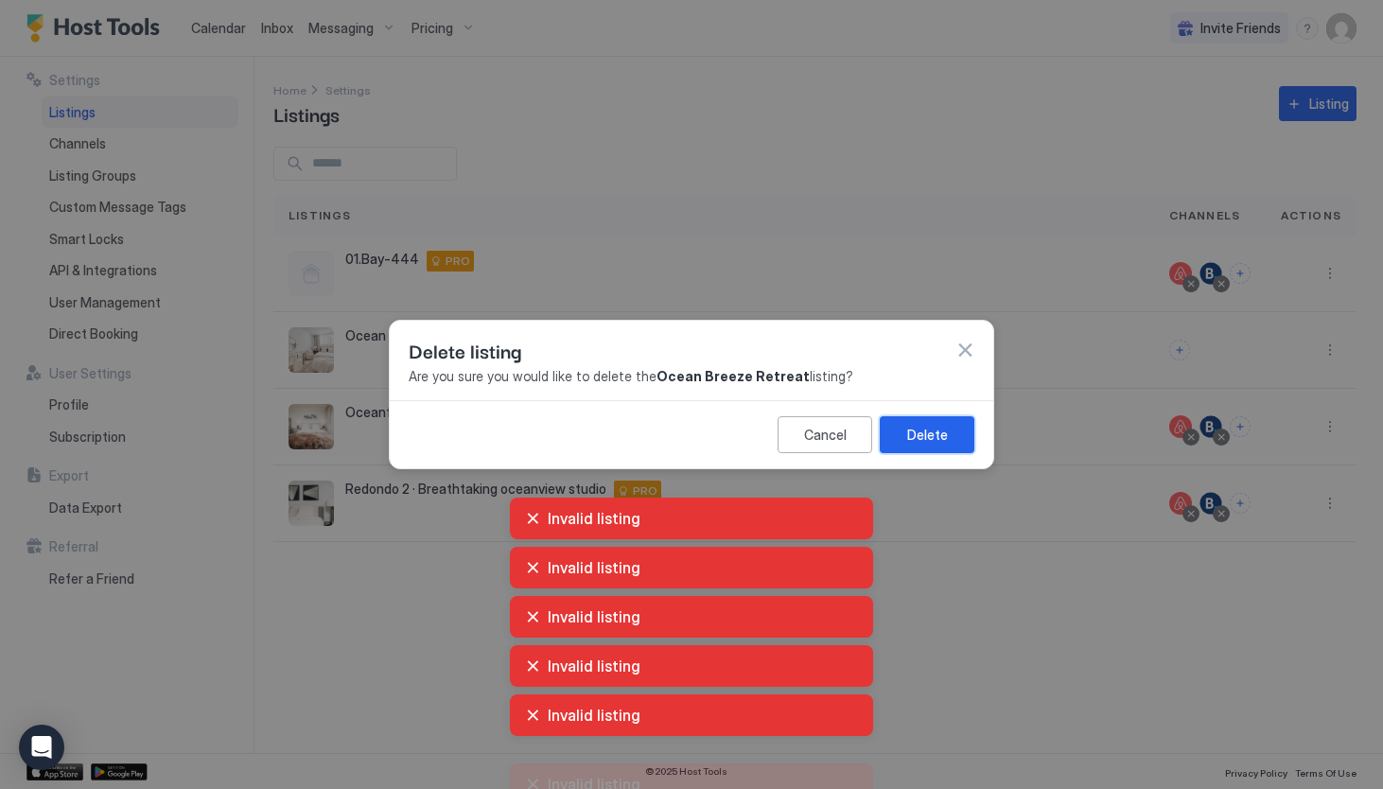
click at [961, 437] on button "Delete" at bounding box center [927, 434] width 95 height 37
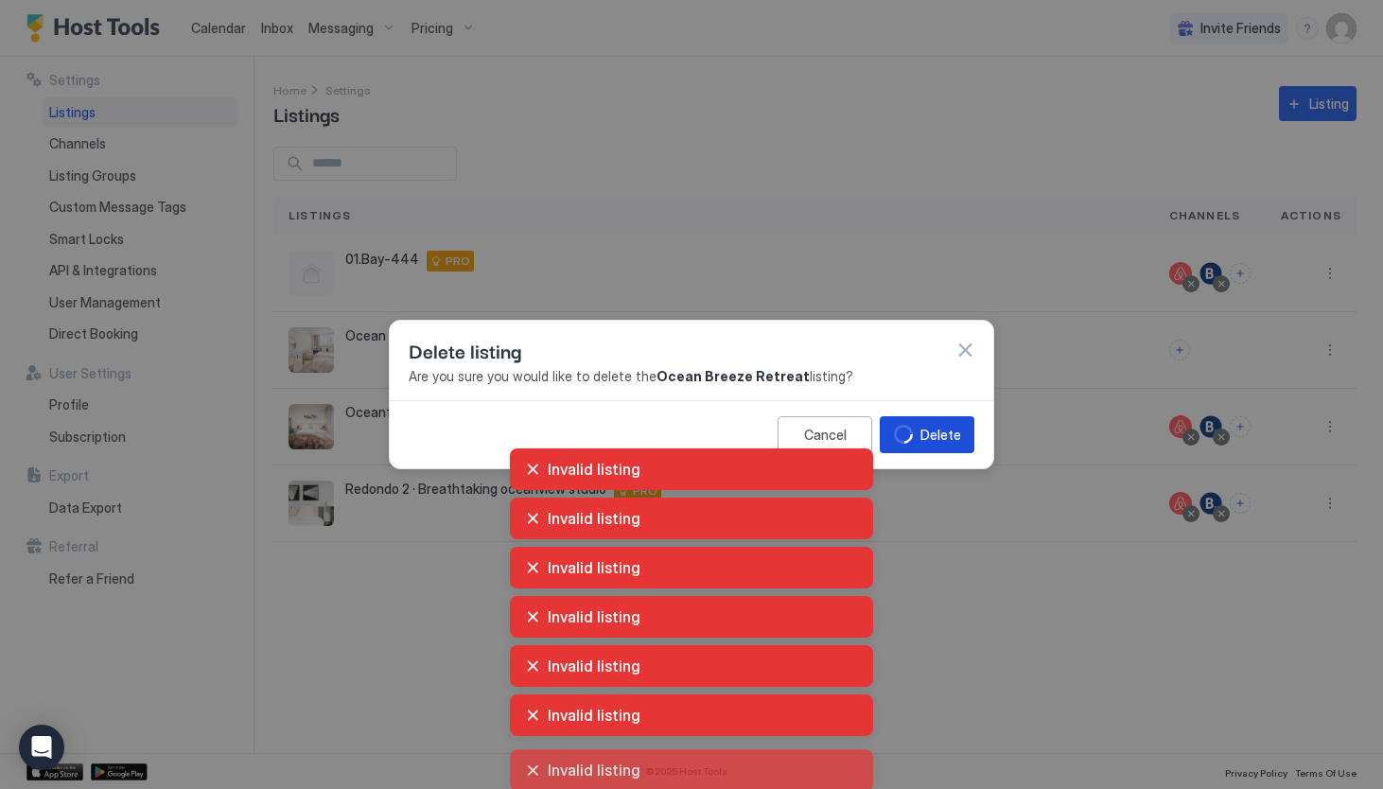
click at [961, 437] on div "Calendar Inbox Messaging Pricing Invite Friends KB Settings Listings Channels L…" at bounding box center [691, 394] width 1383 height 789
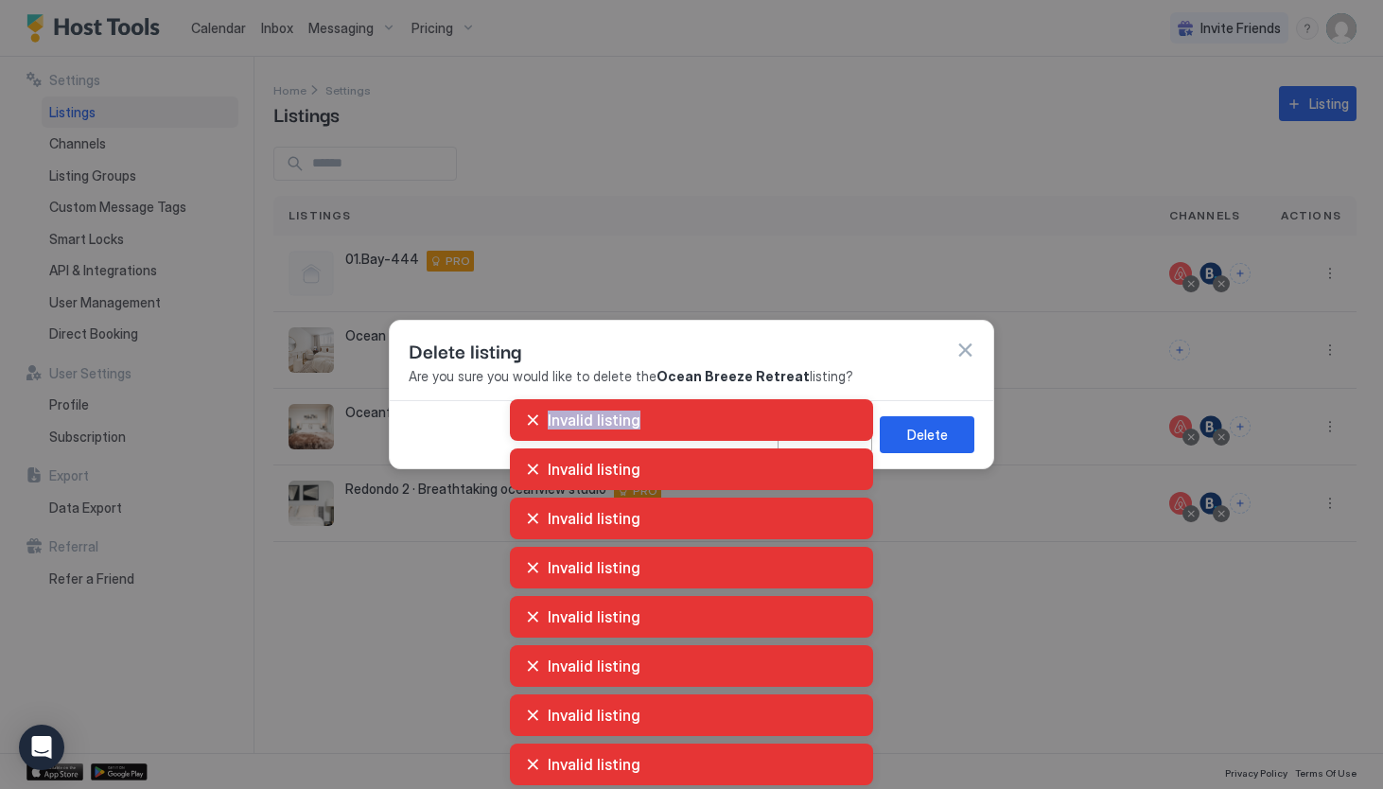
click at [961, 437] on div "Invalid listing Invalid listing Invalid listing Invalid listing Invalid listing…" at bounding box center [691, 591] width 1383 height 393
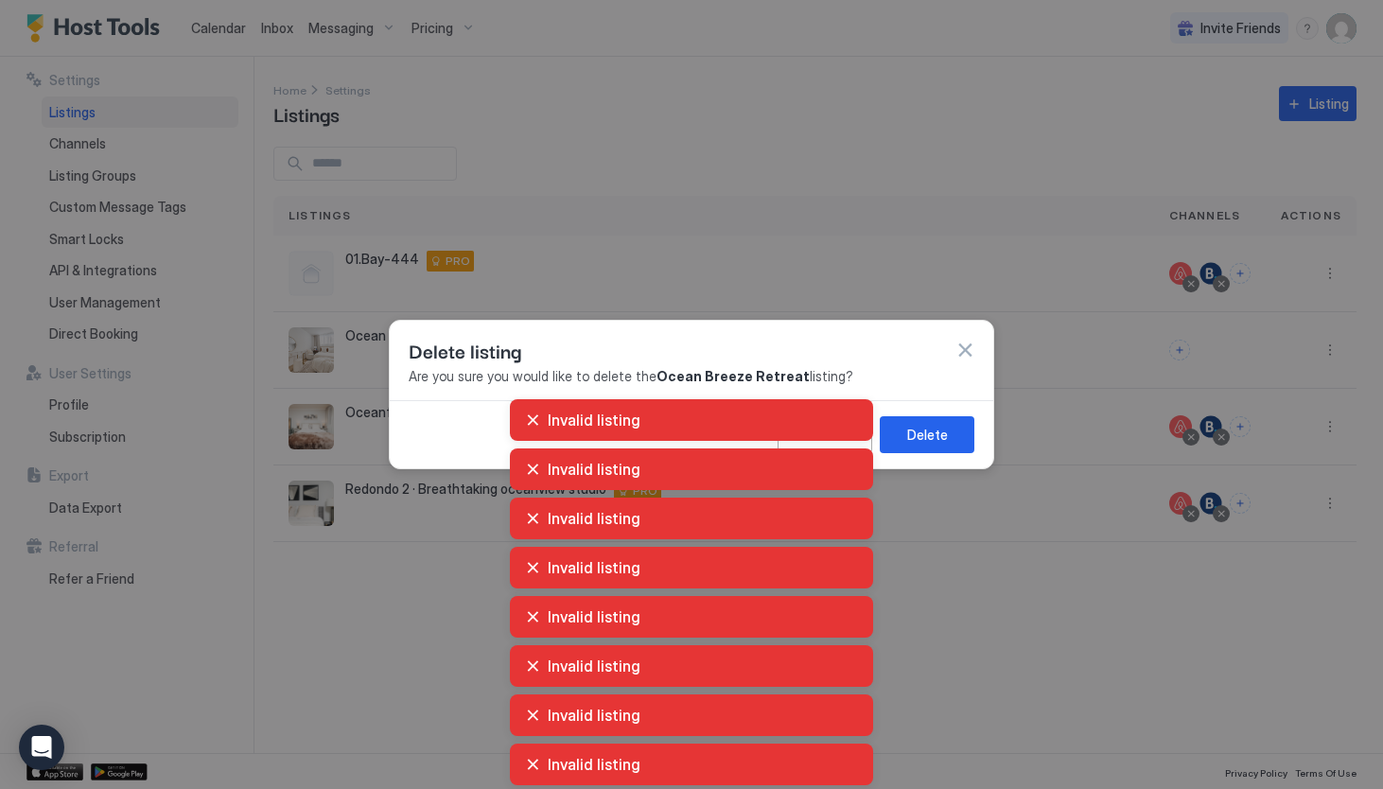
click at [985, 487] on div "Invalid listing Invalid listing Invalid listing Invalid listing Invalid listing…" at bounding box center [691, 591] width 1383 height 393
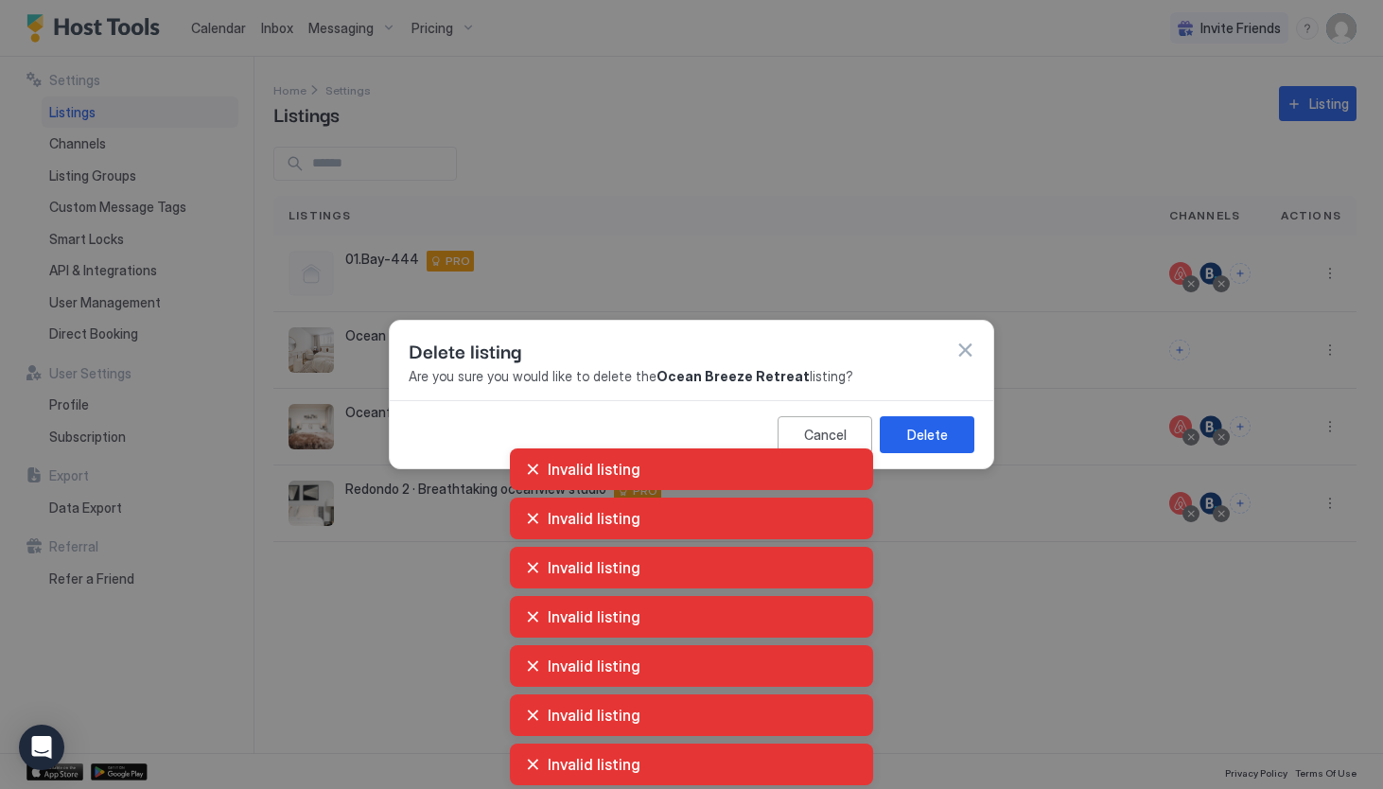
click at [964, 343] on button "button" at bounding box center [964, 350] width 19 height 19
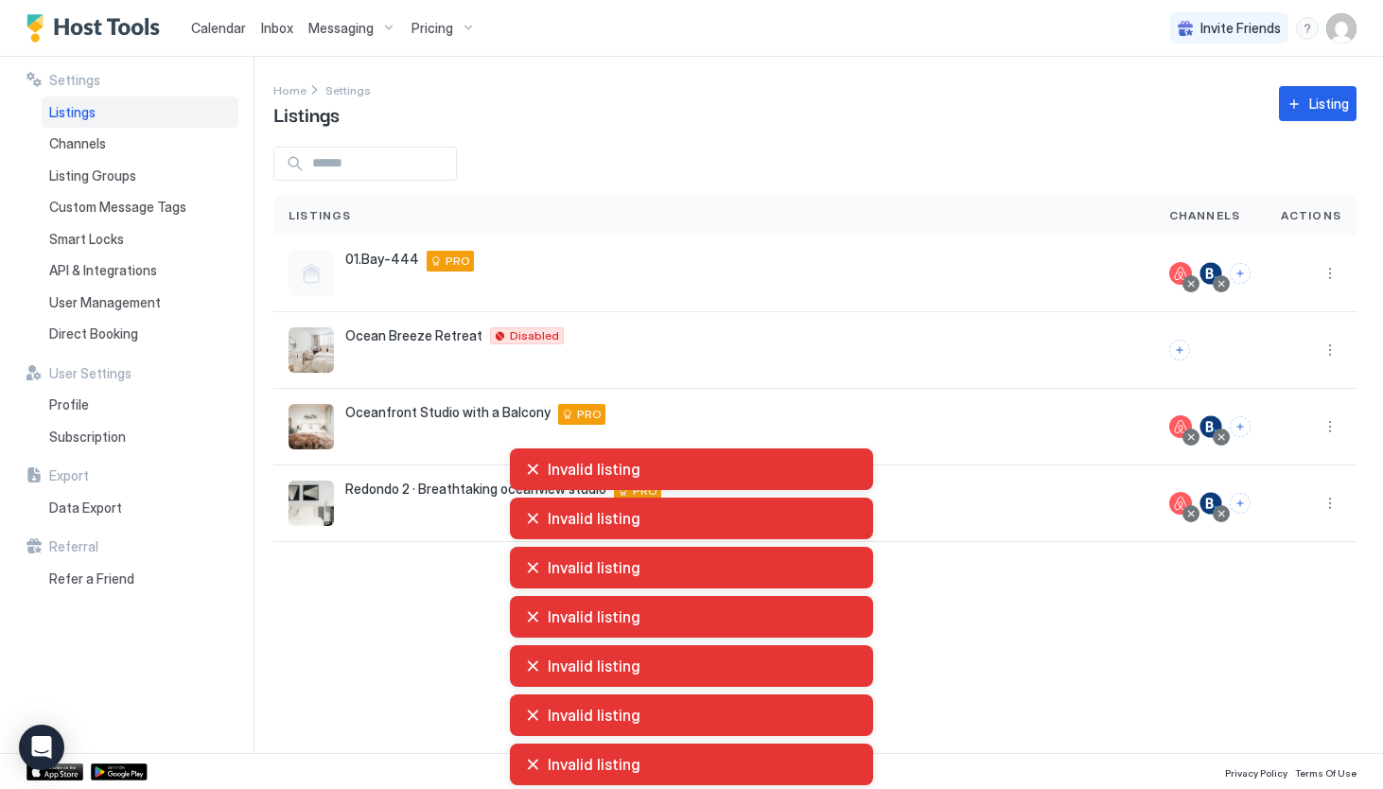
click at [1027, 503] on div "Invalid listing Invalid listing Invalid listing Invalid listing Invalid listing…" at bounding box center [691, 617] width 1383 height 344
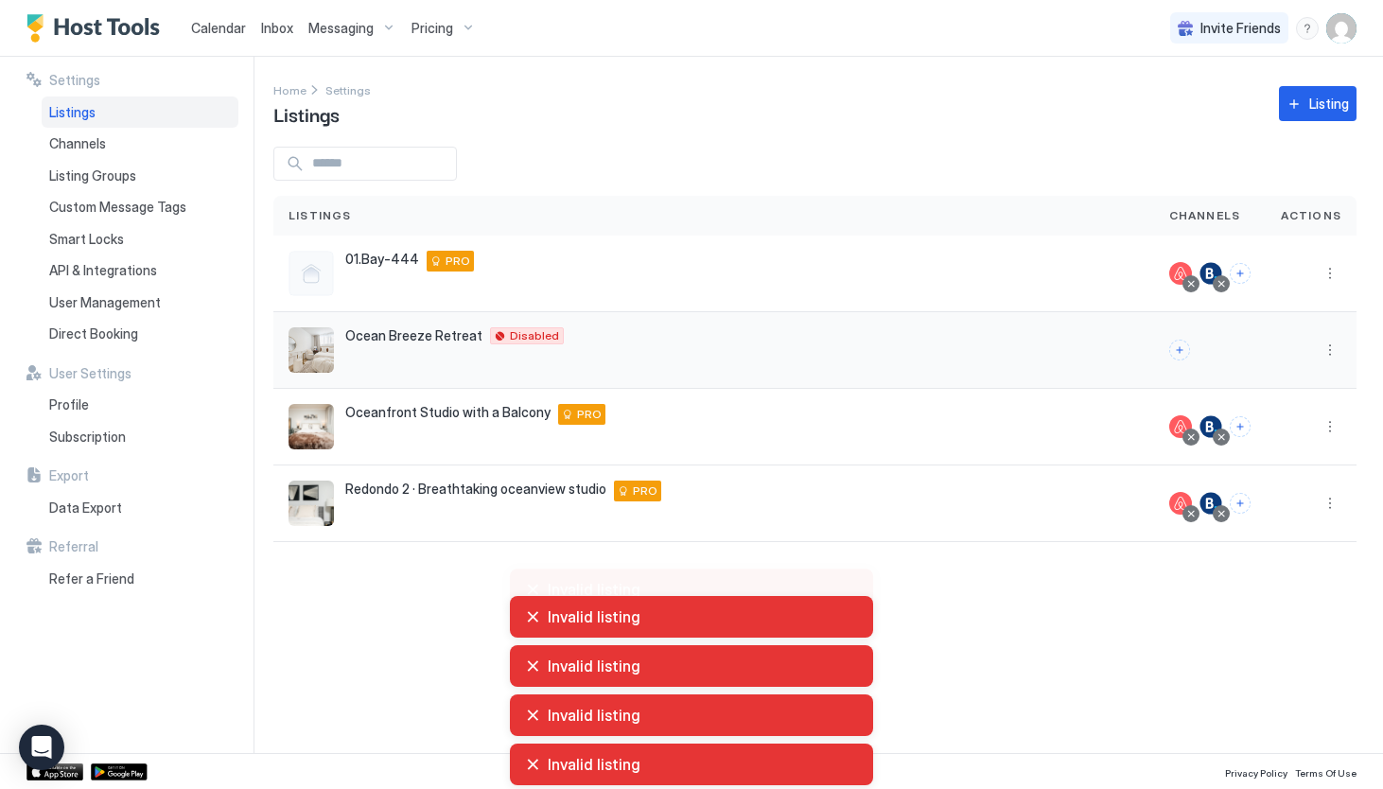
click at [718, 370] on div "Ocean Breeze Retreat 2021 Ocean Ave Disabled" at bounding box center [713, 349] width 850 height 45
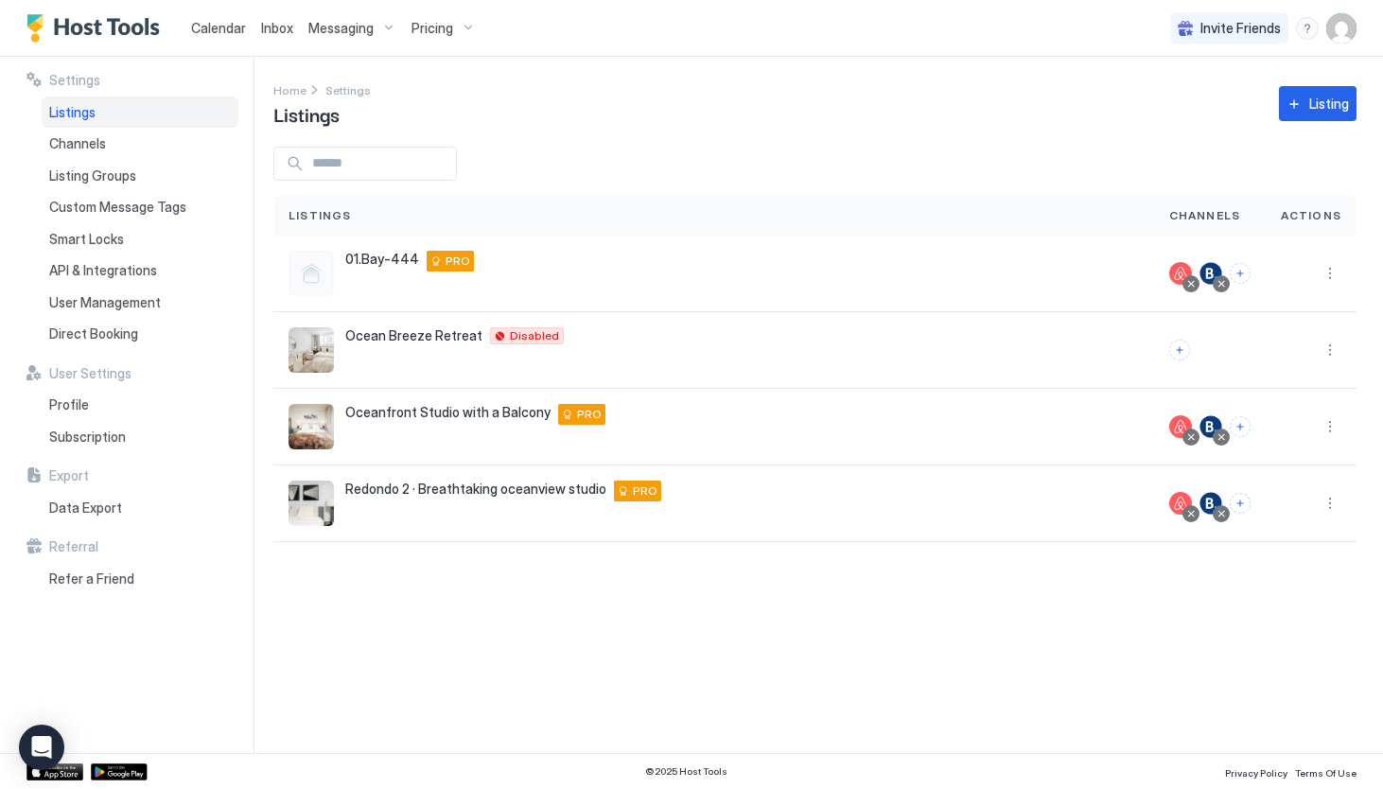
click at [1302, 28] on div "menu" at bounding box center [1307, 28] width 23 height 23
click at [1183, 128] on div "Chat with us" at bounding box center [1197, 121] width 240 height 33
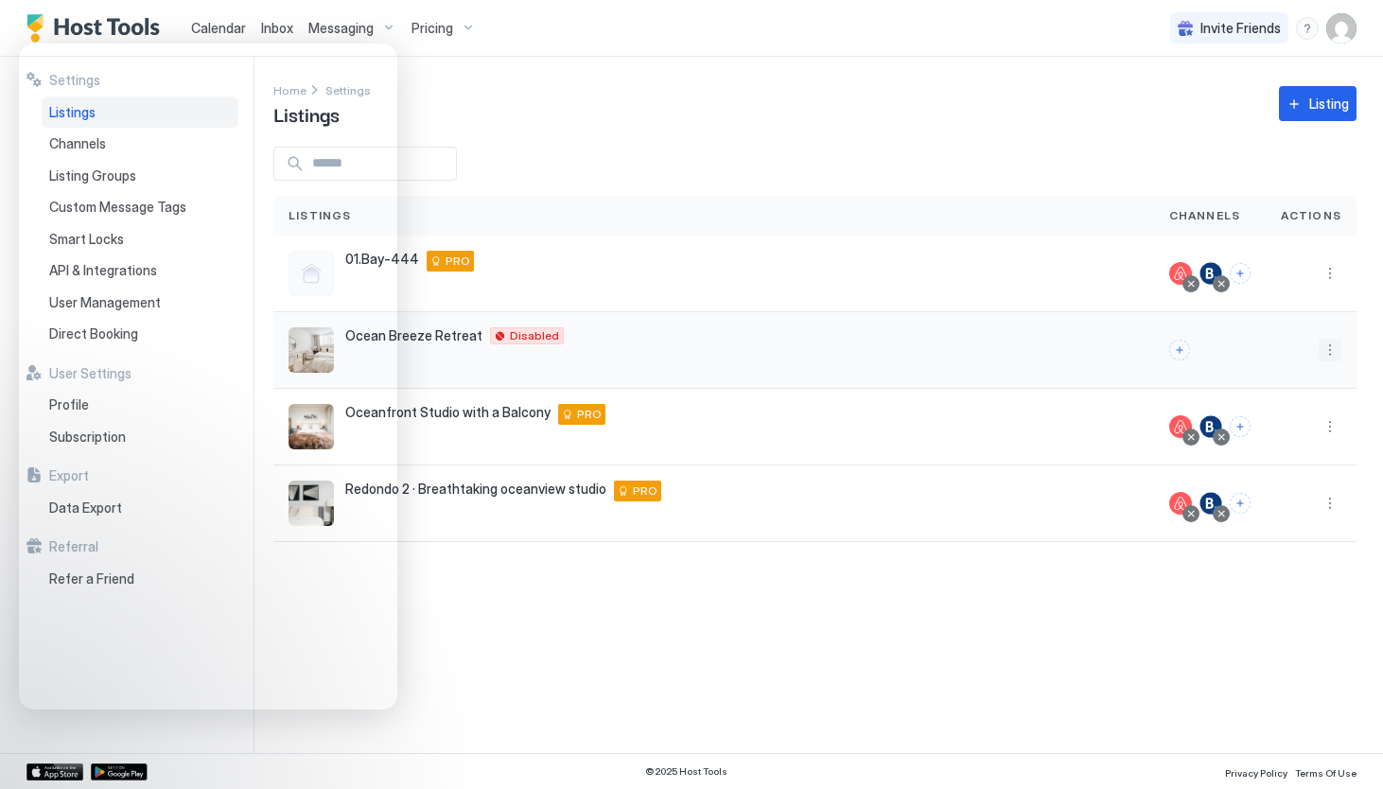
click at [1332, 352] on button "More options" at bounding box center [1330, 350] width 23 height 23
click at [923, 664] on div at bounding box center [691, 394] width 1383 height 789
click at [1307, 30] on div "menu" at bounding box center [1307, 28] width 23 height 23
click at [1336, 32] on div at bounding box center [691, 394] width 1383 height 789
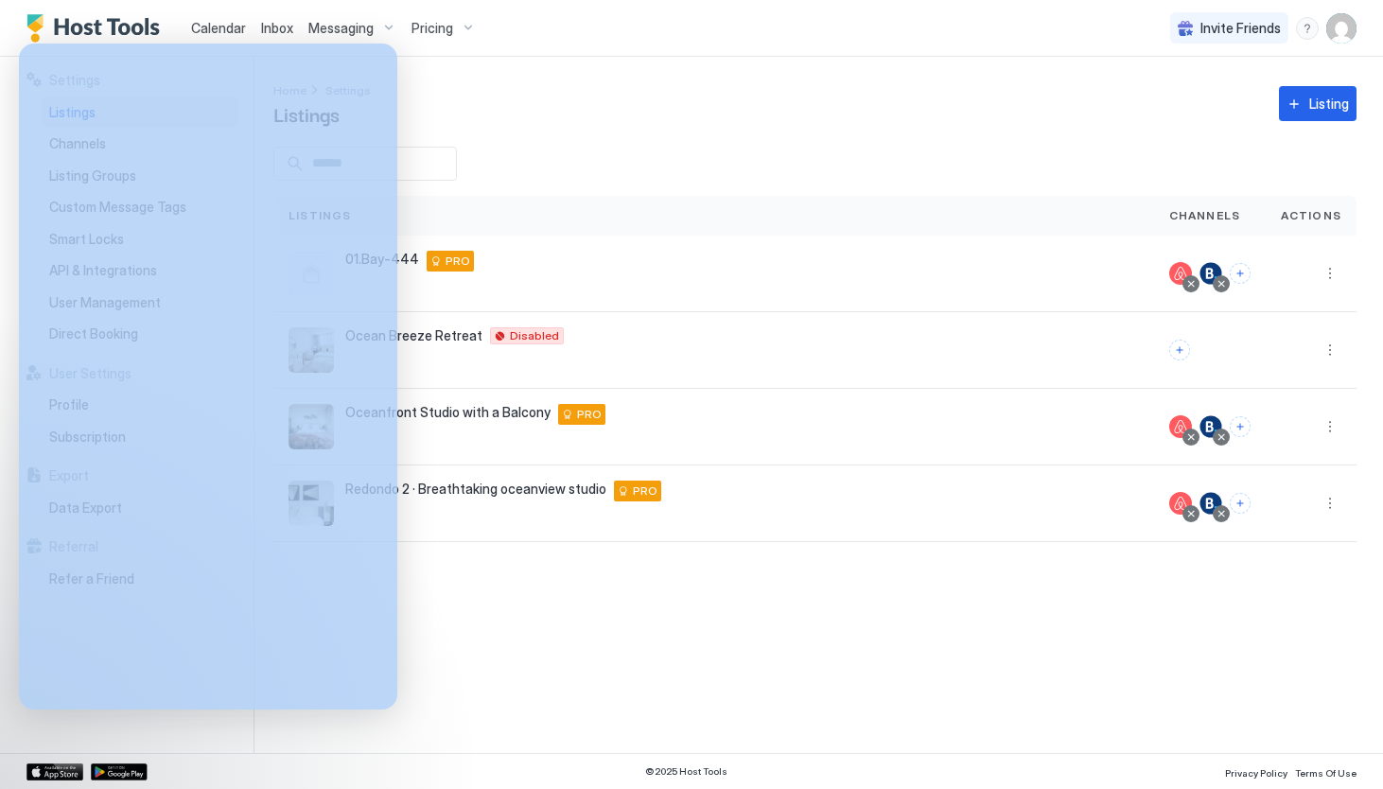
click at [1336, 32] on div at bounding box center [691, 394] width 1383 height 789
click at [1336, 32] on img "User profile" at bounding box center [1341, 28] width 30 height 30
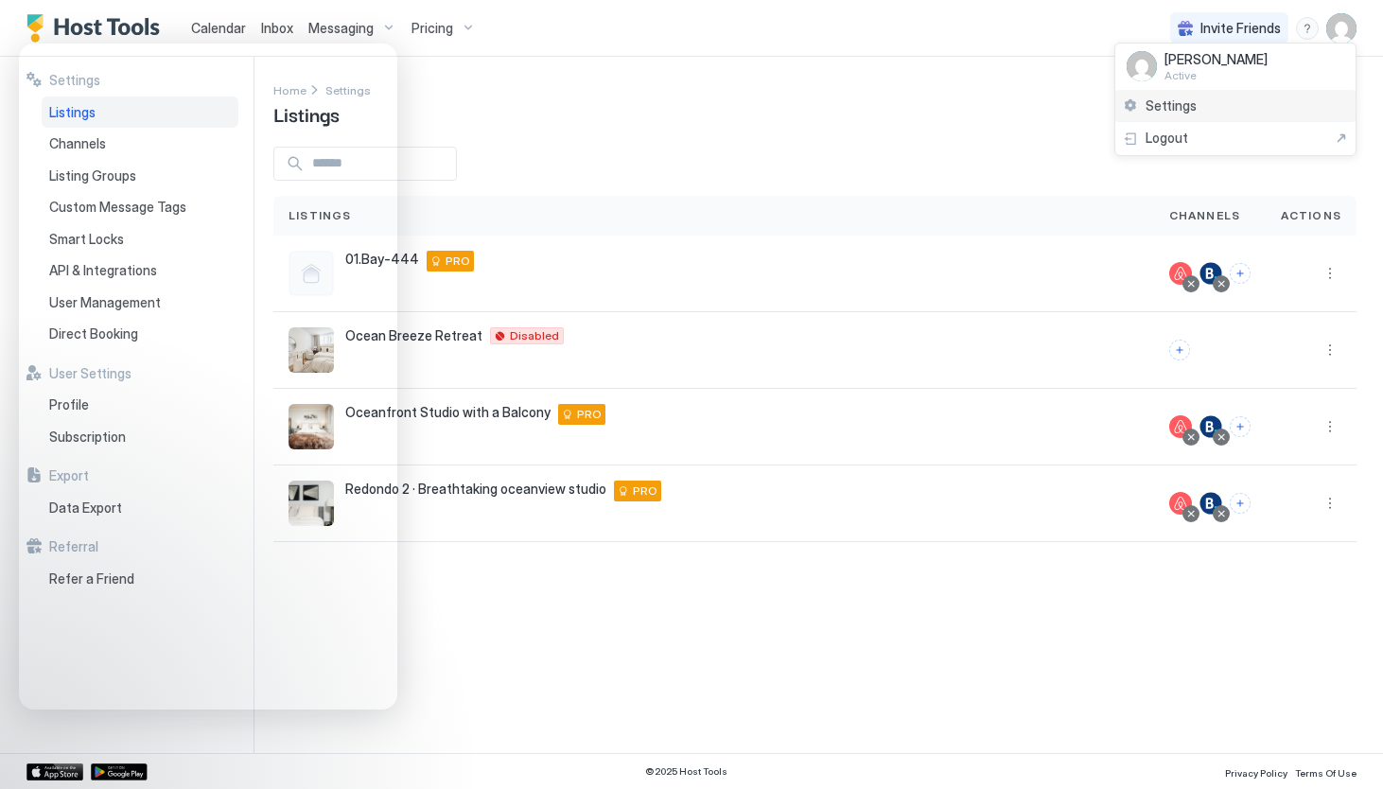
click at [1196, 108] on div "Settings" at bounding box center [1235, 106] width 240 height 33
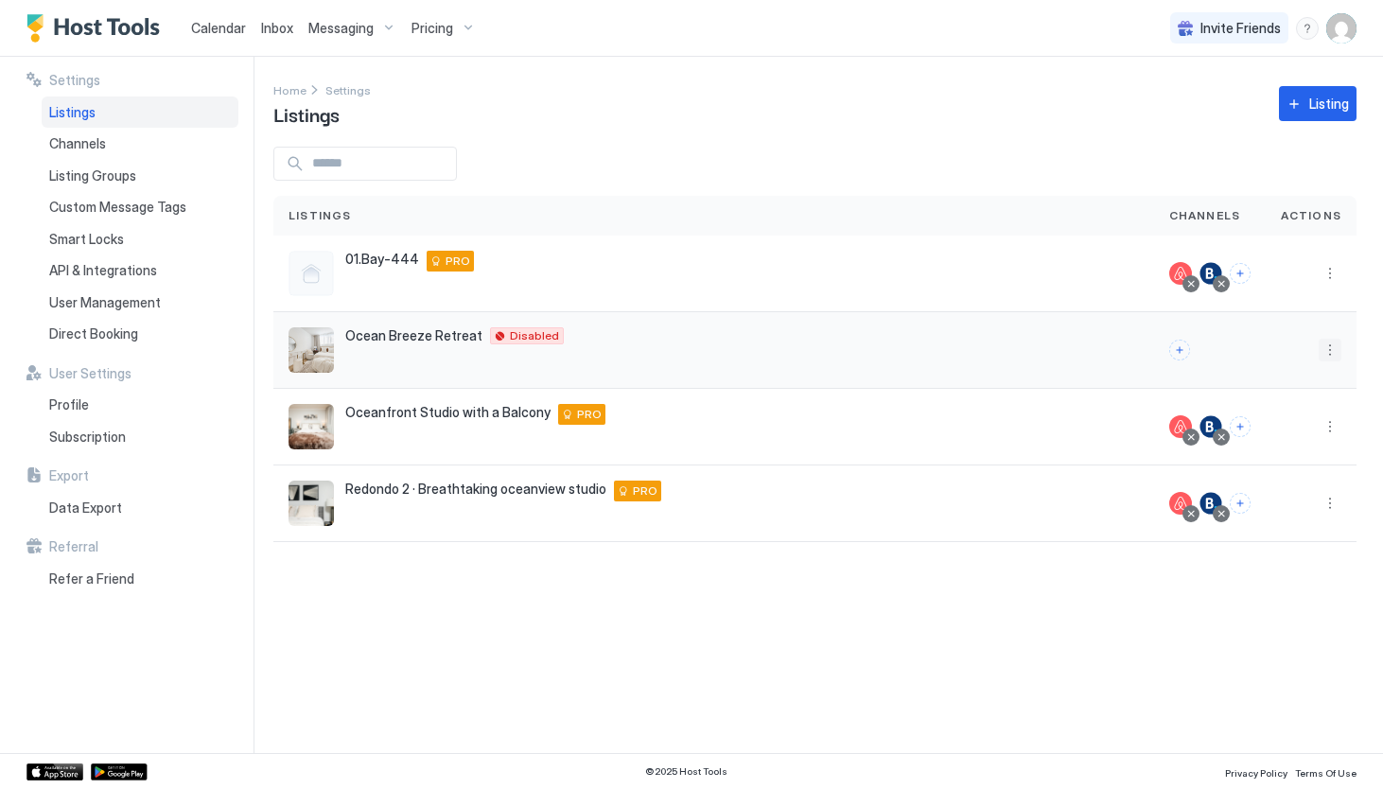
click at [1328, 344] on button "More options" at bounding box center [1330, 350] width 23 height 23
click at [1299, 445] on div "Listing Settings" at bounding box center [1281, 438] width 130 height 30
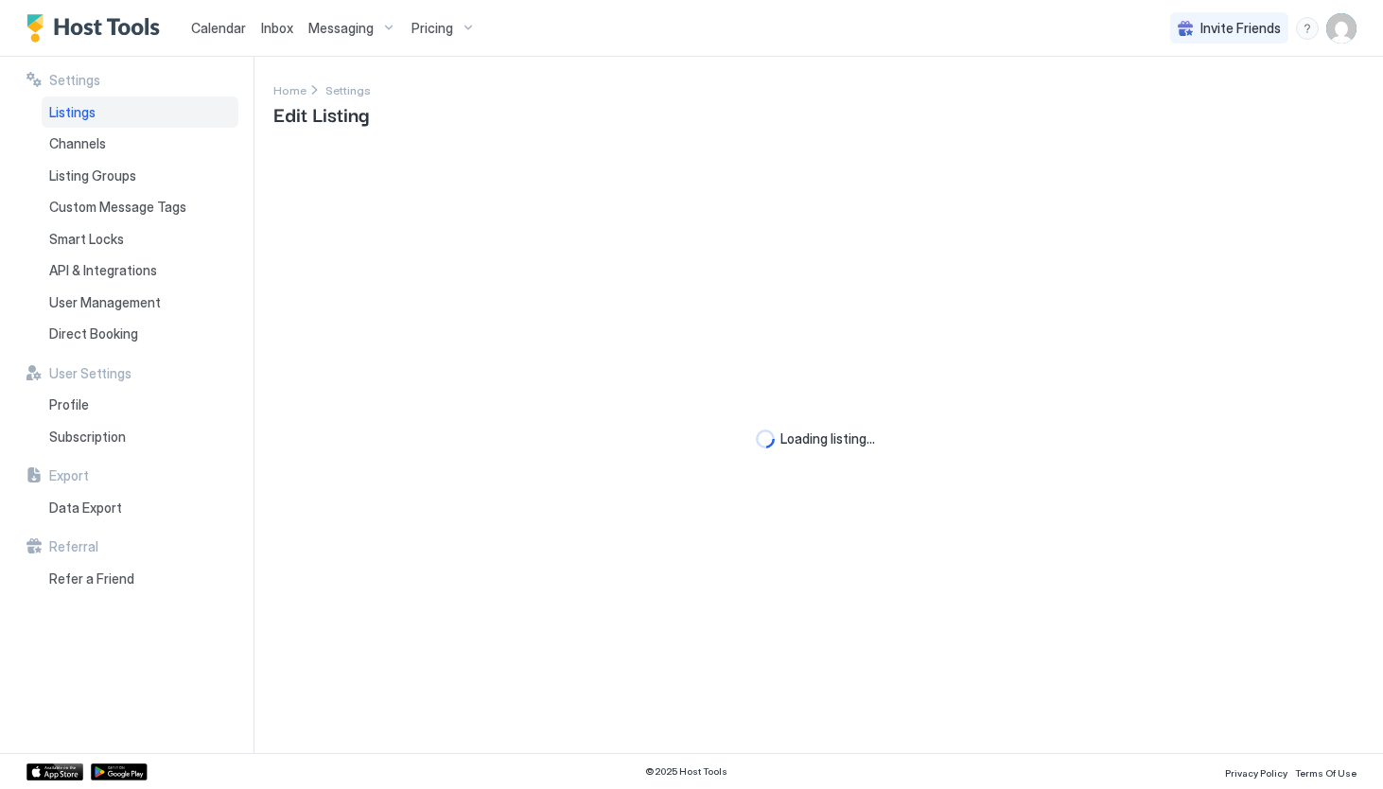
click at [1336, 39] on img "User profile" at bounding box center [1341, 28] width 30 height 30
click at [1219, 104] on div "Settings" at bounding box center [1235, 106] width 240 height 33
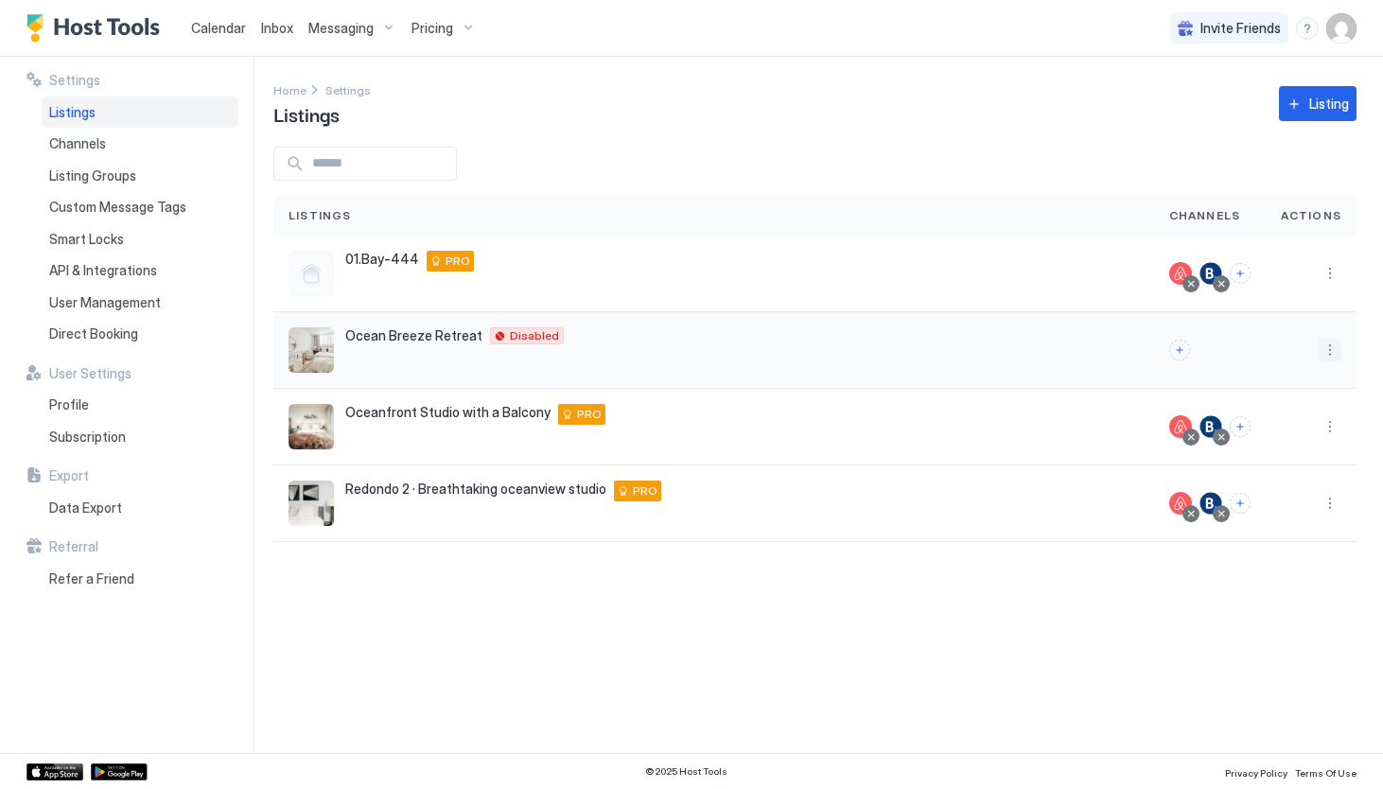
click at [1331, 353] on button "More options" at bounding box center [1330, 350] width 23 height 23
click at [1286, 440] on span "Listing Settings" at bounding box center [1287, 437] width 84 height 14
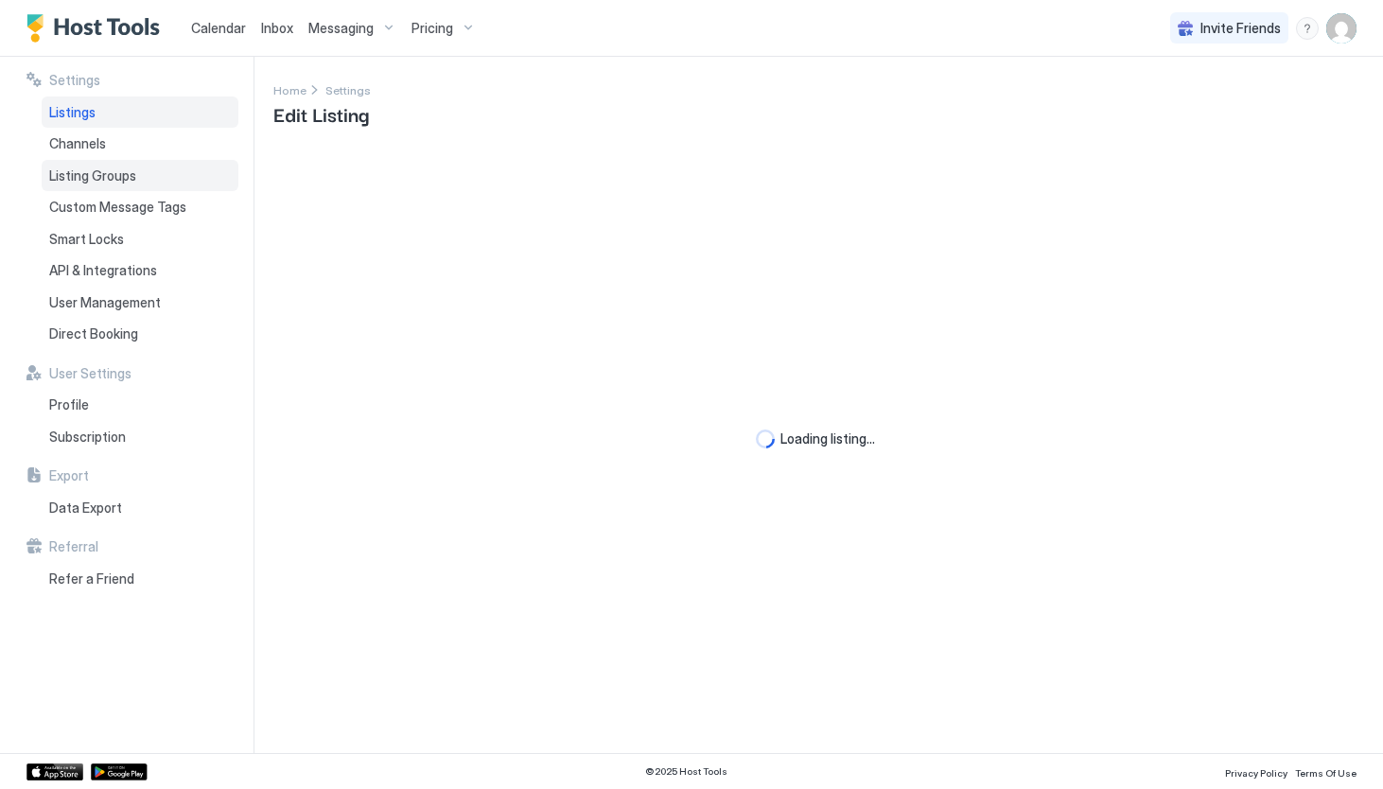
click at [117, 175] on span "Listing Groups" at bounding box center [92, 175] width 87 height 17
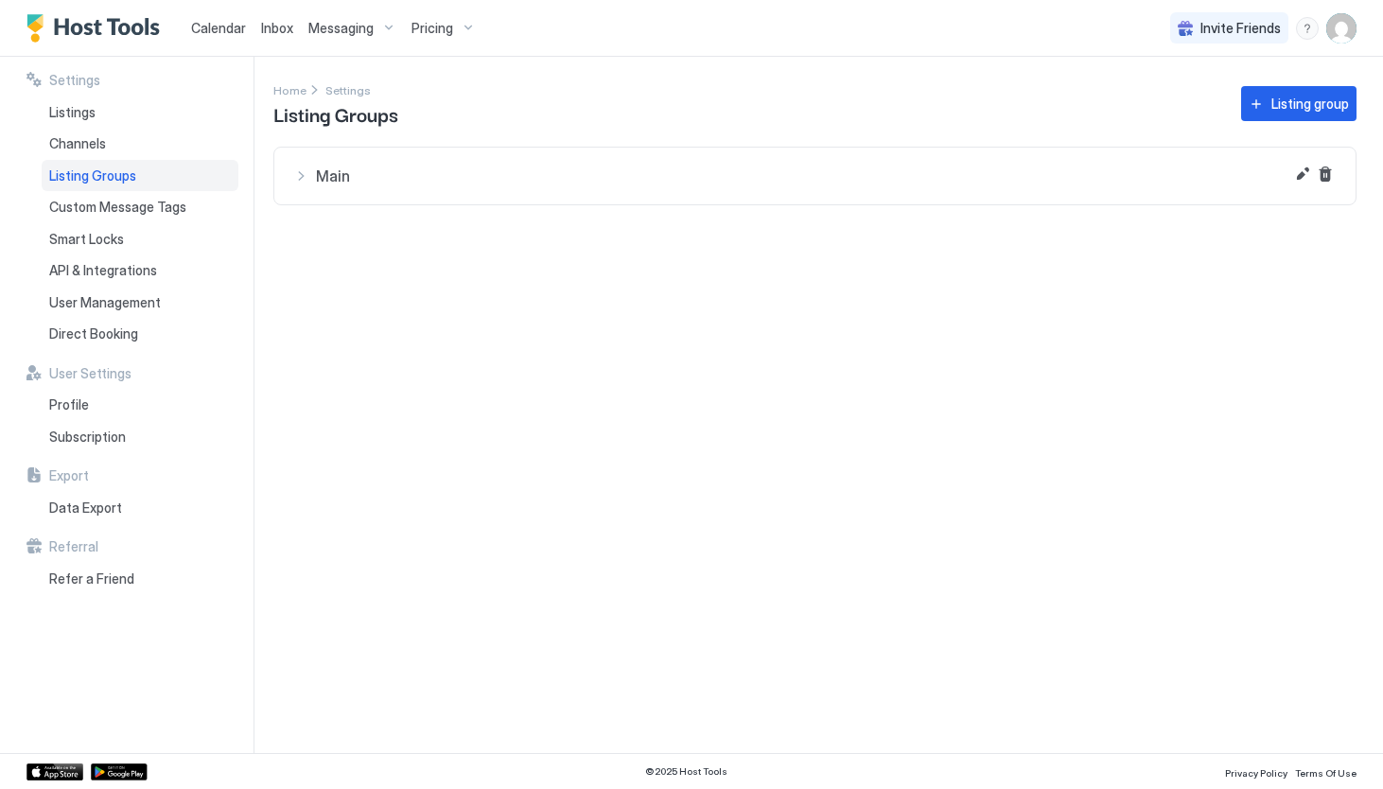
click at [309, 180] on div "Main" at bounding box center [814, 175] width 1043 height 19
click at [184, 207] on div "Custom Message Tags" at bounding box center [140, 207] width 197 height 32
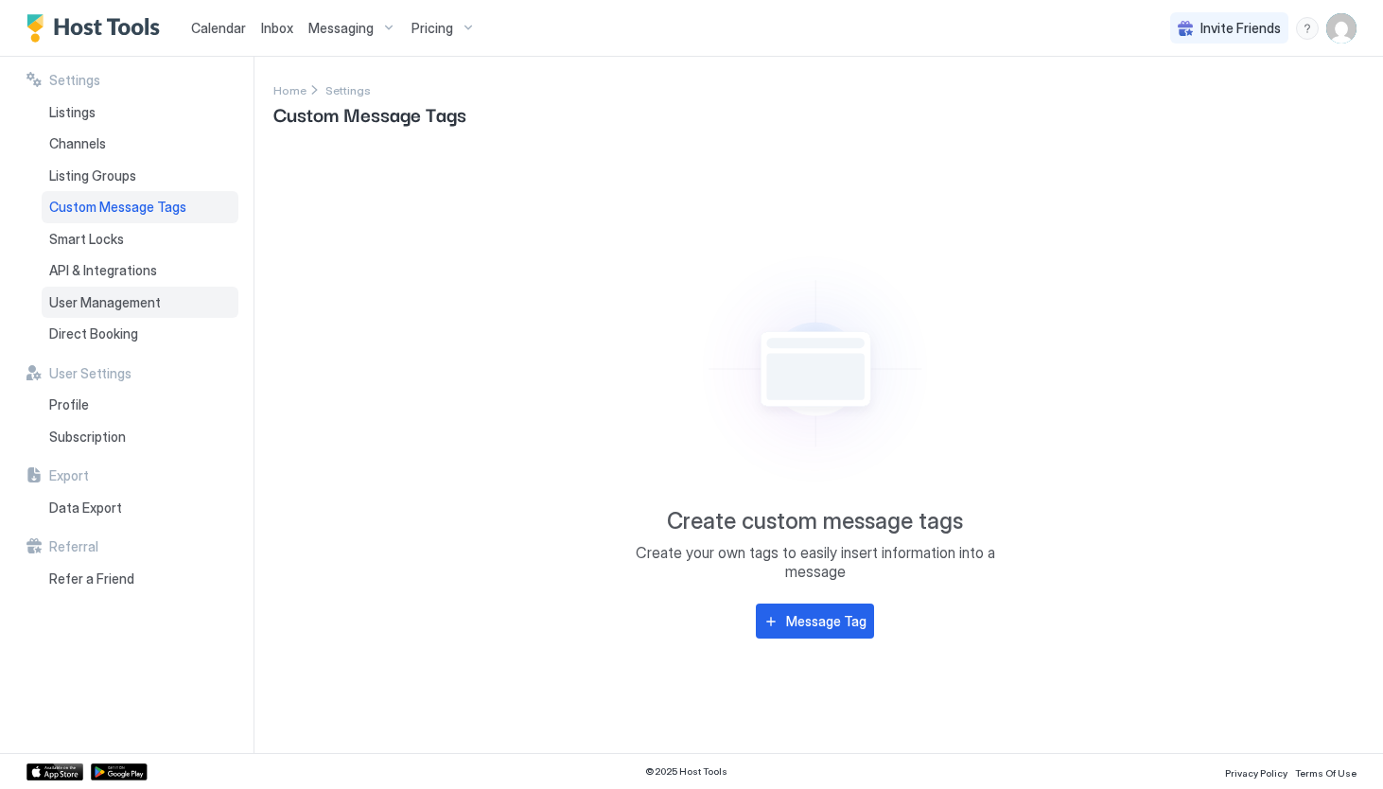
click at [156, 299] on span "User Management" at bounding box center [105, 302] width 112 height 17
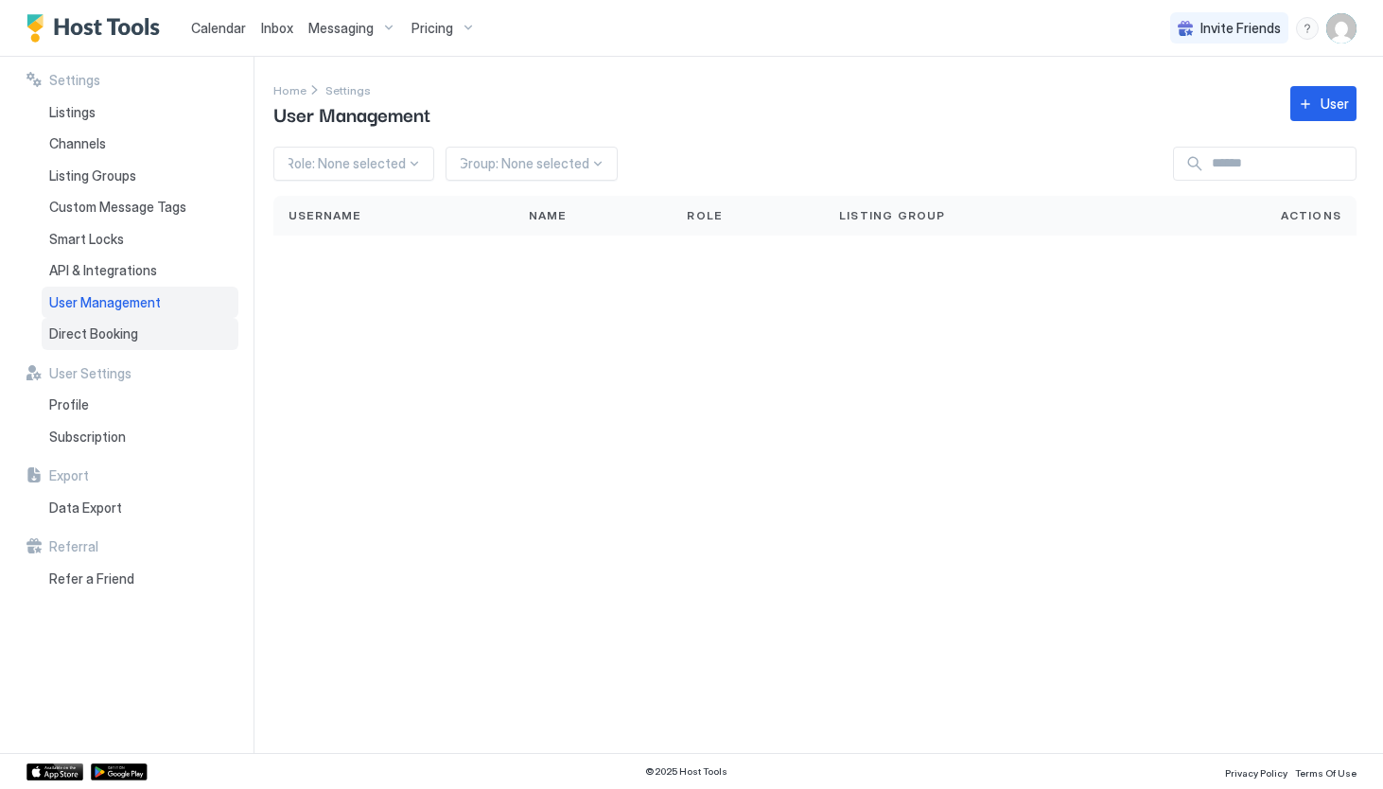
click at [140, 335] on div "Direct Booking" at bounding box center [140, 334] width 197 height 32
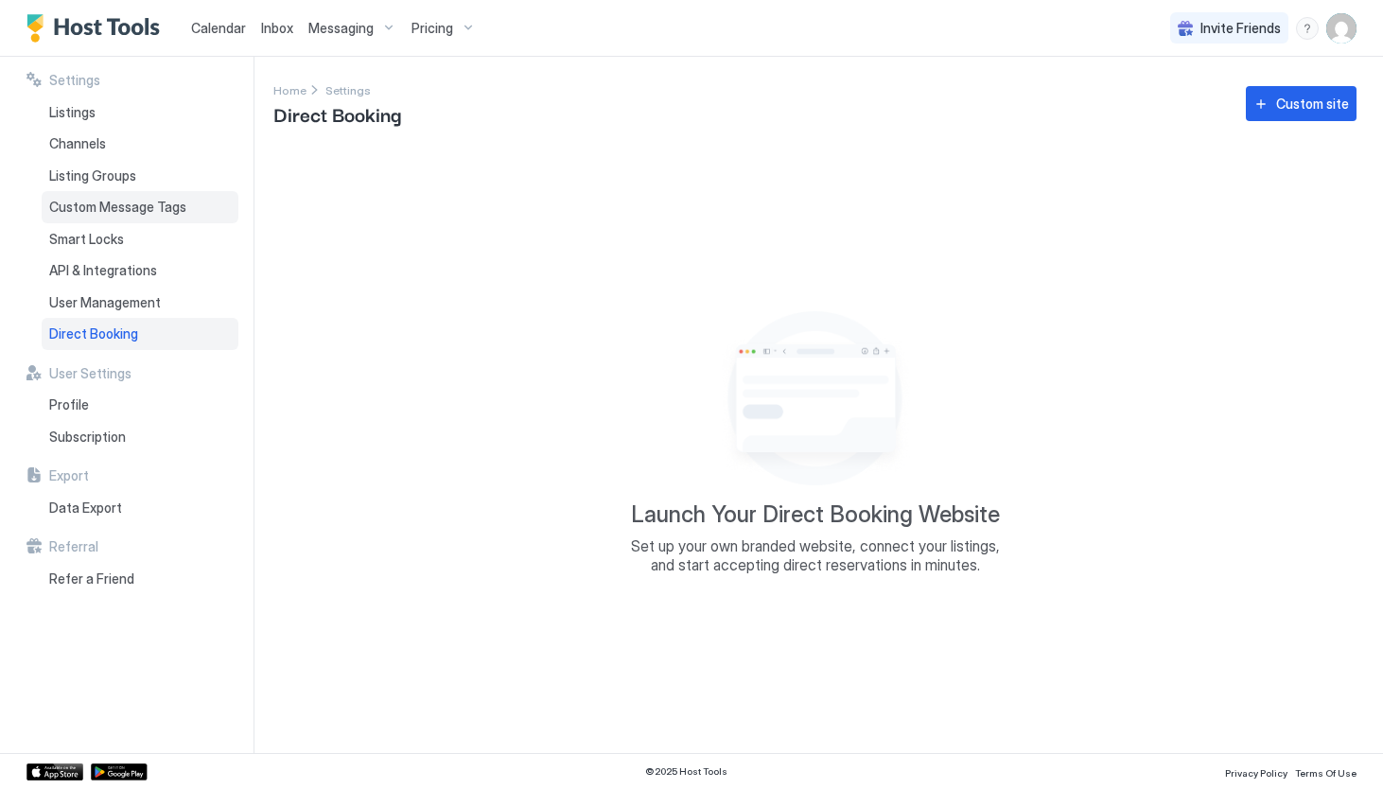
click at [141, 216] on div "Custom Message Tags" at bounding box center [140, 207] width 197 height 32
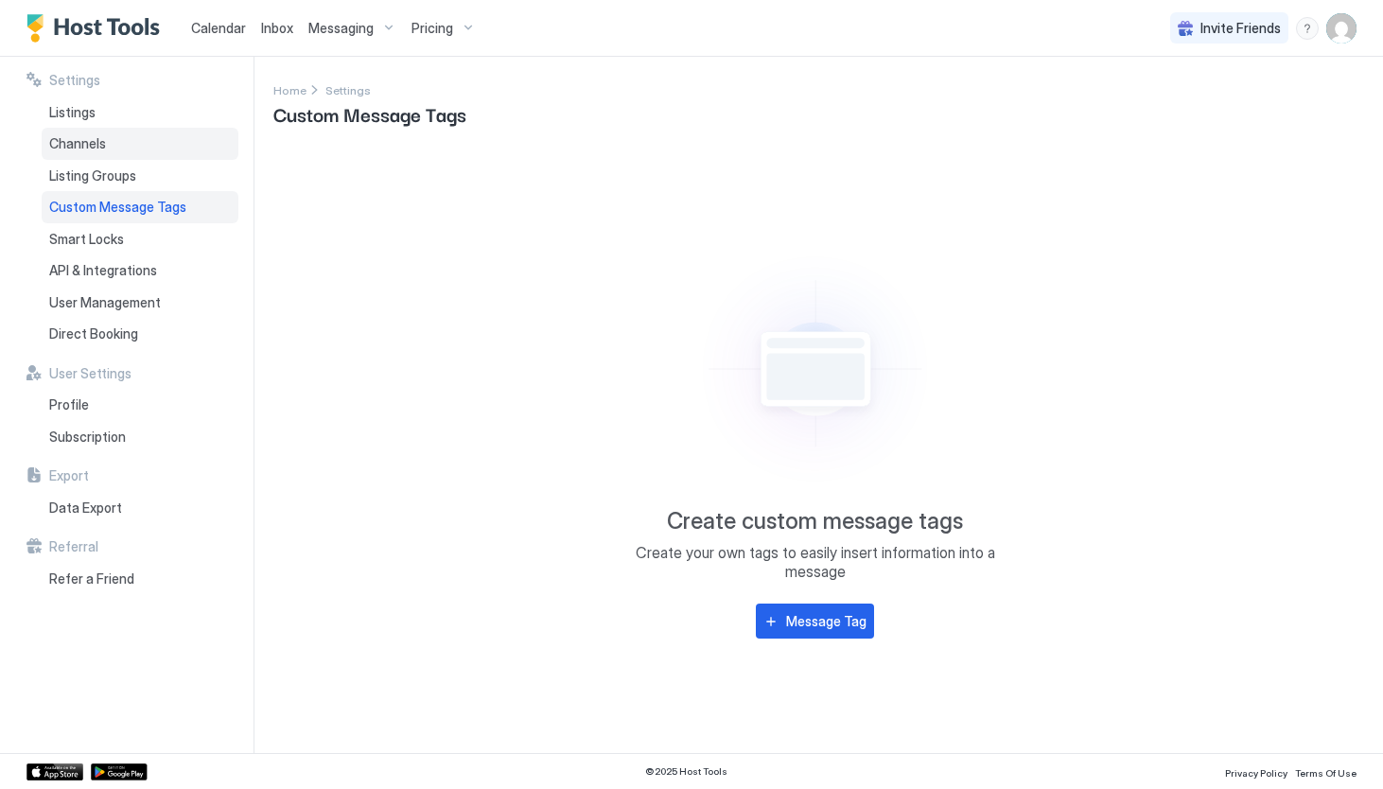
click at [120, 144] on div "Channels" at bounding box center [140, 144] width 197 height 32
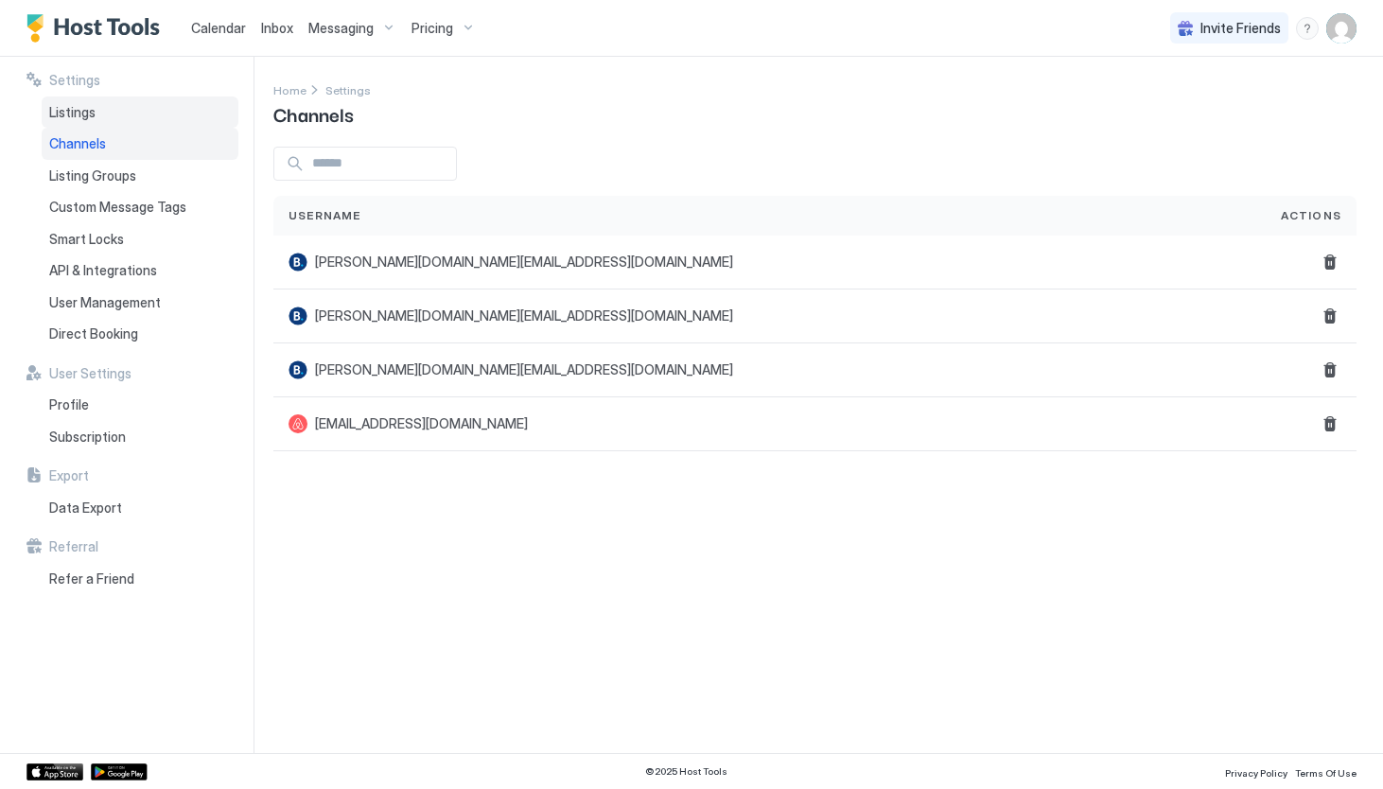
click at [116, 114] on div "Listings" at bounding box center [140, 112] width 197 height 32
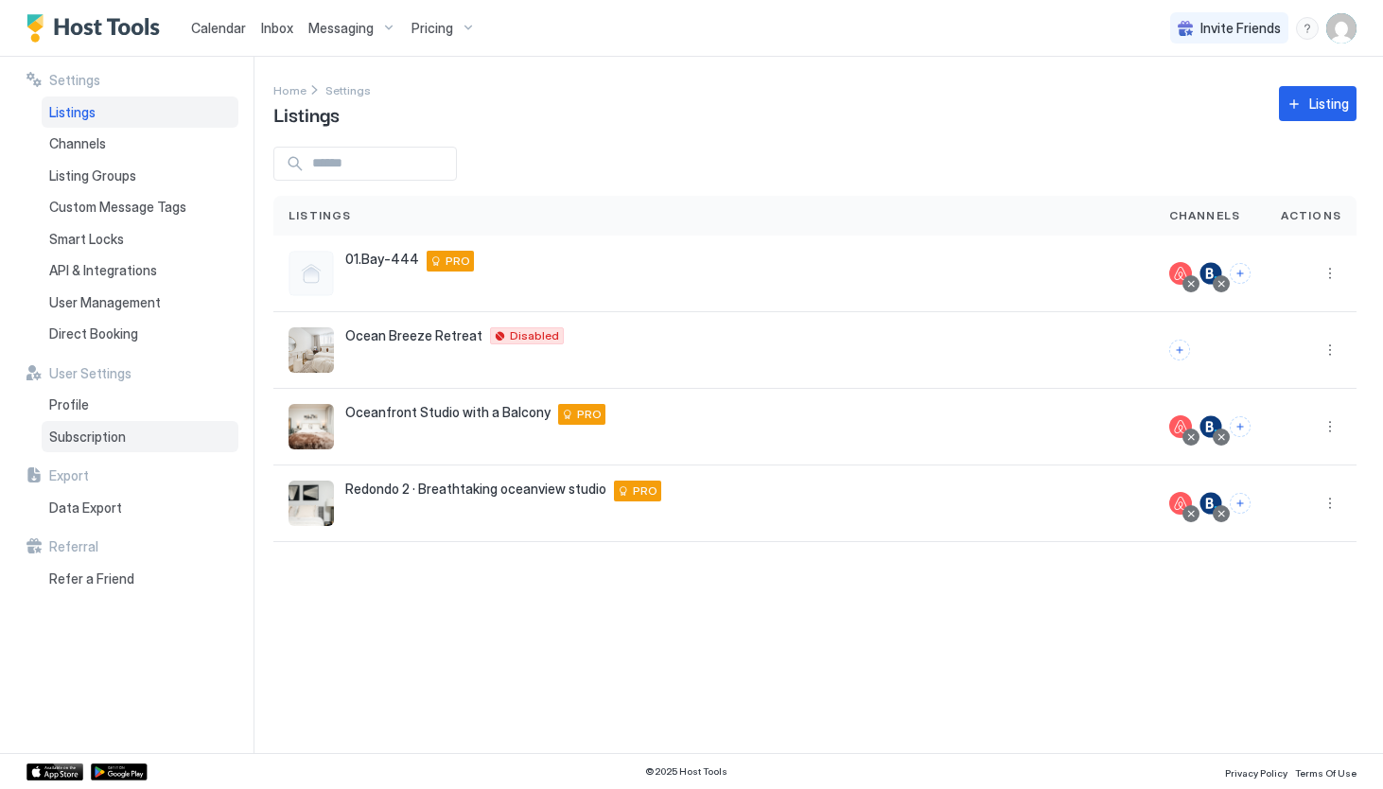
click at [88, 428] on span "Subscription" at bounding box center [87, 436] width 77 height 17
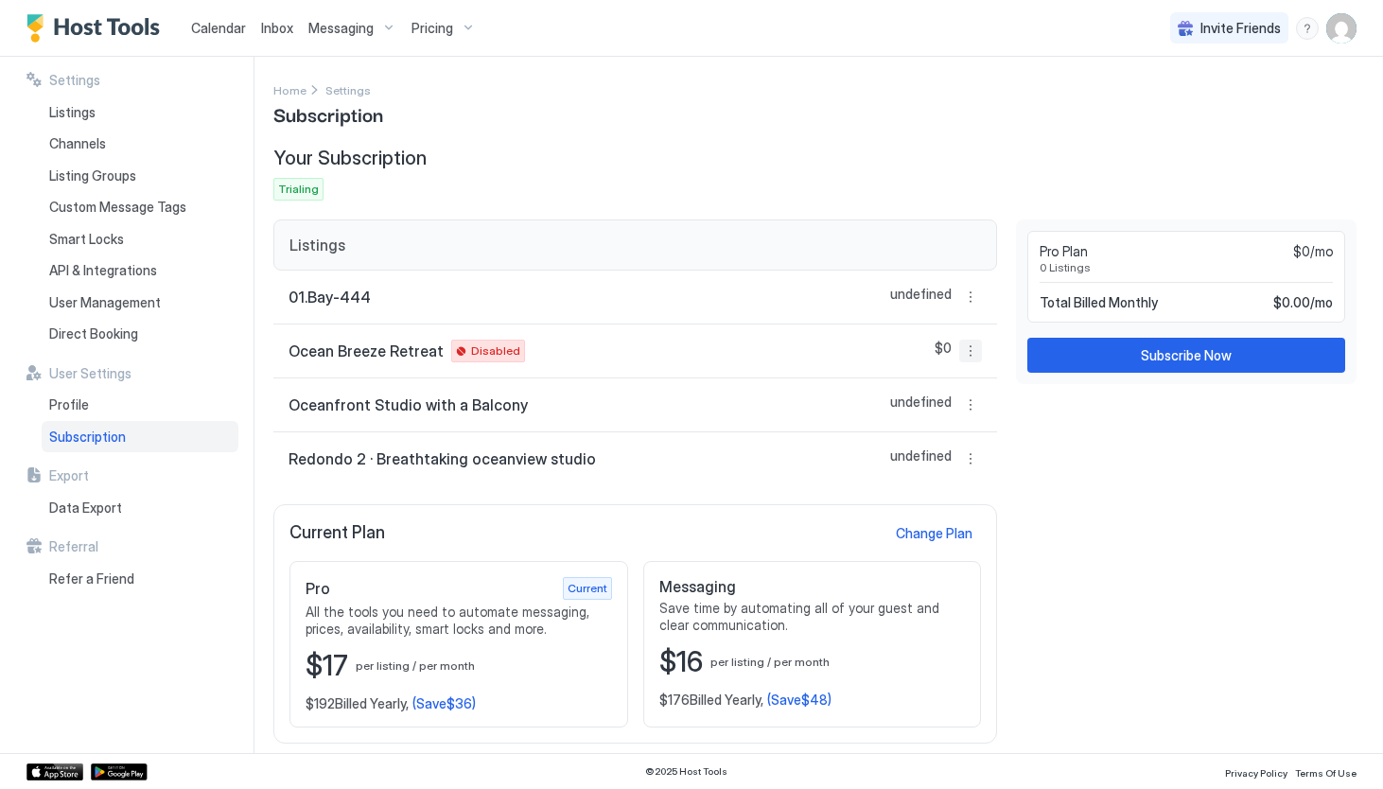
click at [973, 354] on button "More options" at bounding box center [970, 351] width 23 height 23
click at [927, 500] on span "Remove lock" at bounding box center [931, 499] width 70 height 14
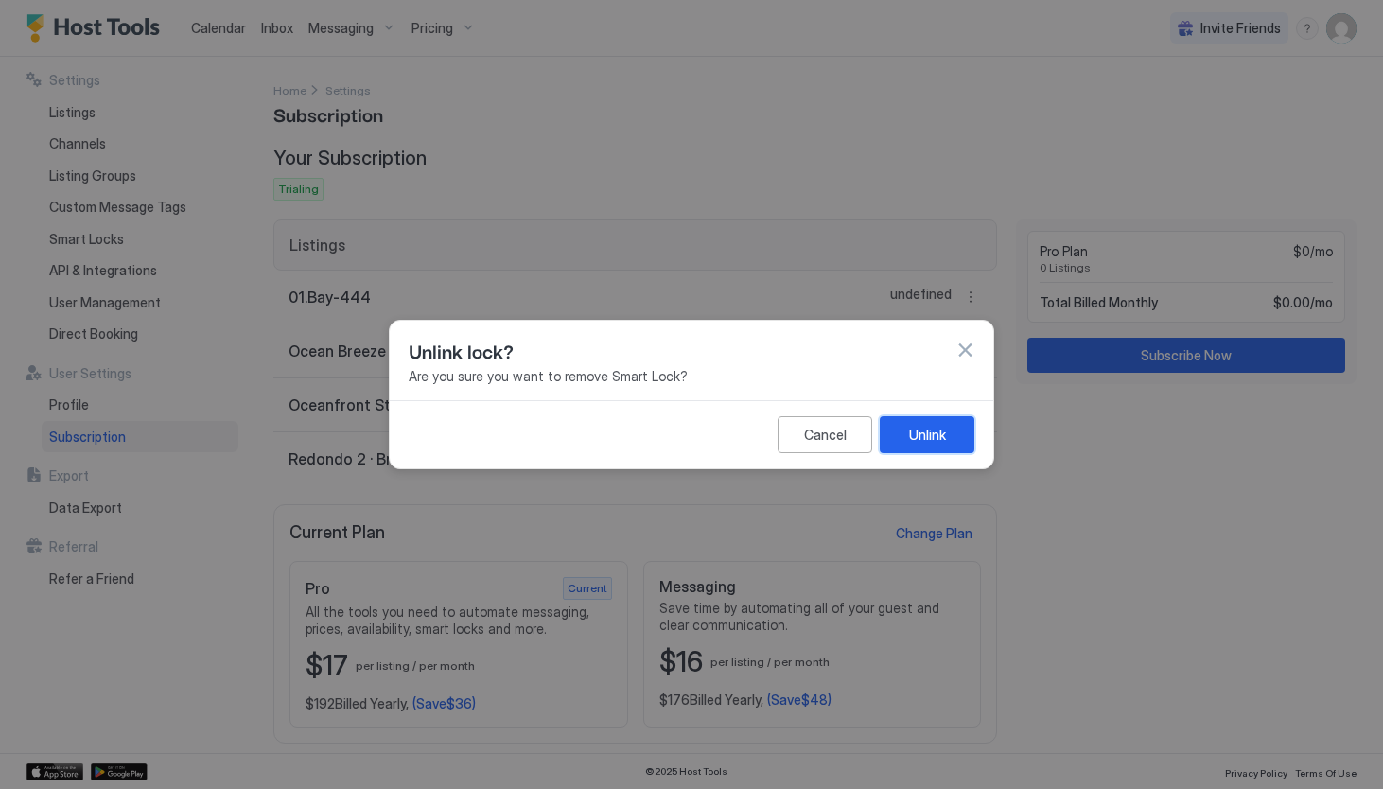
click at [955, 434] on button "Unlink" at bounding box center [927, 434] width 95 height 37
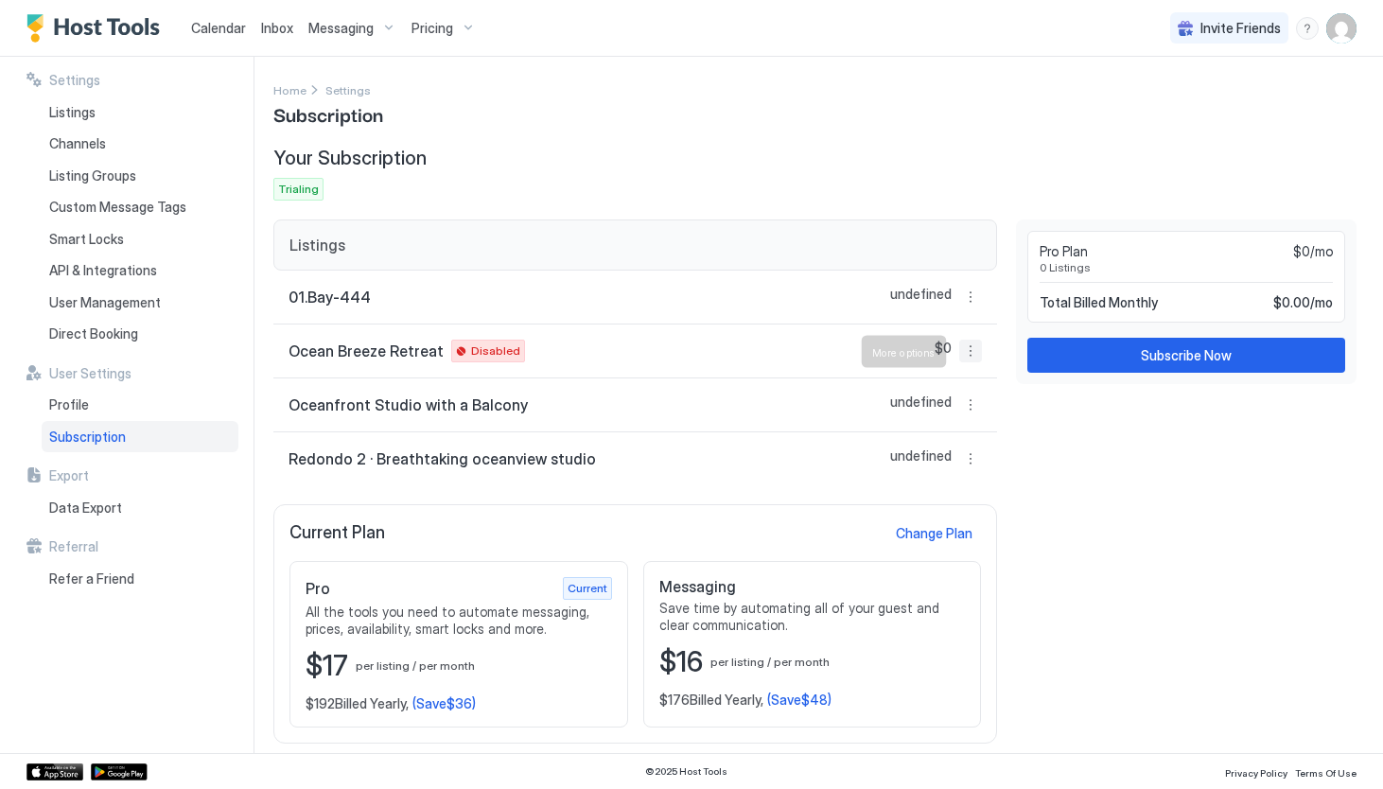
click at [974, 347] on button "More options" at bounding box center [970, 351] width 23 height 23
click at [952, 442] on span "Listing Settings" at bounding box center [938, 438] width 84 height 14
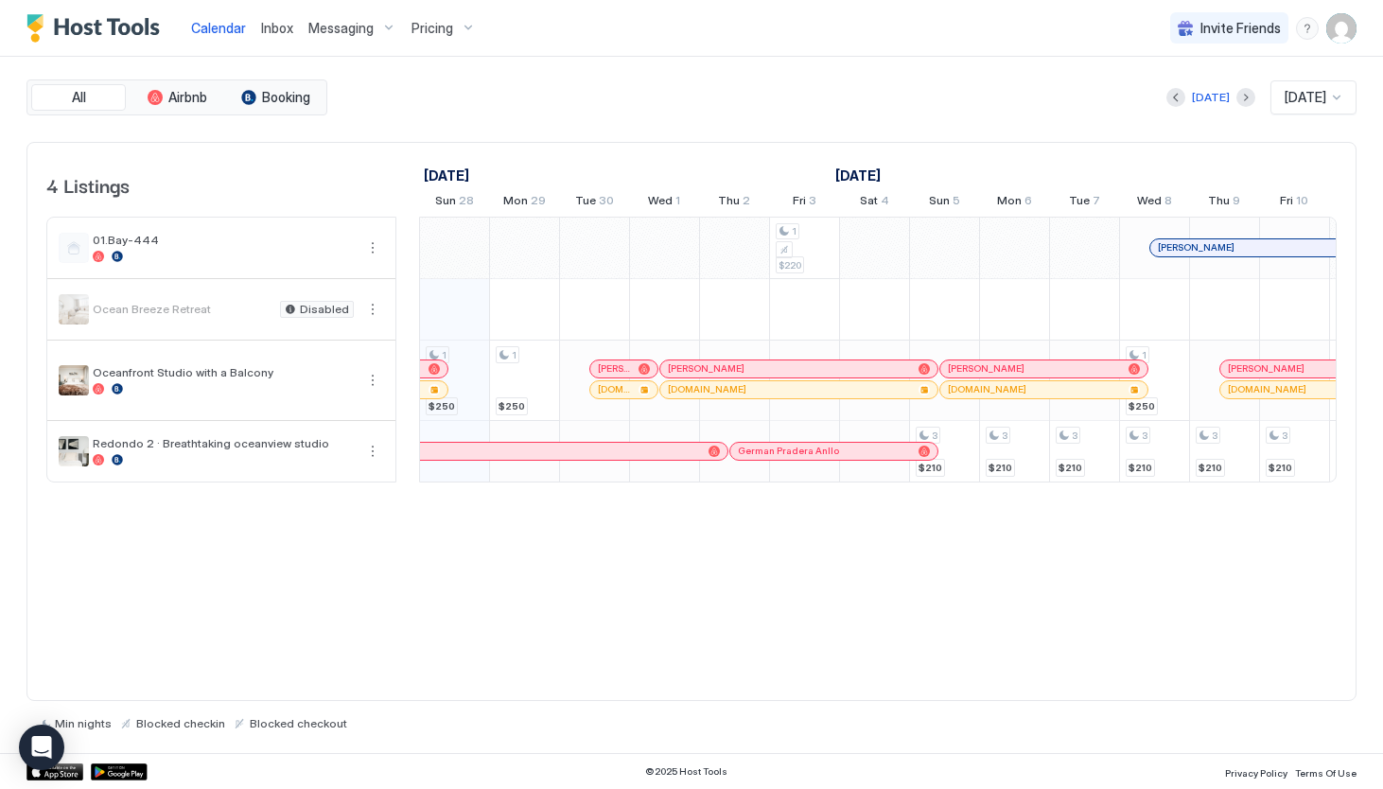
scroll to position [0, 1051]
click at [1336, 33] on img "User profile" at bounding box center [1341, 28] width 30 height 30
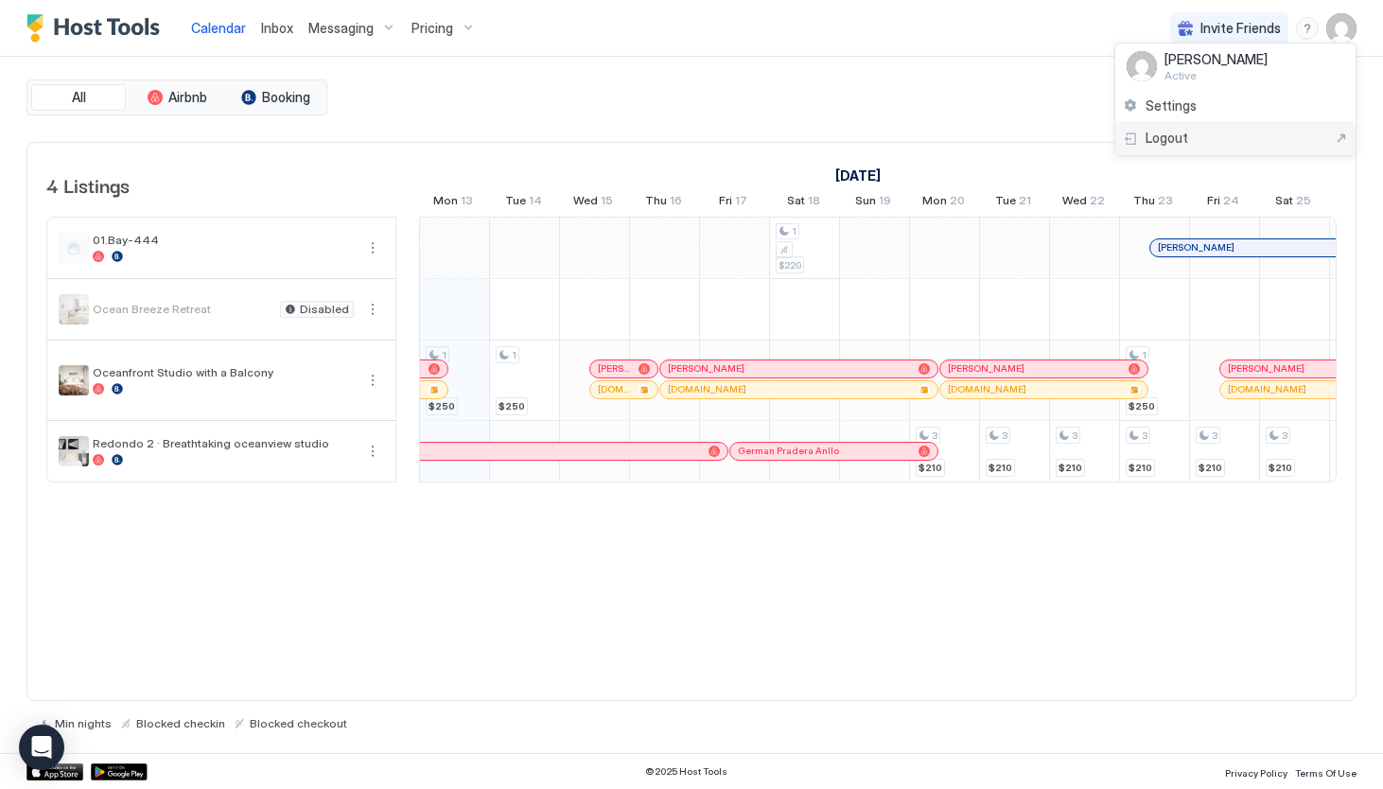
click at [1236, 138] on div "Logout" at bounding box center [1235, 138] width 225 height 17
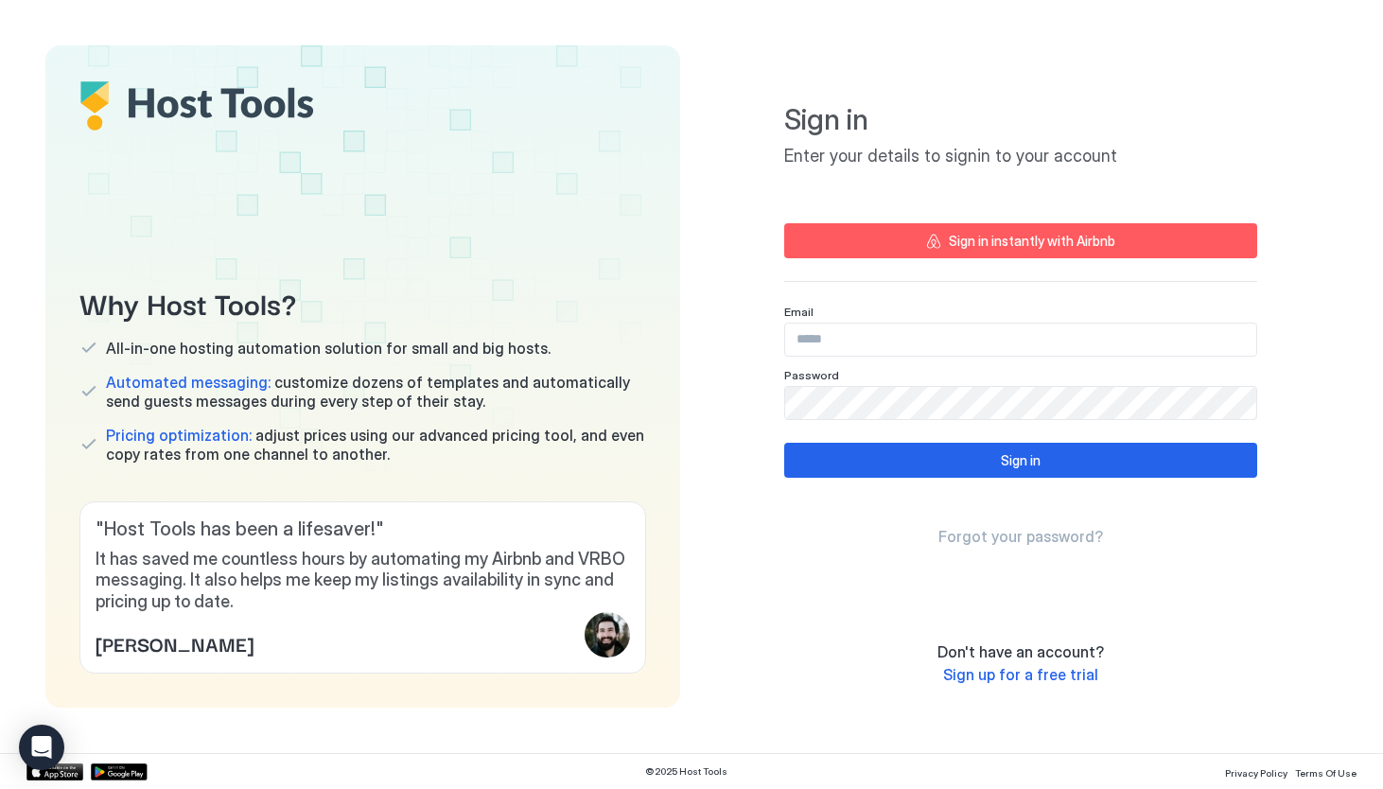
click at [966, 677] on span "Sign up for a free trial" at bounding box center [1020, 674] width 155 height 19
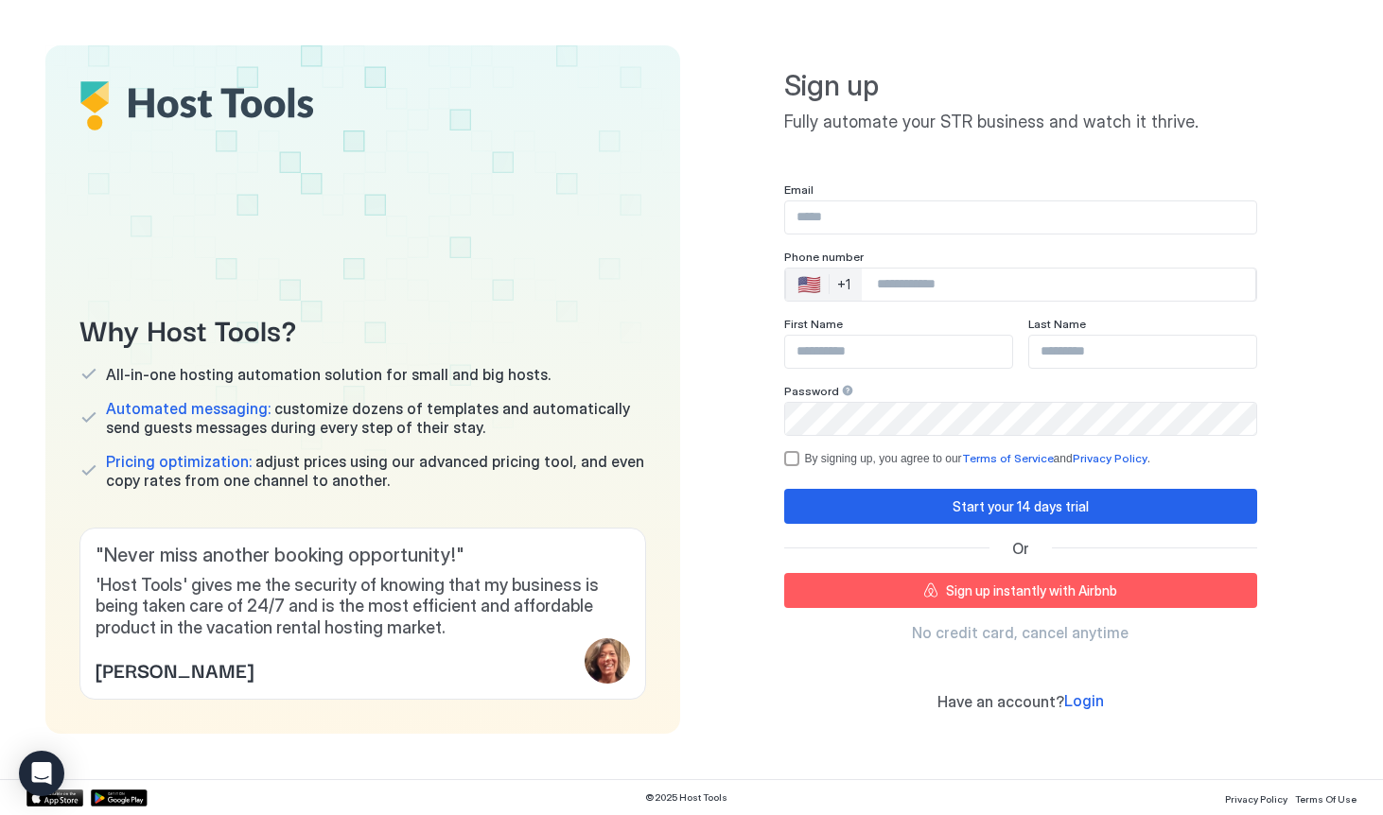
click at [828, 218] on input "Input Field" at bounding box center [1020, 217] width 471 height 32
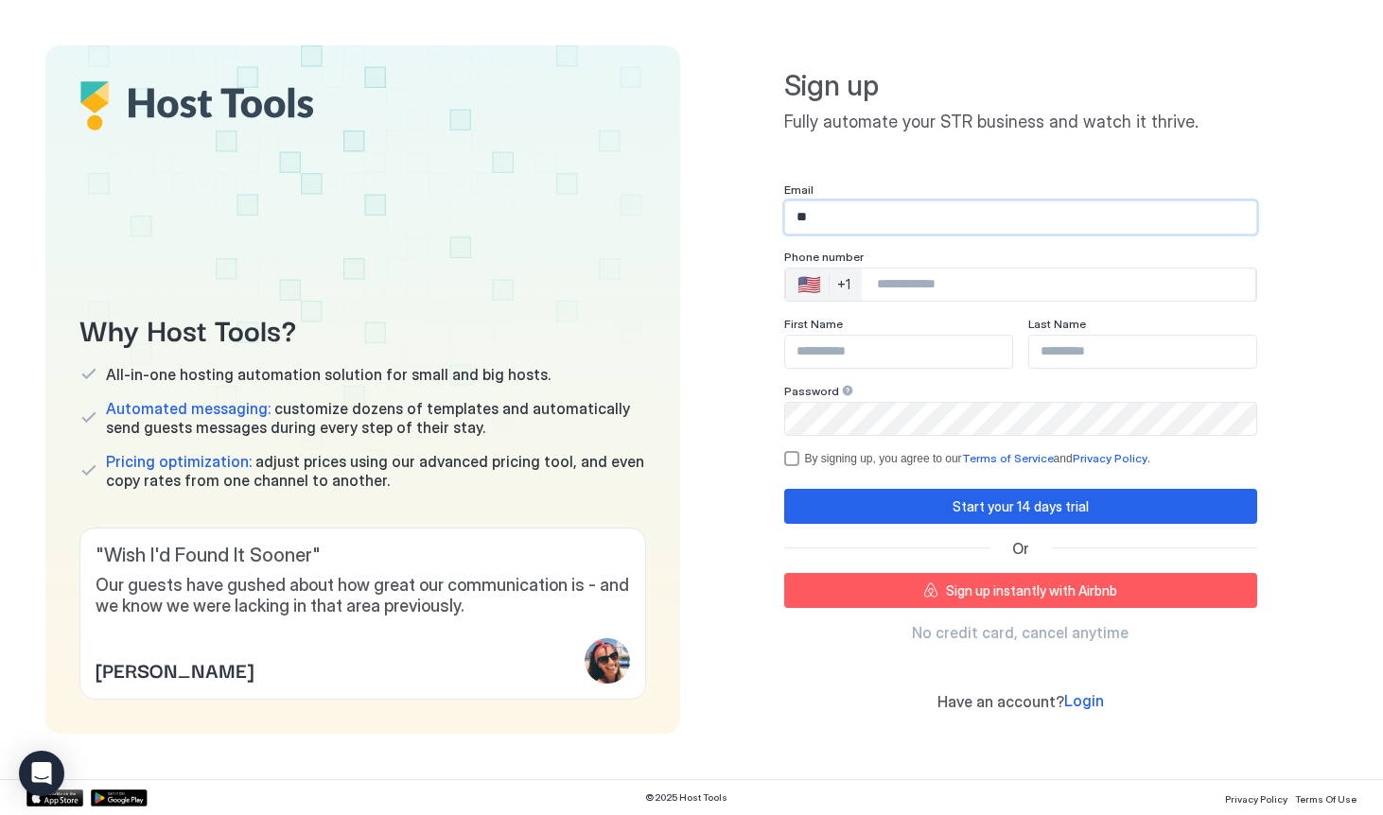
type input "*"
paste input "**********"
type input "**********"
drag, startPoint x: 1180, startPoint y: 219, endPoint x: 755, endPoint y: 218, distance: 425.6
click at [755, 218] on div "**********" at bounding box center [1020, 389] width 635 height 689
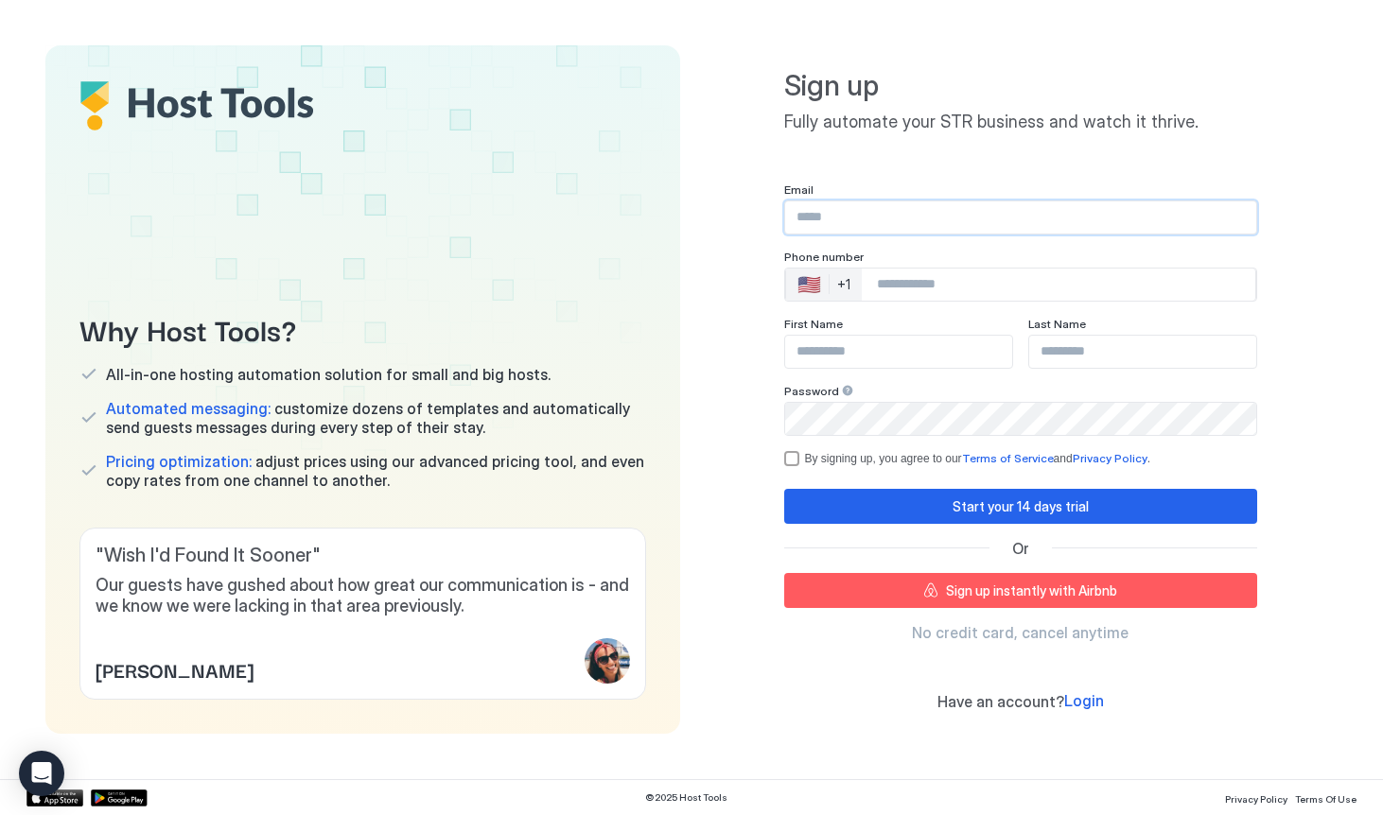
click at [1224, 26] on div "Why Host Tools? All-in-one hosting automation solution for small and big hosts.…" at bounding box center [691, 389] width 1383 height 779
click at [1331, 174] on div "Sign up Fully automate your STR business and watch it thrive. Email Phone numbe…" at bounding box center [1020, 389] width 635 height 689
type input "**********"
click at [921, 269] on input "Phone Number input" at bounding box center [1058, 285] width 393 height 34
type input "**********"
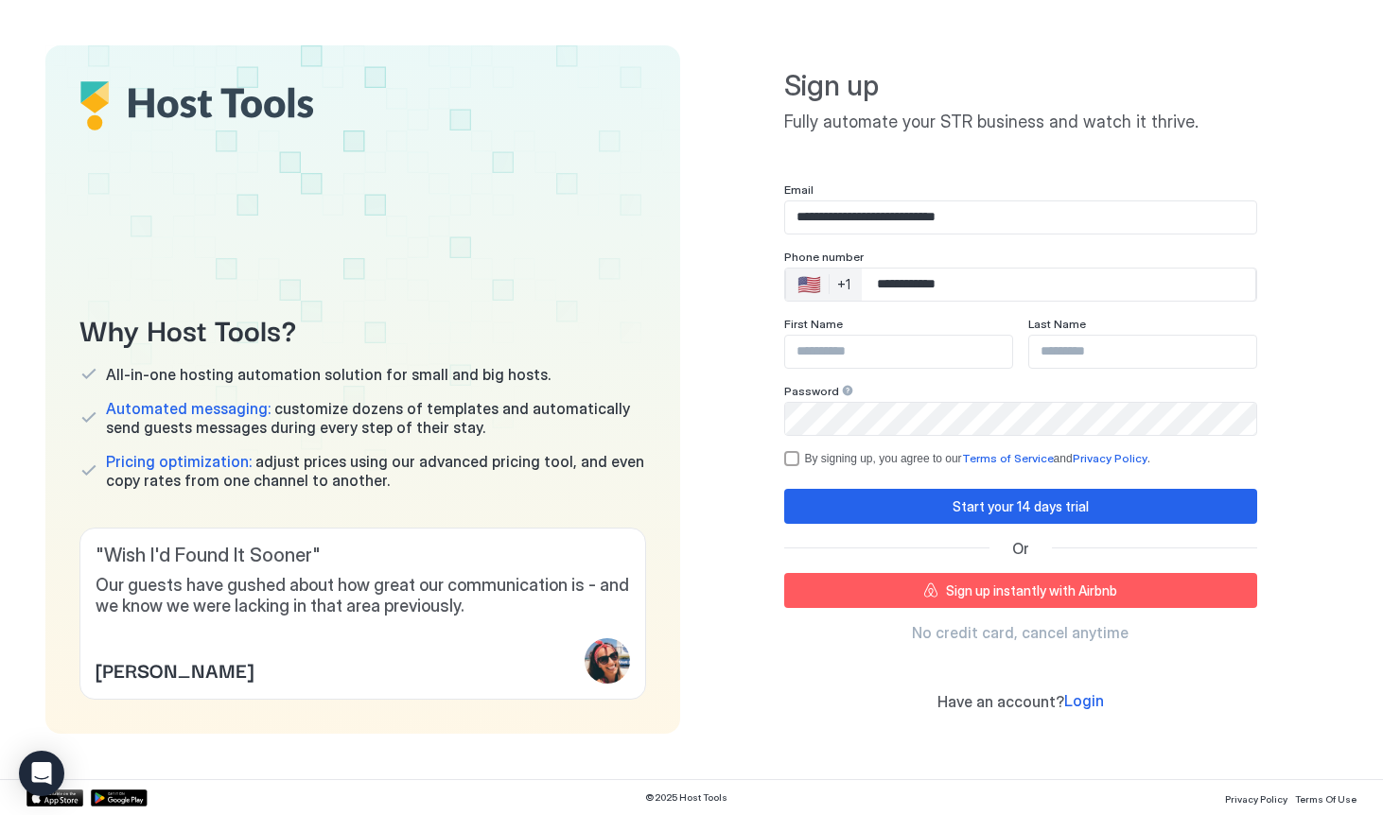
click at [935, 355] on input "Input Field" at bounding box center [898, 352] width 227 height 32
type input "*********"
click at [1164, 352] on input "Input Field" at bounding box center [1142, 352] width 227 height 32
type input "*********"
click at [794, 461] on div "termsPrivacy" at bounding box center [791, 458] width 15 height 15
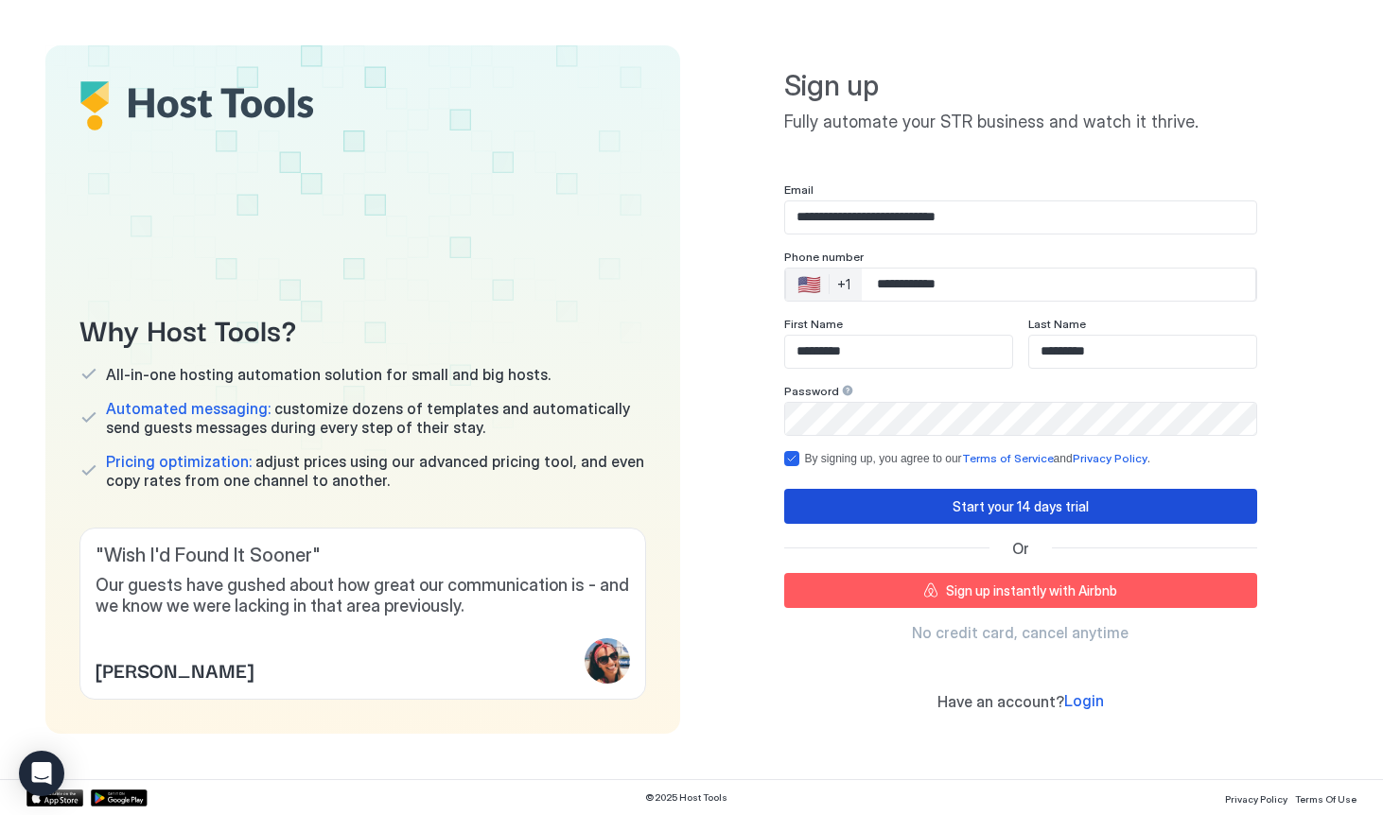
click at [1000, 502] on div "Start your 14 days trial" at bounding box center [1020, 507] width 136 height 20
